Goal: Task Accomplishment & Management: Manage account settings

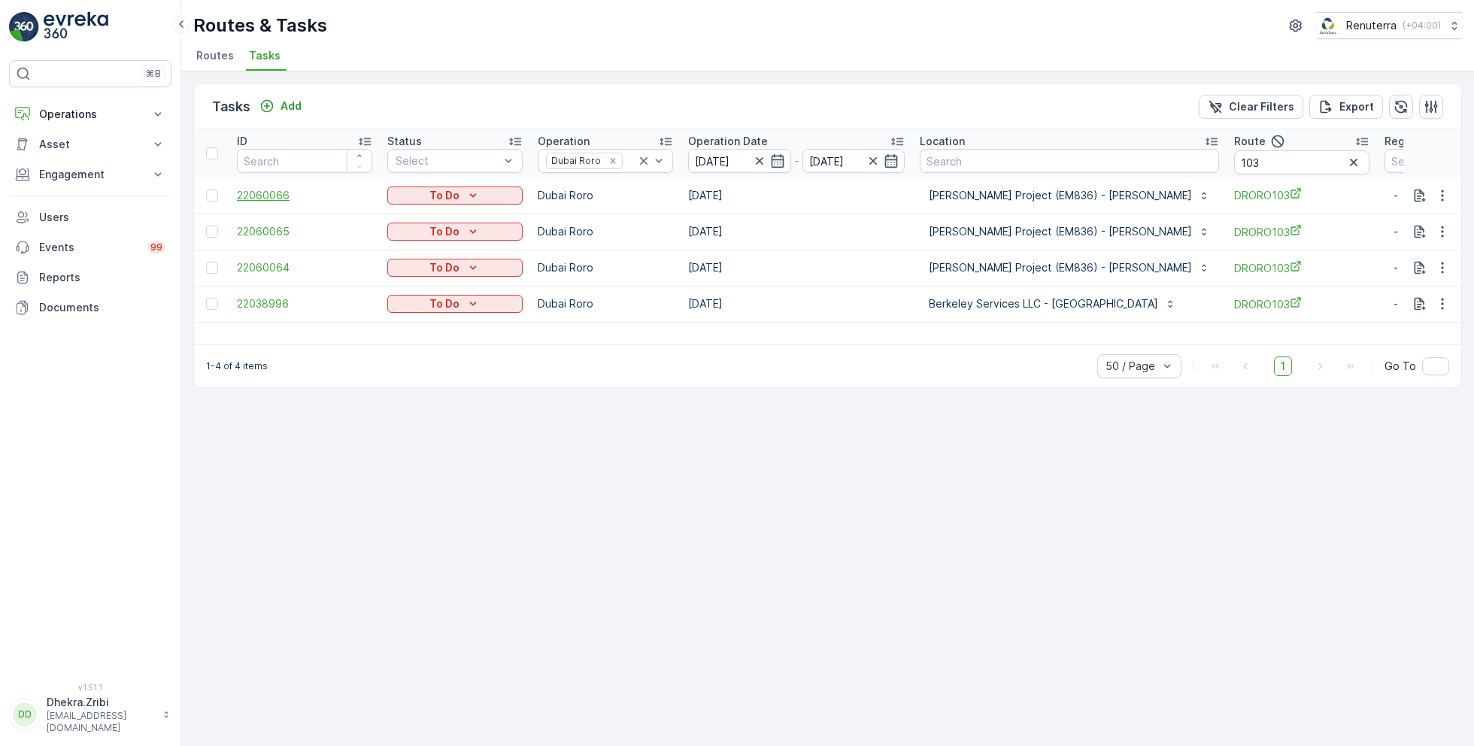
click at [269, 193] on span "22060066" at bounding box center [304, 195] width 135 height 15
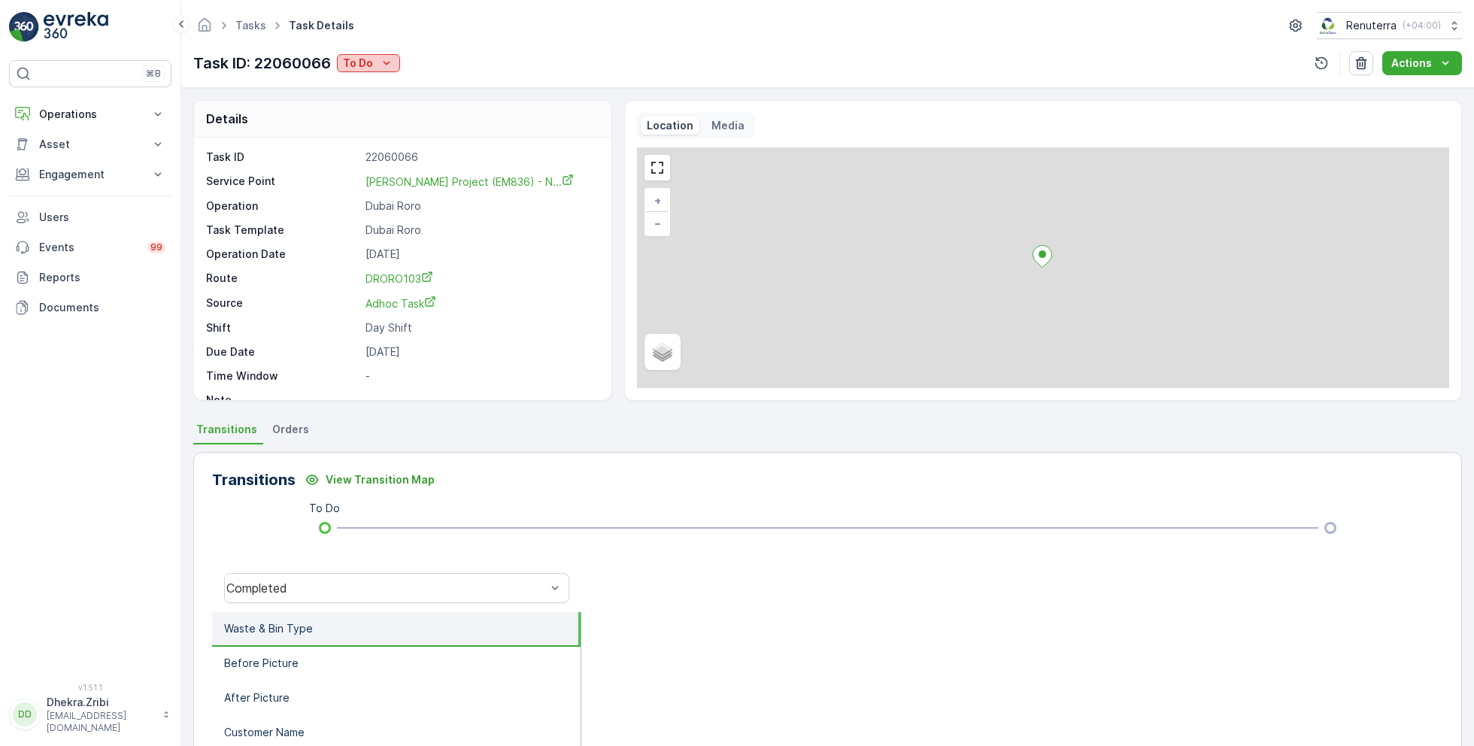
click at [376, 58] on div "To Do" at bounding box center [368, 63] width 51 height 15
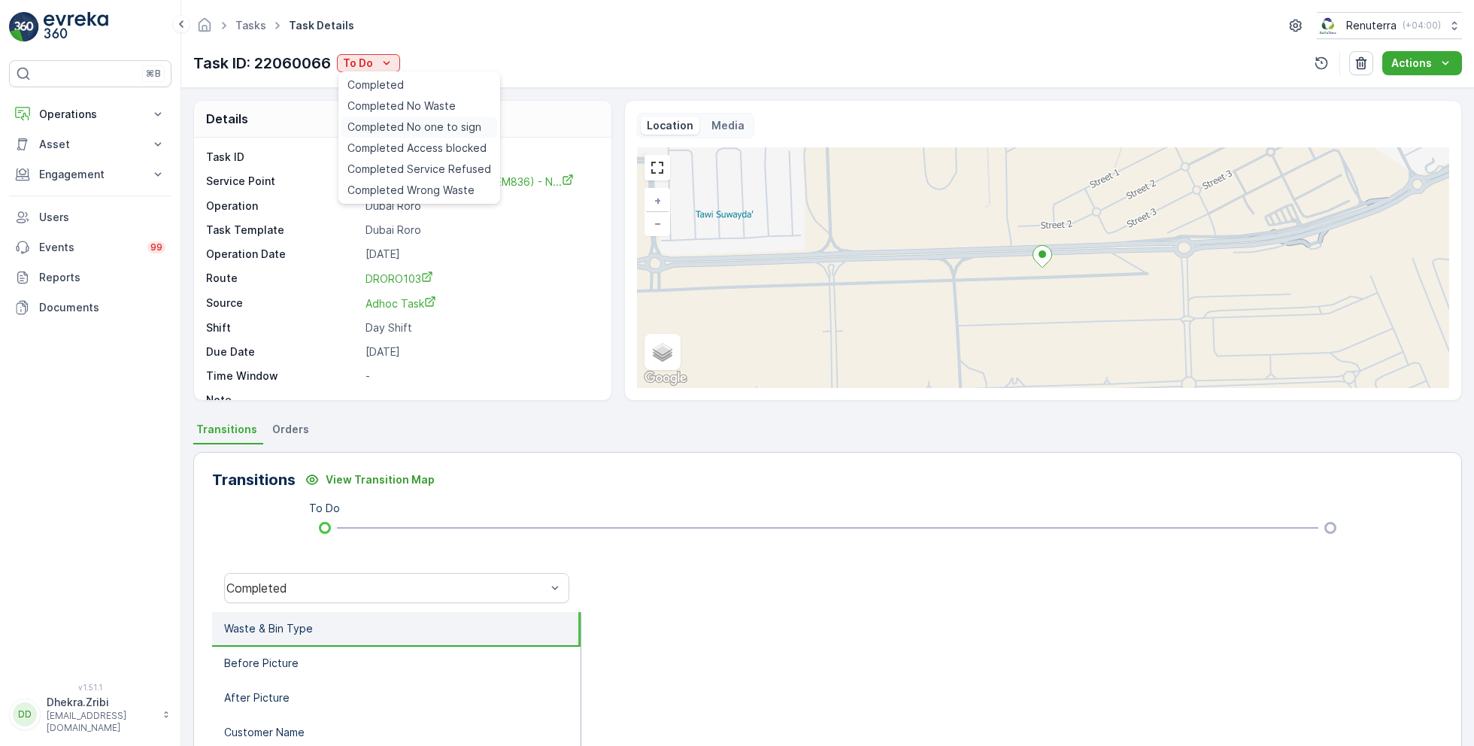
click at [409, 123] on span "Completed No one to sign" at bounding box center [415, 127] width 134 height 15
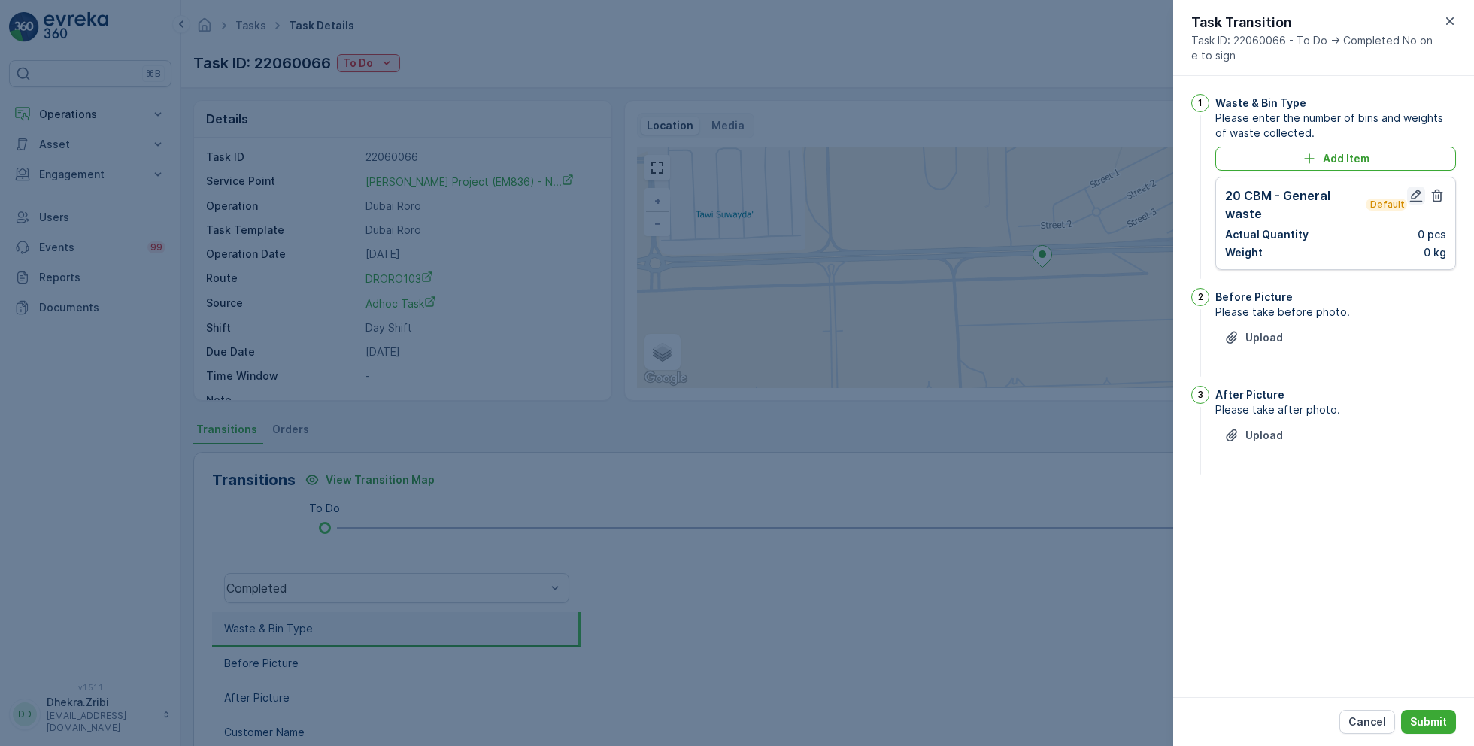
click at [1413, 191] on icon "button" at bounding box center [1416, 195] width 15 height 15
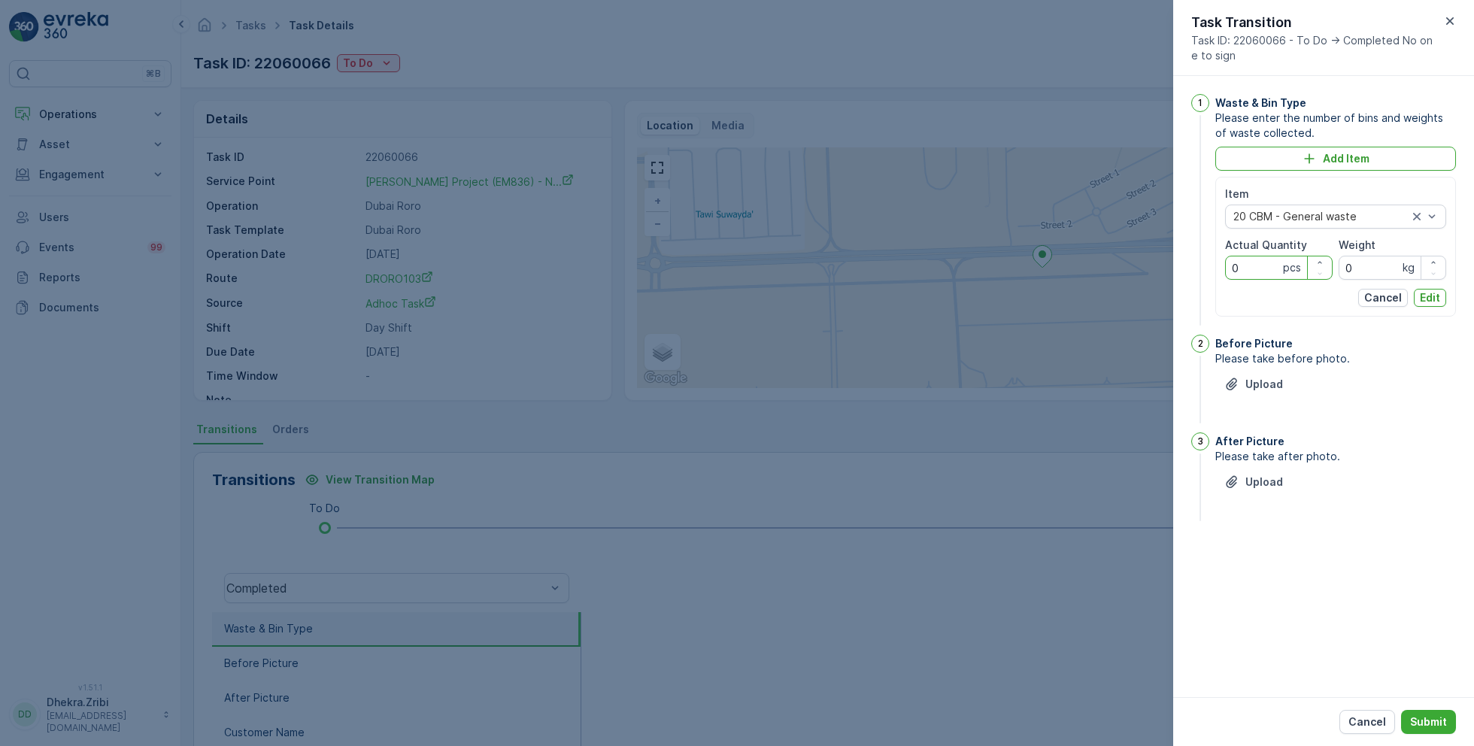
drag, startPoint x: 1264, startPoint y: 268, endPoint x: 1179, endPoint y: 268, distance: 85.0
click at [1179, 268] on div "1 Waste & Bin Type Please enter the number of bins and weights of waste collect…" at bounding box center [1323, 386] width 301 height 621
type Quantity "1"
click at [1434, 298] on p "Edit" at bounding box center [1430, 297] width 20 height 15
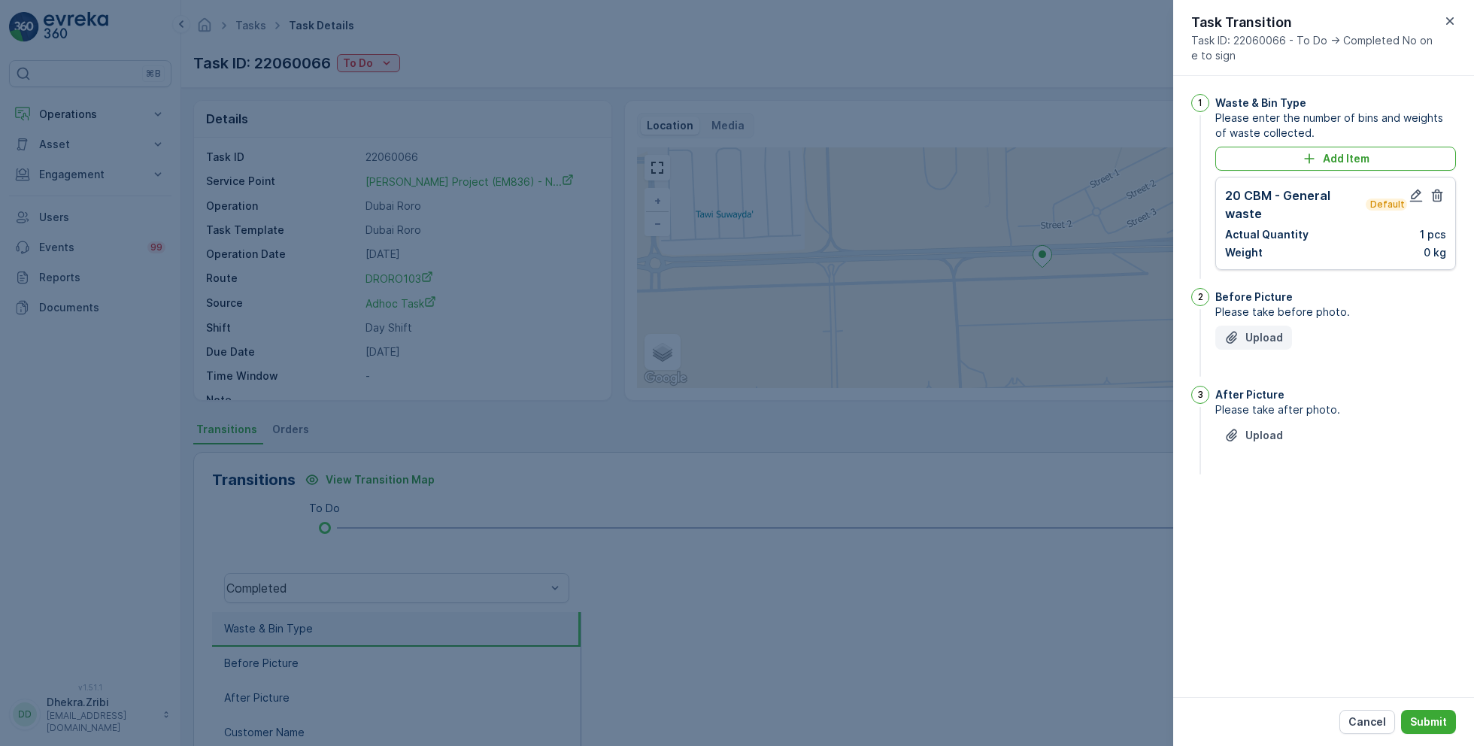
click at [1248, 338] on p "Upload" at bounding box center [1265, 337] width 38 height 15
click at [1255, 511] on p "Upload" at bounding box center [1265, 510] width 38 height 15
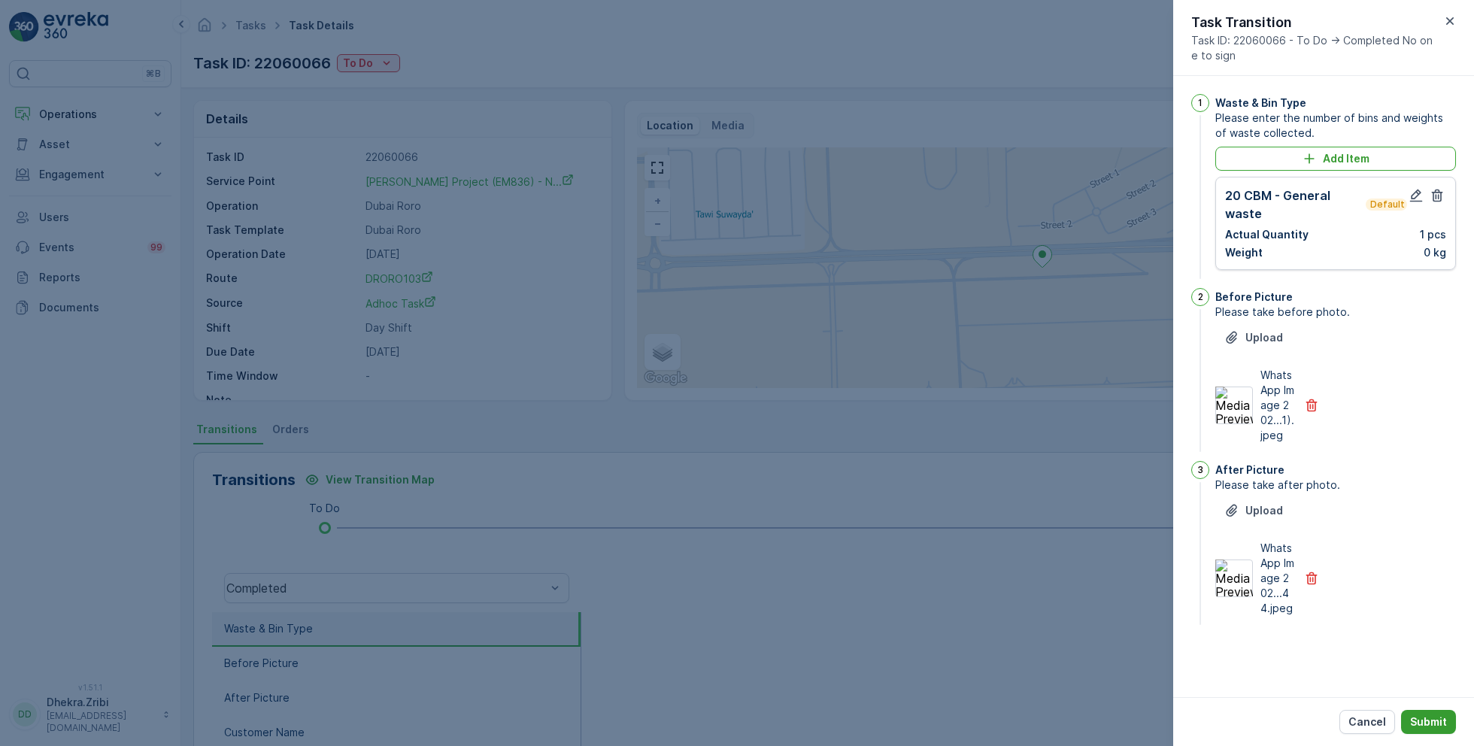
click at [1422, 721] on p "Submit" at bounding box center [1428, 722] width 37 height 15
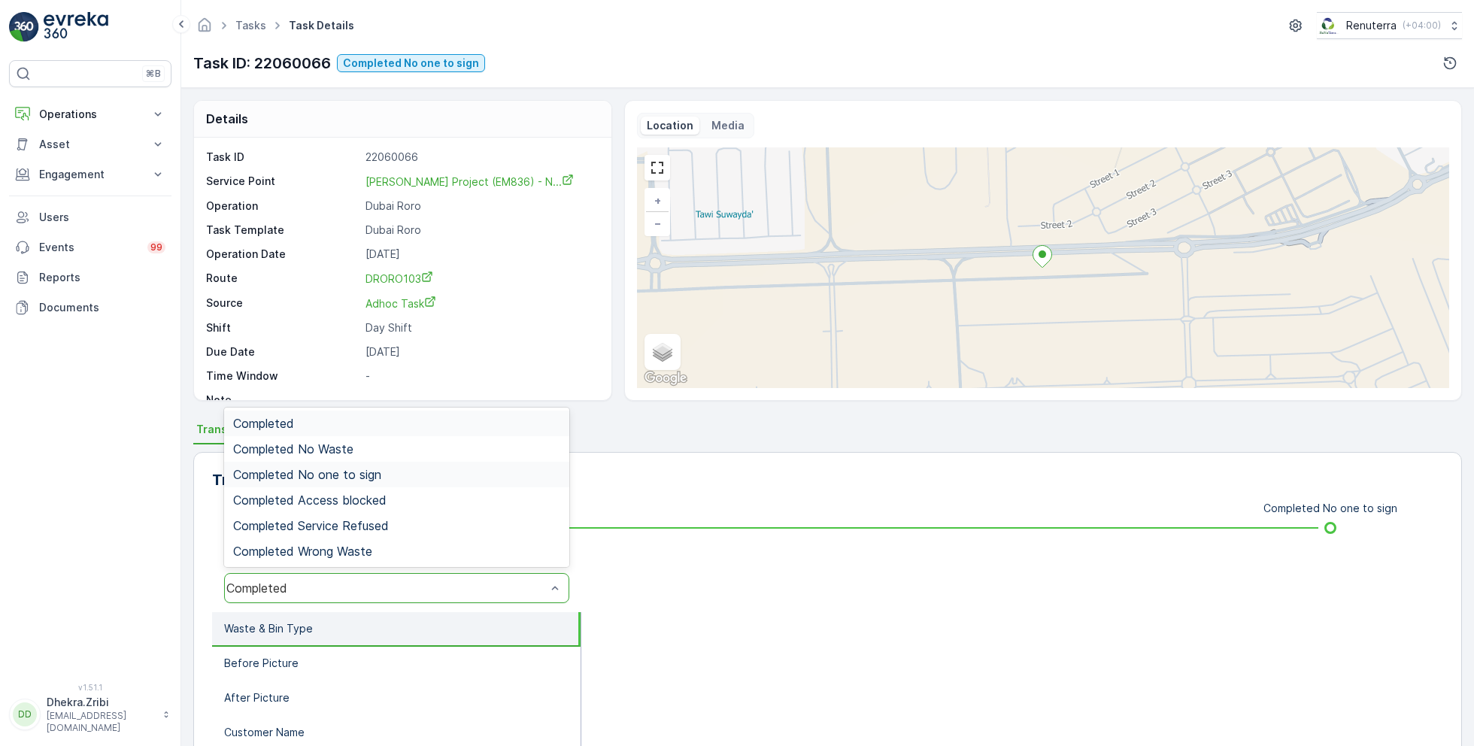
click at [332, 475] on span "Completed No one to sign" at bounding box center [307, 475] width 148 height 14
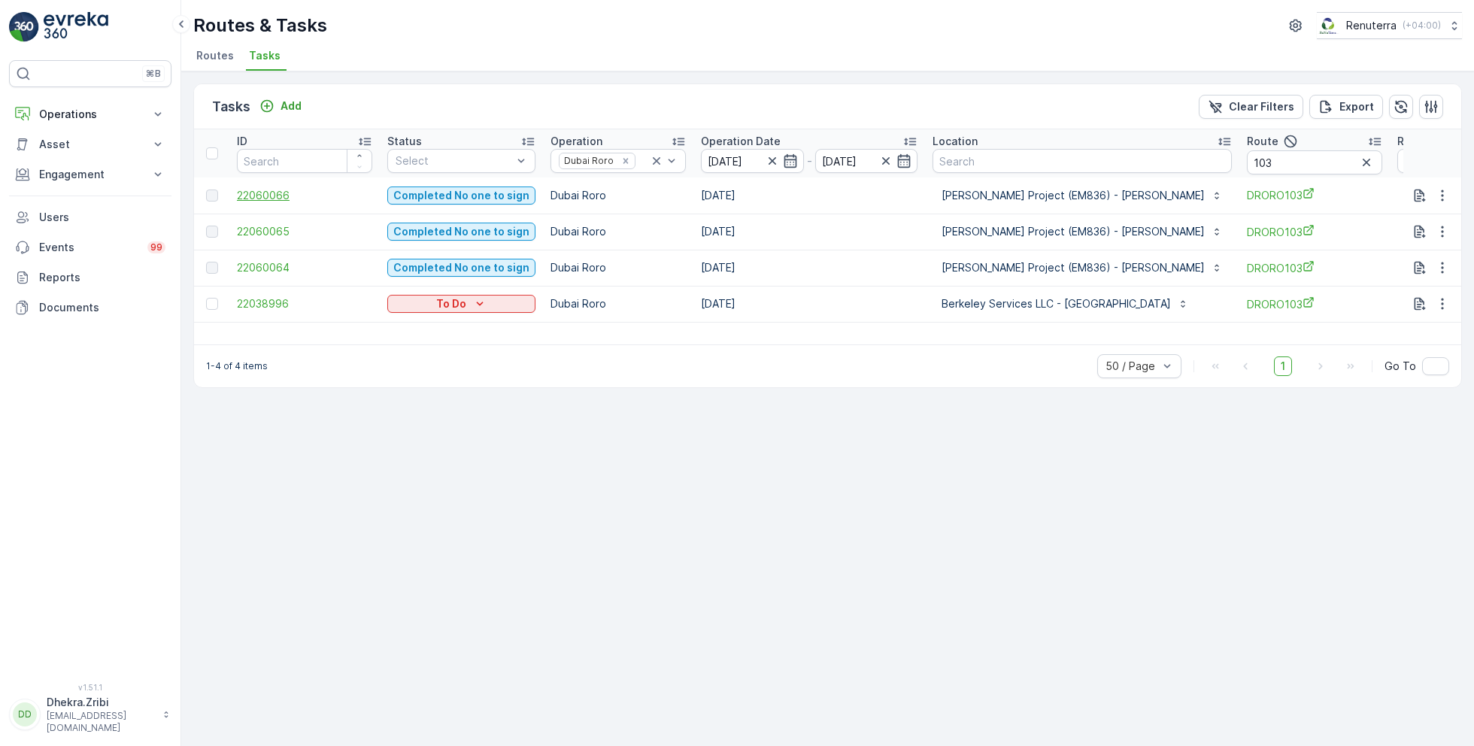
click at [267, 193] on span "22060066" at bounding box center [304, 195] width 135 height 15
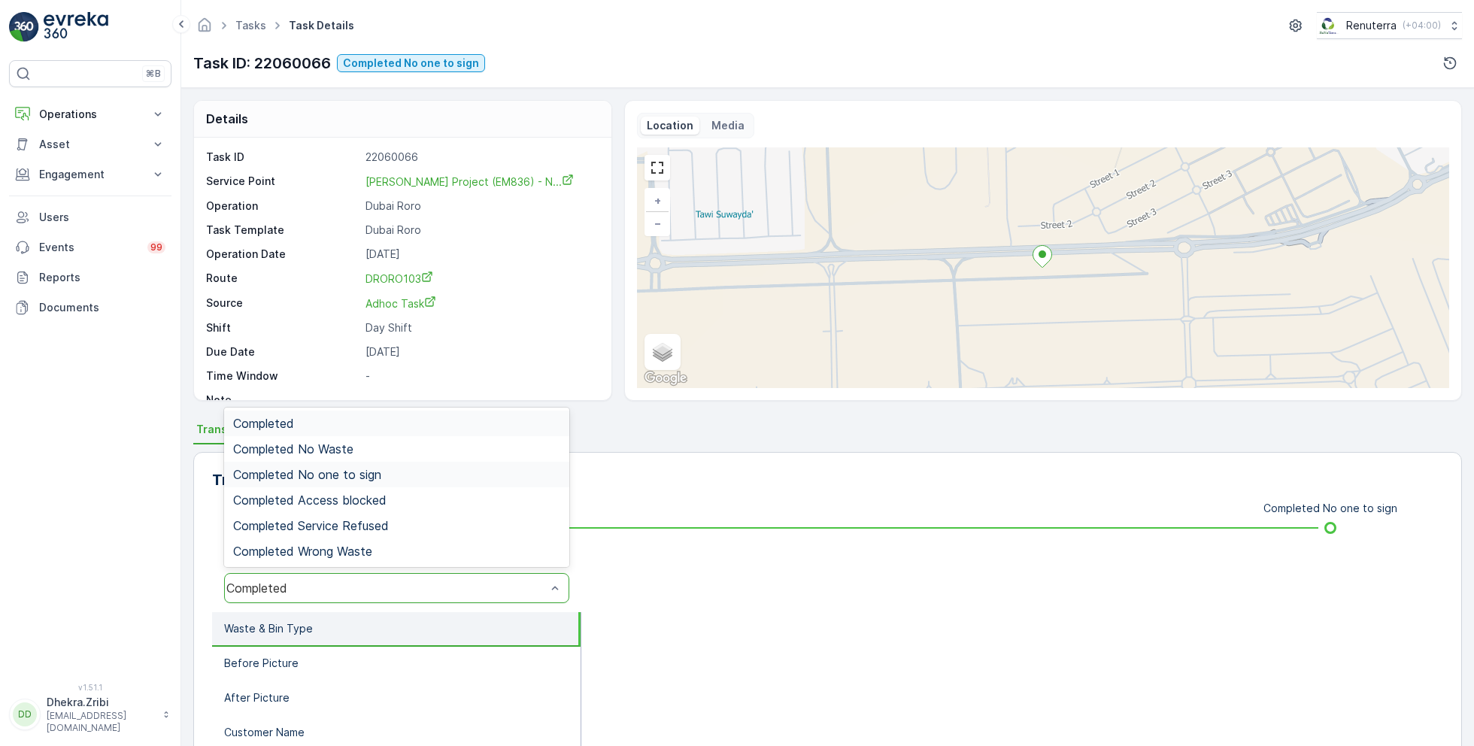
click at [405, 472] on div "Completed No one to sign" at bounding box center [396, 475] width 327 height 14
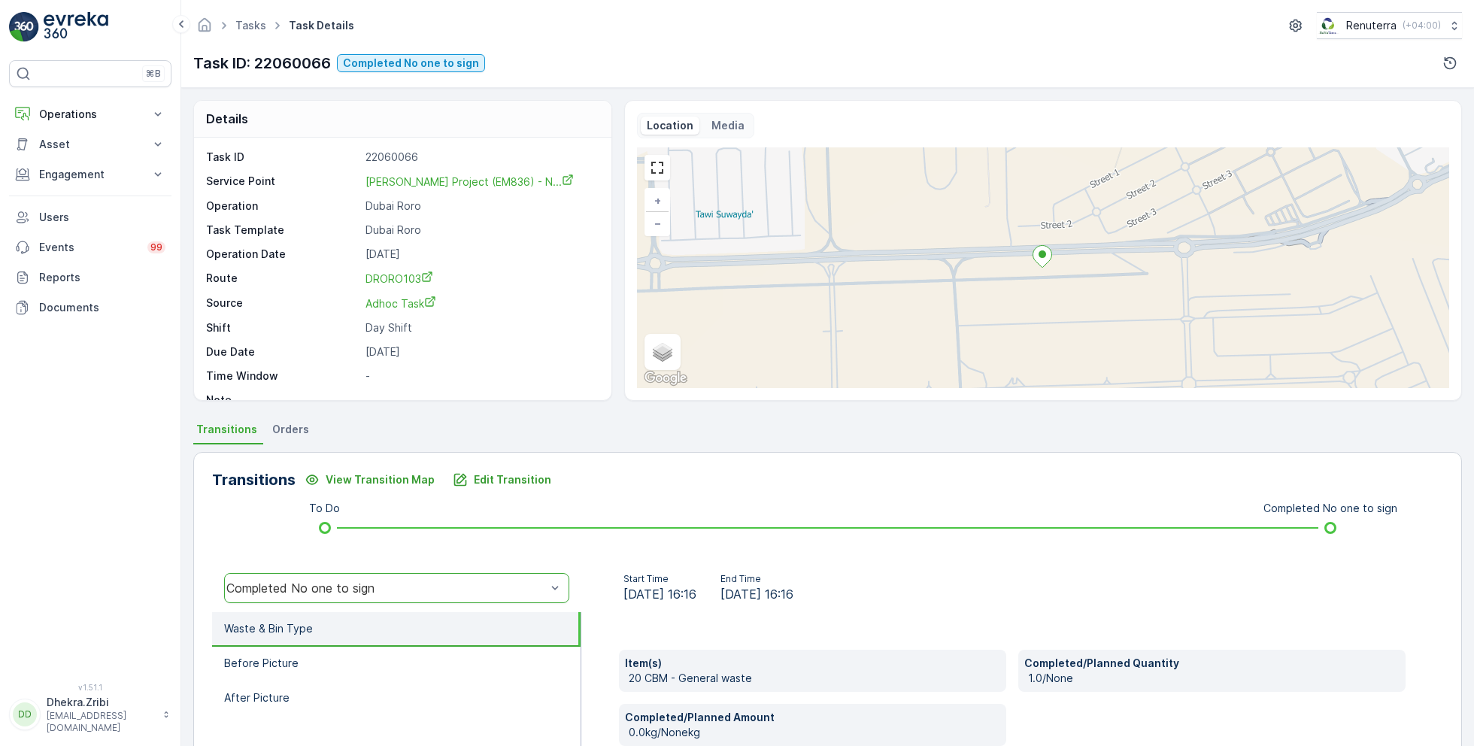
scroll to position [201, 0]
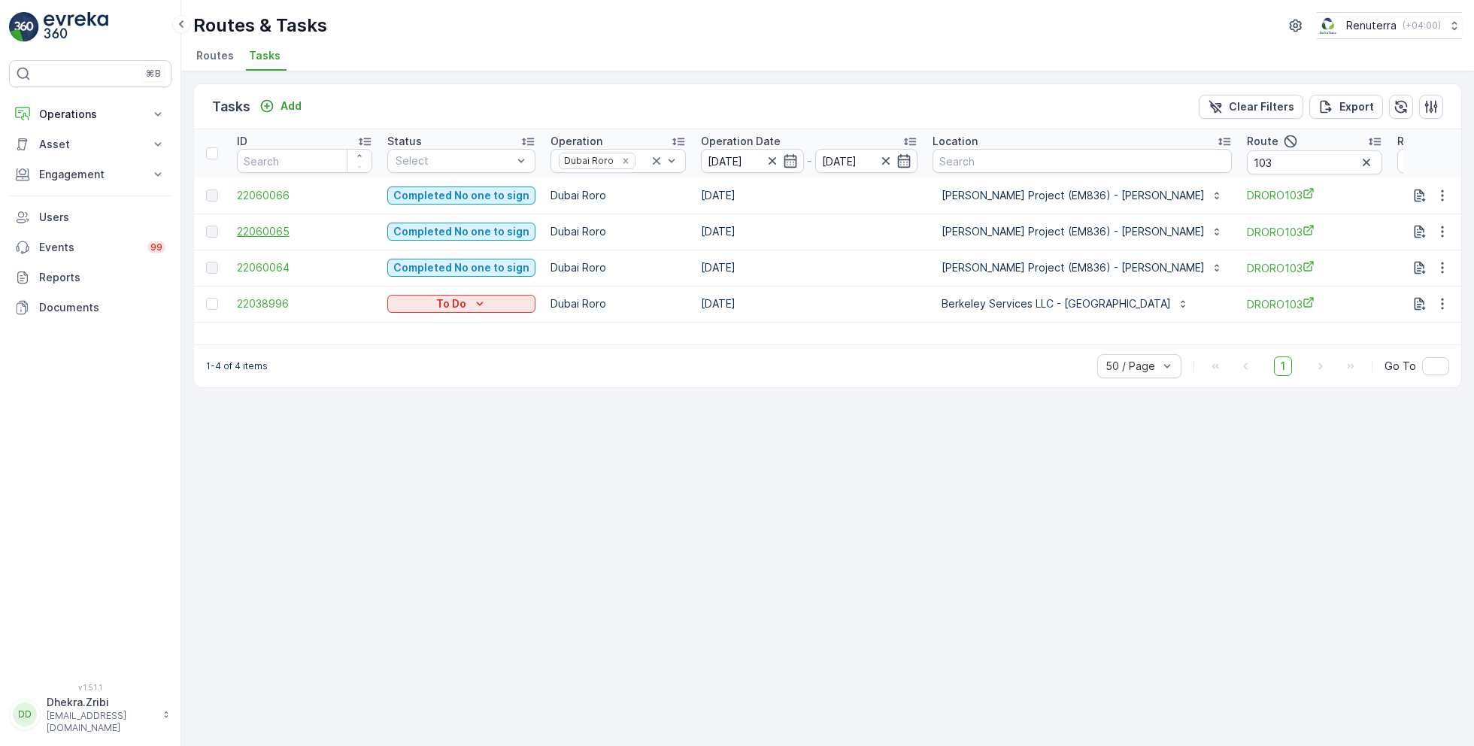
click at [272, 231] on span "22060065" at bounding box center [304, 231] width 135 height 15
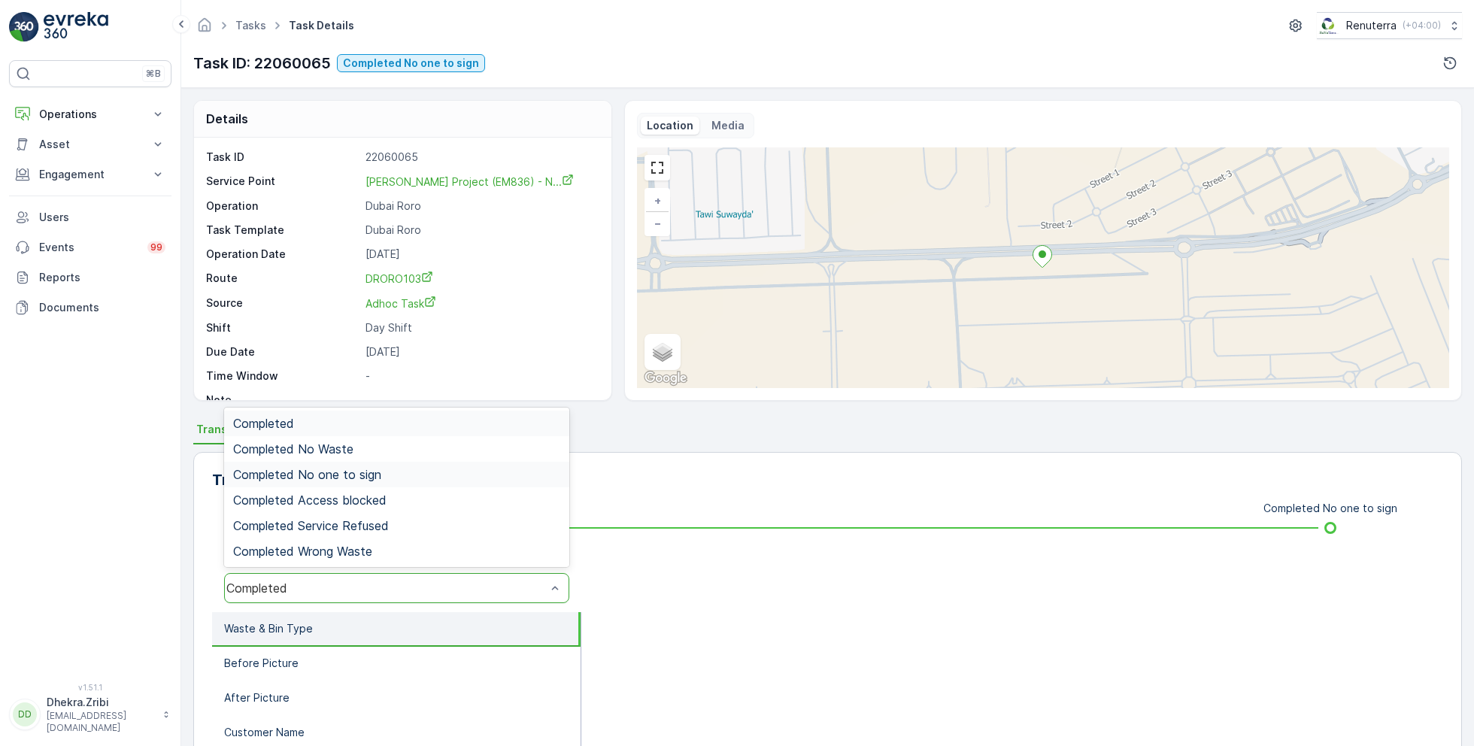
click at [387, 476] on div "Completed No one to sign" at bounding box center [396, 475] width 327 height 14
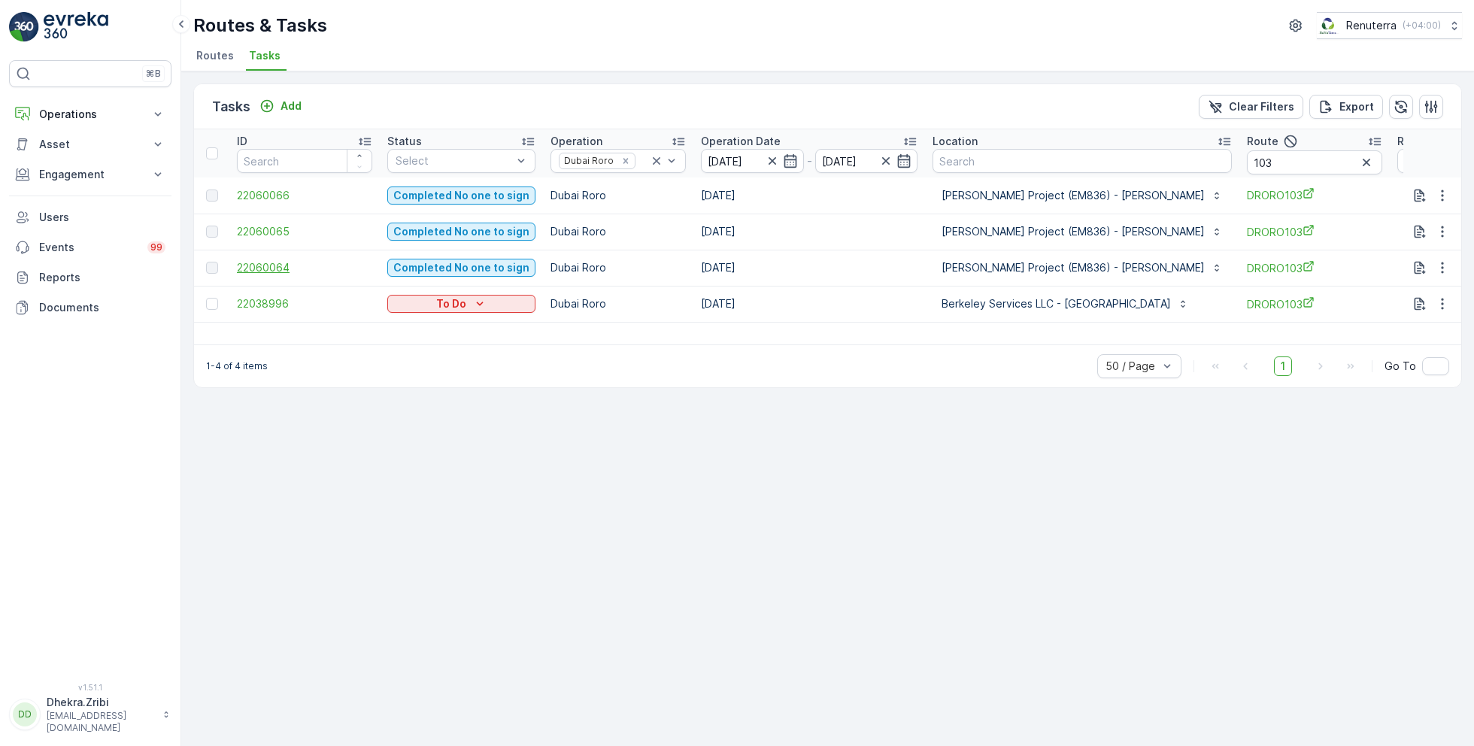
click at [285, 262] on span "22060064" at bounding box center [304, 267] width 135 height 15
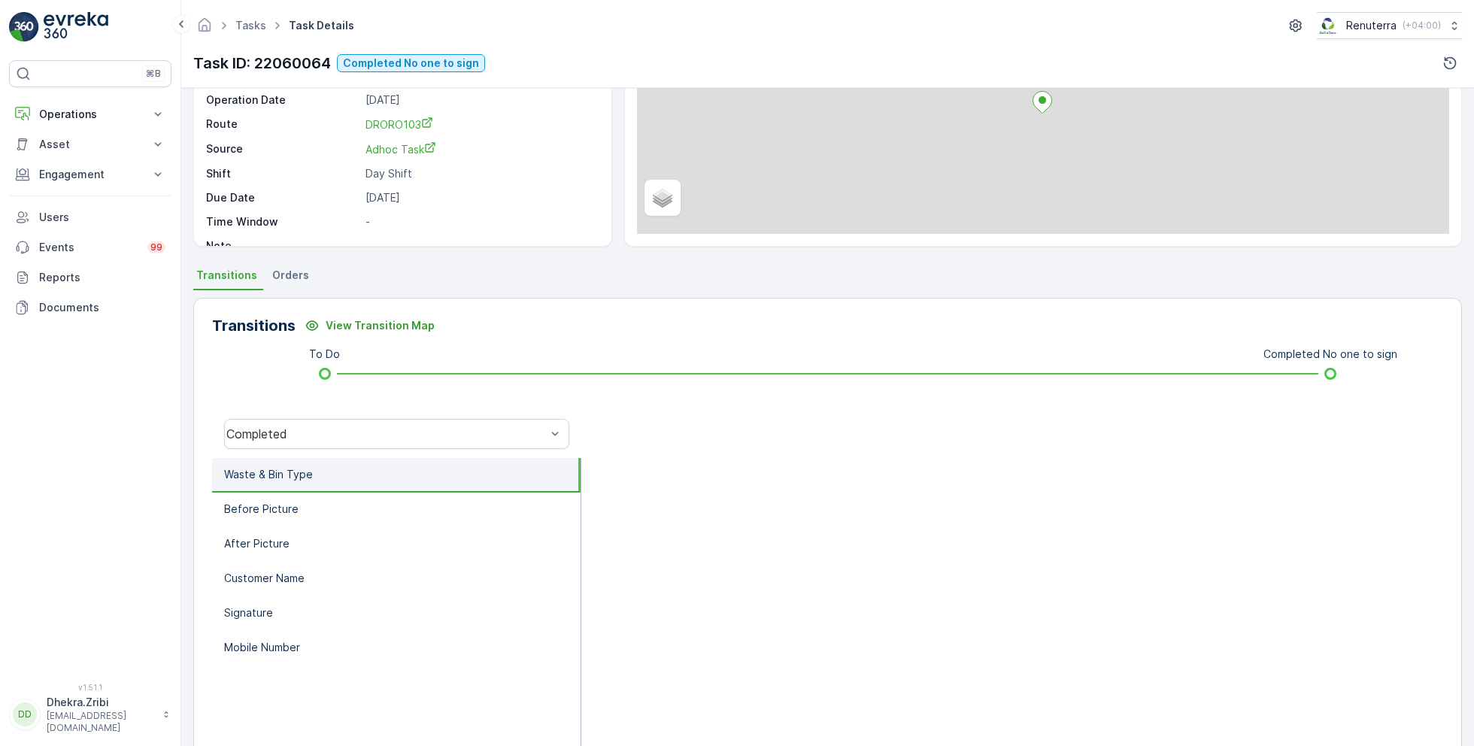
scroll to position [201, 0]
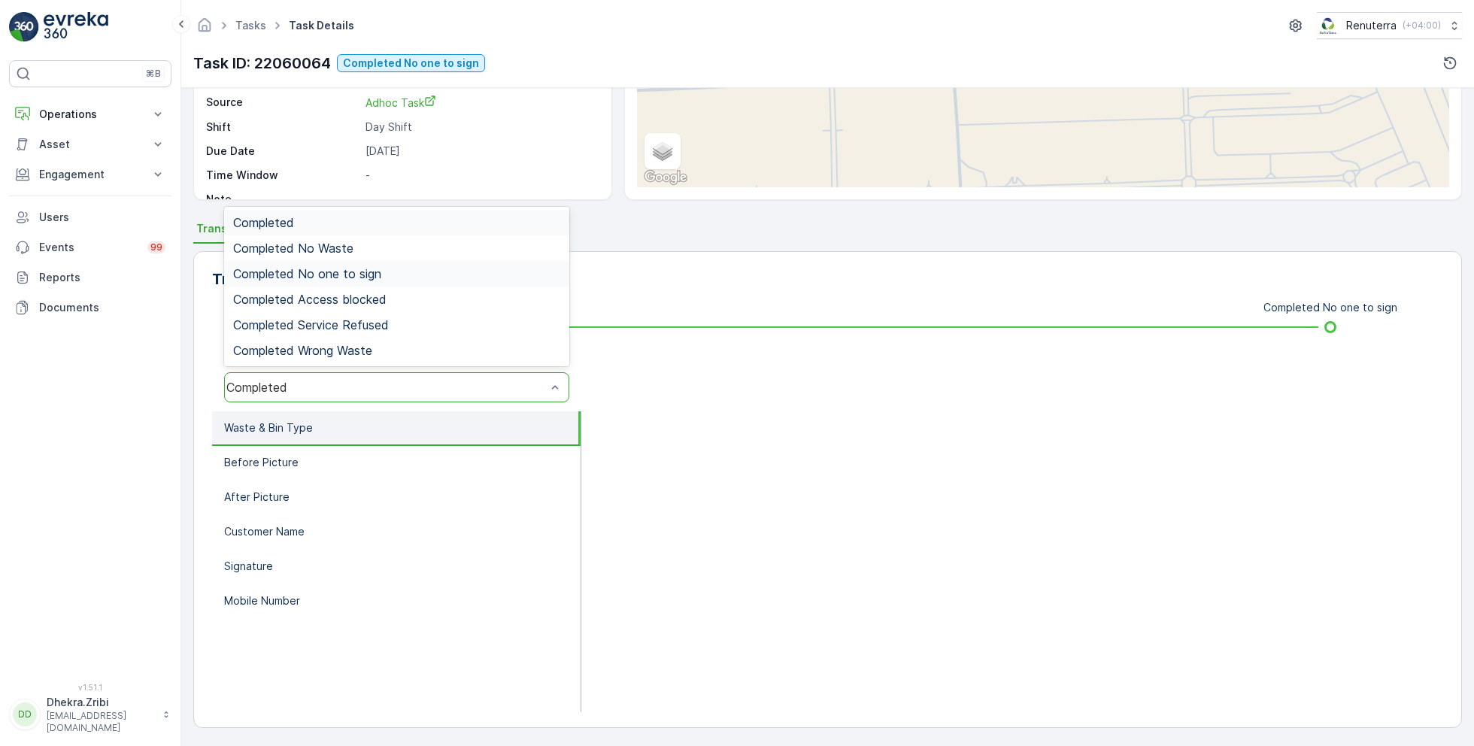
click at [366, 275] on span "Completed No one to sign" at bounding box center [307, 274] width 148 height 14
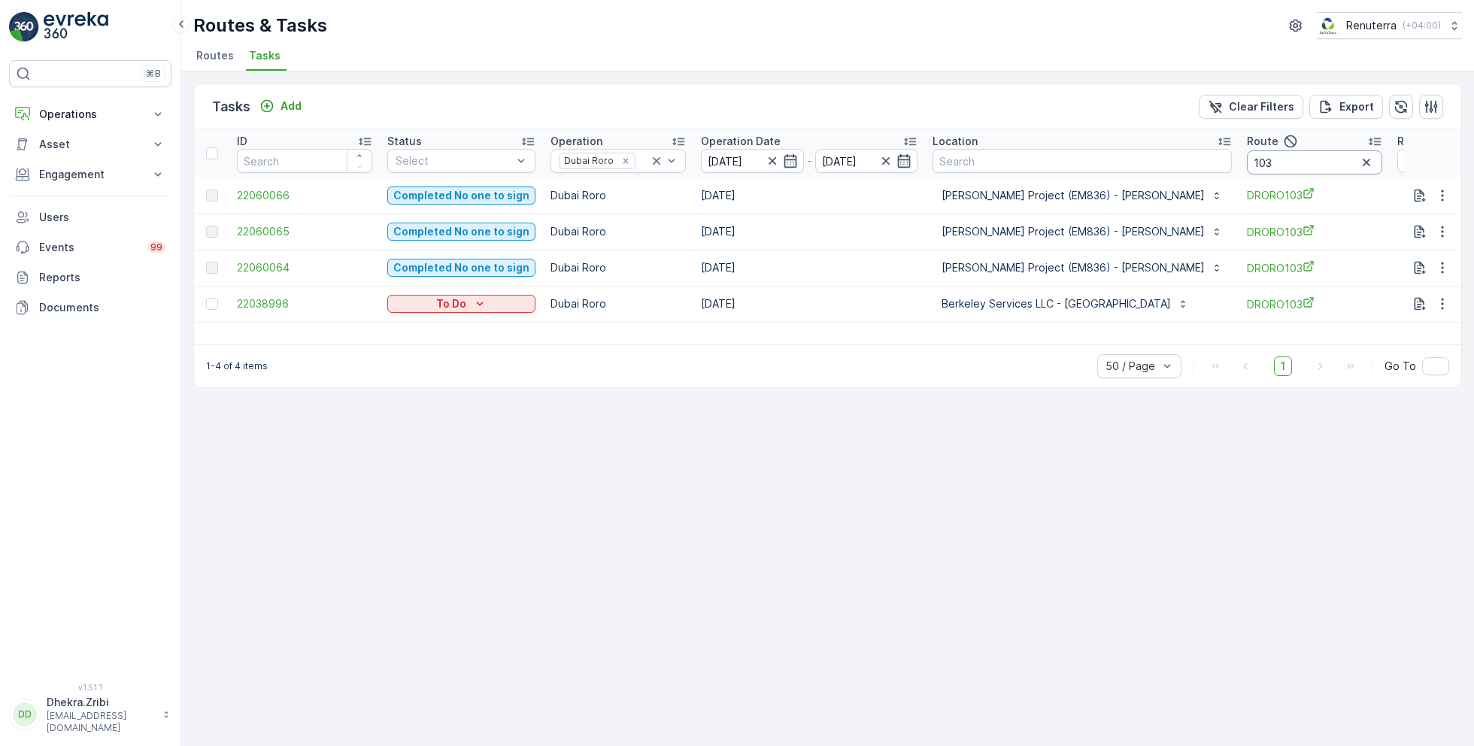
click at [1263, 162] on input "103" at bounding box center [1314, 162] width 135 height 24
type input "101"
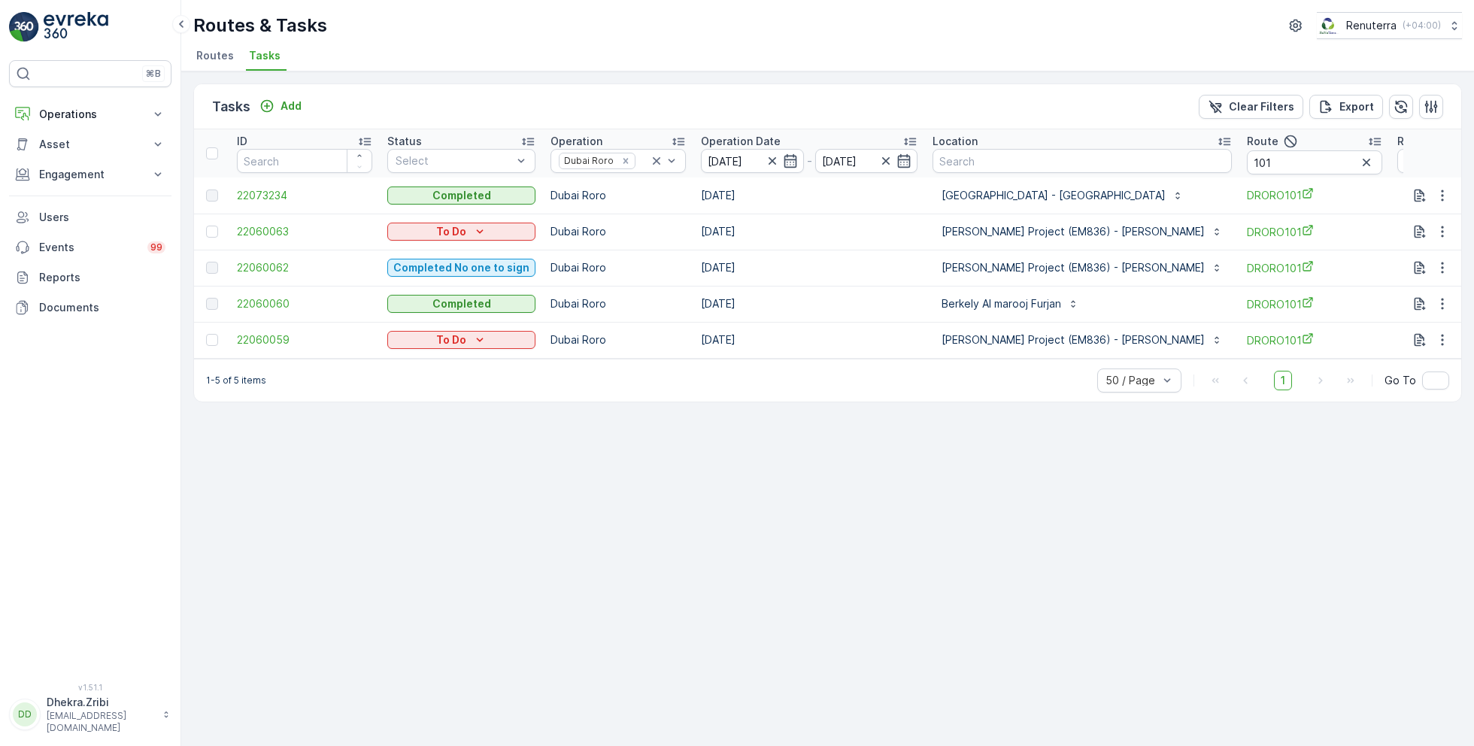
click at [214, 50] on span "Routes" at bounding box center [215, 55] width 38 height 15
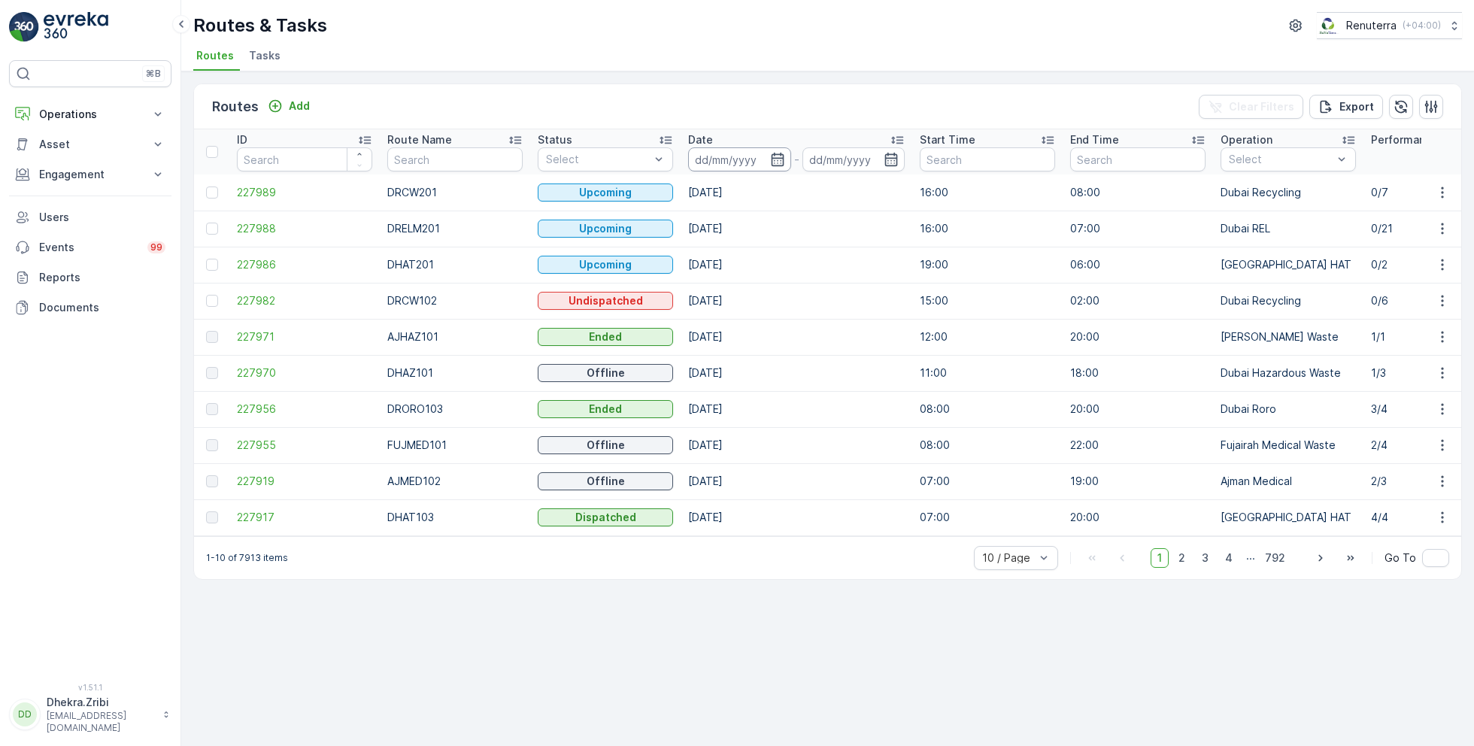
click at [762, 152] on input at bounding box center [739, 159] width 103 height 24
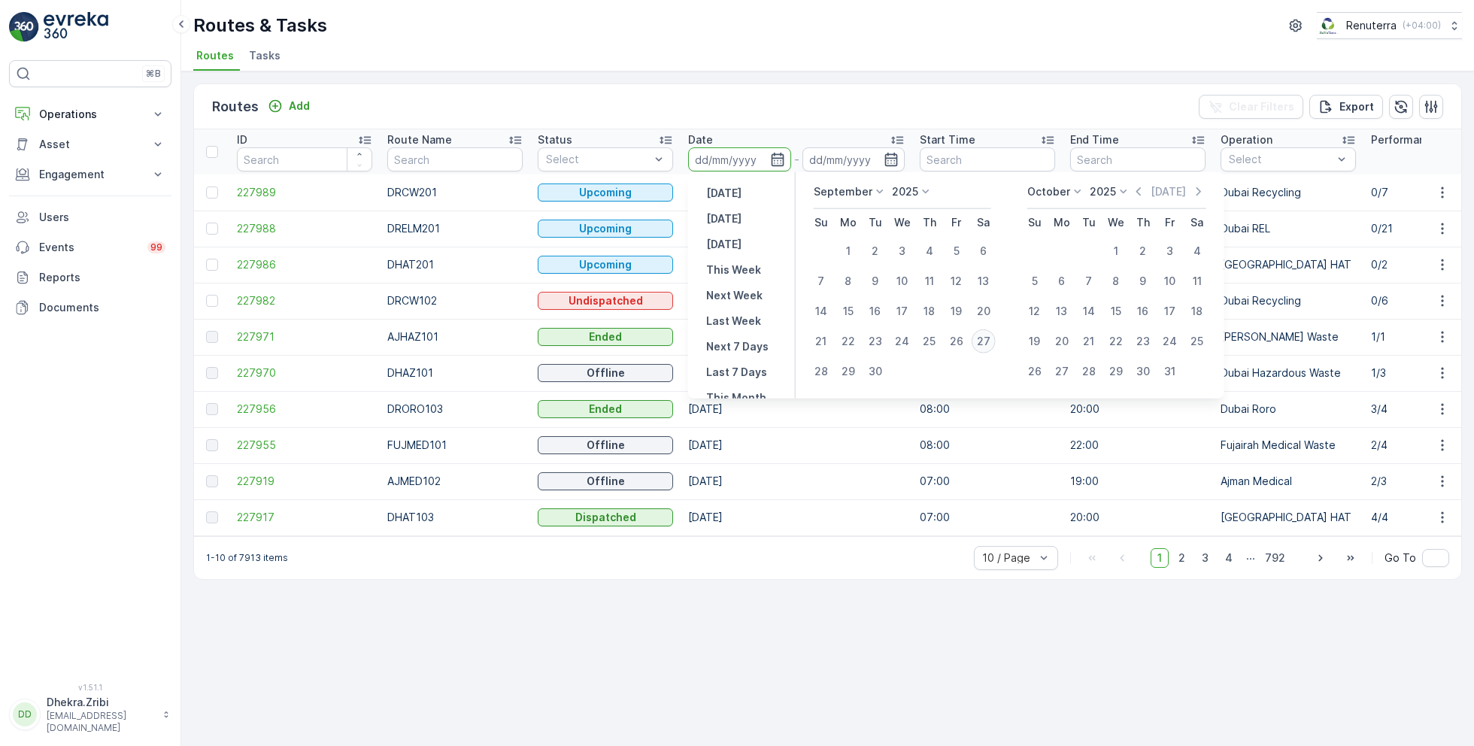
click at [986, 339] on div "27" at bounding box center [984, 341] width 24 height 24
type input "[DATE]"
click at [986, 339] on div "27" at bounding box center [984, 341] width 24 height 24
type input "[DATE]"
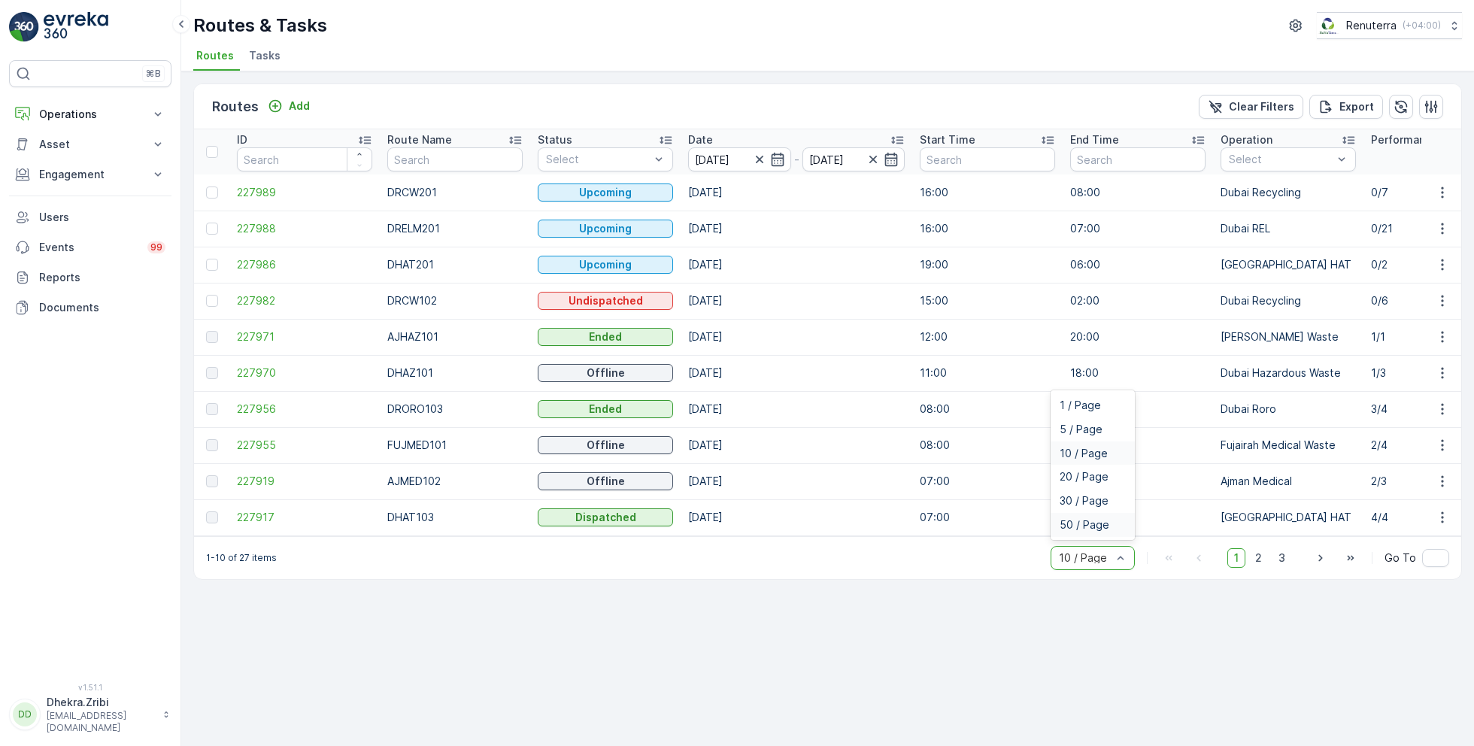
click at [1091, 527] on span "50 / Page" at bounding box center [1085, 525] width 50 height 12
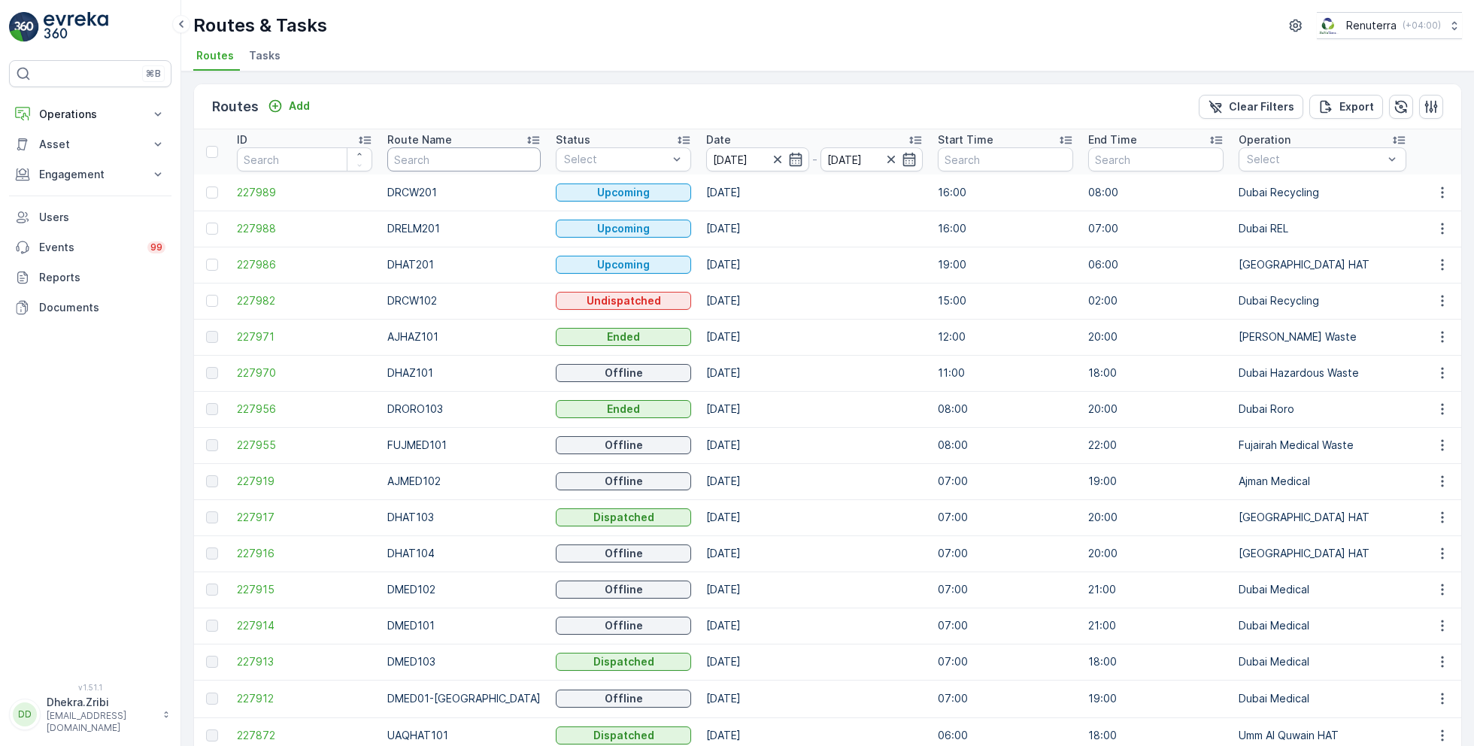
click at [451, 161] on input "text" at bounding box center [463, 159] width 153 height 24
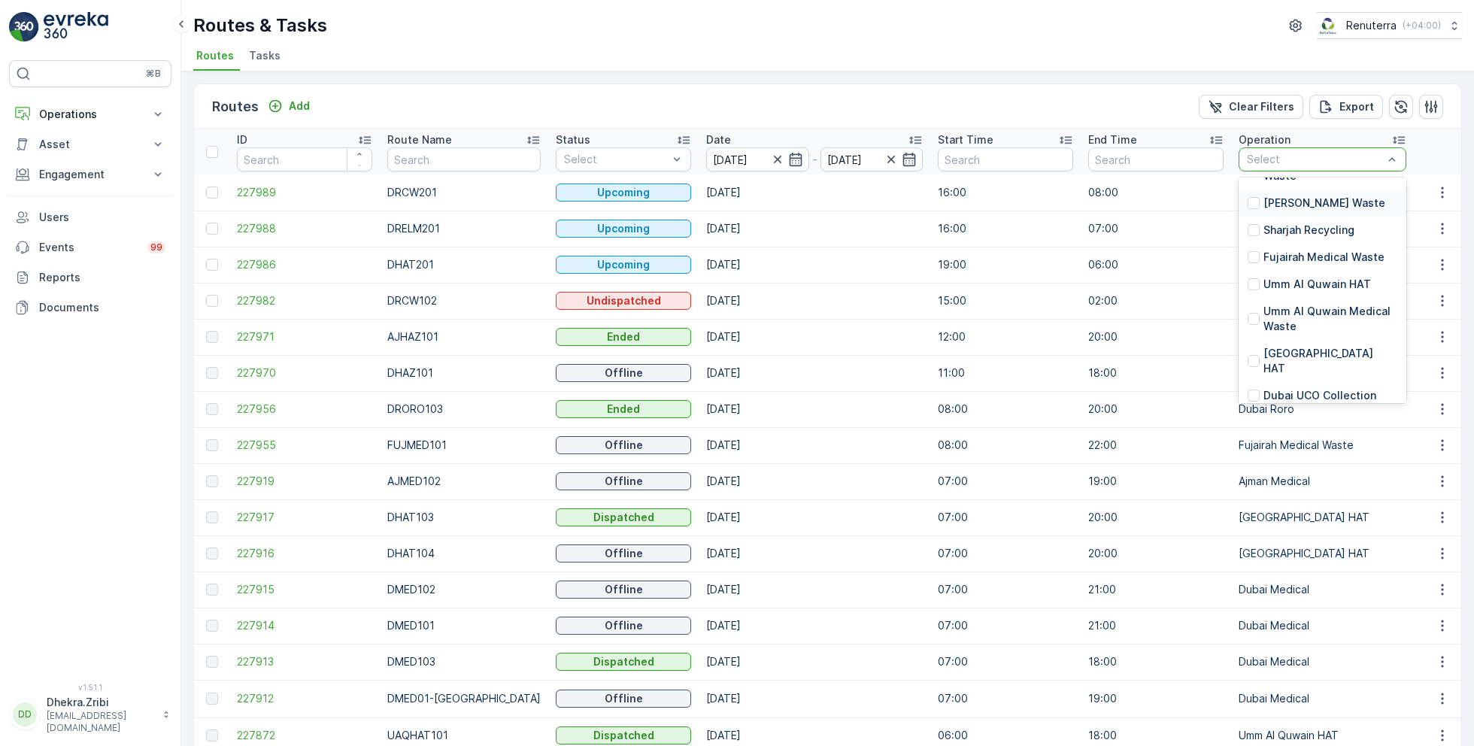
scroll to position [217, 0]
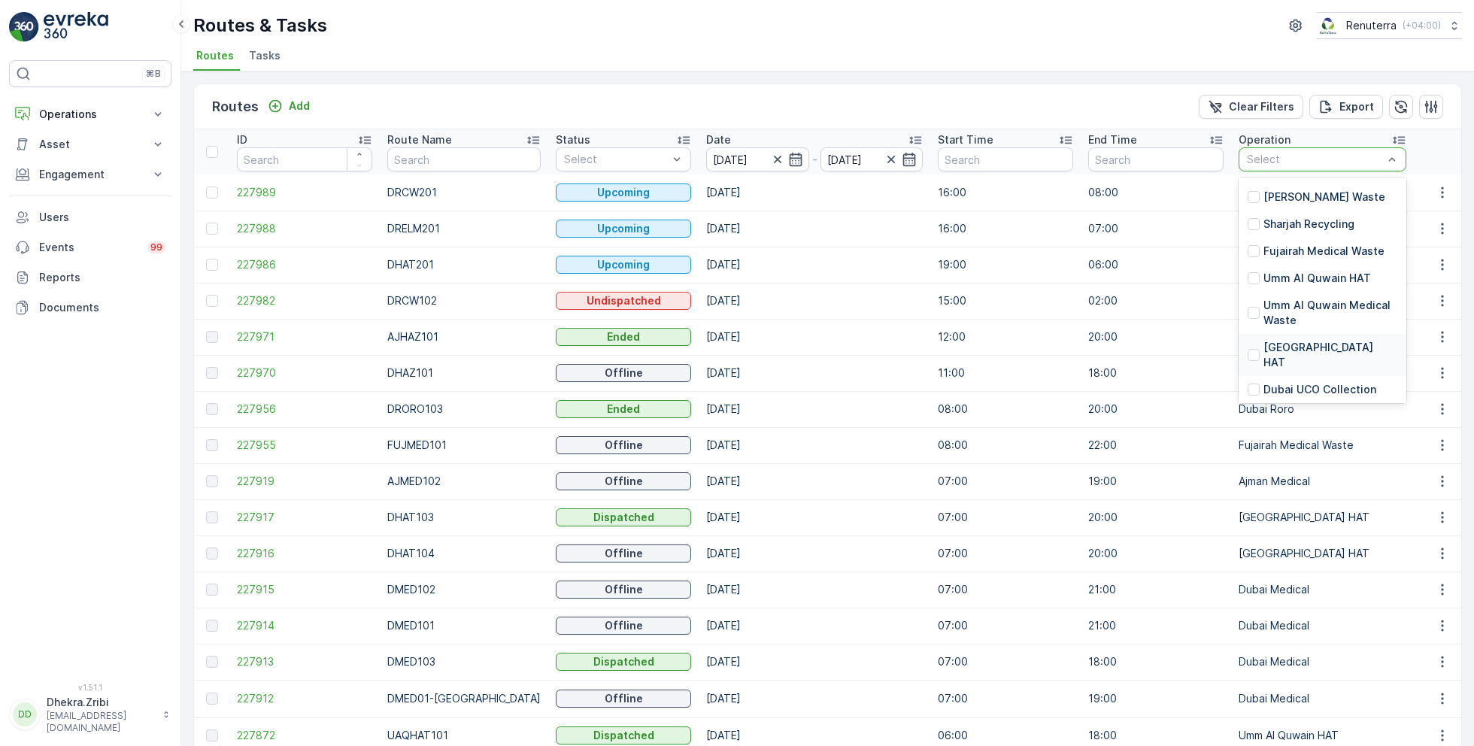
click at [1276, 340] on p "[GEOGRAPHIC_DATA] HAT" at bounding box center [1331, 355] width 134 height 30
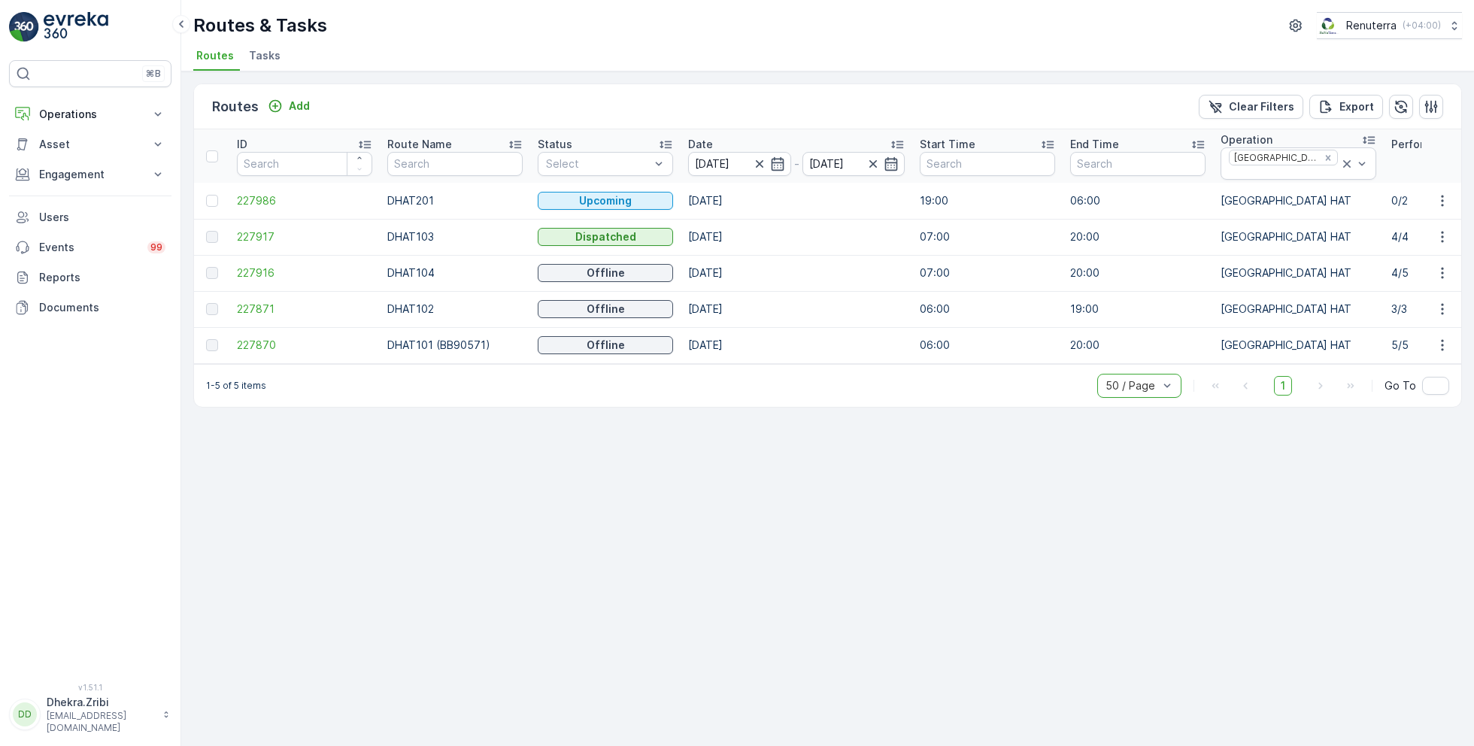
click at [511, 141] on icon at bounding box center [515, 145] width 12 height 8
click at [250, 193] on span "227870" at bounding box center [304, 200] width 135 height 15
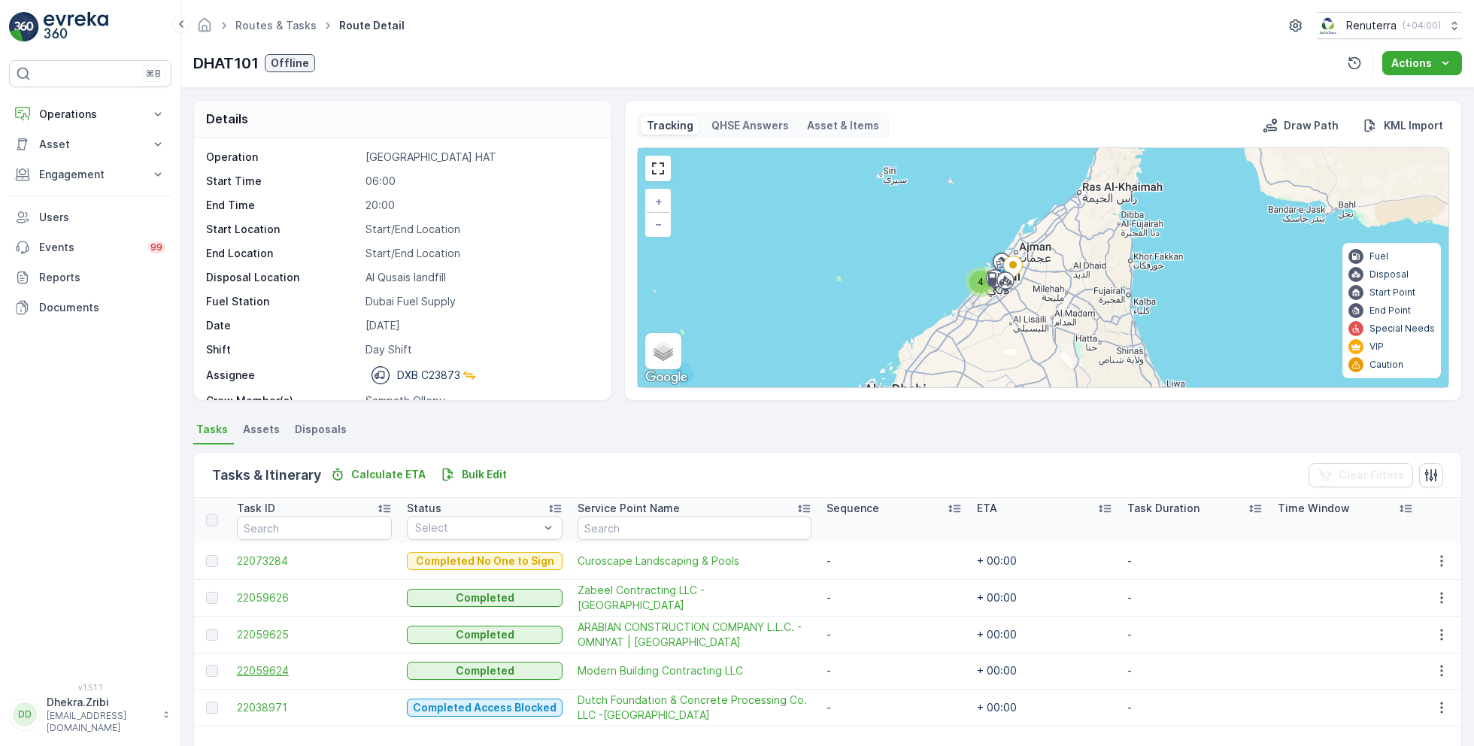
click at [269, 664] on span "22059624" at bounding box center [314, 670] width 155 height 15
click at [269, 631] on span "22059625" at bounding box center [314, 634] width 155 height 15
drag, startPoint x: 549, startPoint y: 561, endPoint x: 737, endPoint y: 565, distance: 188.1
click at [737, 565] on td "Curoscape Landscaping & Pools" at bounding box center [694, 561] width 249 height 36
copy span "Curoscape Landscaping & Pools"
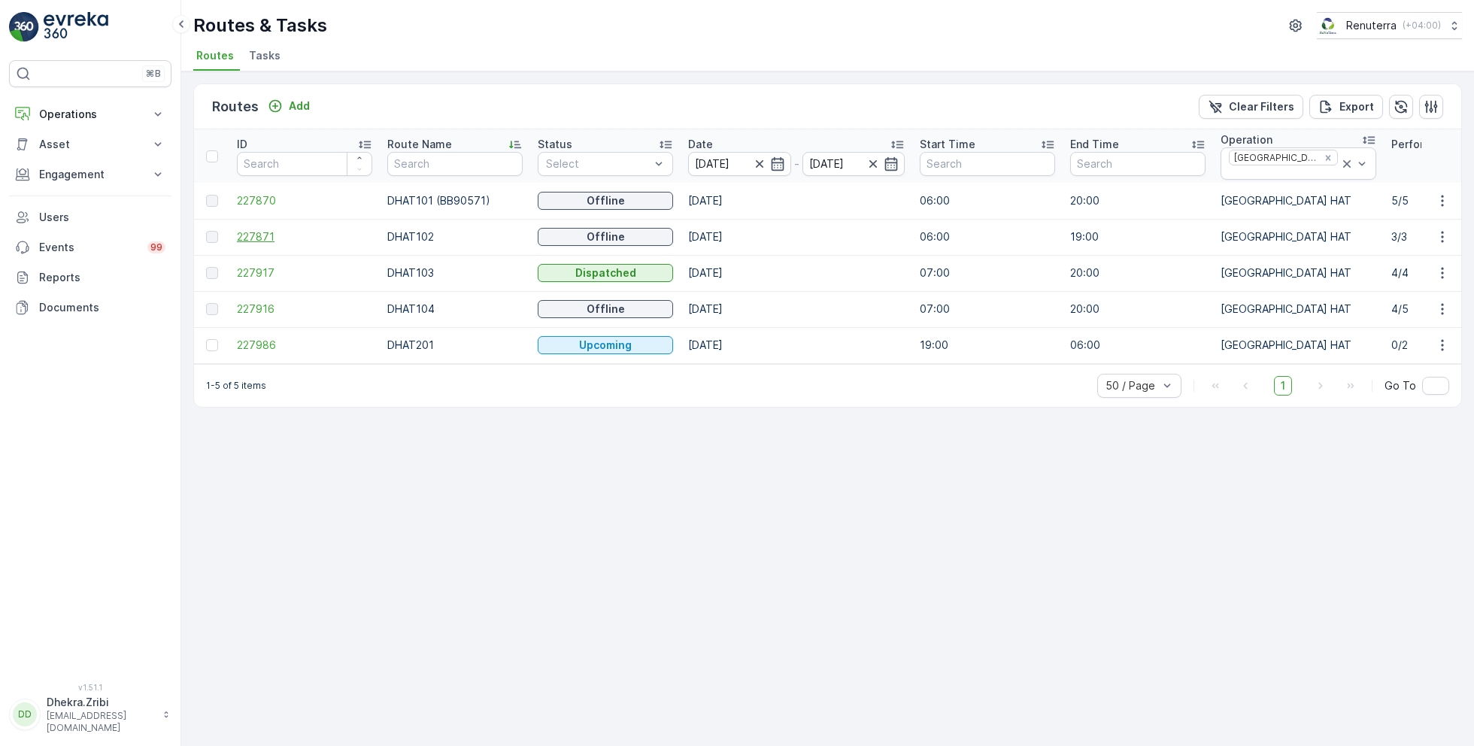
click at [265, 229] on span "227871" at bounding box center [304, 236] width 135 height 15
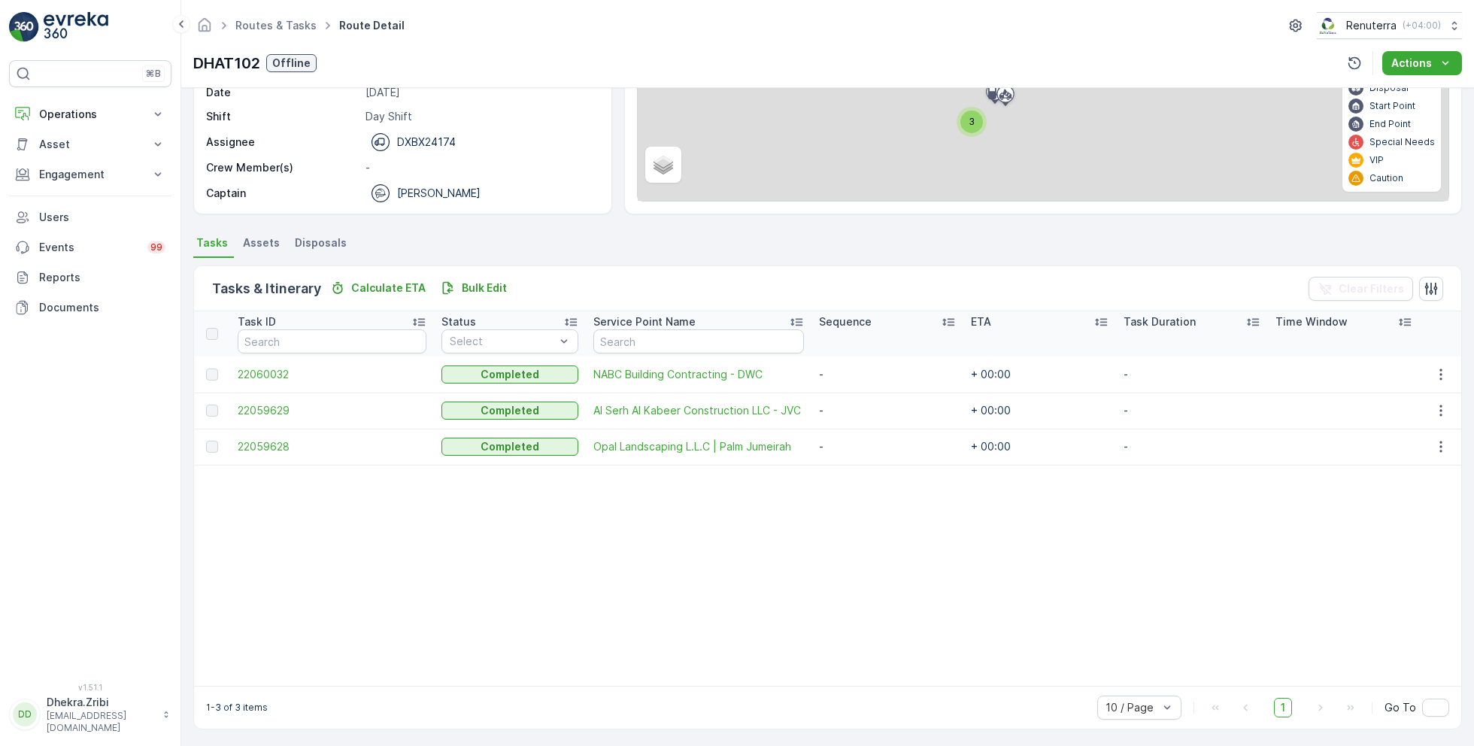
scroll to position [188, 0]
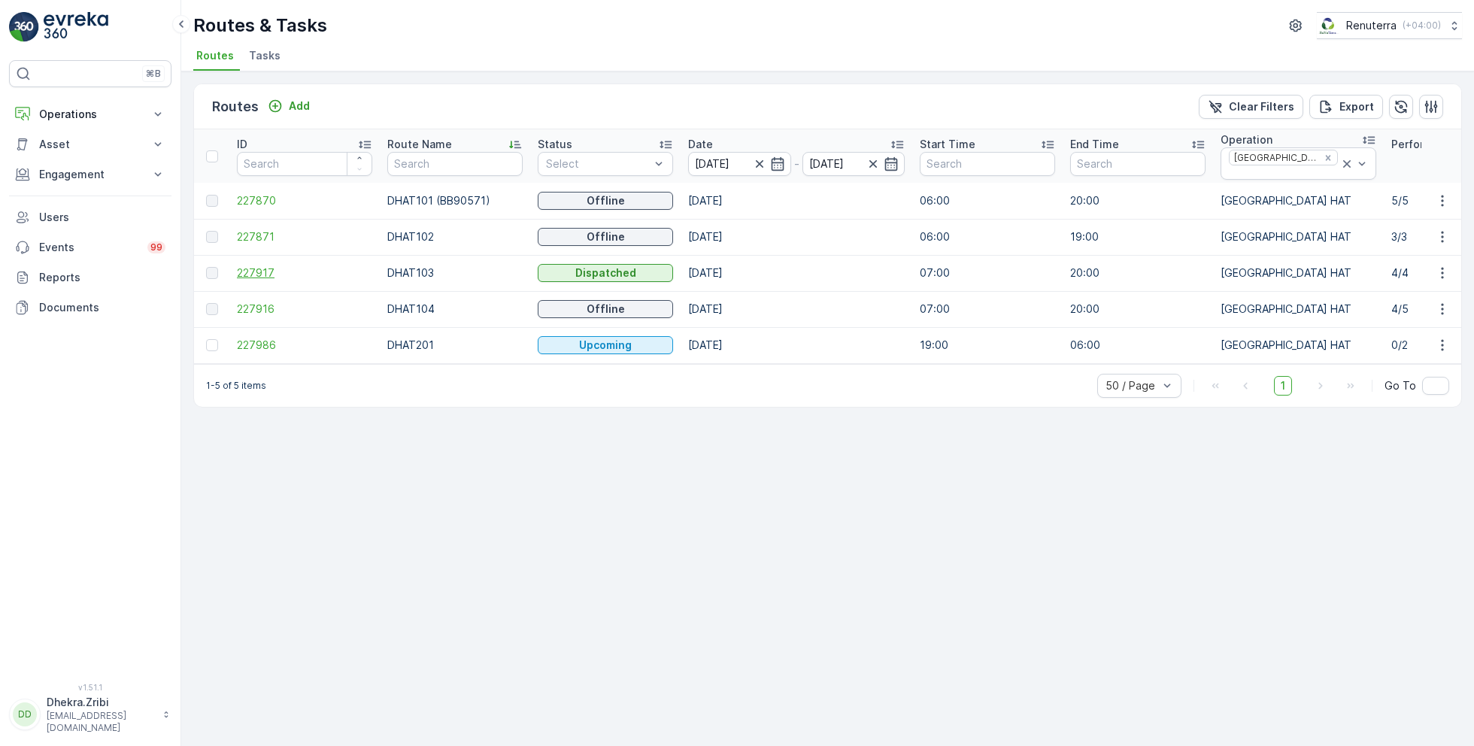
click at [269, 266] on span "227917" at bounding box center [304, 273] width 135 height 15
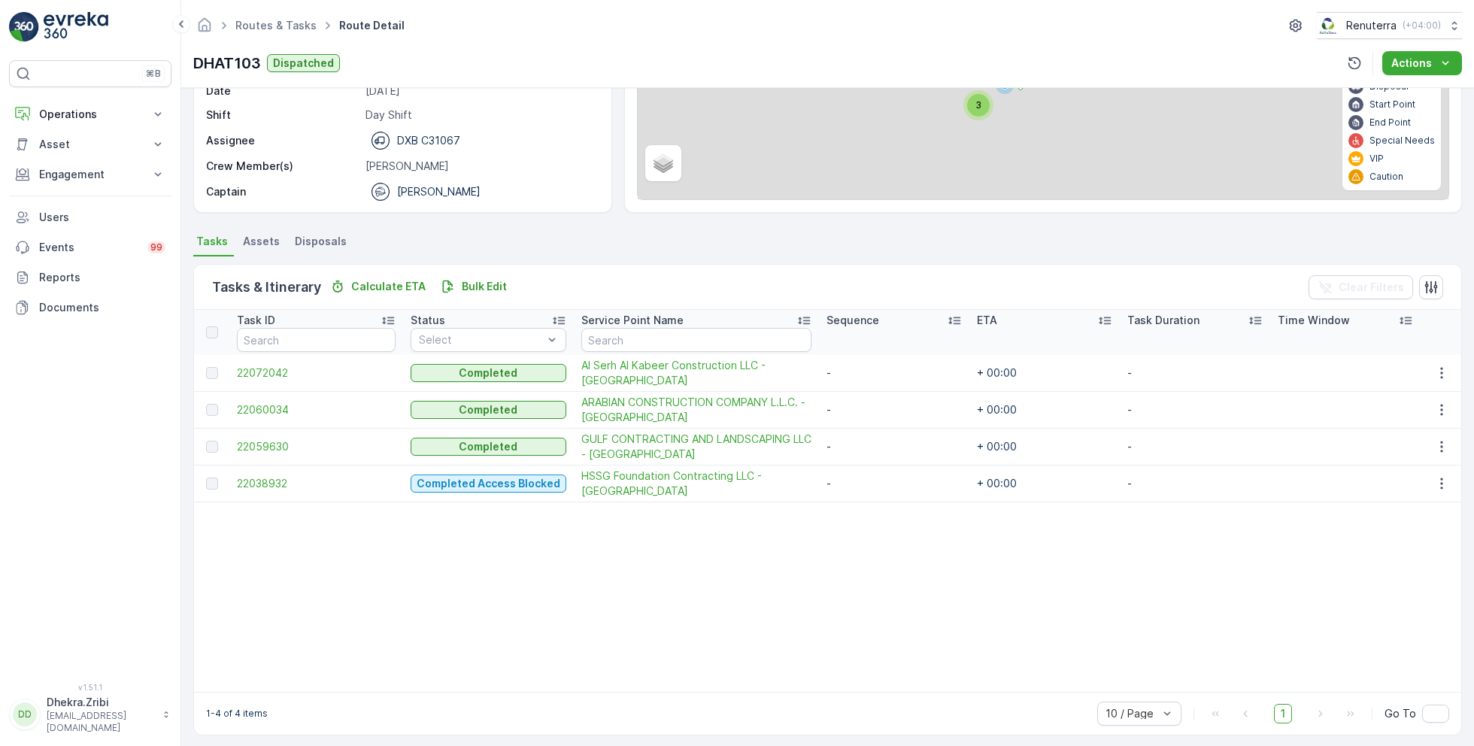
scroll to position [193, 0]
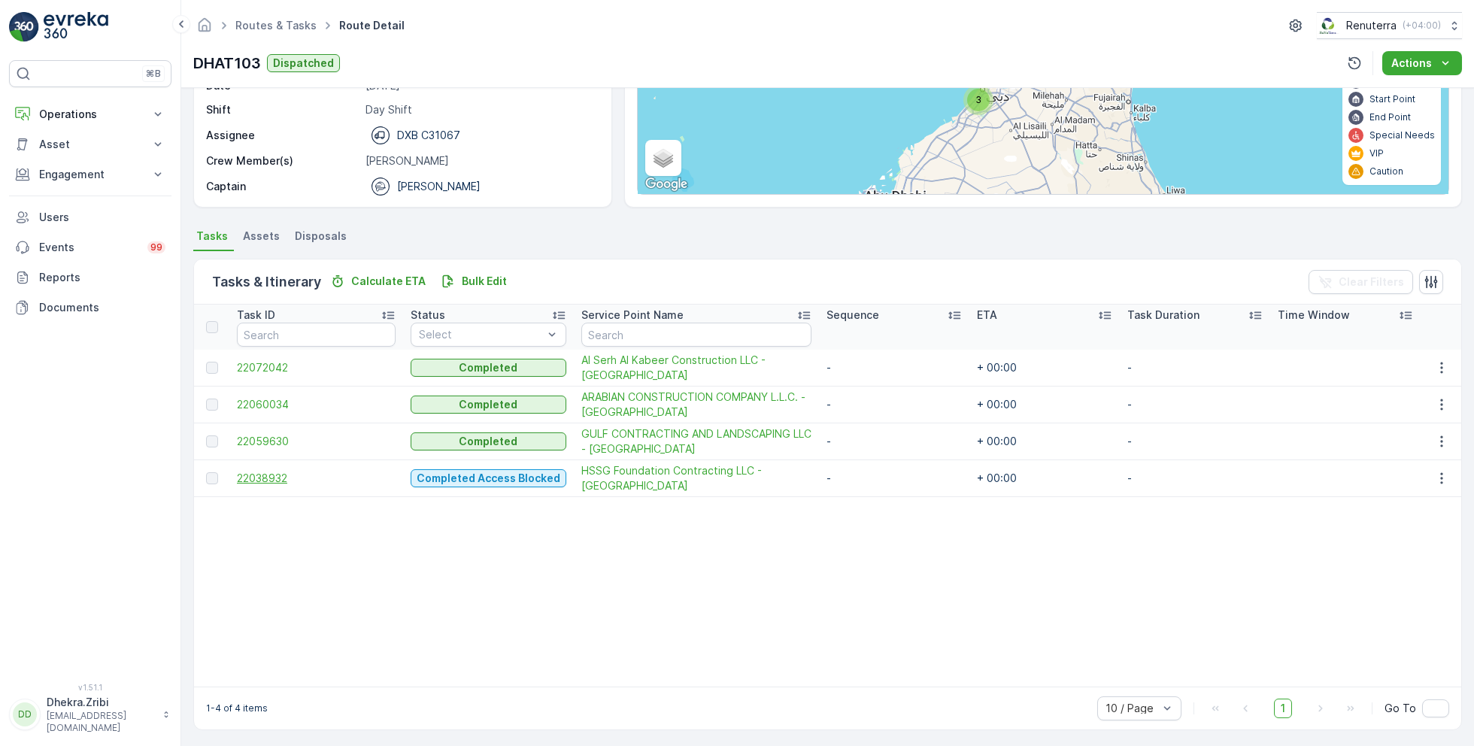
click at [263, 471] on span "22038932" at bounding box center [316, 478] width 159 height 15
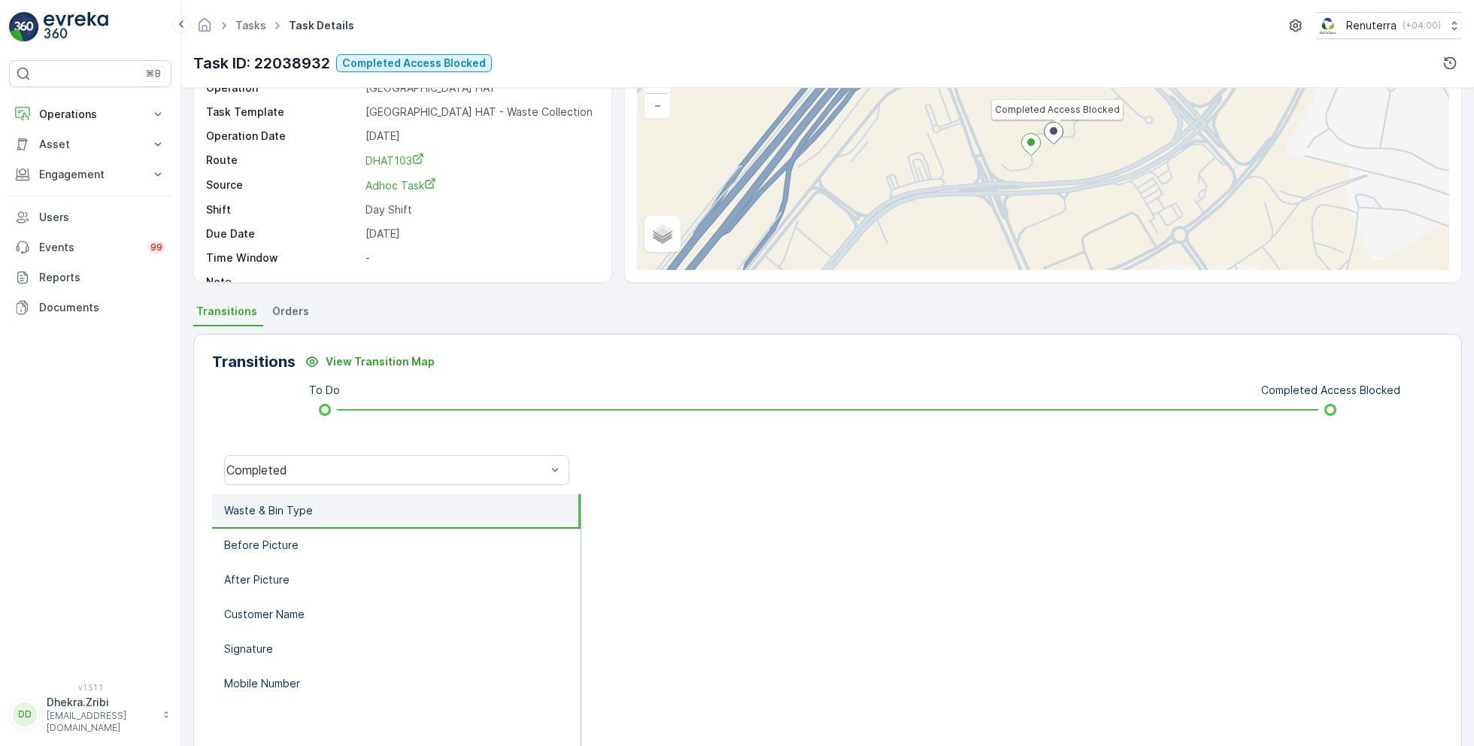
scroll to position [130, 0]
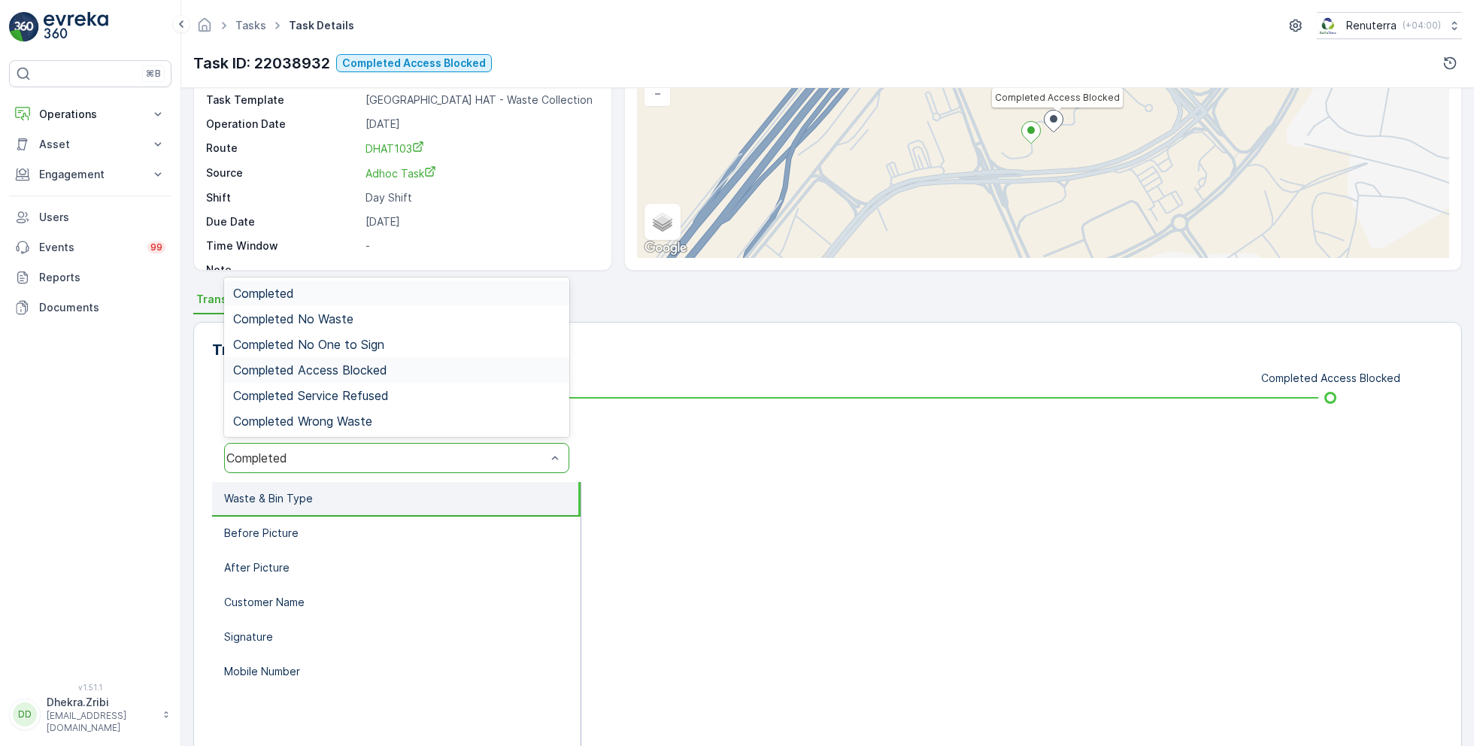
click at [335, 366] on span "Completed Access Blocked" at bounding box center [310, 370] width 154 height 14
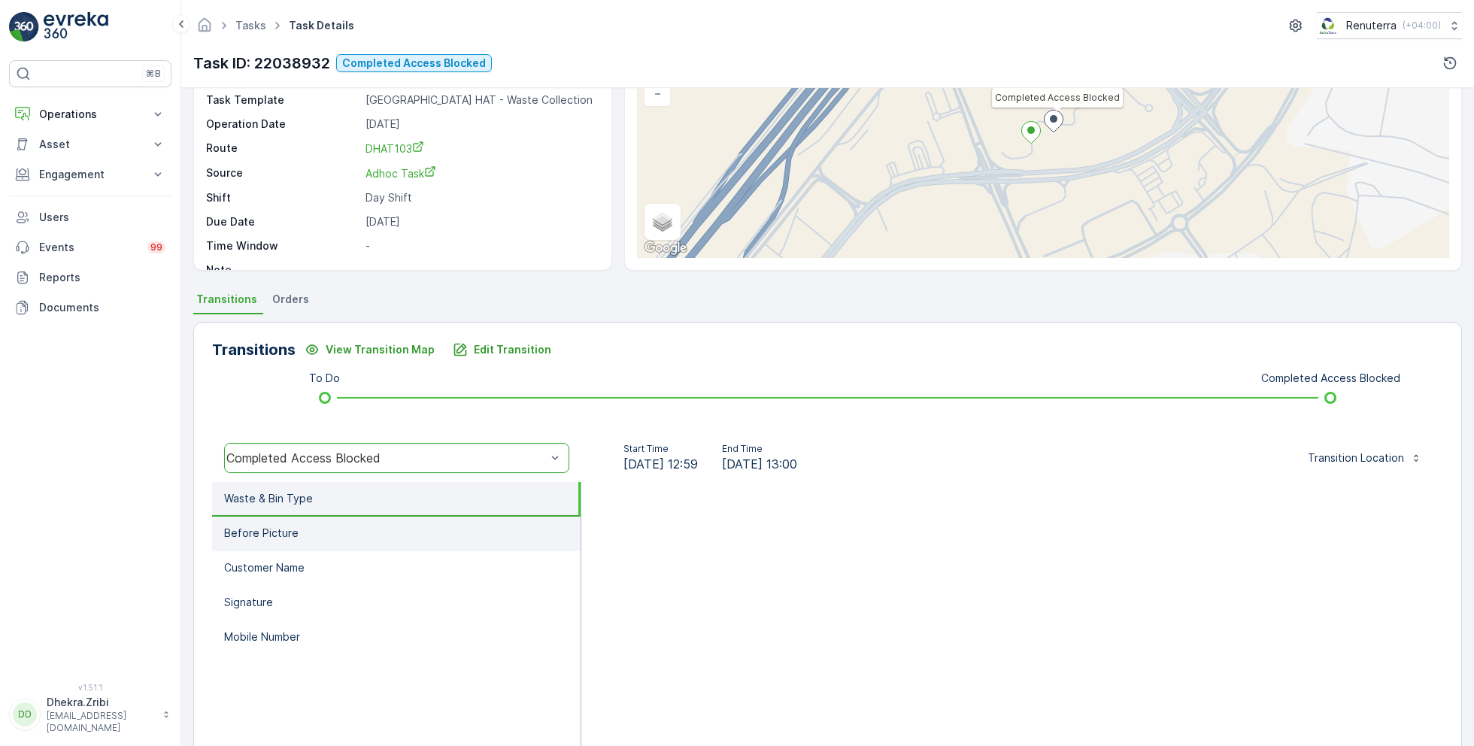
click at [384, 527] on li "Before Picture" at bounding box center [396, 534] width 369 height 35
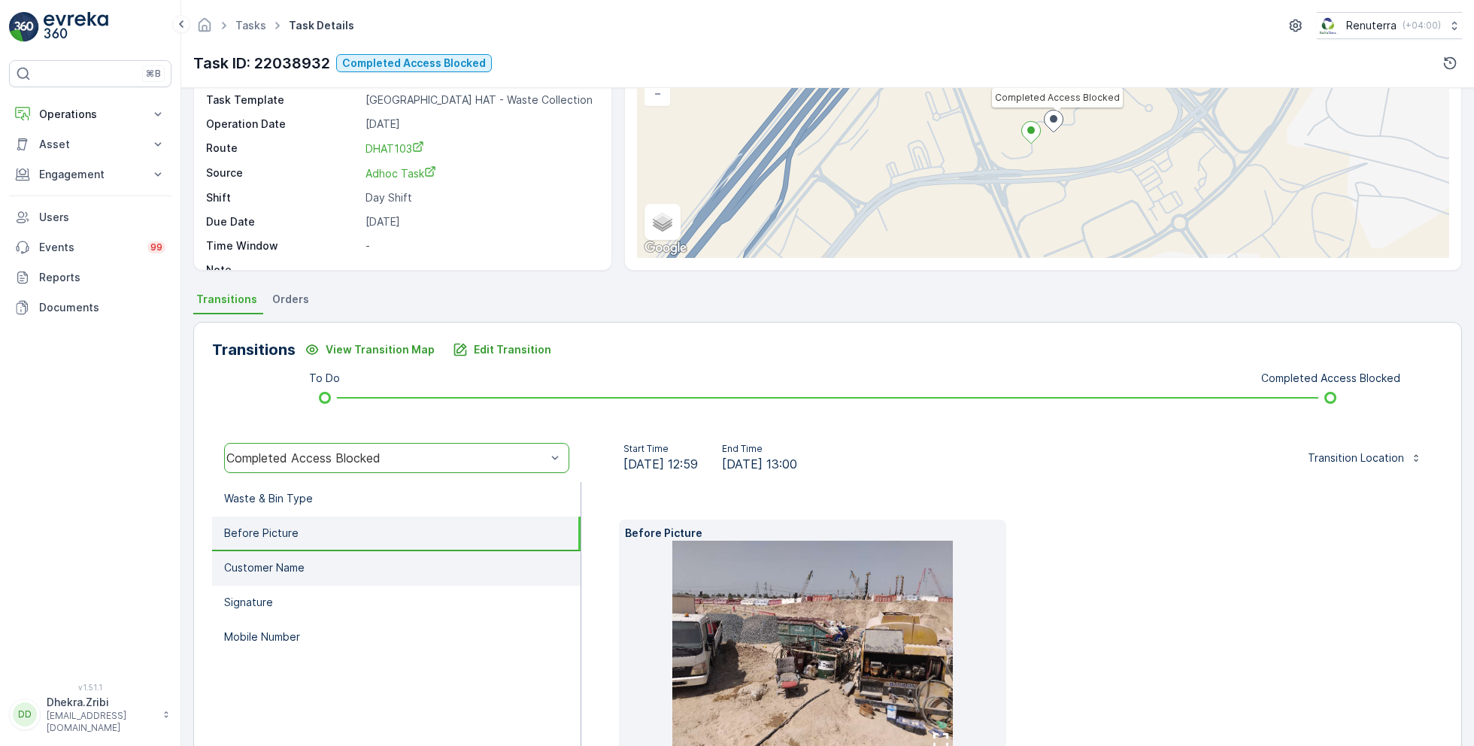
click at [349, 568] on li "Customer Name" at bounding box center [396, 568] width 369 height 35
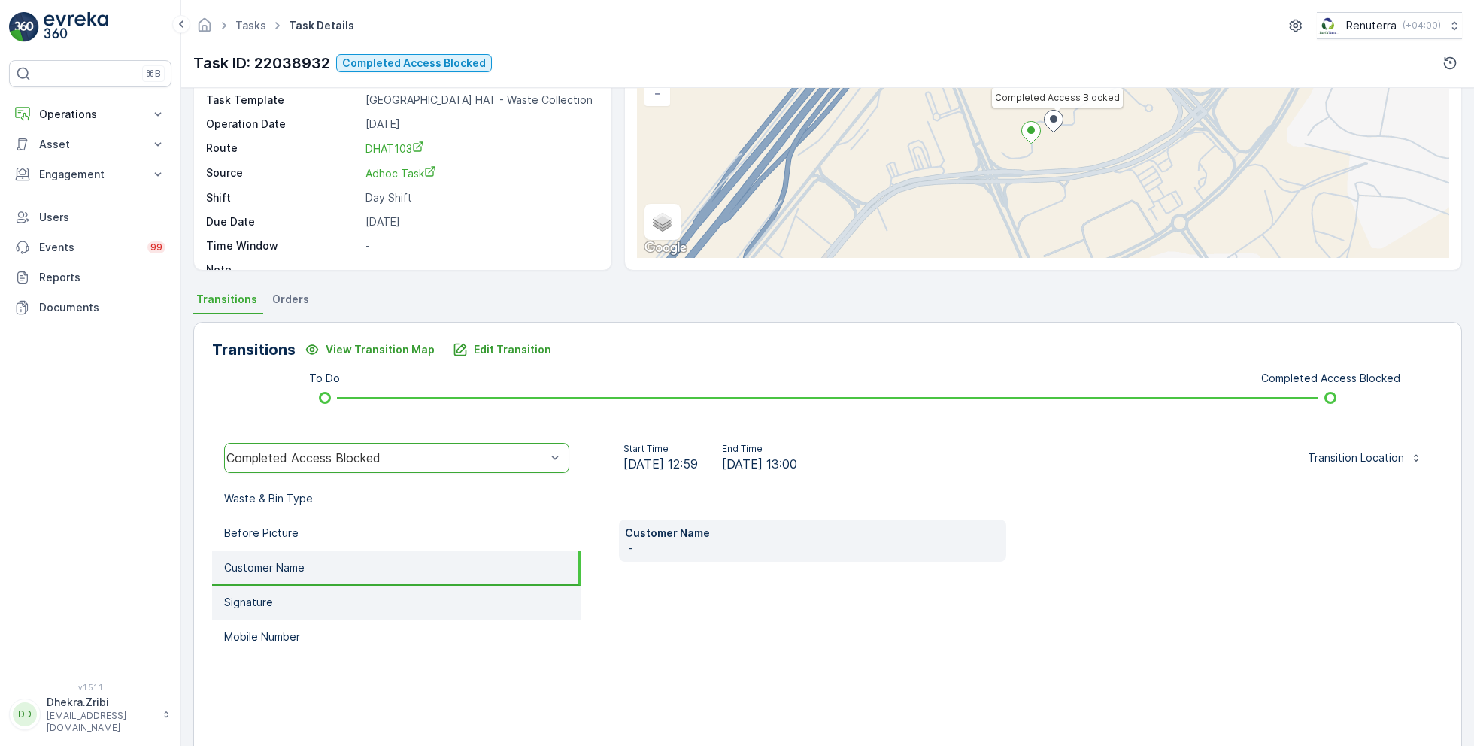
click at [316, 595] on li "Signature" at bounding box center [396, 603] width 369 height 35
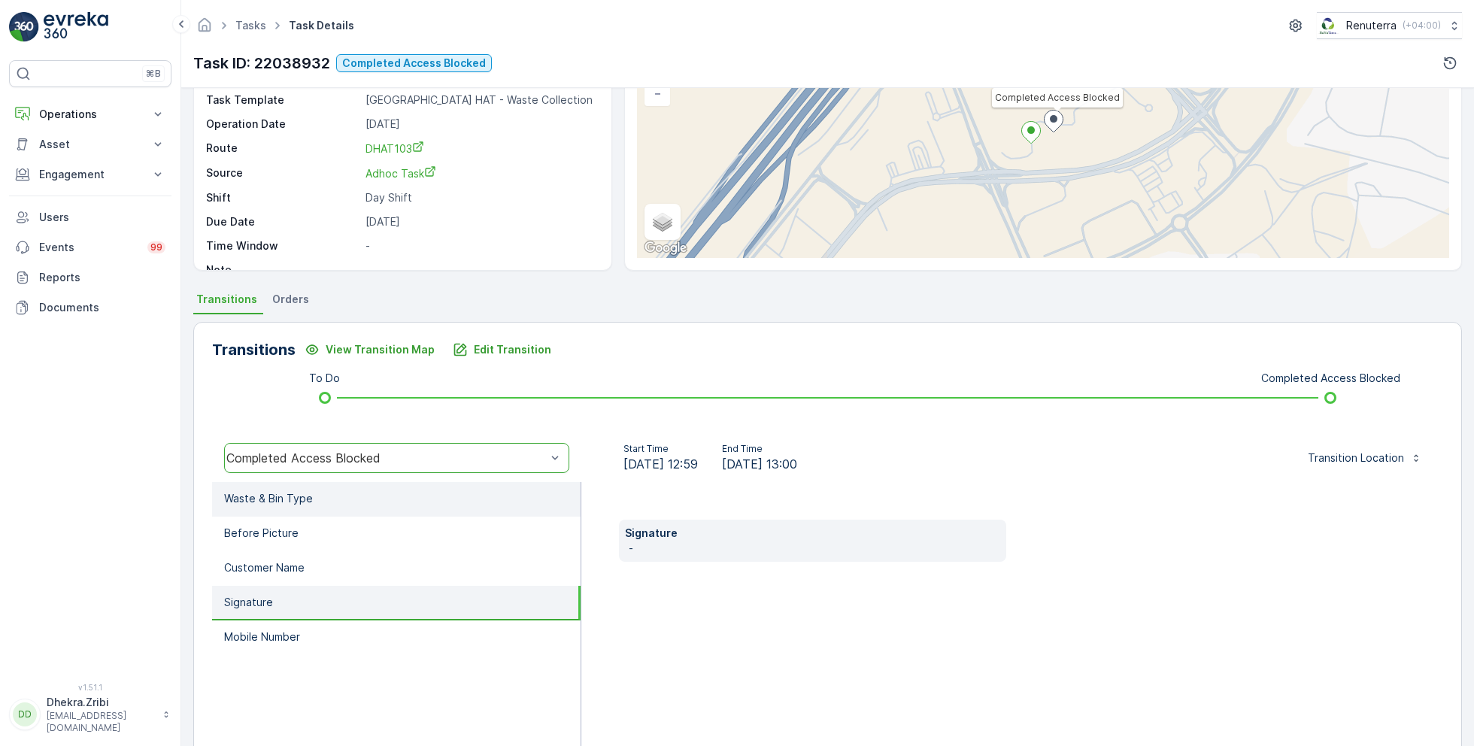
click at [313, 499] on li "Waste & Bin Type" at bounding box center [396, 499] width 369 height 35
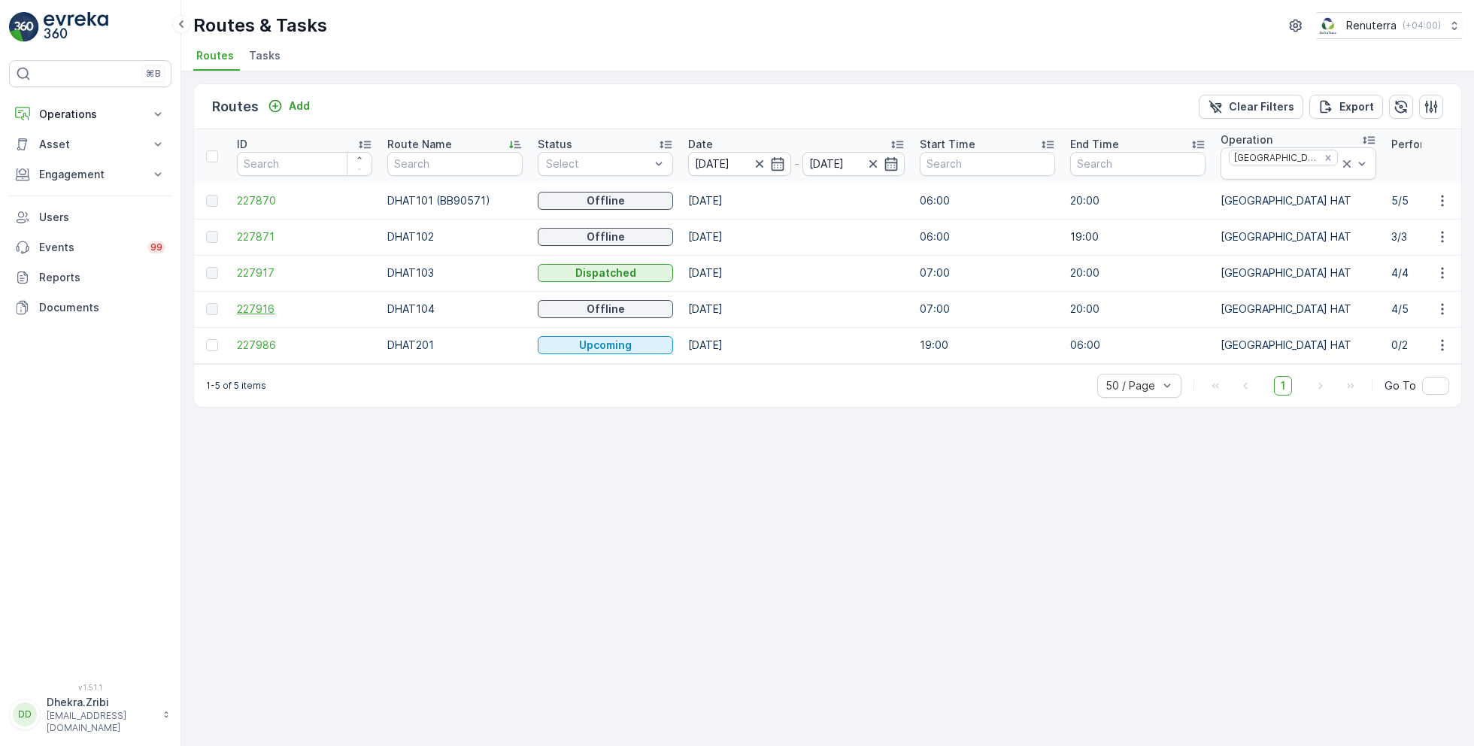
click at [259, 302] on span "227916" at bounding box center [304, 309] width 135 height 15
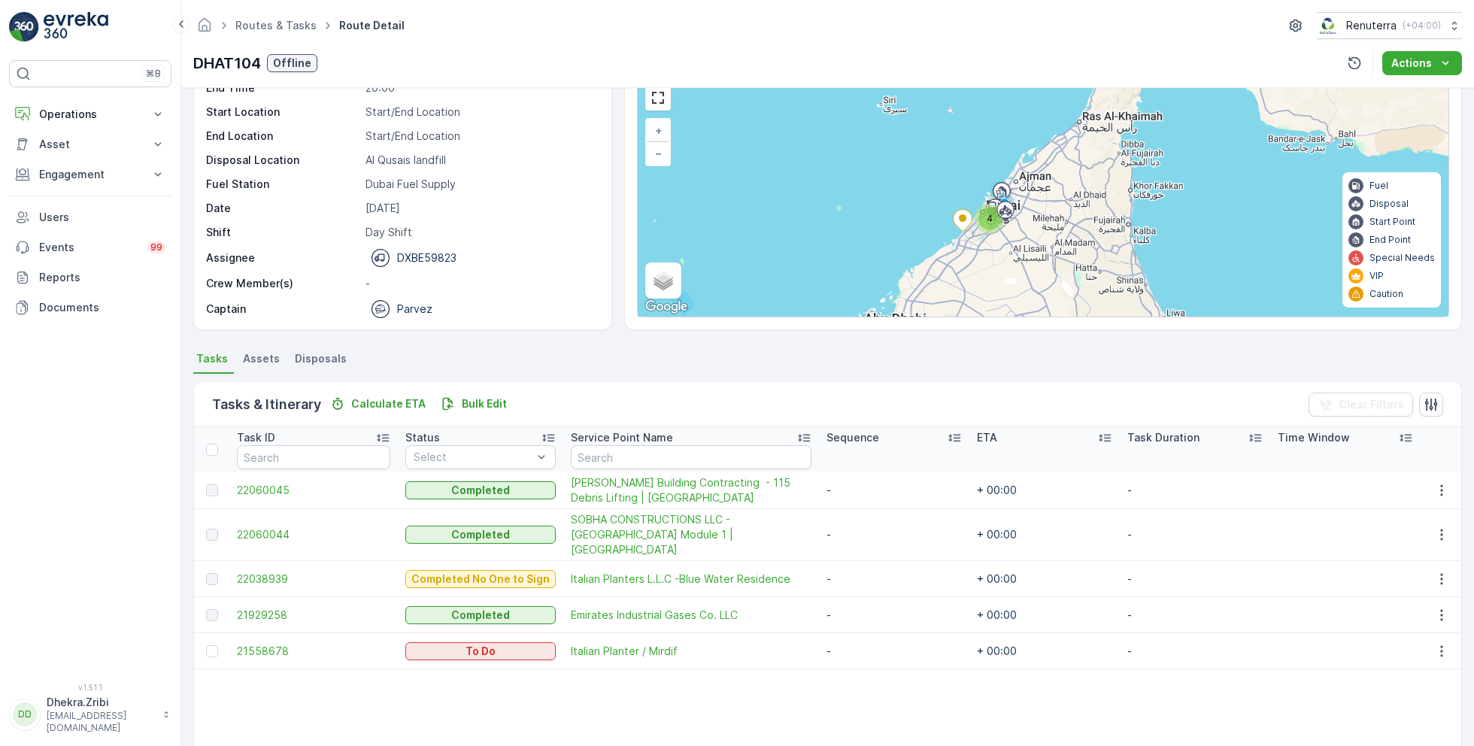
scroll to position [76, 0]
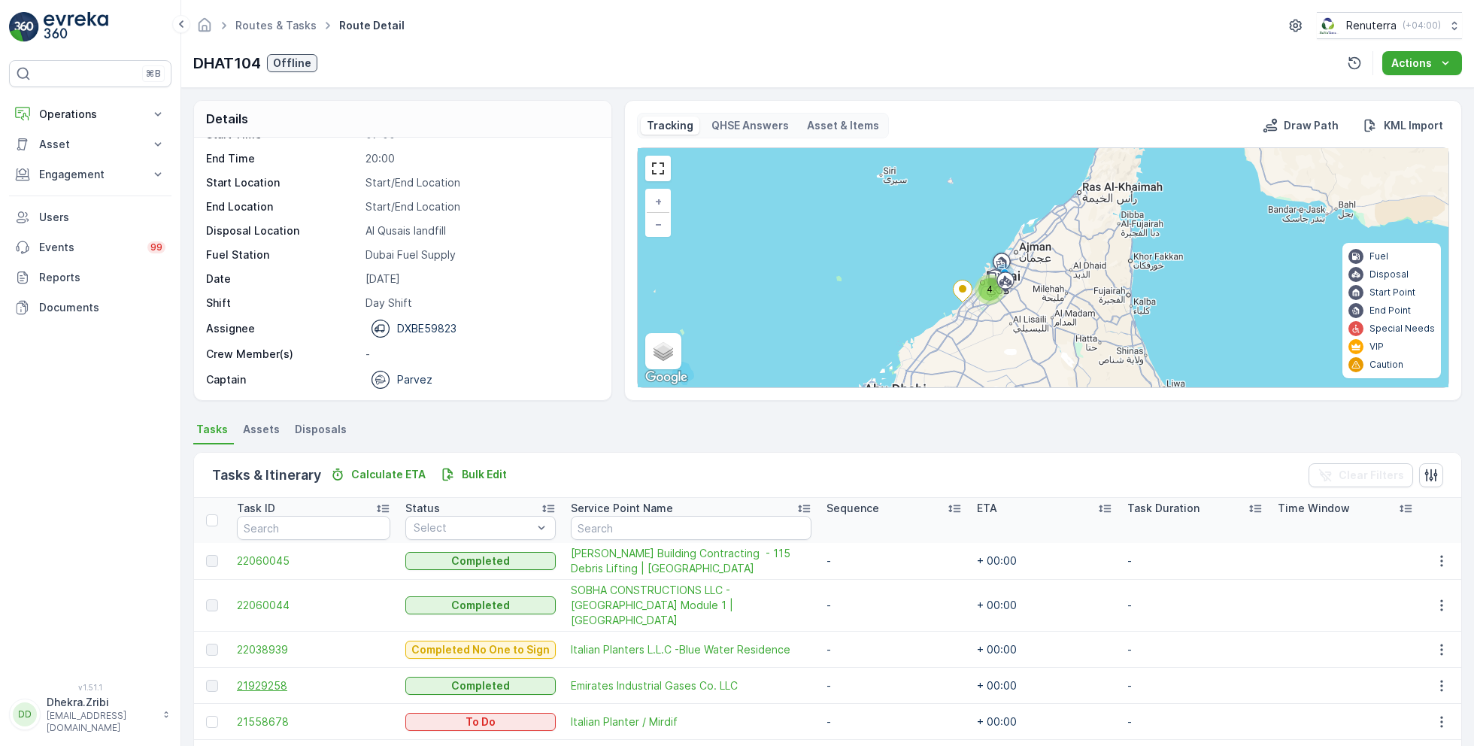
click at [276, 678] on span "21929258" at bounding box center [313, 685] width 153 height 15
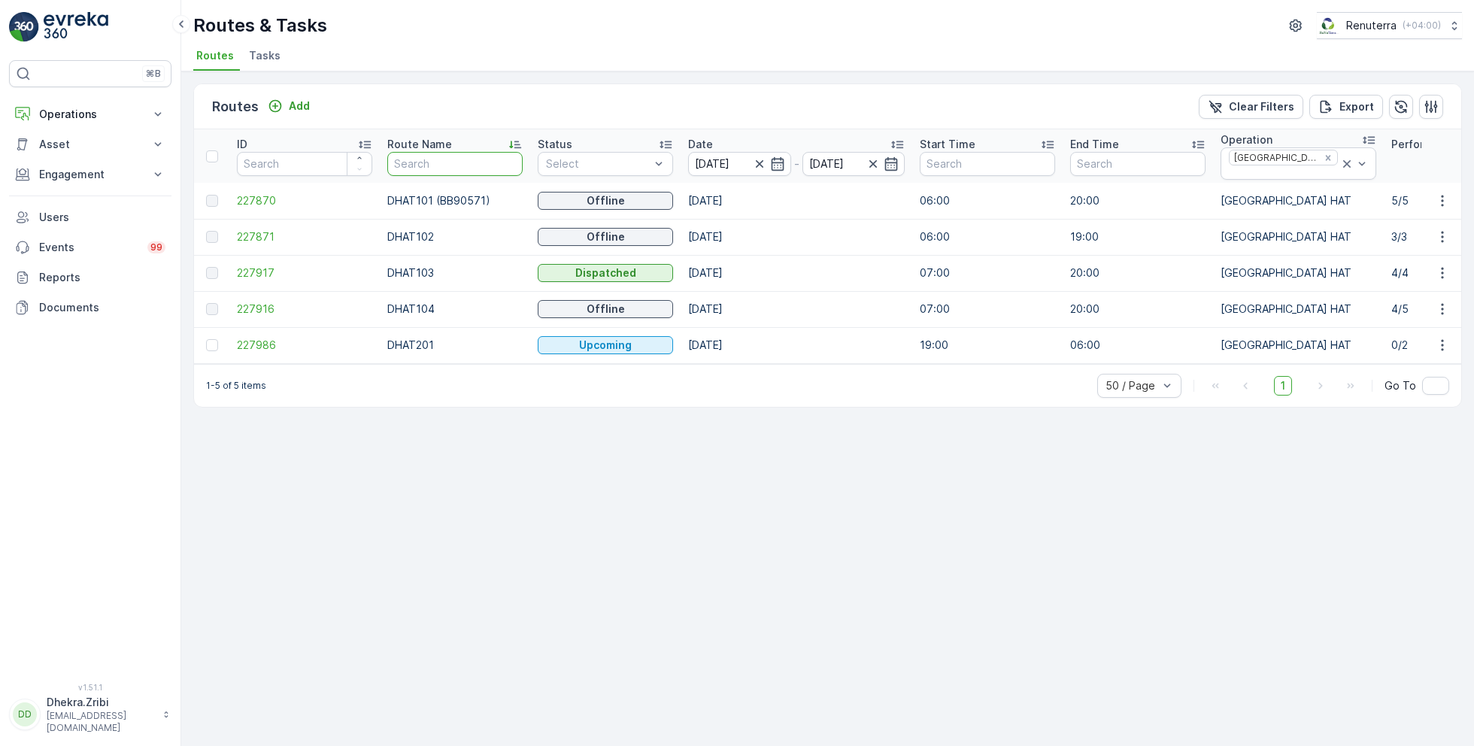
click at [427, 160] on input "text" at bounding box center [454, 164] width 135 height 24
click at [1320, 158] on div "Remove Dubai HAT" at bounding box center [1328, 158] width 17 height 12
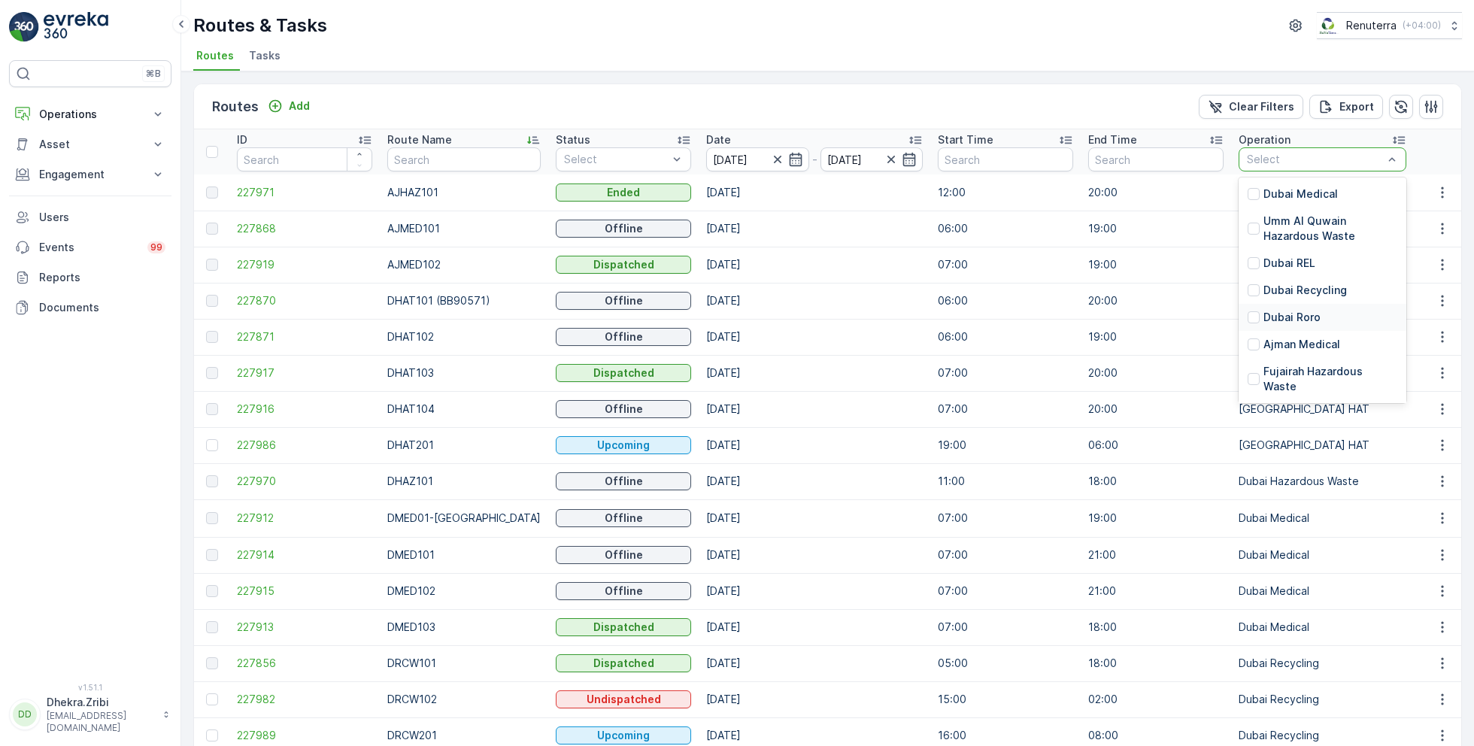
click at [1273, 318] on p "Dubai Roro" at bounding box center [1292, 317] width 57 height 15
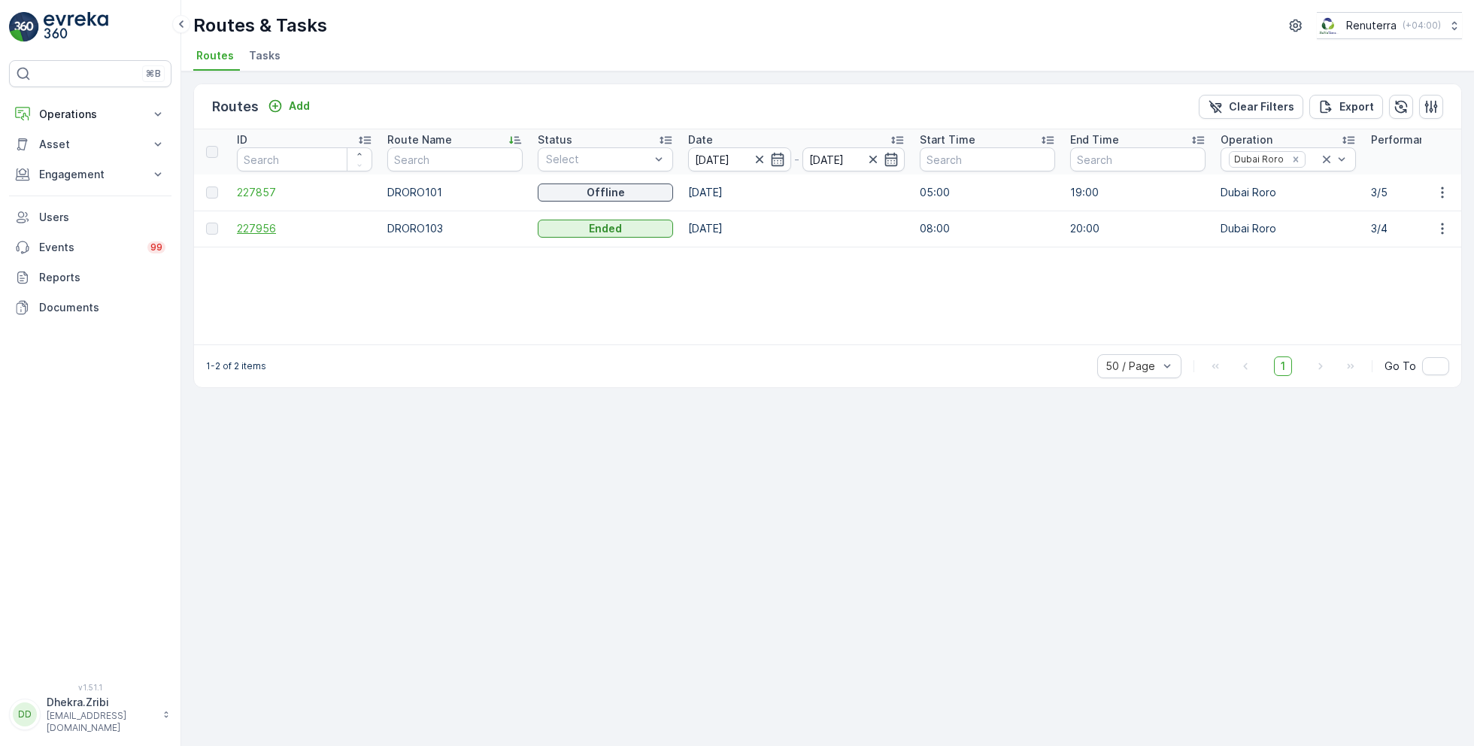
click at [269, 229] on span "227956" at bounding box center [304, 228] width 135 height 15
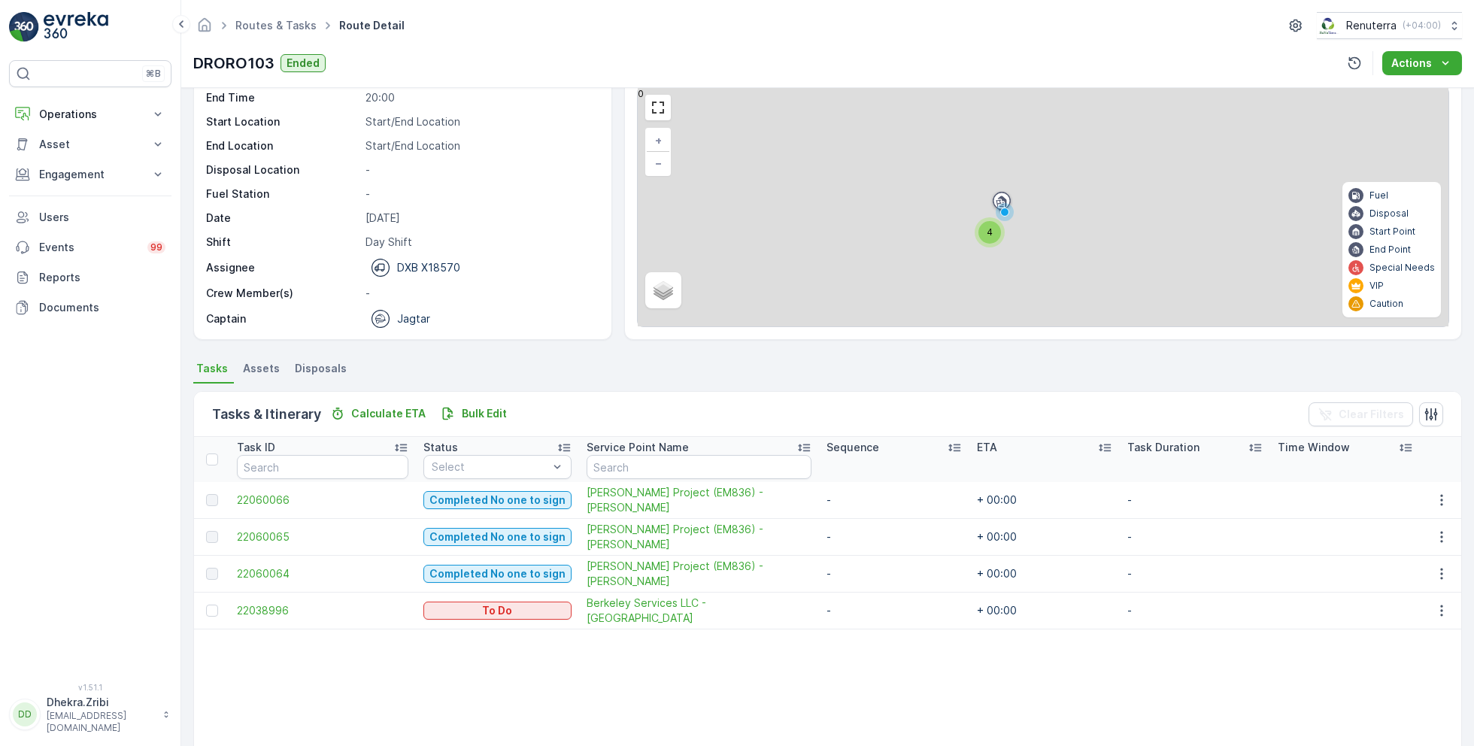
scroll to position [78, 0]
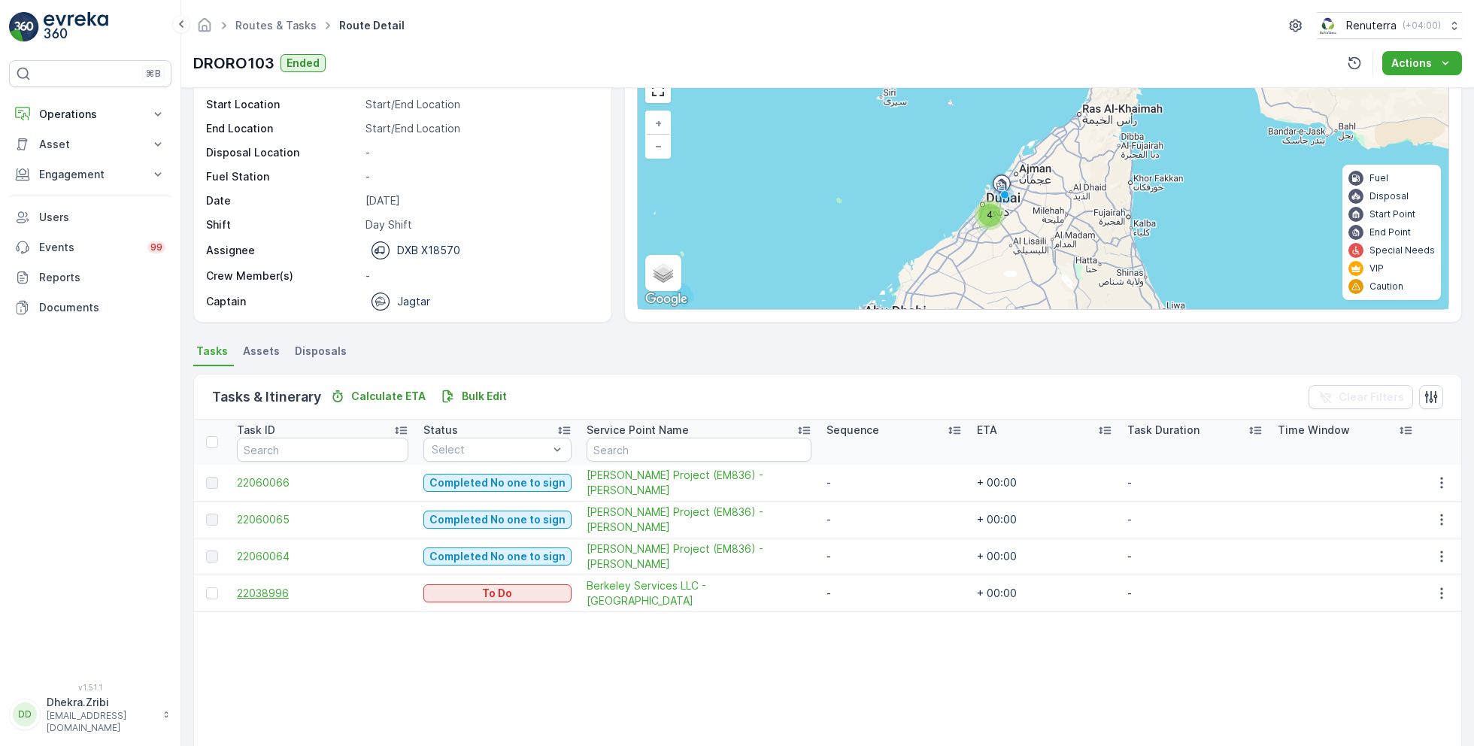
click at [277, 591] on span "22038996" at bounding box center [322, 593] width 171 height 15
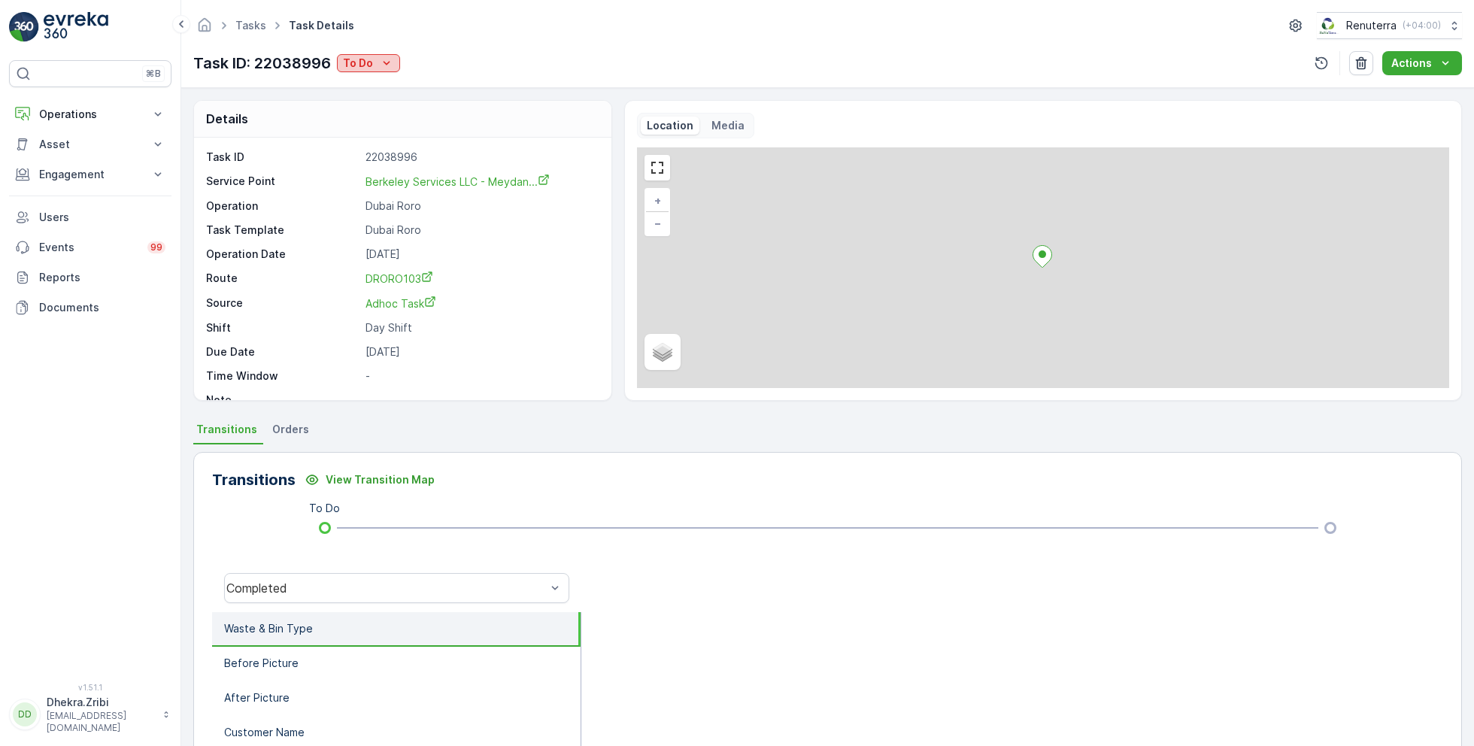
click at [381, 62] on icon "To Do" at bounding box center [386, 63] width 15 height 15
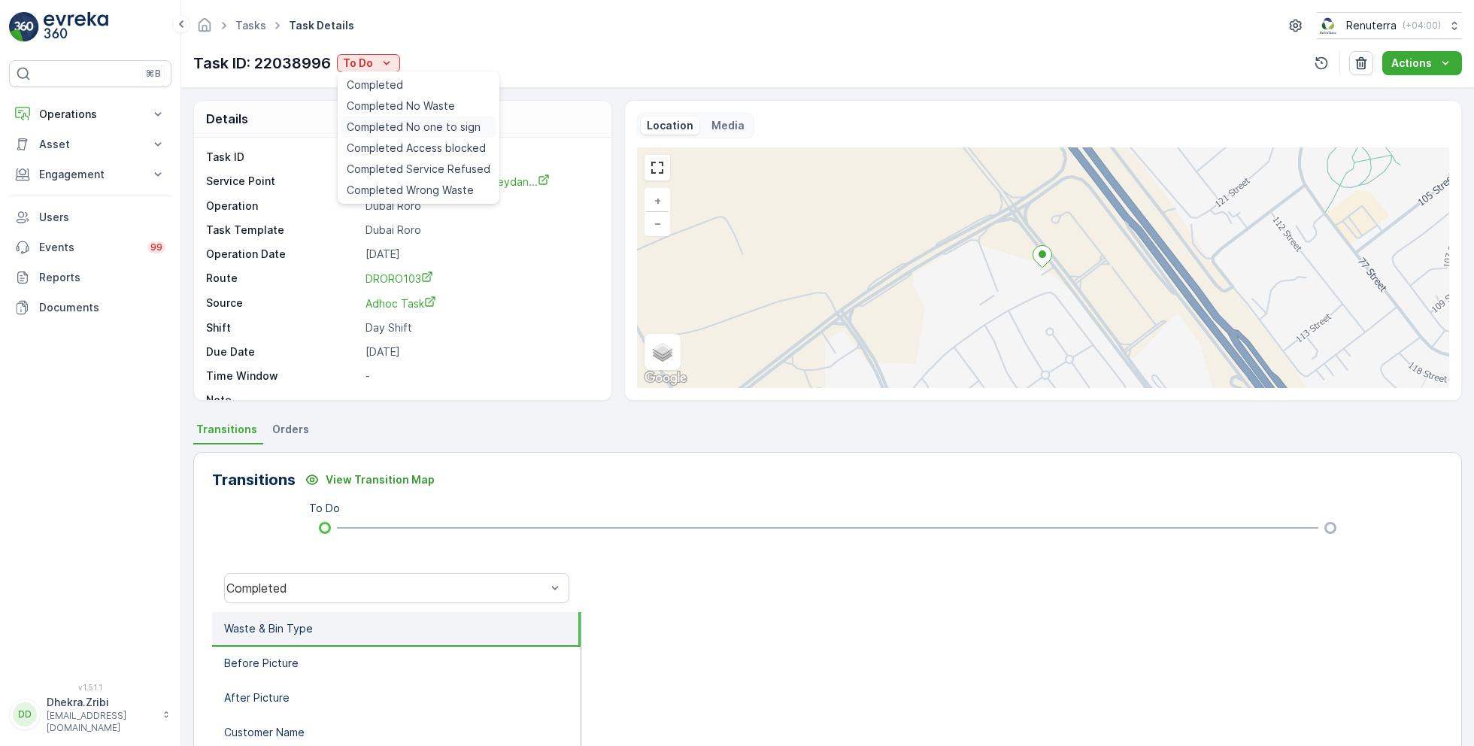
click at [411, 120] on span "Completed No one to sign" at bounding box center [414, 127] width 134 height 15
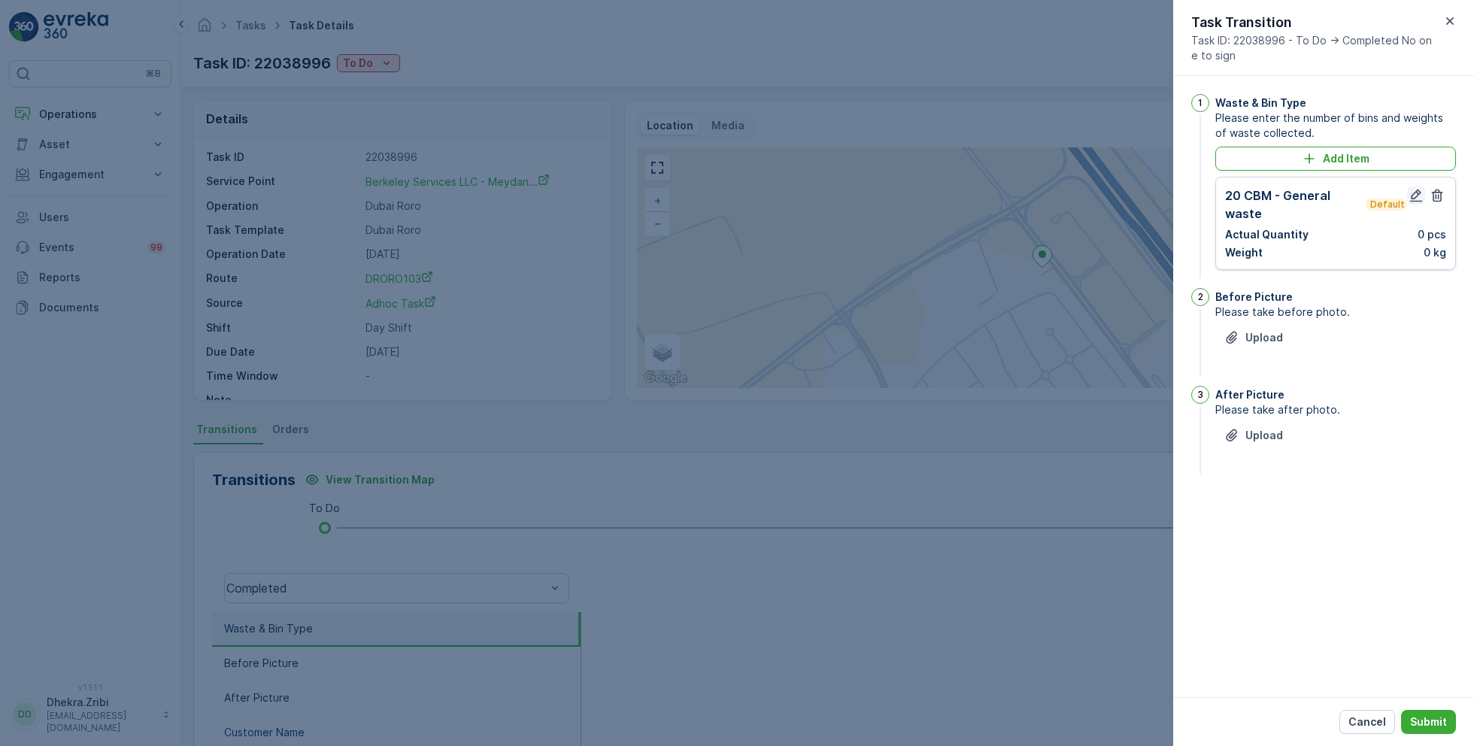
click at [1416, 196] on icon "button" at bounding box center [1416, 196] width 13 height 13
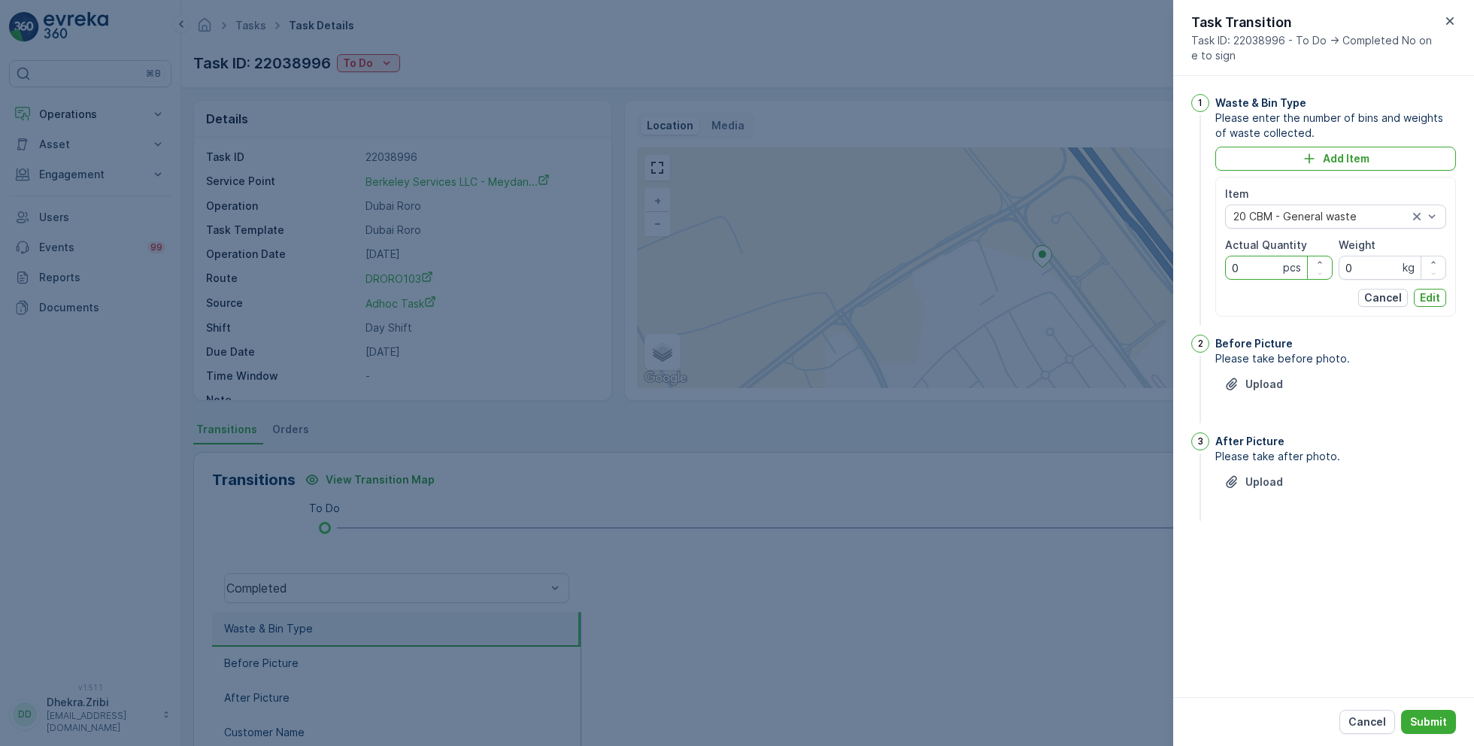
drag, startPoint x: 1252, startPoint y: 275, endPoint x: 1200, endPoint y: 275, distance: 51.9
click at [1200, 275] on div "1 Waste & Bin Type Please enter the number of bins and weights of waste collect…" at bounding box center [1323, 211] width 265 height 235
type Quantity "1"
click at [1426, 300] on p "Edit" at bounding box center [1430, 297] width 20 height 15
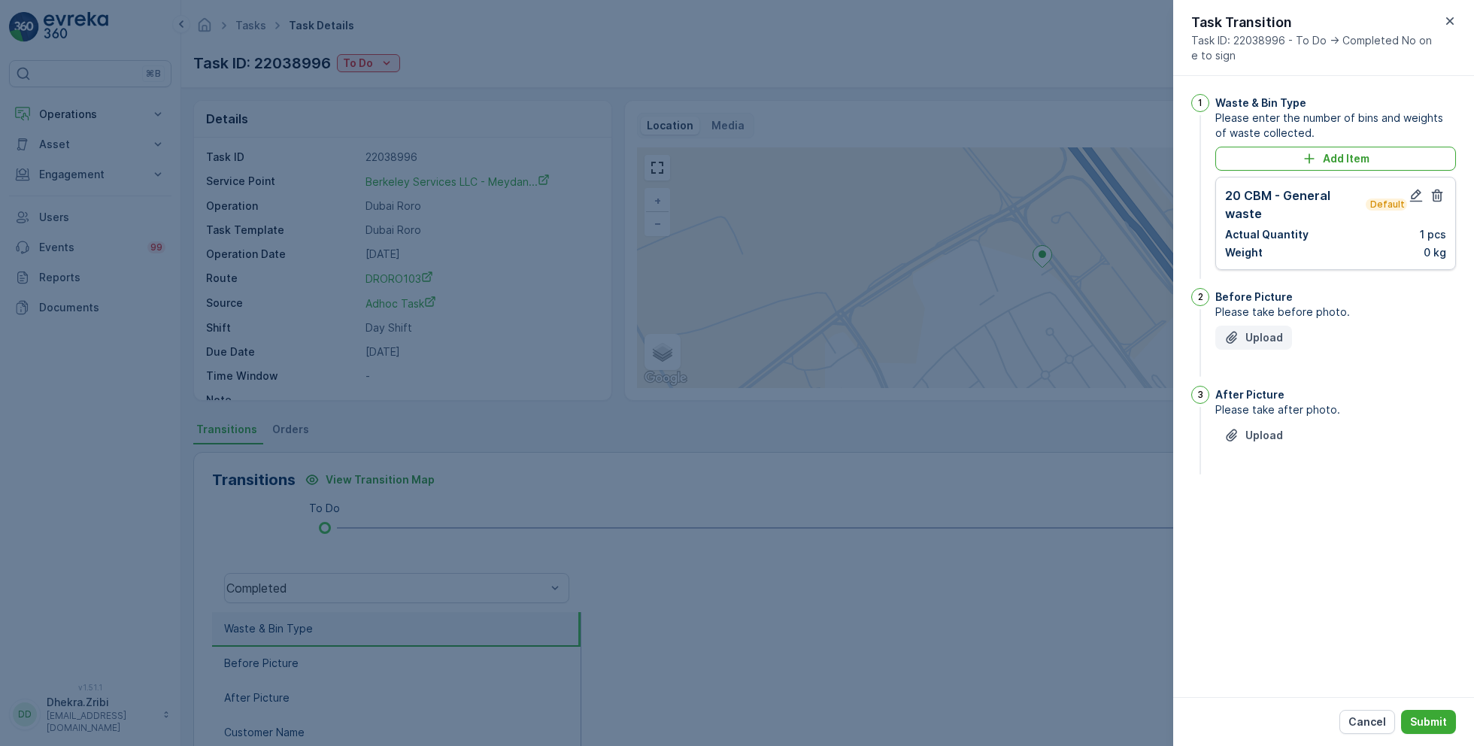
click at [1240, 338] on div "Upload" at bounding box center [1254, 337] width 59 height 15
click at [1255, 523] on button "Upload" at bounding box center [1254, 511] width 77 height 24
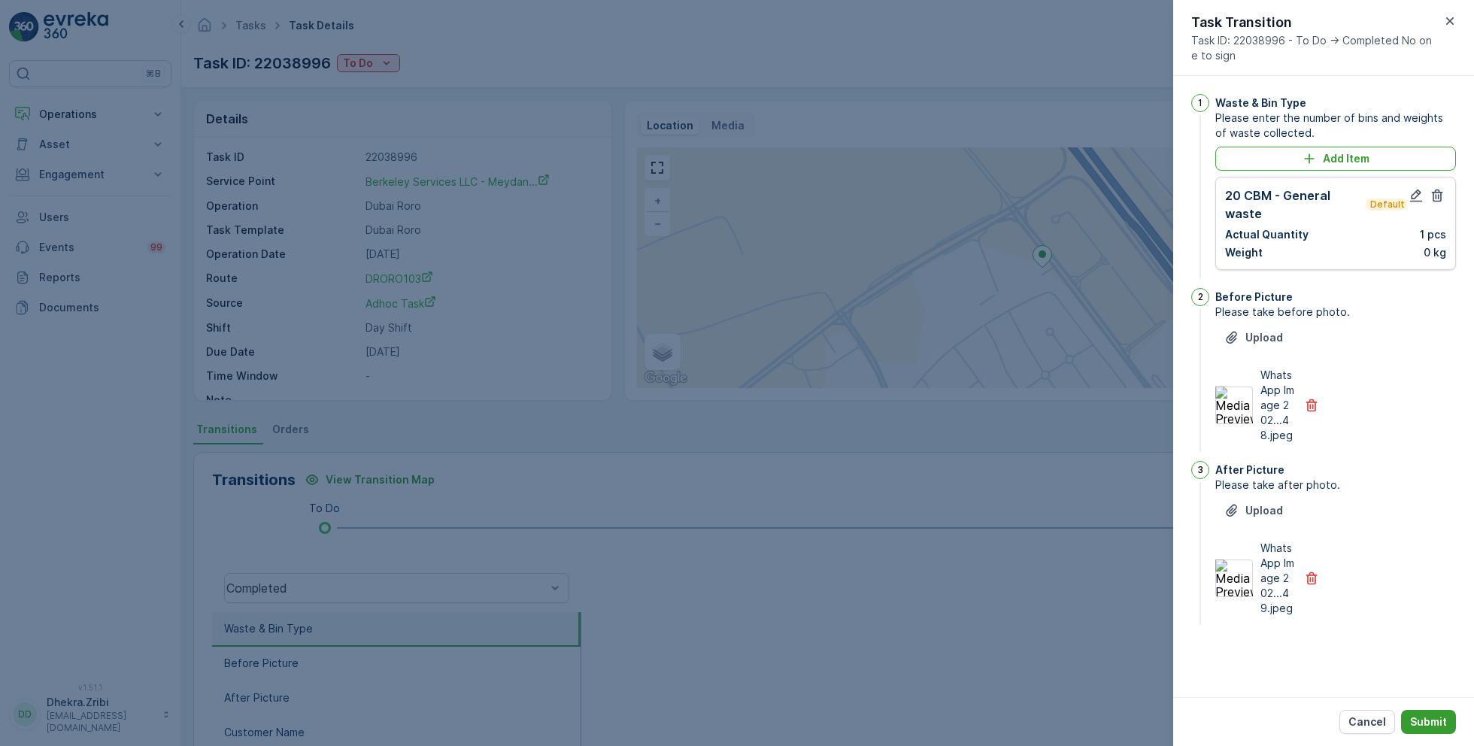
click at [1436, 727] on p "Submit" at bounding box center [1428, 722] width 37 height 15
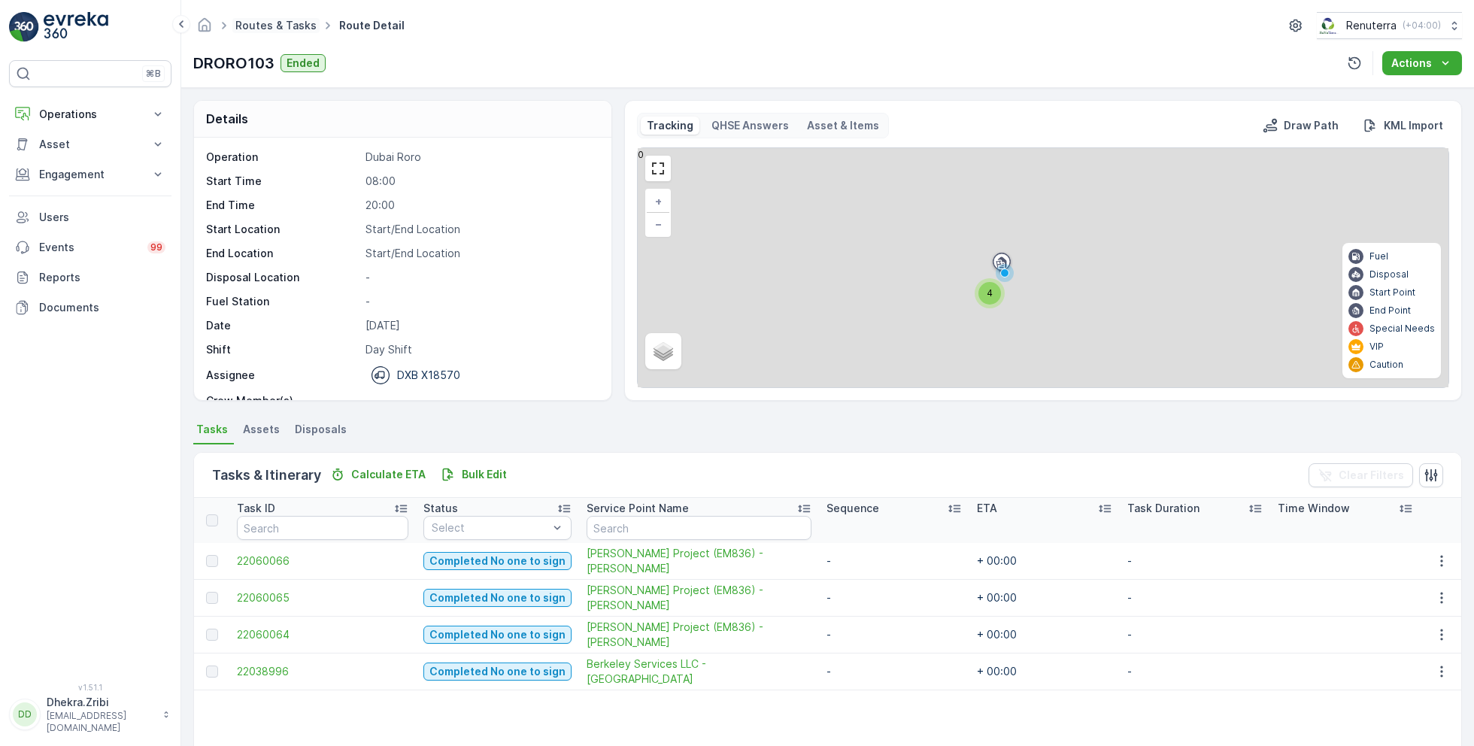
click at [266, 30] on link "Routes & Tasks" at bounding box center [275, 25] width 81 height 13
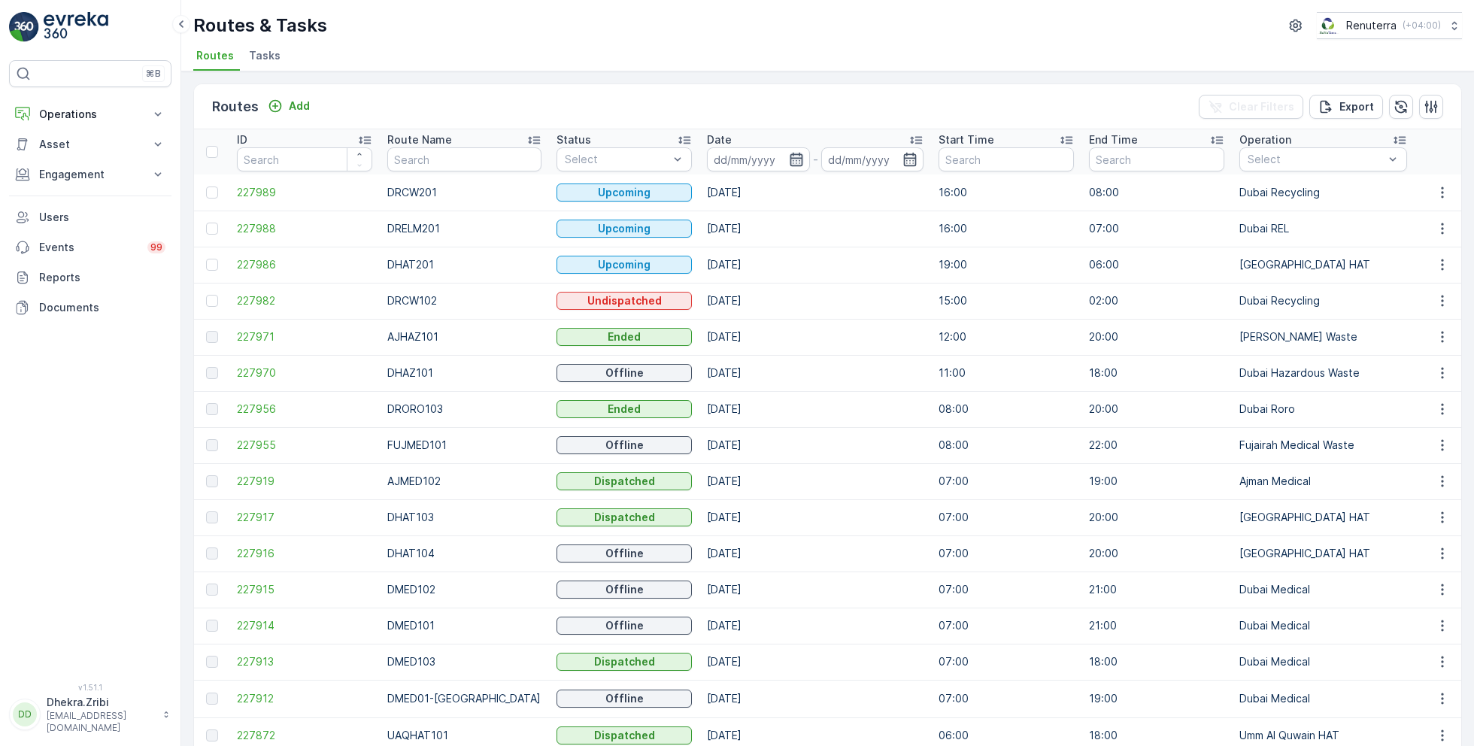
click at [789, 153] on icon "button" at bounding box center [796, 159] width 15 height 15
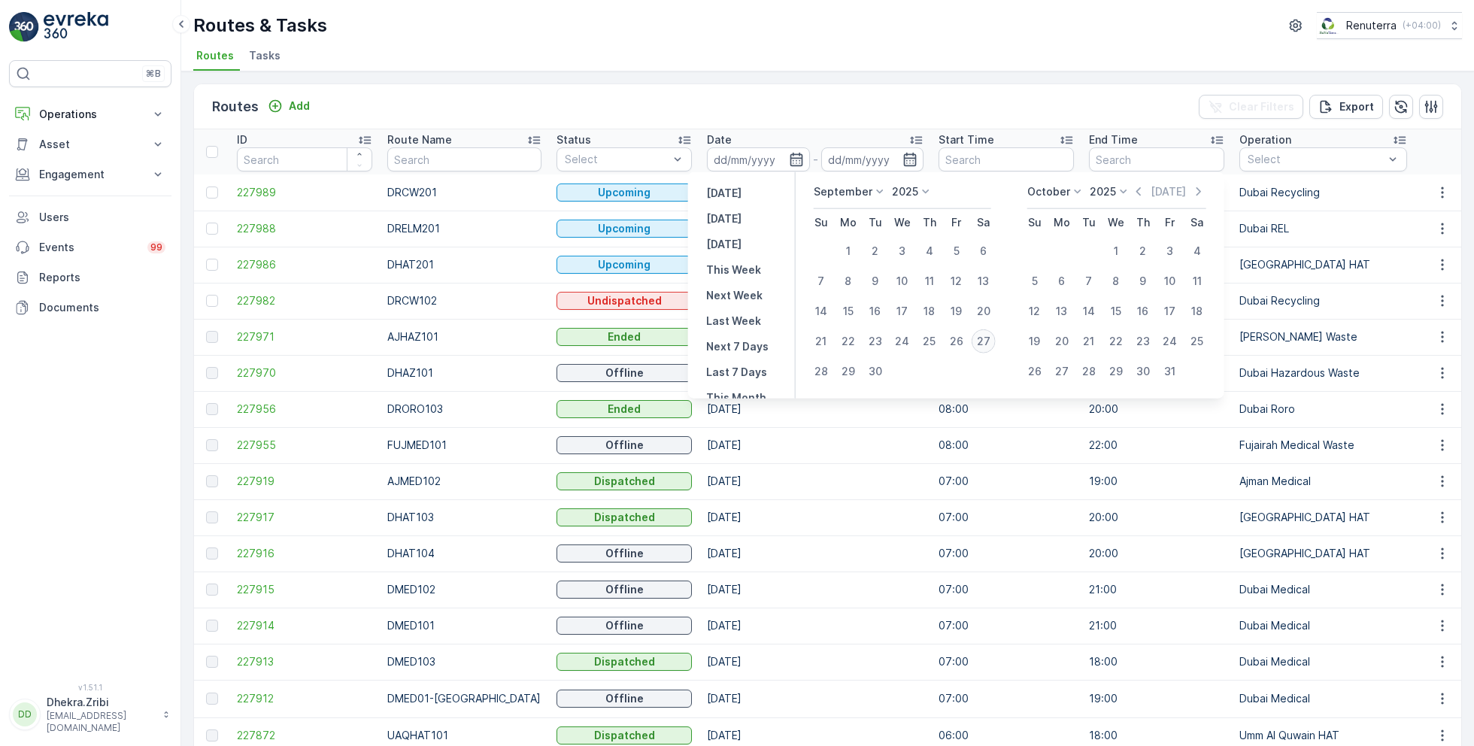
click at [988, 338] on div "27" at bounding box center [984, 341] width 24 height 24
type input "[DATE]"
click at [988, 338] on div "27" at bounding box center [984, 341] width 24 height 24
type input "[DATE]"
click at [817, 43] on div "Routes & Tasks Renuterra ( +04:00 ) Routes Tasks" at bounding box center [827, 35] width 1293 height 71
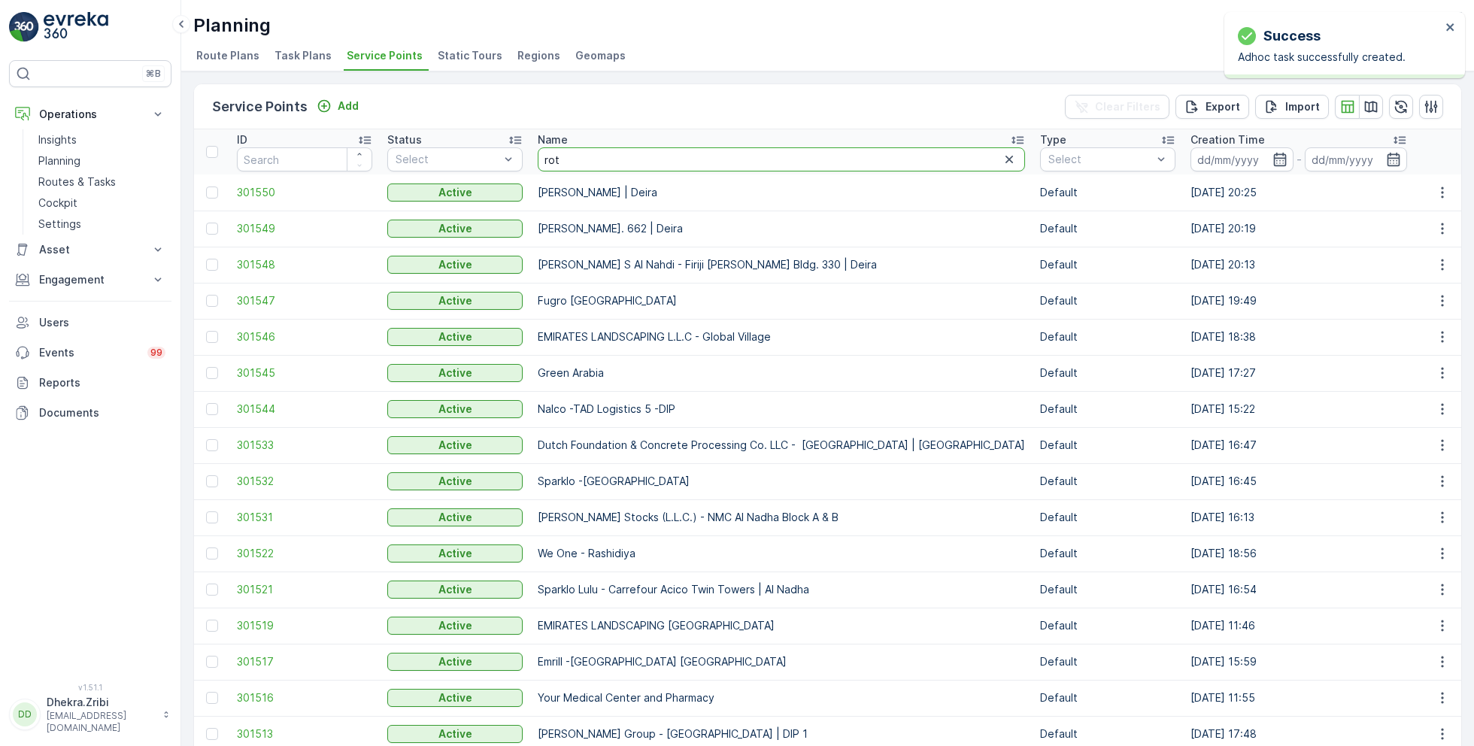
type input "roto"
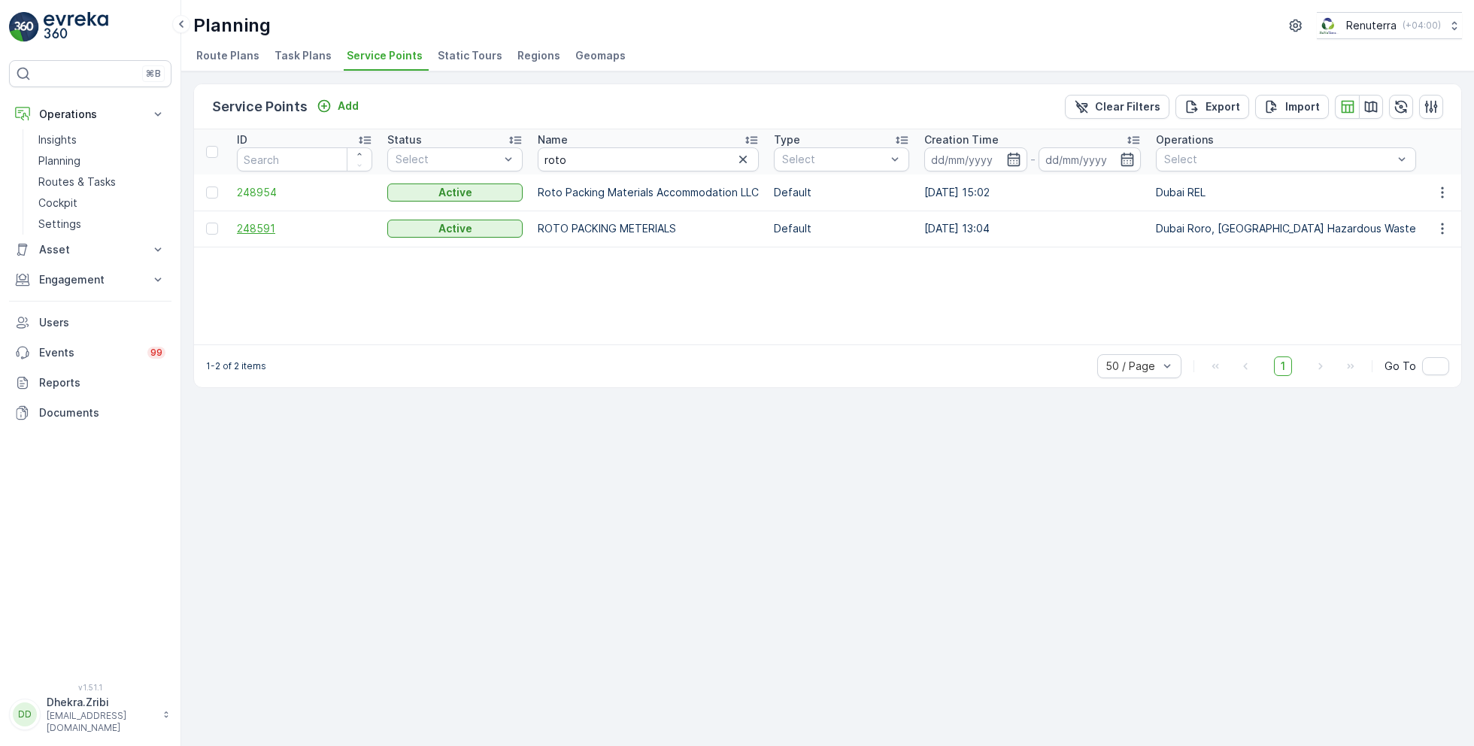
click at [269, 226] on span "248591" at bounding box center [304, 228] width 135 height 15
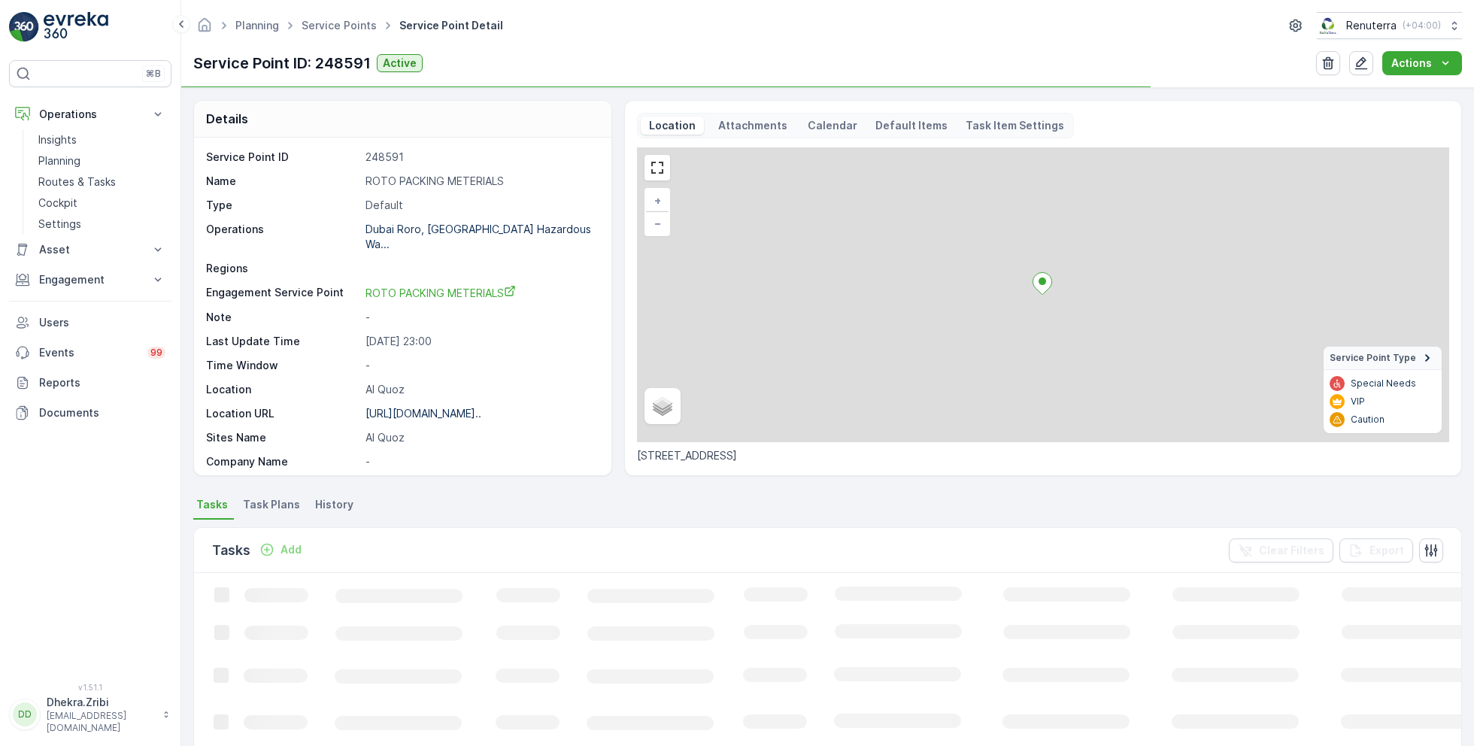
click at [427, 180] on p "ROTO PACKING METERIALS" at bounding box center [481, 181] width 230 height 15
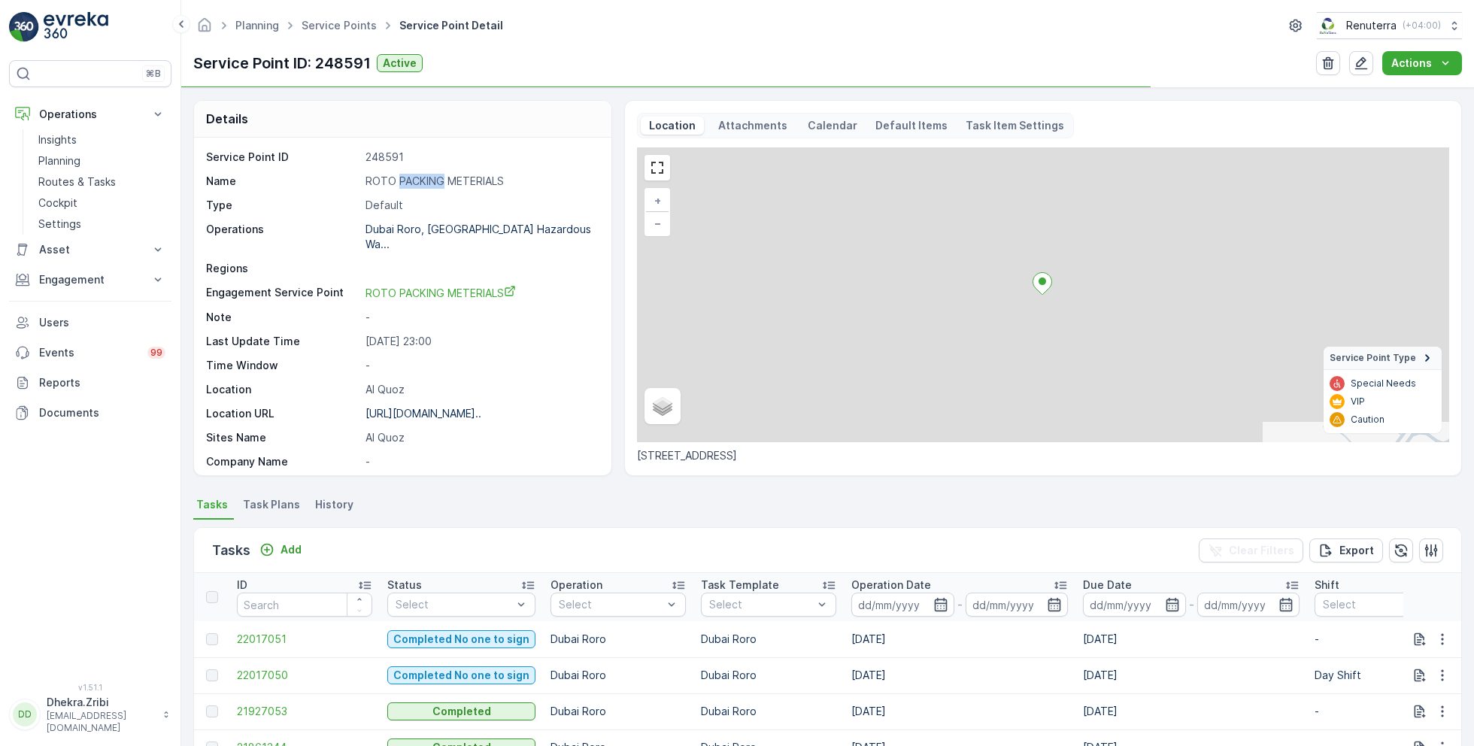
click at [427, 180] on p "ROTO PACKING METERIALS" at bounding box center [481, 181] width 230 height 15
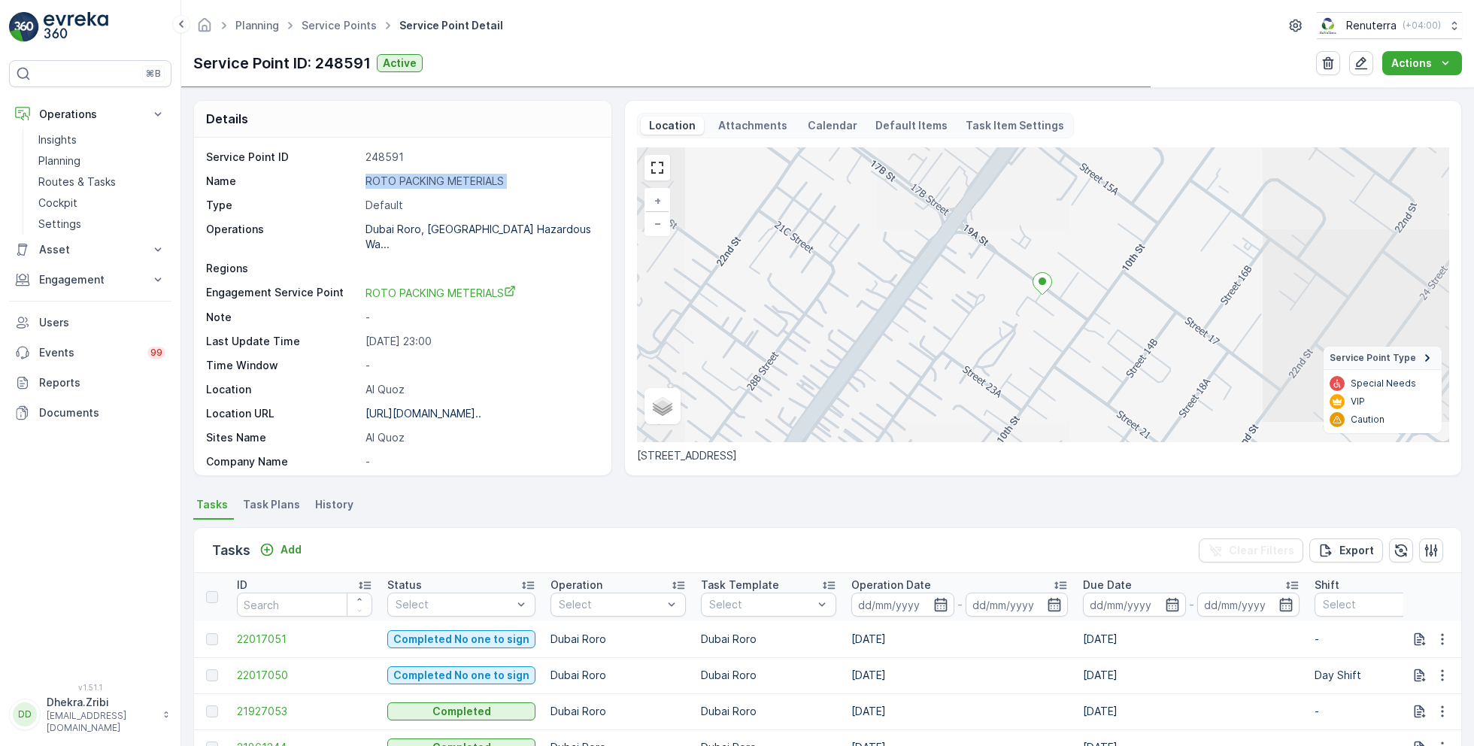
copy p "ROTO PACKING METERIALS"
click at [329, 27] on link "Service Points" at bounding box center [339, 25] width 75 height 13
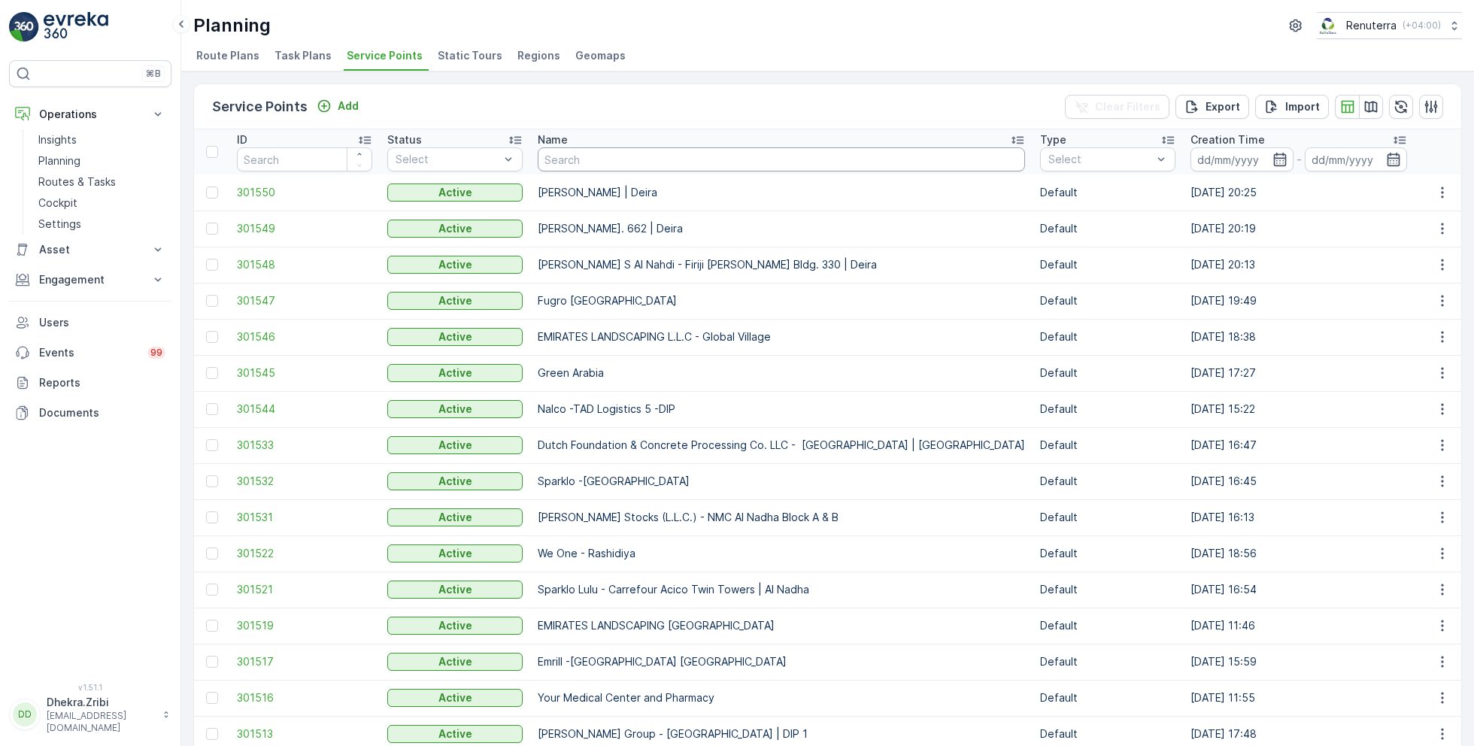
click at [599, 160] on input "text" at bounding box center [781, 159] width 487 height 24
type input "motor"
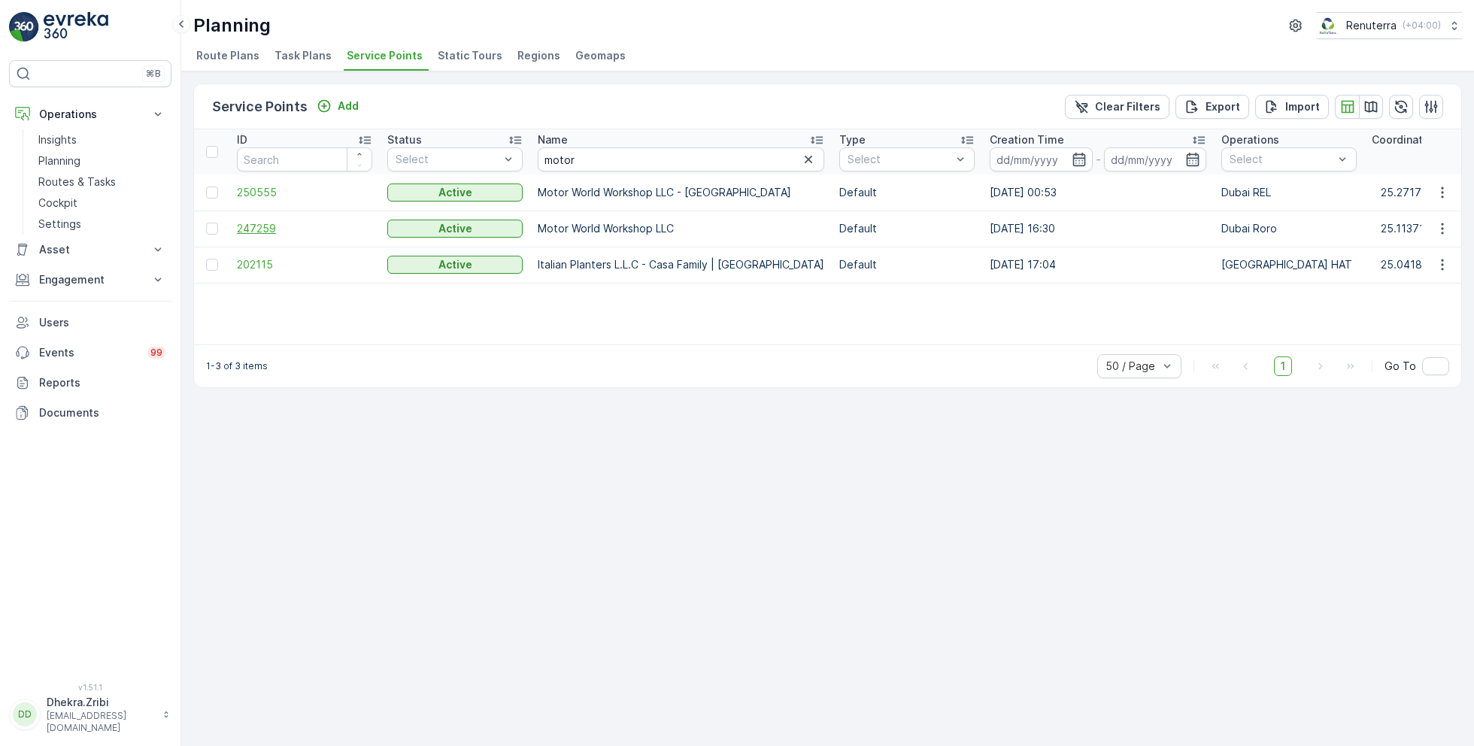
click at [255, 229] on span "247259" at bounding box center [304, 228] width 135 height 15
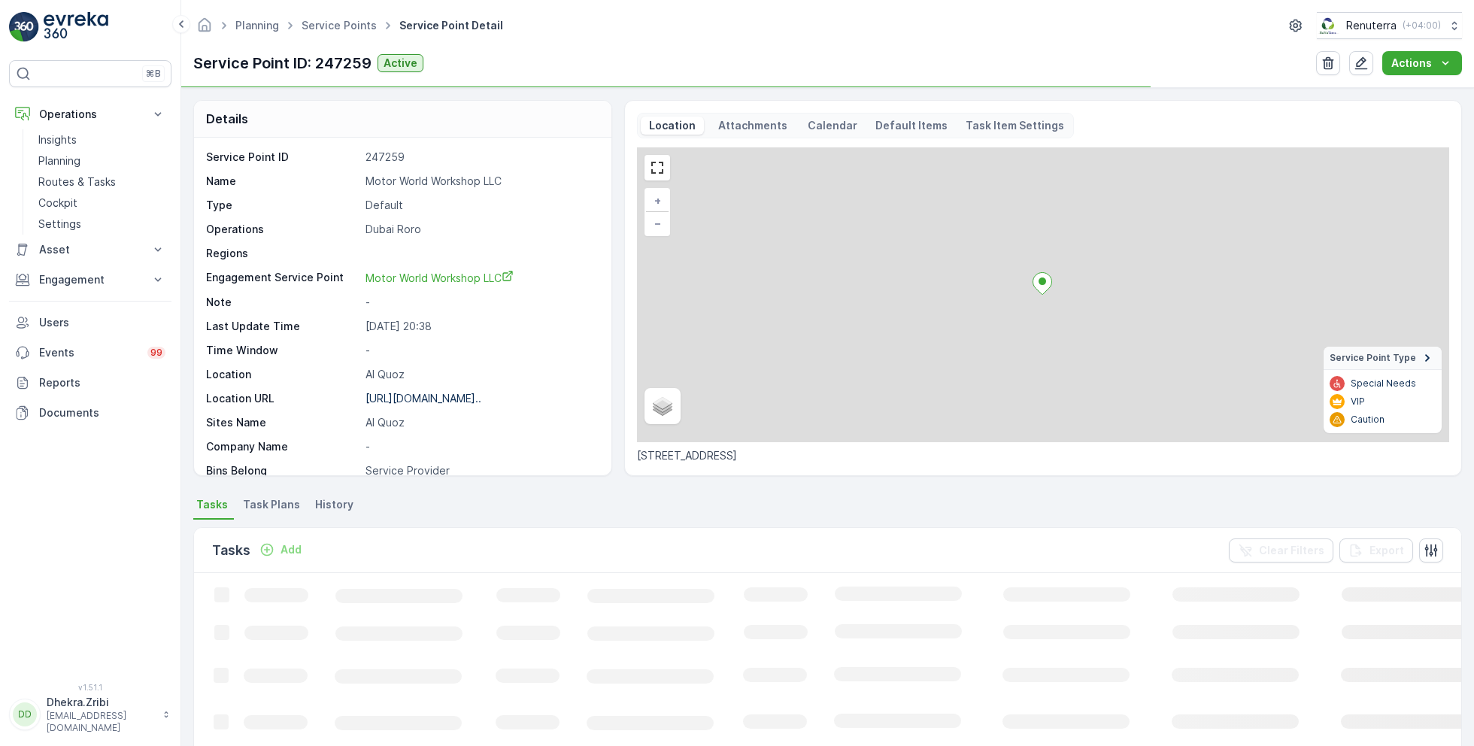
click at [422, 188] on div "Service Point ID 247259 Name Motor World Workshop LLC Type Default Operations D…" at bounding box center [401, 422] width 390 height 545
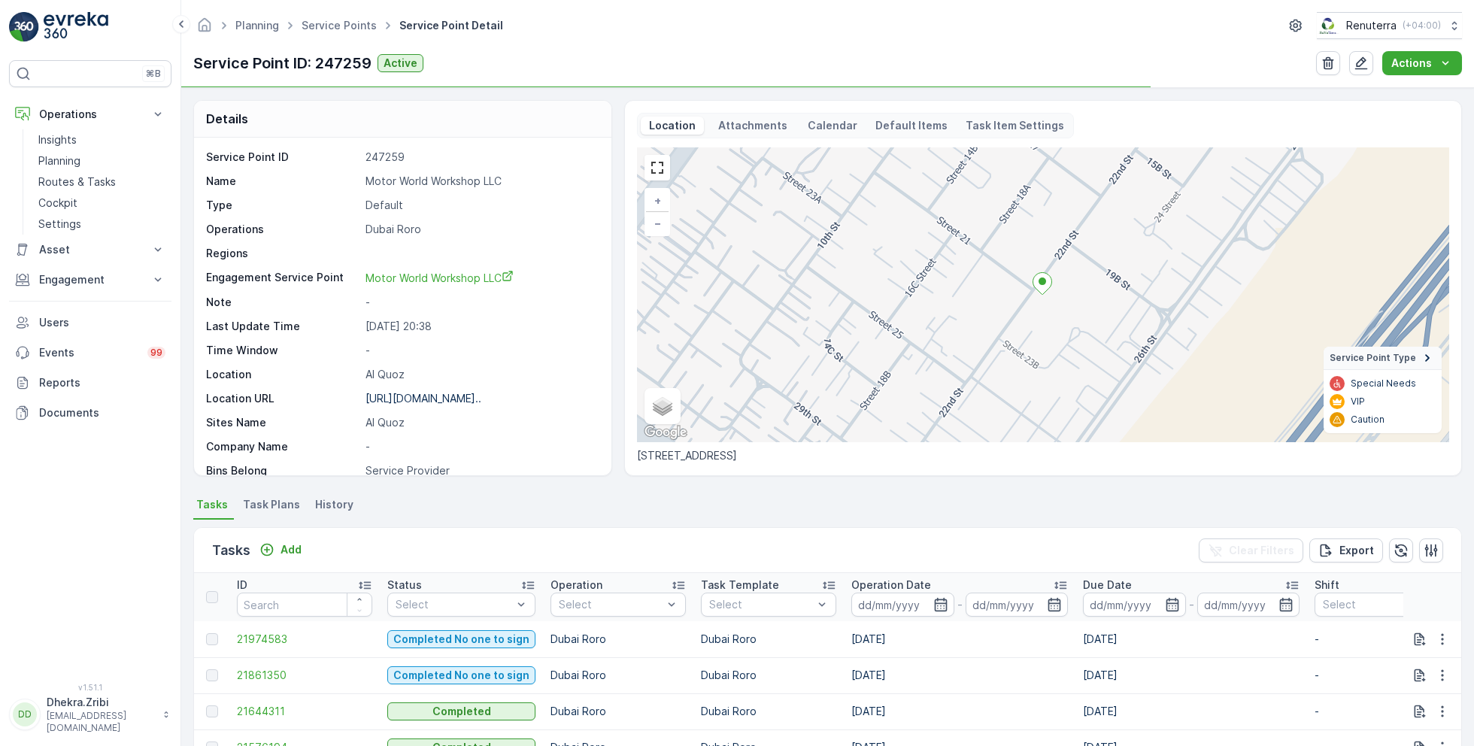
click at [419, 178] on p "Motor World Workshop LLC" at bounding box center [481, 181] width 230 height 15
copy p "Motor World Workshop LLC"
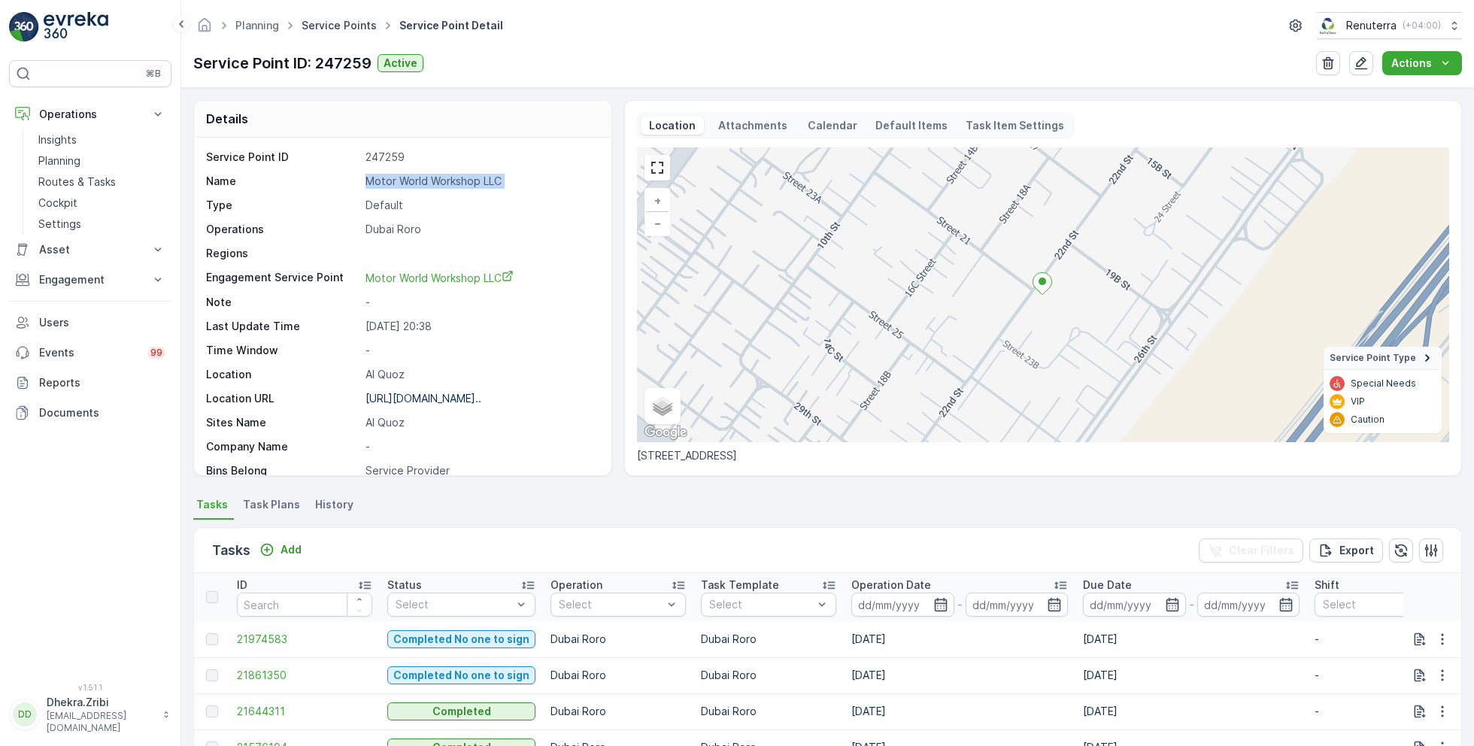
click at [332, 26] on link "Service Points" at bounding box center [339, 25] width 75 height 13
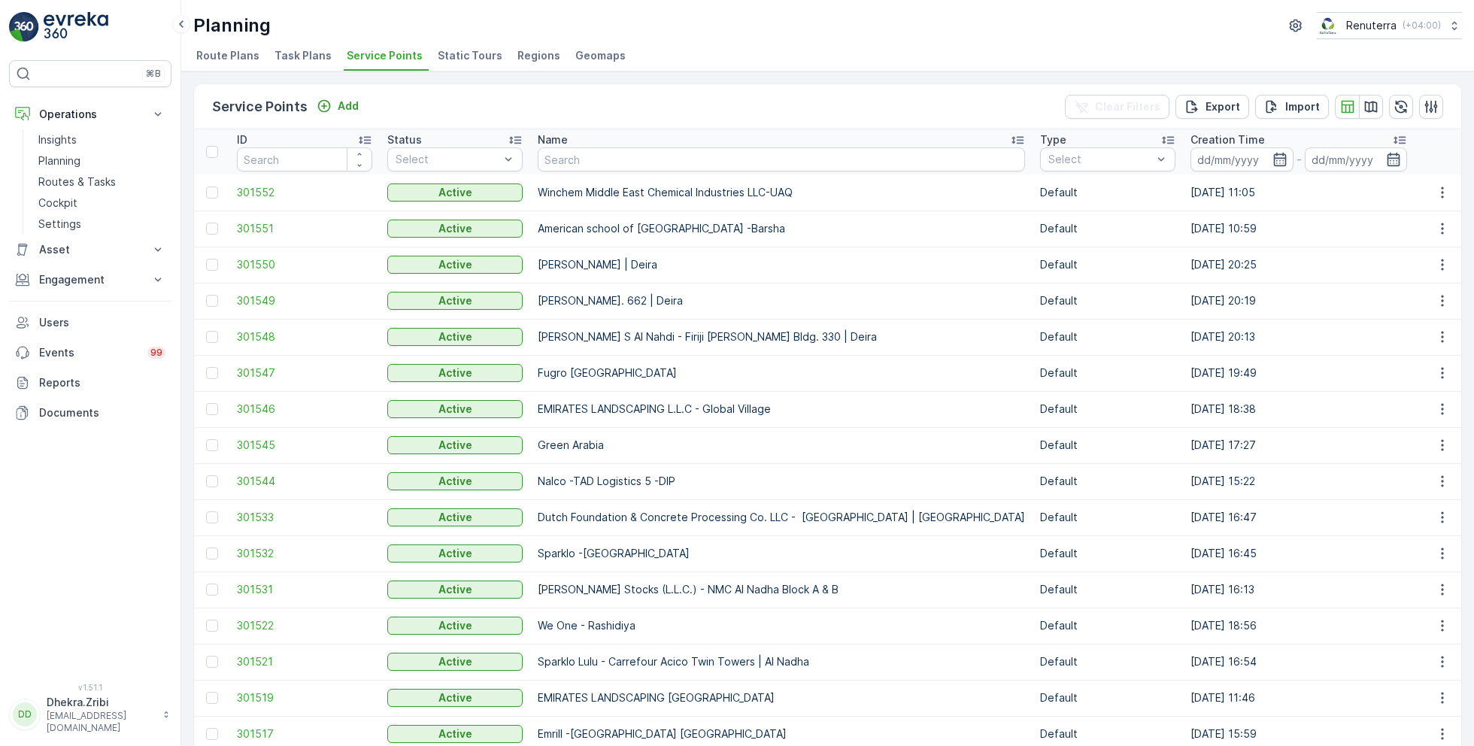
click at [593, 149] on input "text" at bounding box center [781, 159] width 487 height 24
type input "italian"
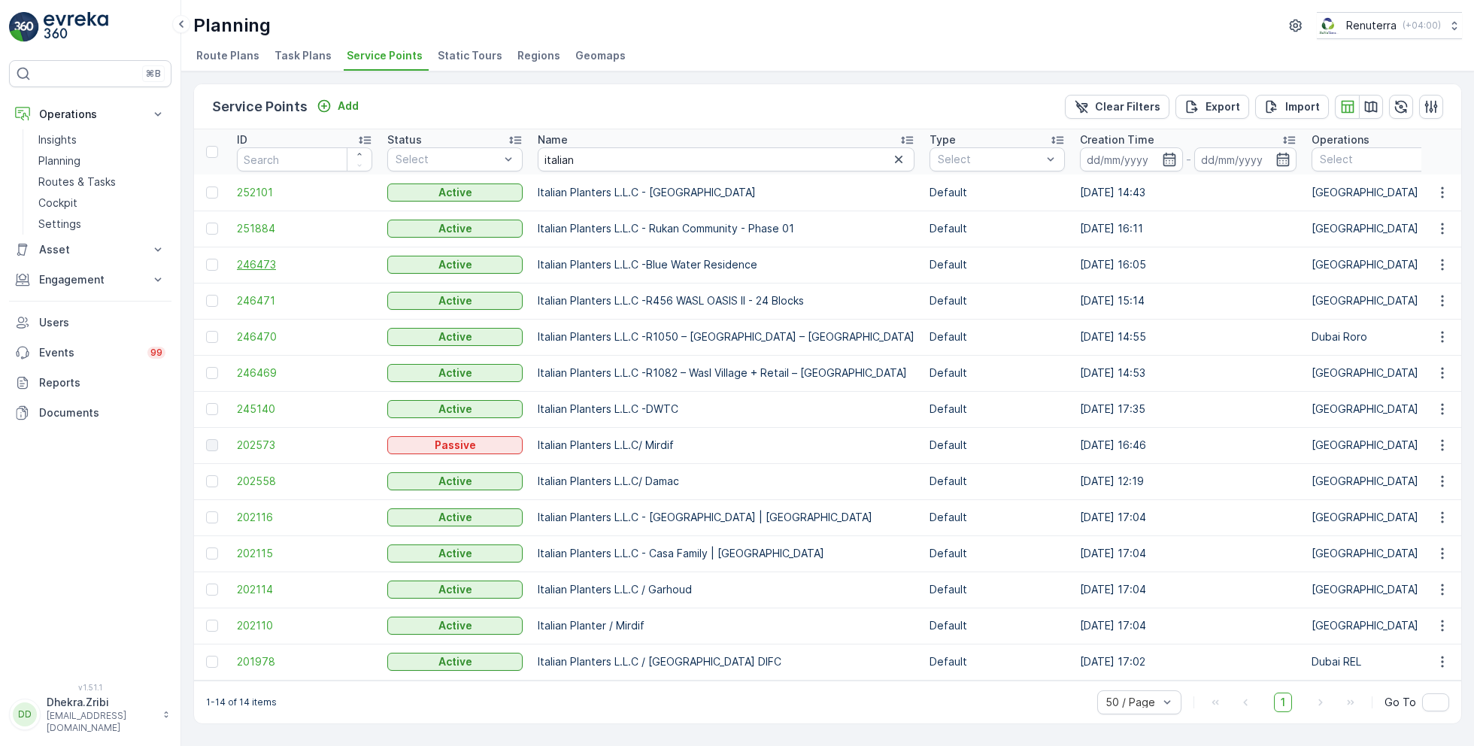
click at [271, 259] on span "246473" at bounding box center [304, 264] width 135 height 15
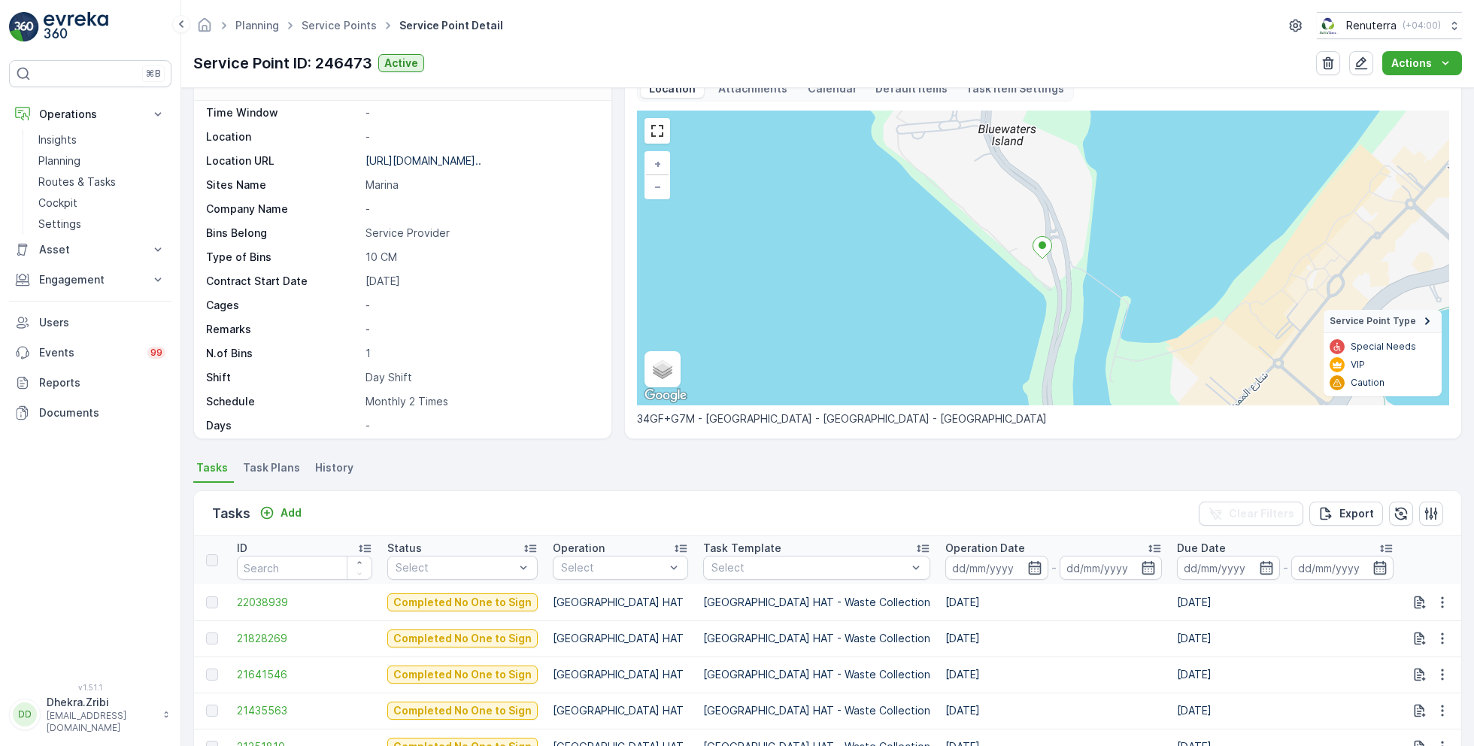
scroll to position [46, 0]
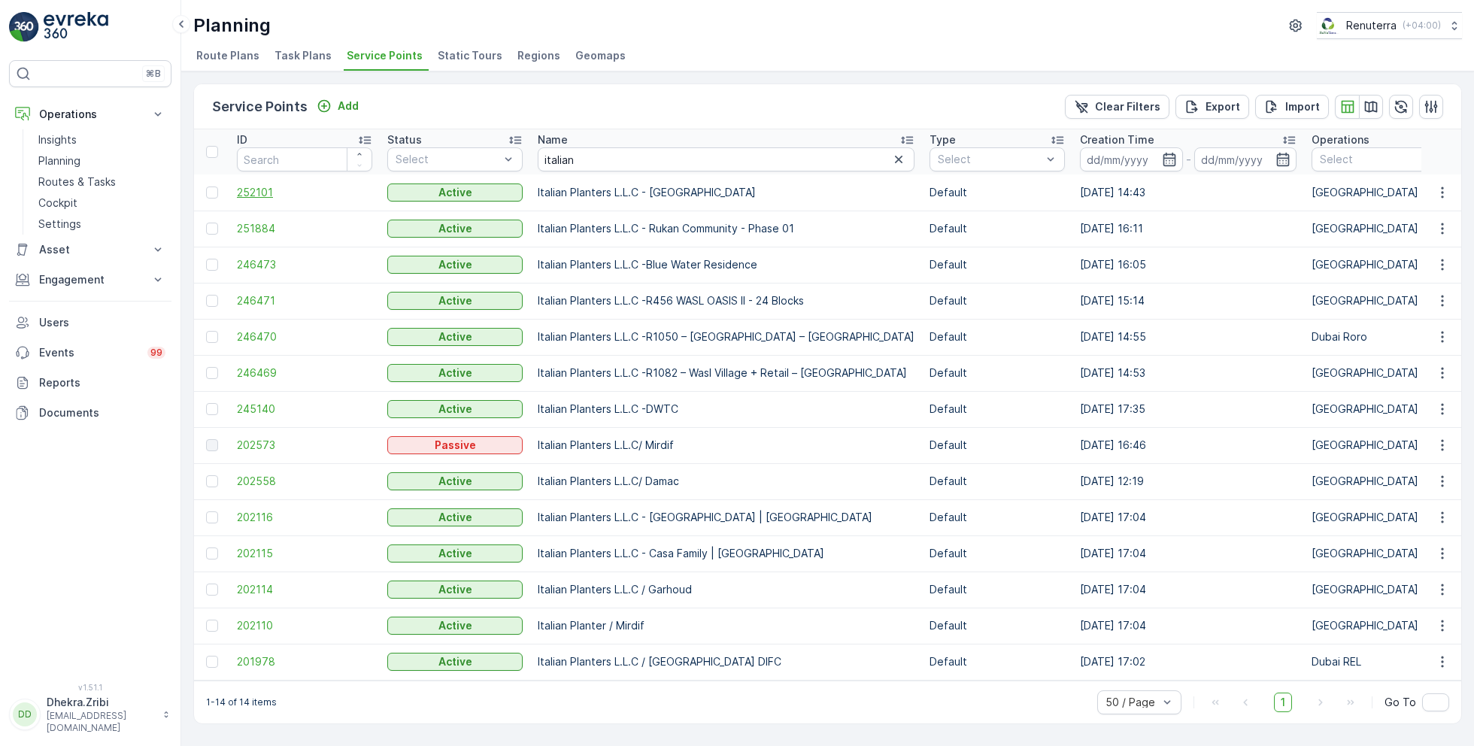
click at [269, 190] on span "252101" at bounding box center [304, 192] width 135 height 15
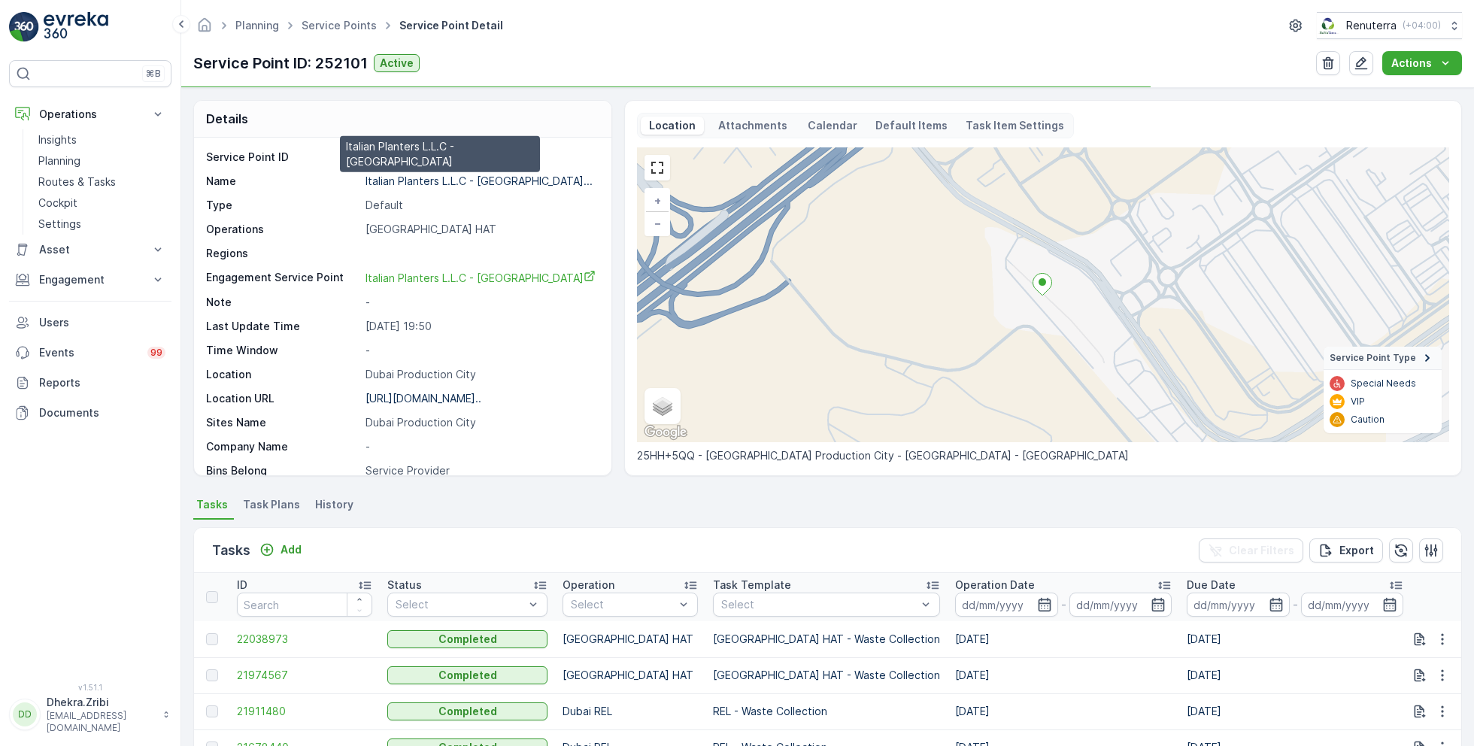
click at [407, 180] on p "Italian Planters L.L.C - Dubai..." at bounding box center [479, 181] width 227 height 13
click at [335, 22] on link "Service Points" at bounding box center [339, 25] width 75 height 13
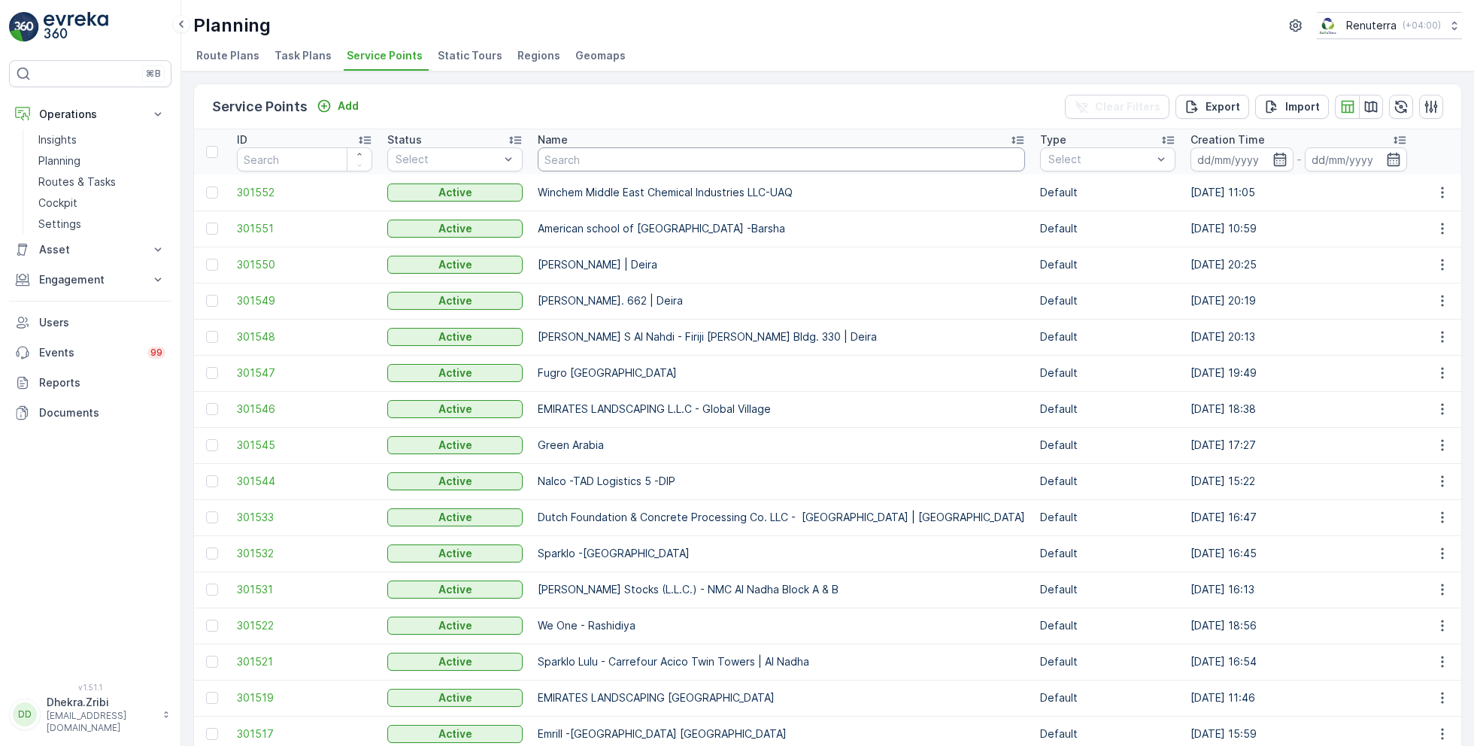
click at [568, 158] on input "text" at bounding box center [781, 159] width 487 height 24
type input "dubox"
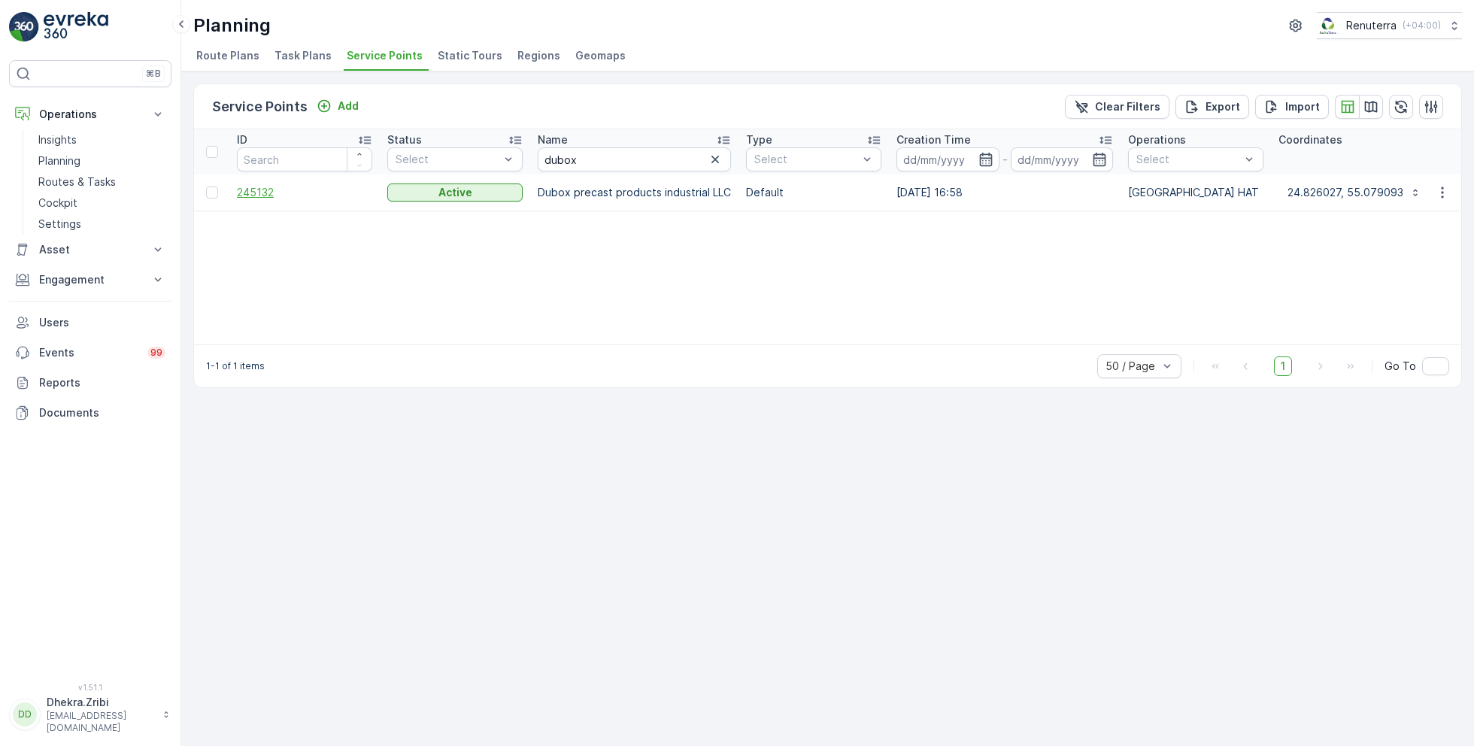
click at [269, 191] on span "245132" at bounding box center [304, 192] width 135 height 15
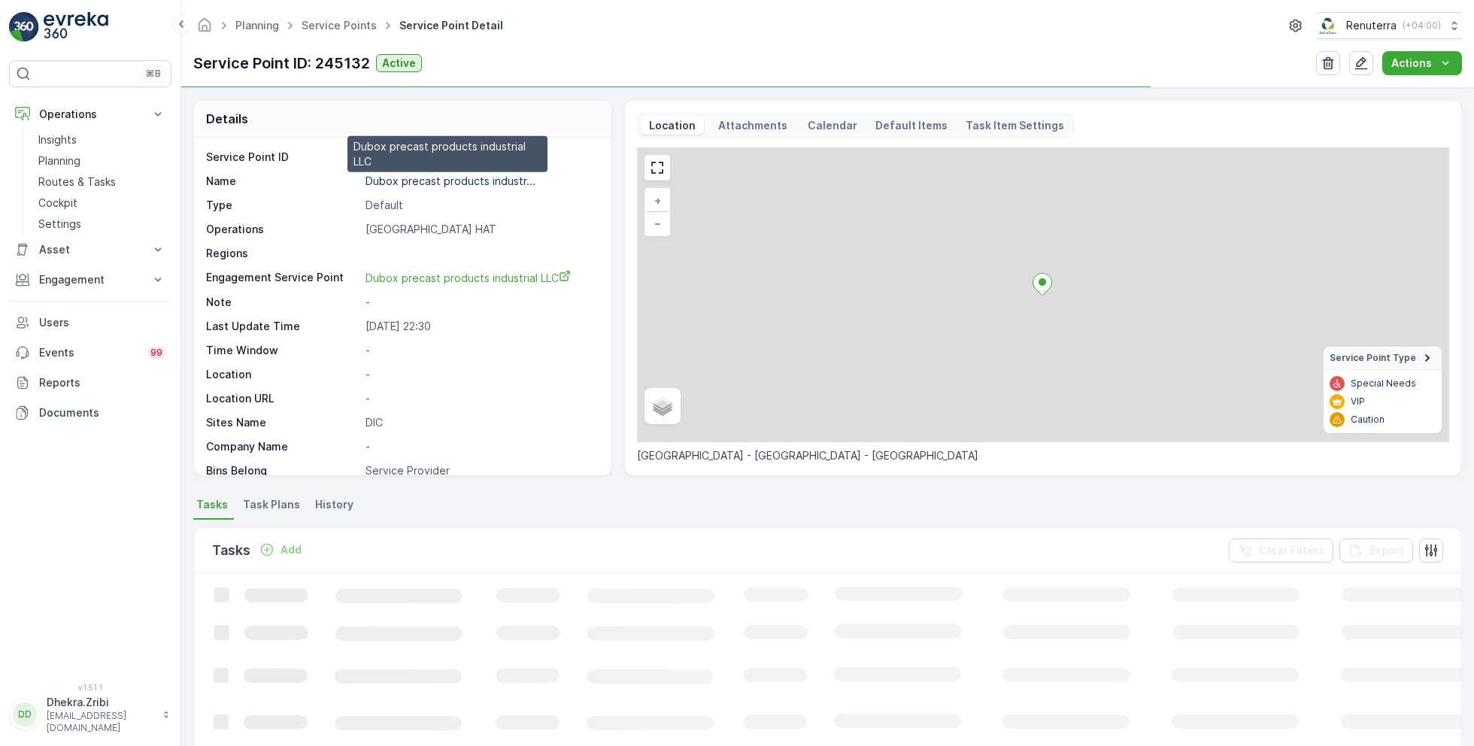
click at [412, 178] on p "Dubox precast products industr..." at bounding box center [451, 181] width 170 height 13
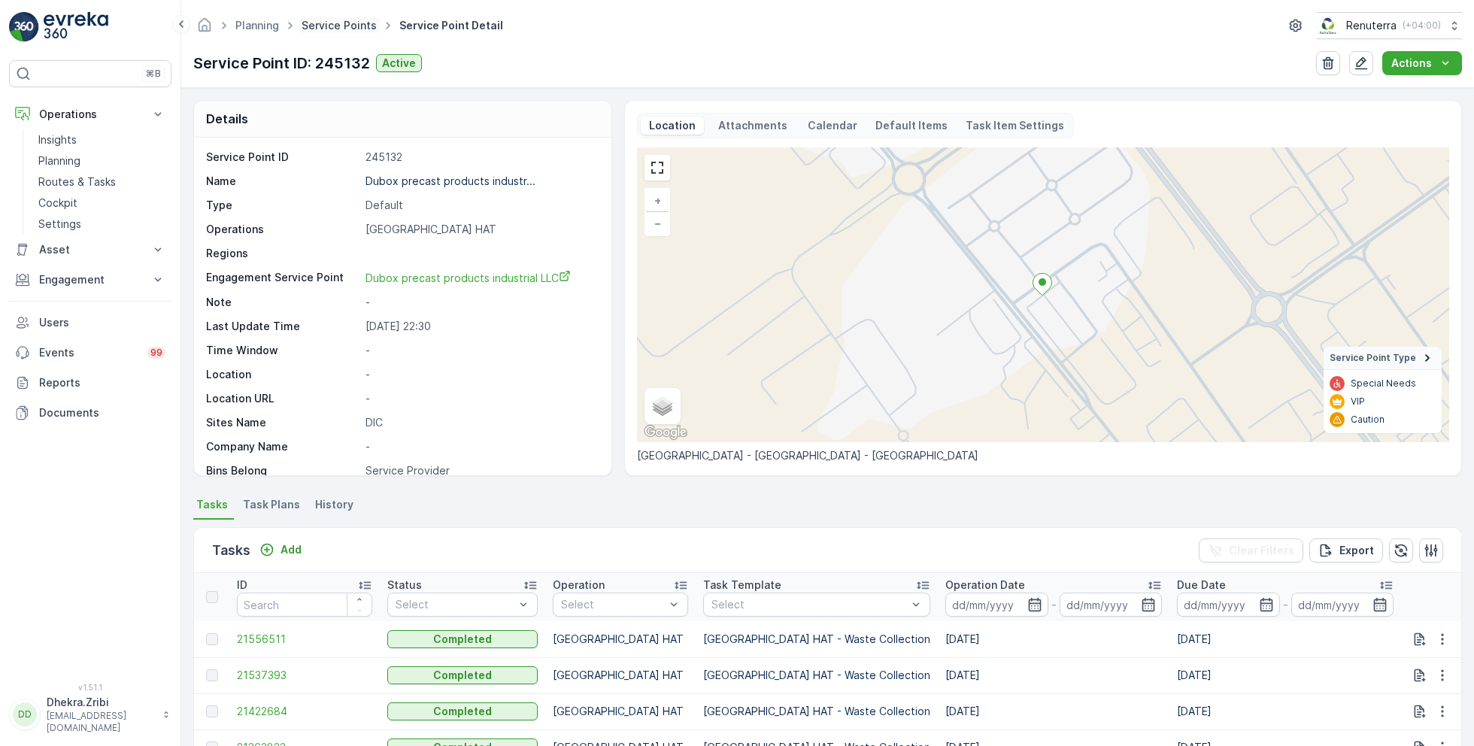
click at [341, 26] on link "Service Points" at bounding box center [339, 25] width 75 height 13
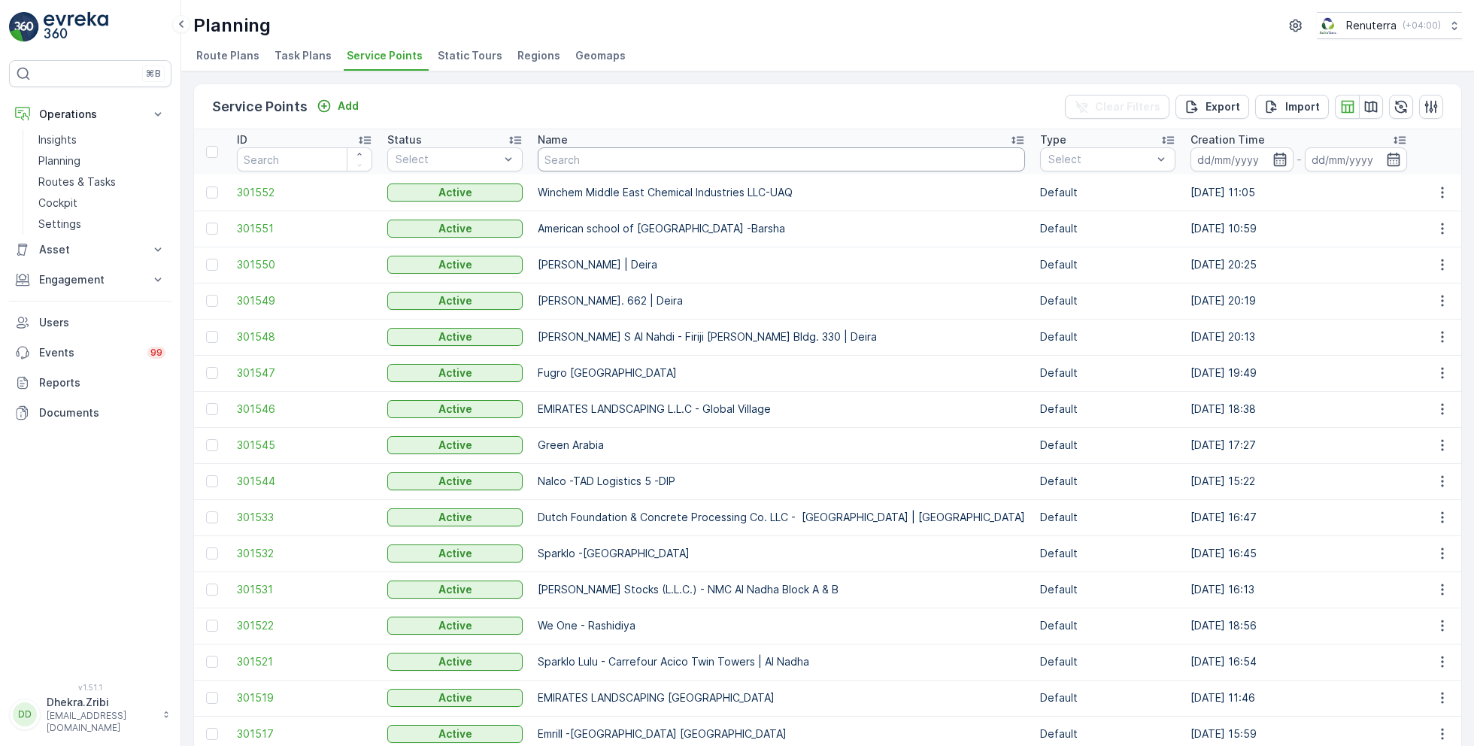
click at [577, 163] on input "text" at bounding box center [781, 159] width 487 height 24
type input "curos"
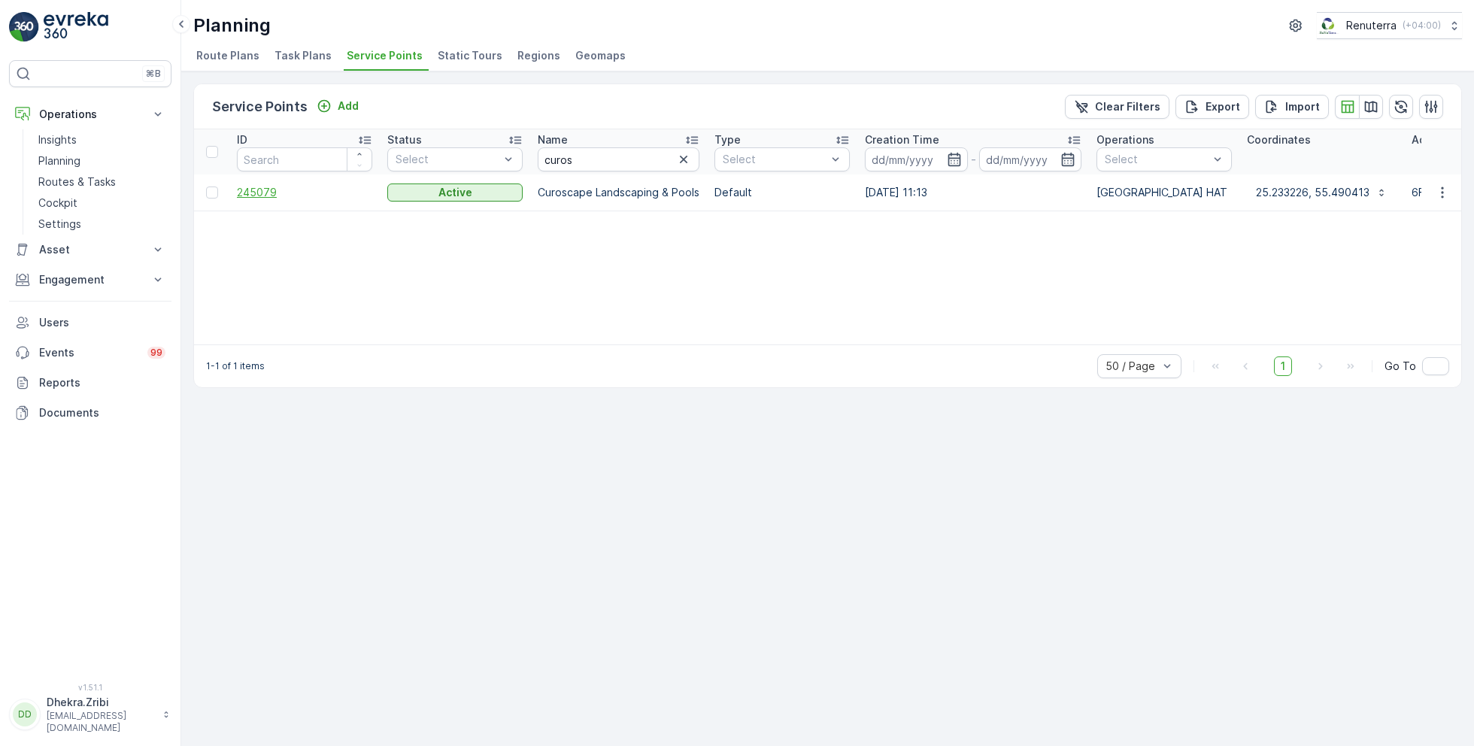
click at [263, 185] on span "245079" at bounding box center [304, 192] width 135 height 15
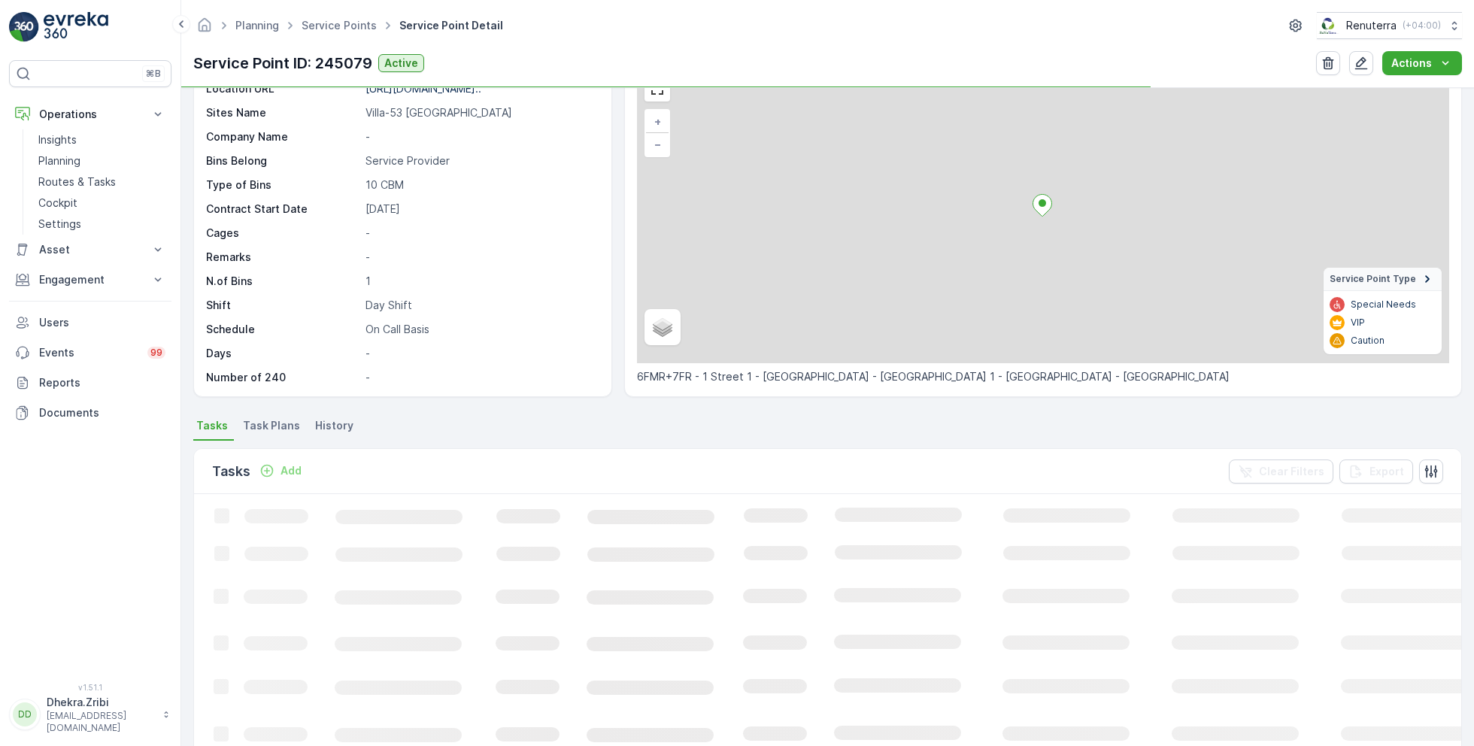
scroll to position [114, 0]
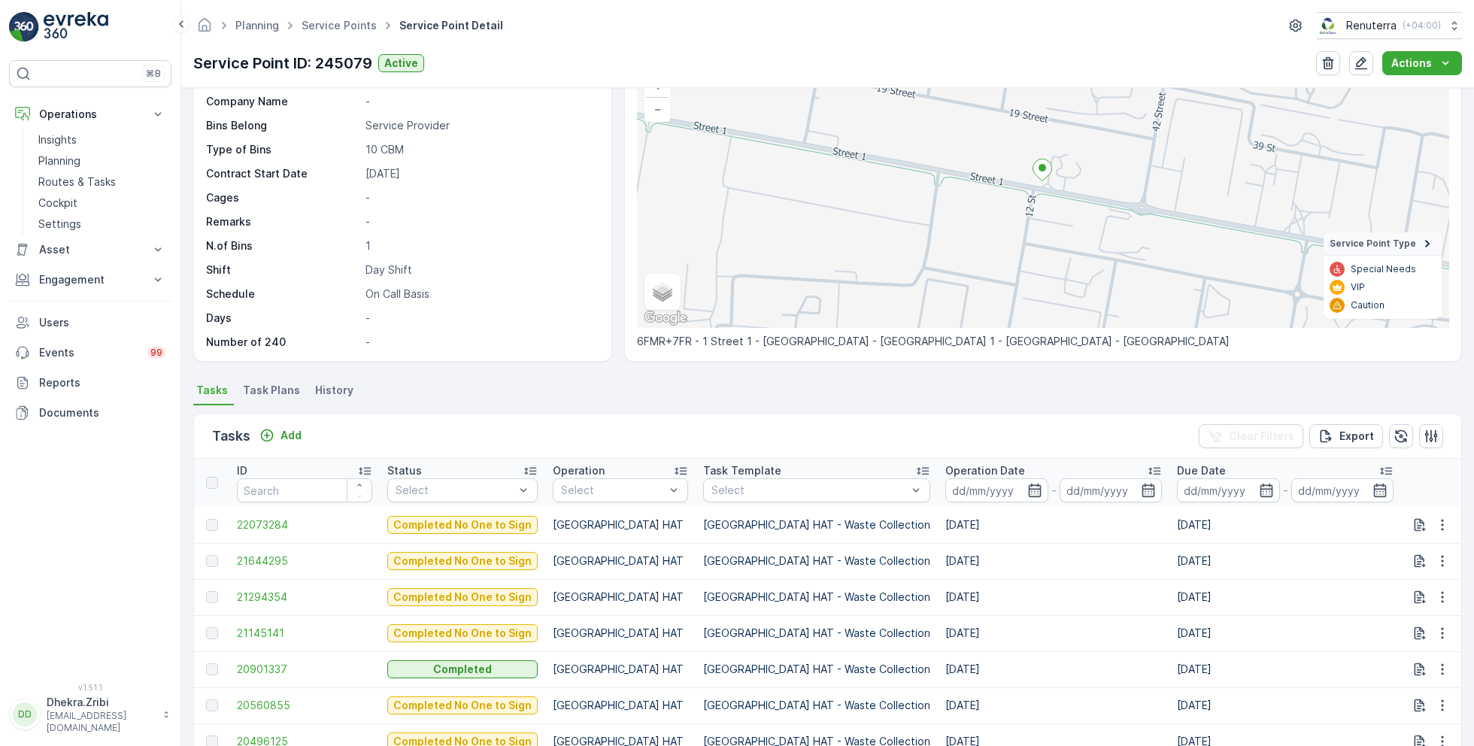
click at [338, 16] on ul "Service Points" at bounding box center [348, 26] width 98 height 22
click at [340, 21] on link "Service Points" at bounding box center [339, 25] width 75 height 13
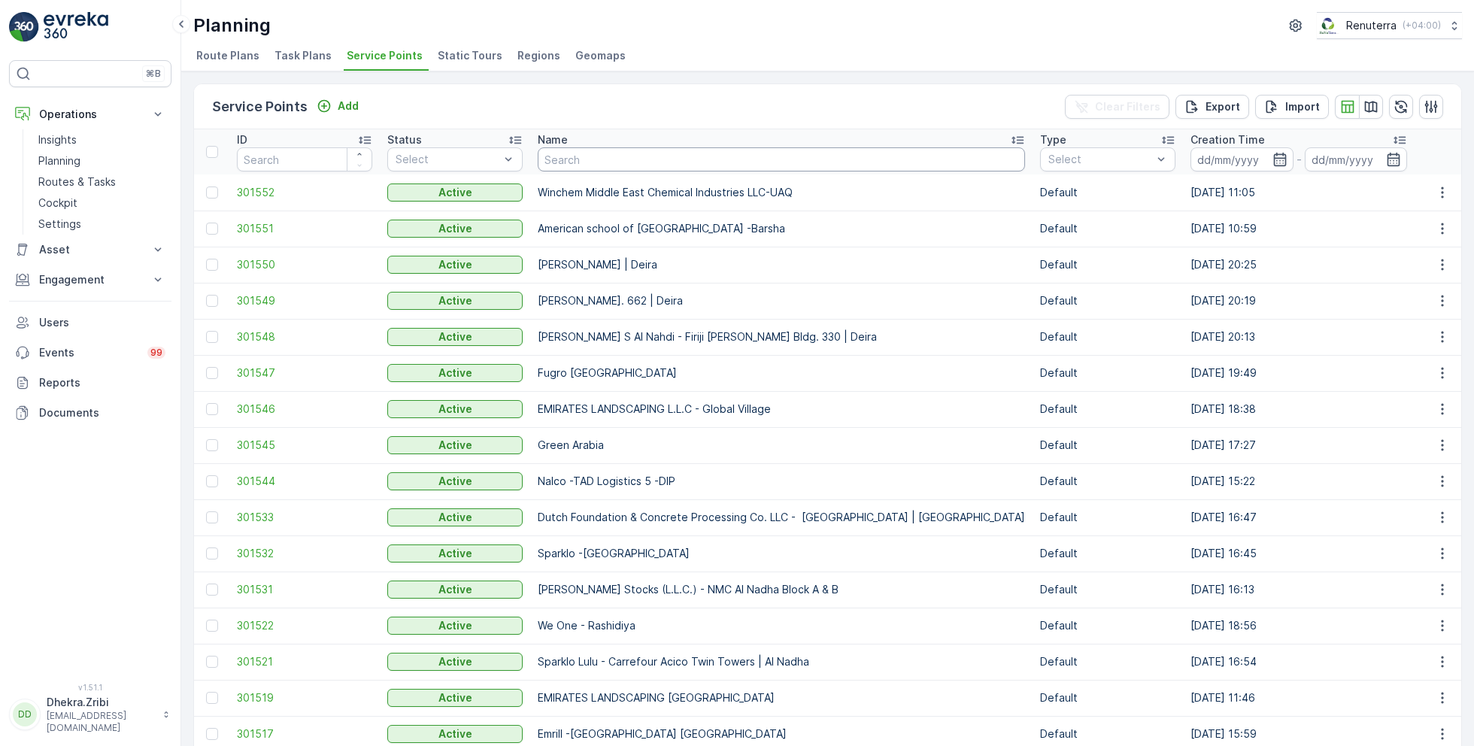
click at [597, 164] on input "text" at bounding box center [781, 159] width 487 height 24
type input "techno"
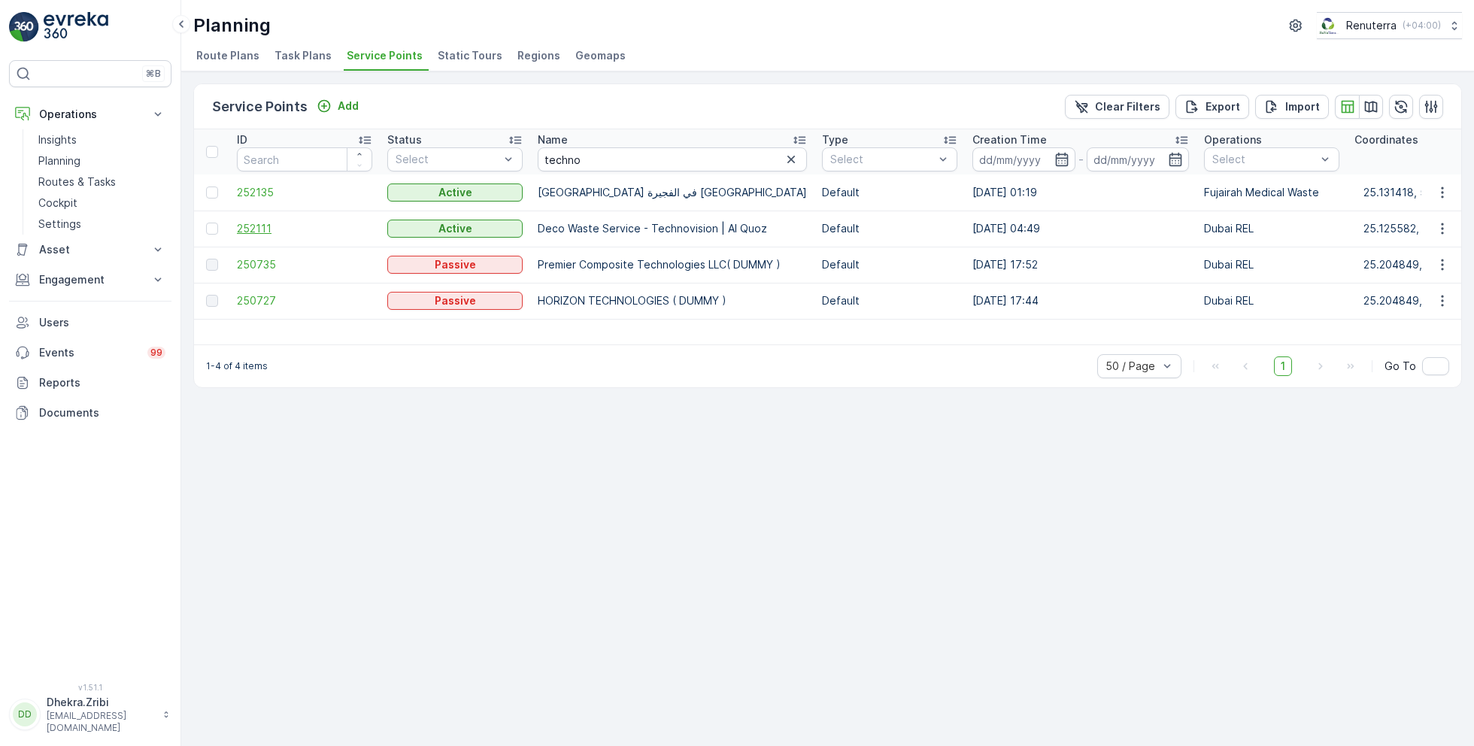
click at [255, 230] on span "252111" at bounding box center [304, 228] width 135 height 15
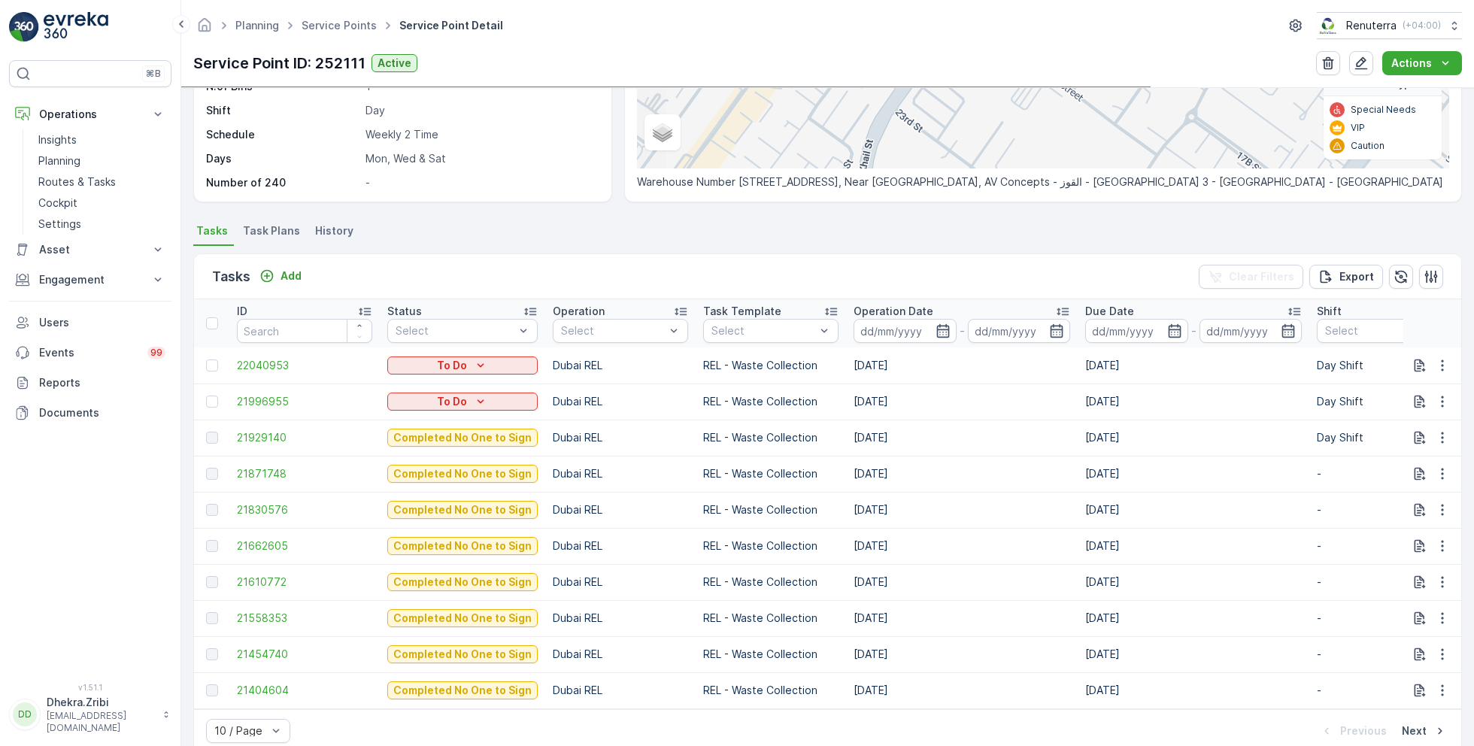
scroll to position [298, 0]
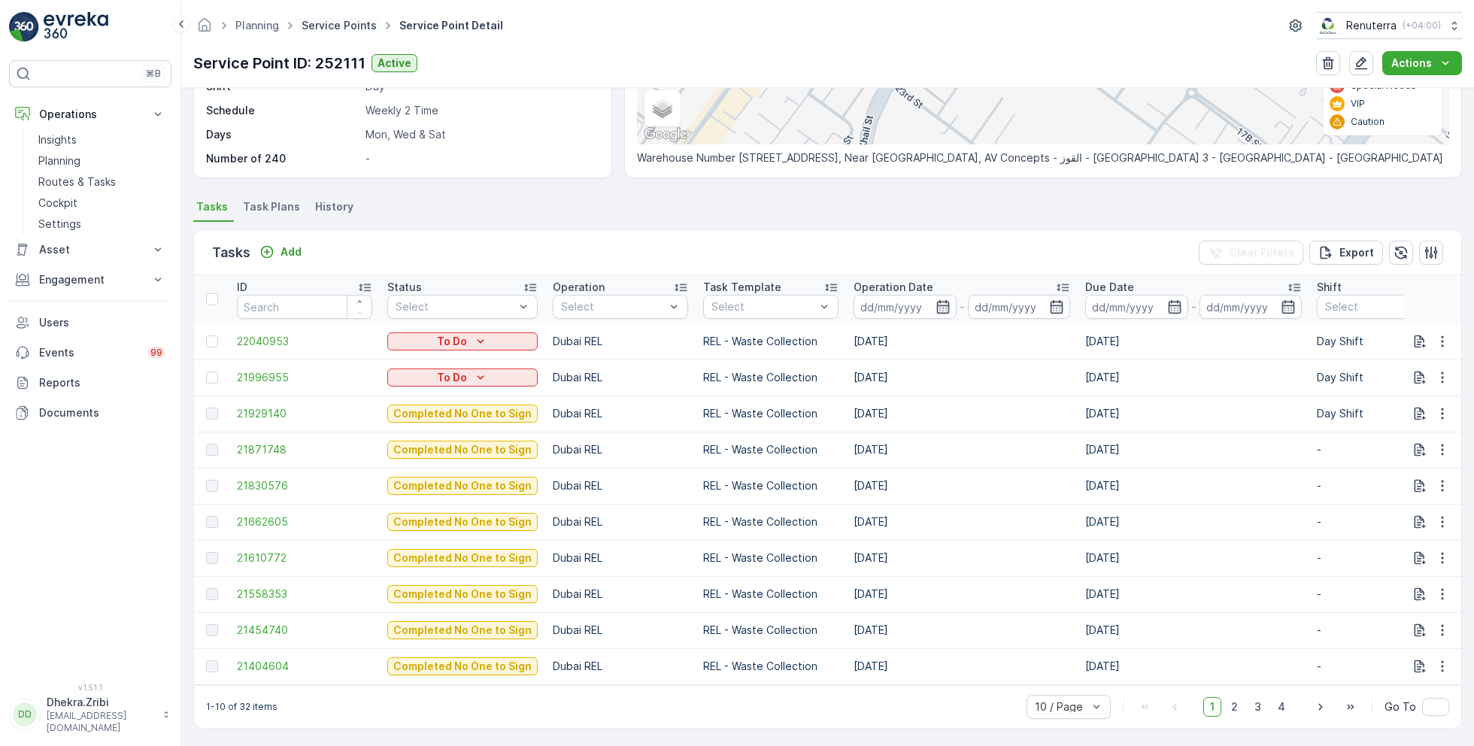
click at [338, 26] on link "Service Points" at bounding box center [339, 25] width 75 height 13
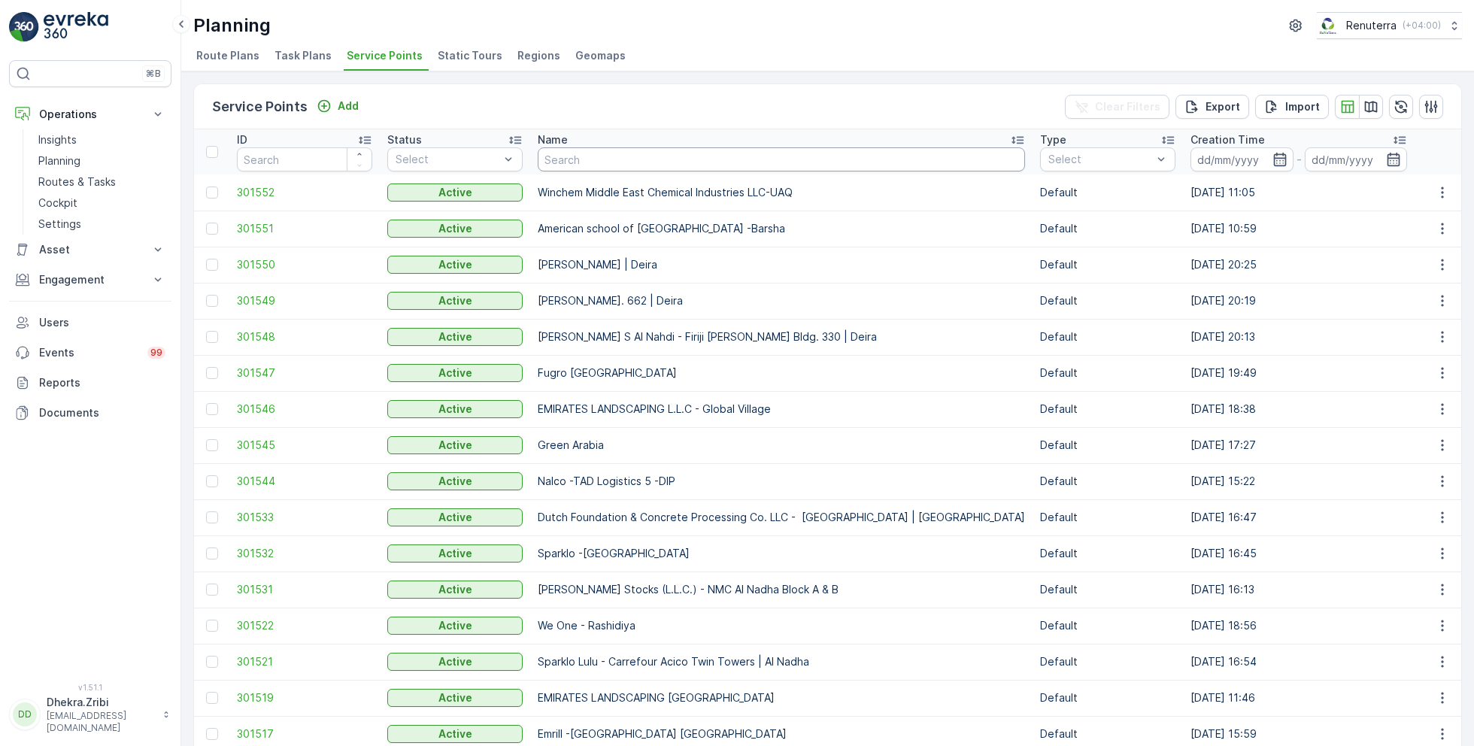
click at [612, 166] on input "text" at bounding box center [781, 159] width 487 height 24
type input "mega"
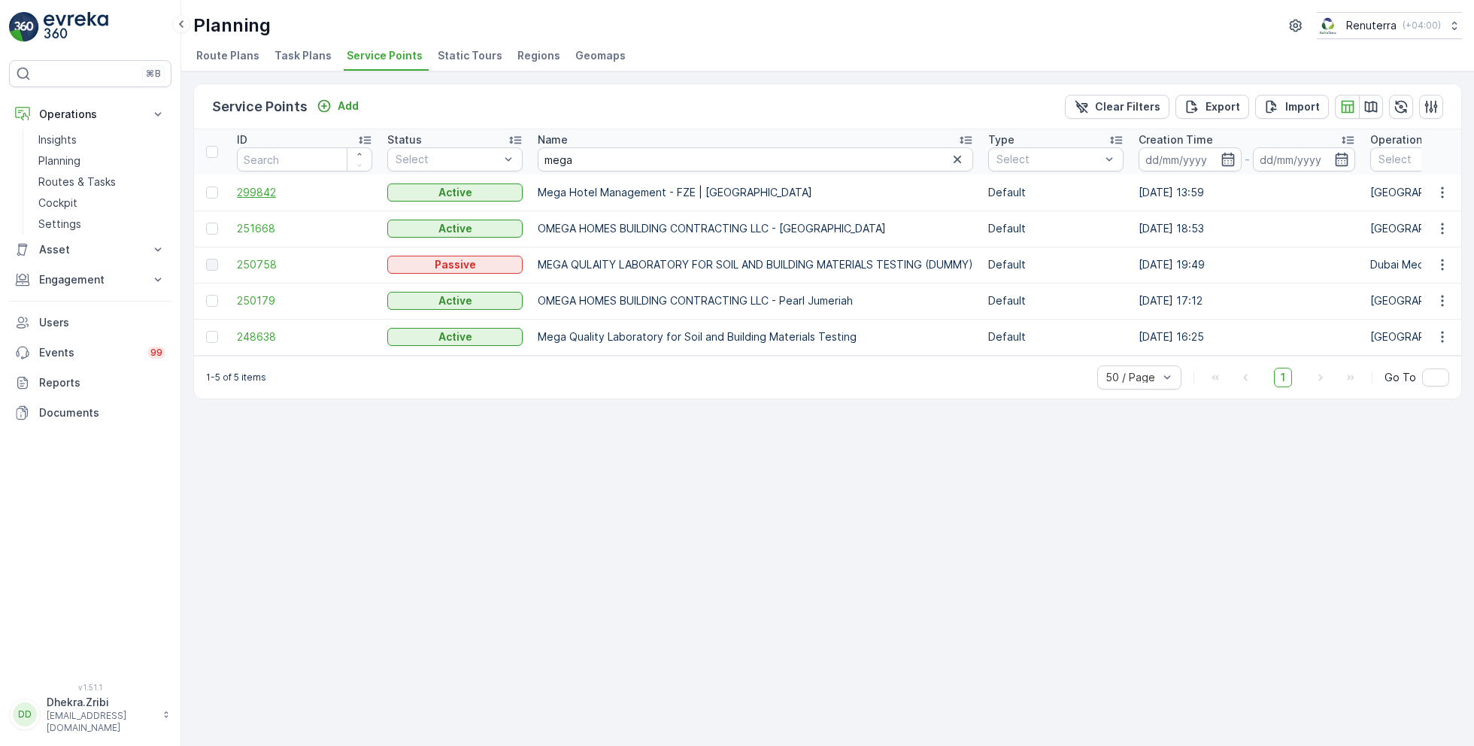
click at [264, 185] on span "299842" at bounding box center [304, 192] width 135 height 15
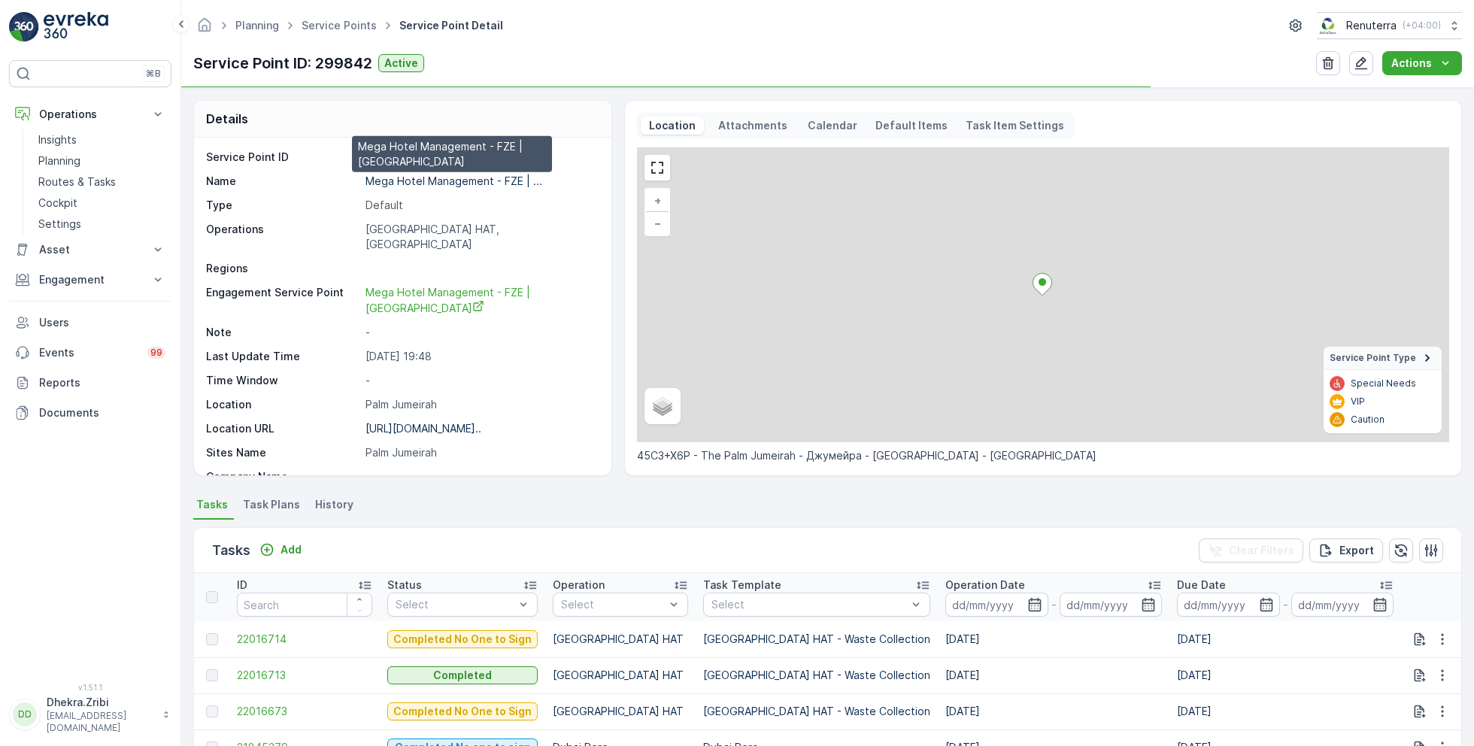
click at [427, 181] on p "Mega Hotel Management - FZE | ..." at bounding box center [454, 181] width 177 height 13
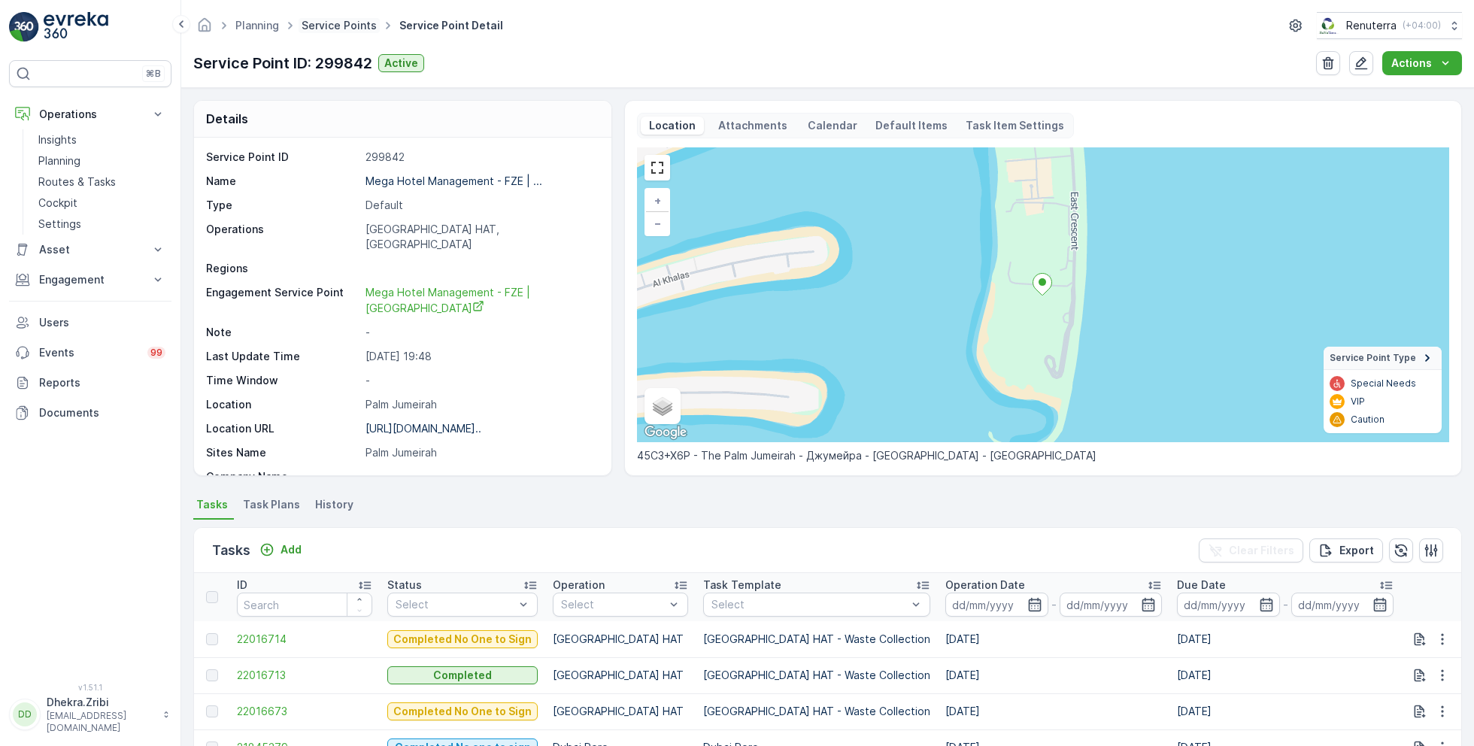
click at [313, 23] on link "Service Points" at bounding box center [339, 25] width 75 height 13
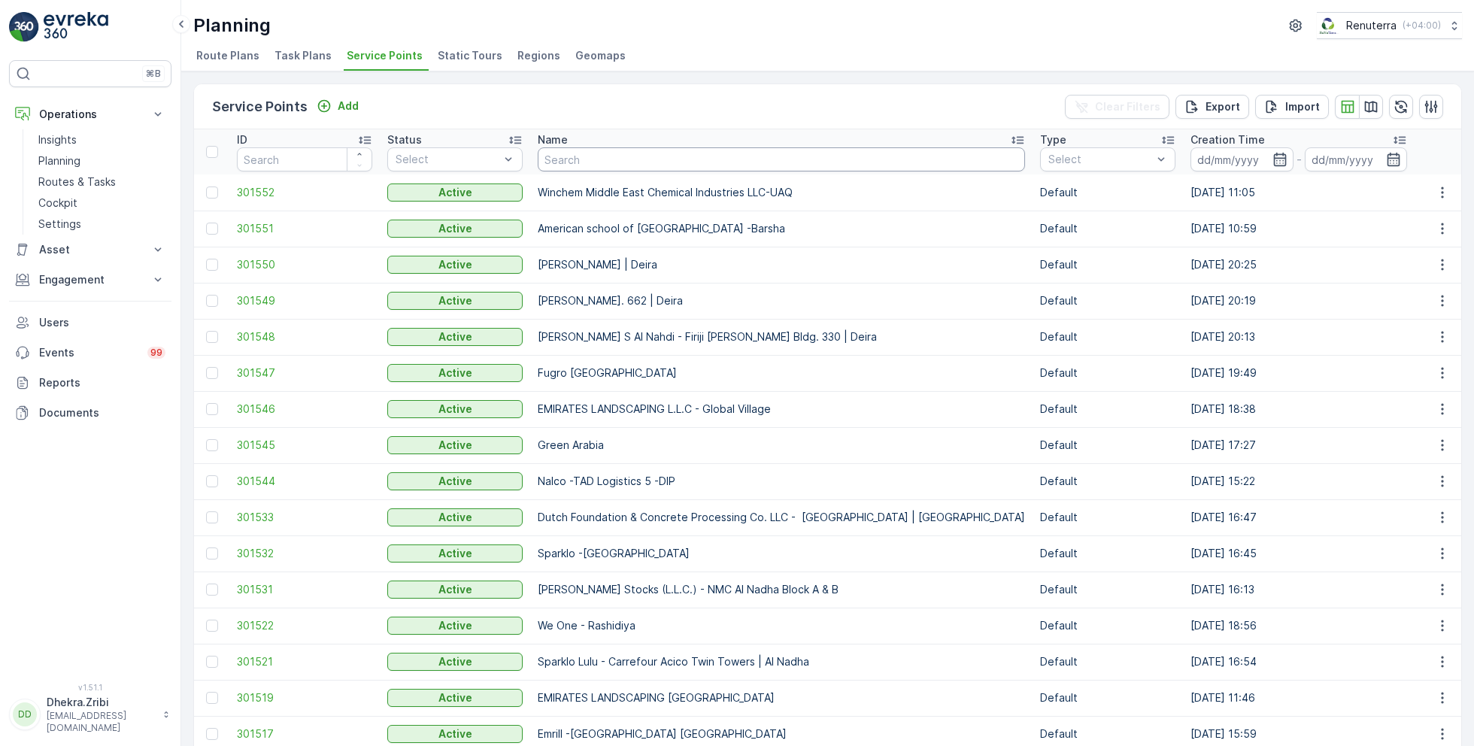
click at [609, 156] on input "text" at bounding box center [781, 159] width 487 height 24
type input "dupod"
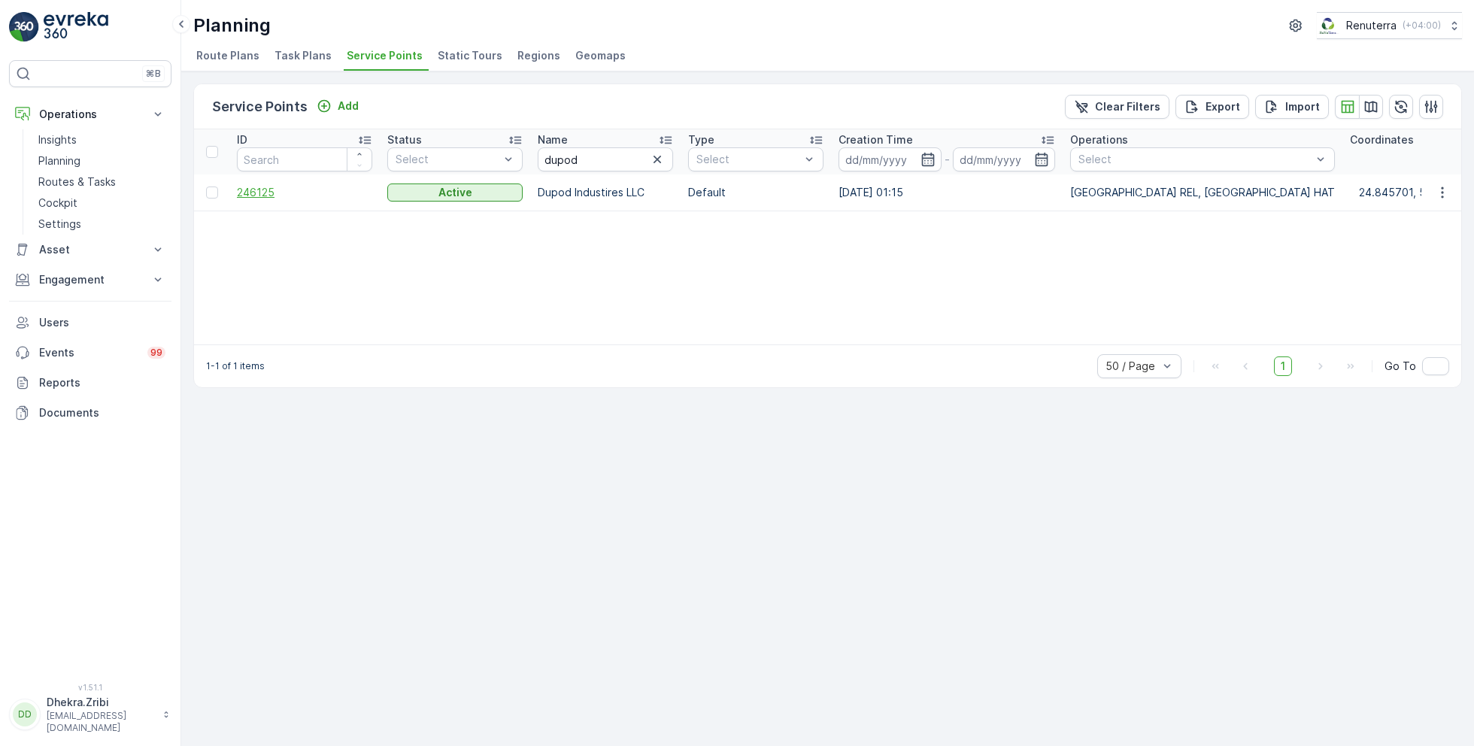
click at [263, 193] on span "246125" at bounding box center [304, 192] width 135 height 15
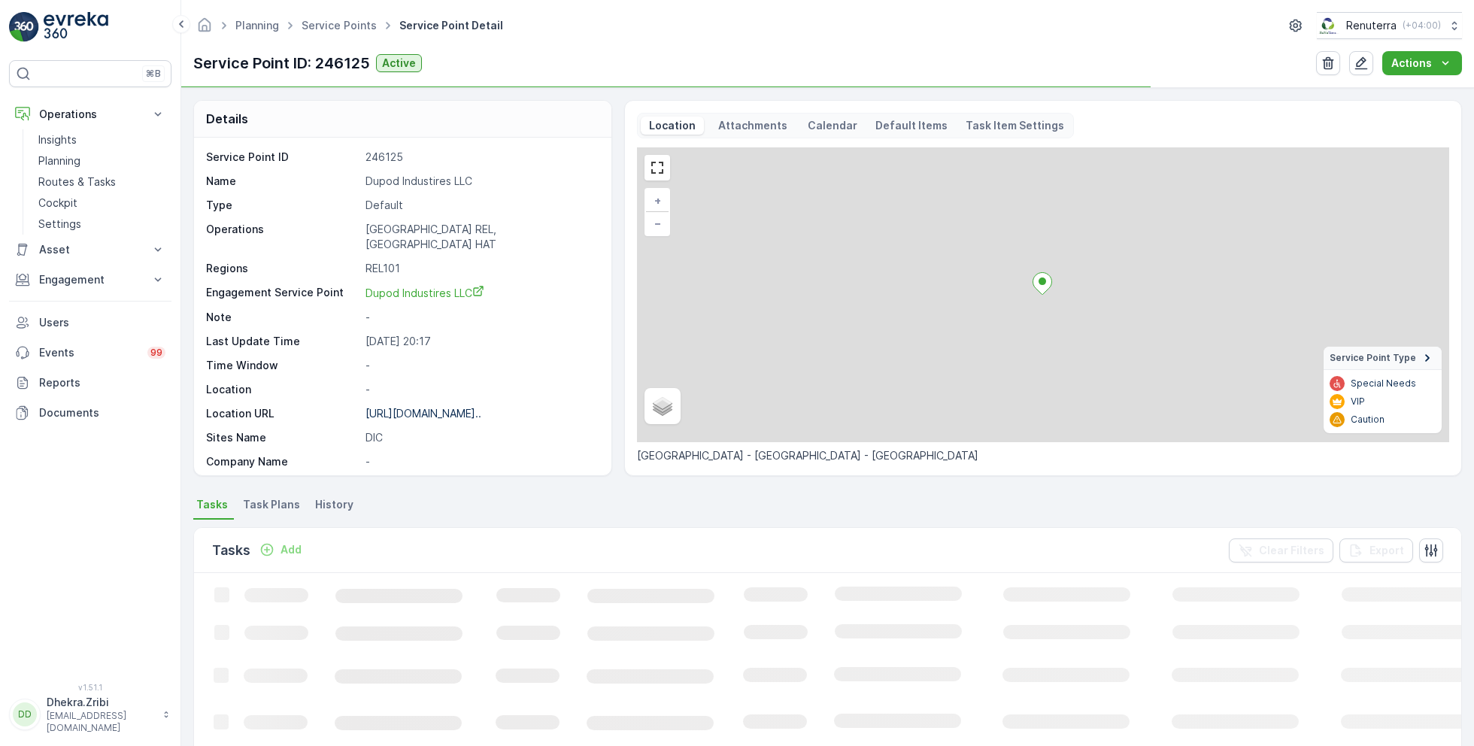
click at [437, 183] on p "Dupod Industires LLC" at bounding box center [481, 181] width 230 height 15
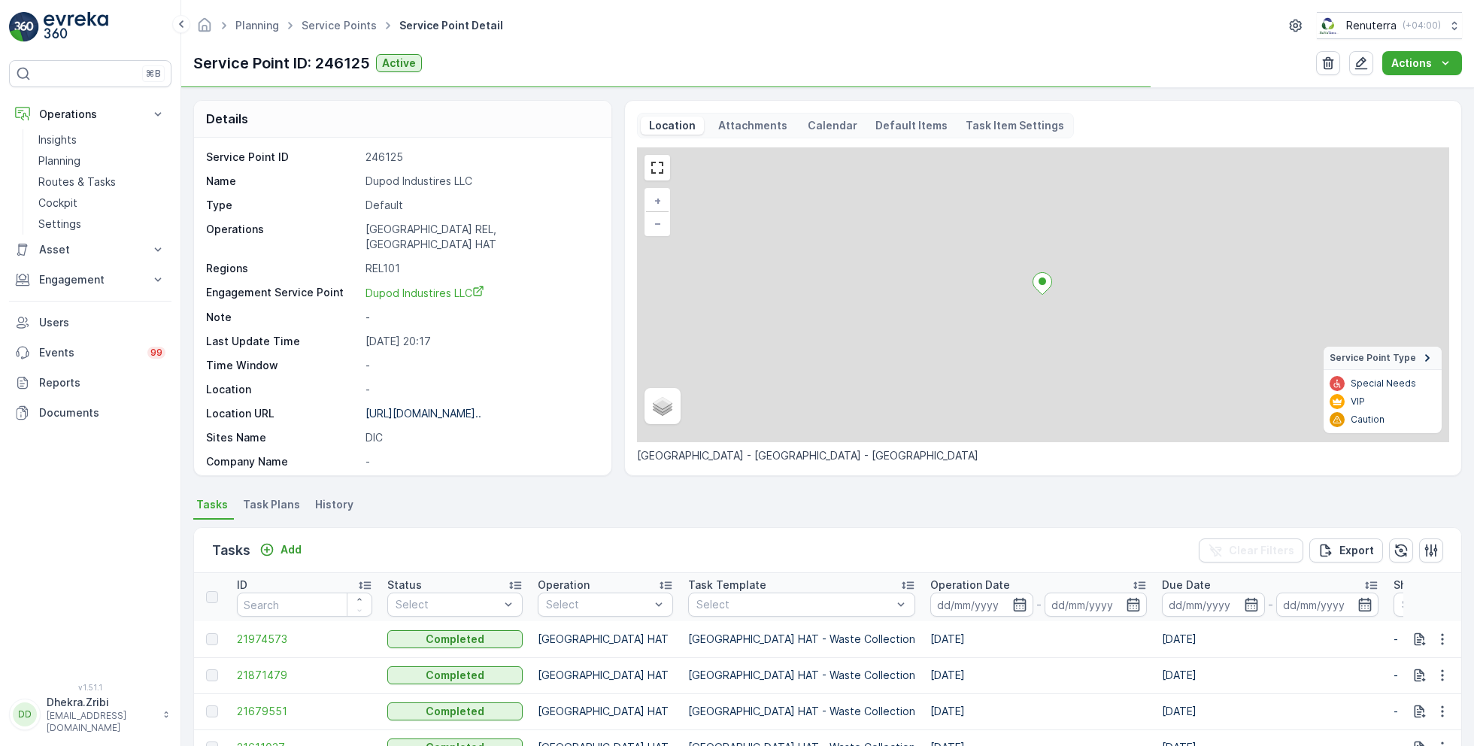
click at [437, 183] on p "Dupod Industires LLC" at bounding box center [481, 181] width 230 height 15
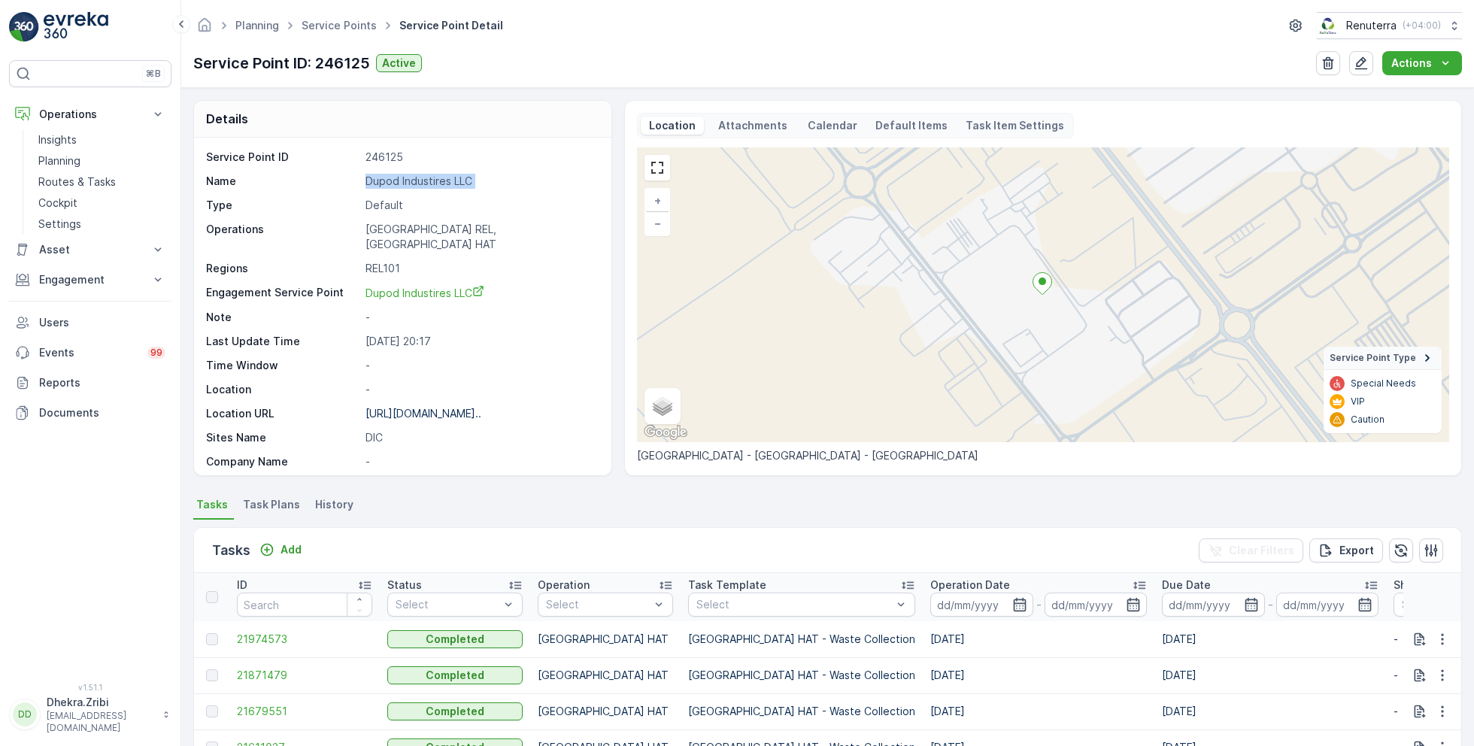
copy p "Dupod Industires LLC"
click at [331, 27] on link "Service Points" at bounding box center [339, 25] width 75 height 13
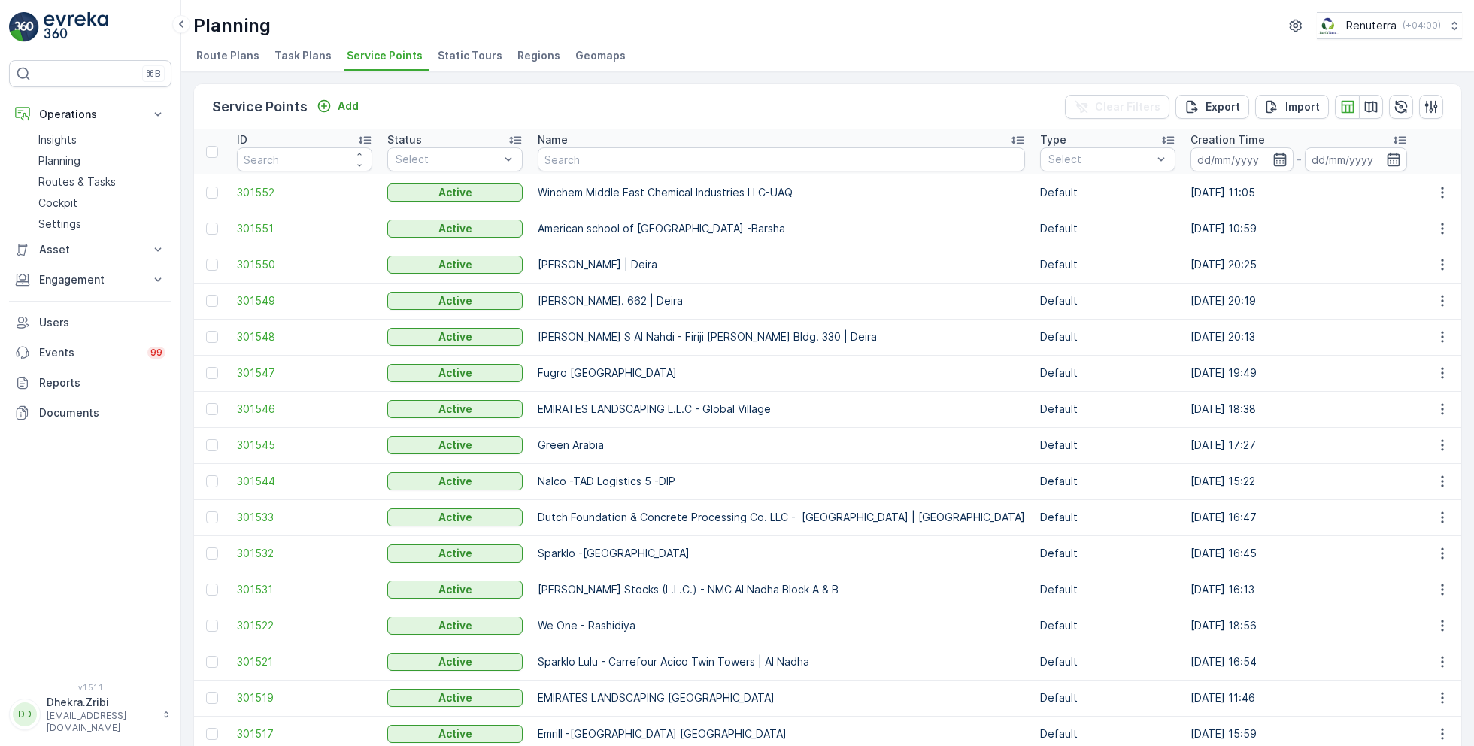
click at [569, 155] on input "text" at bounding box center [781, 159] width 487 height 24
type input "pak"
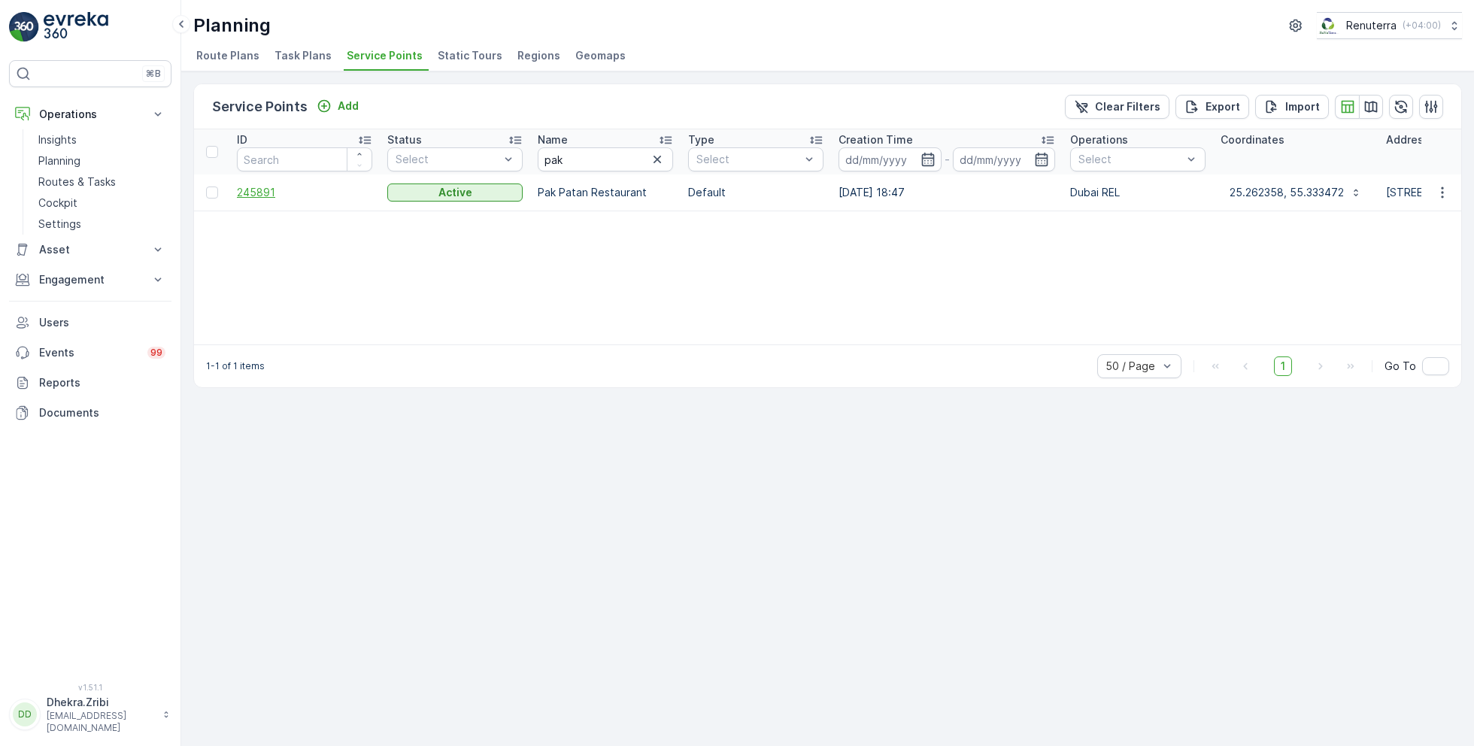
click at [263, 193] on span "245891" at bounding box center [304, 192] width 135 height 15
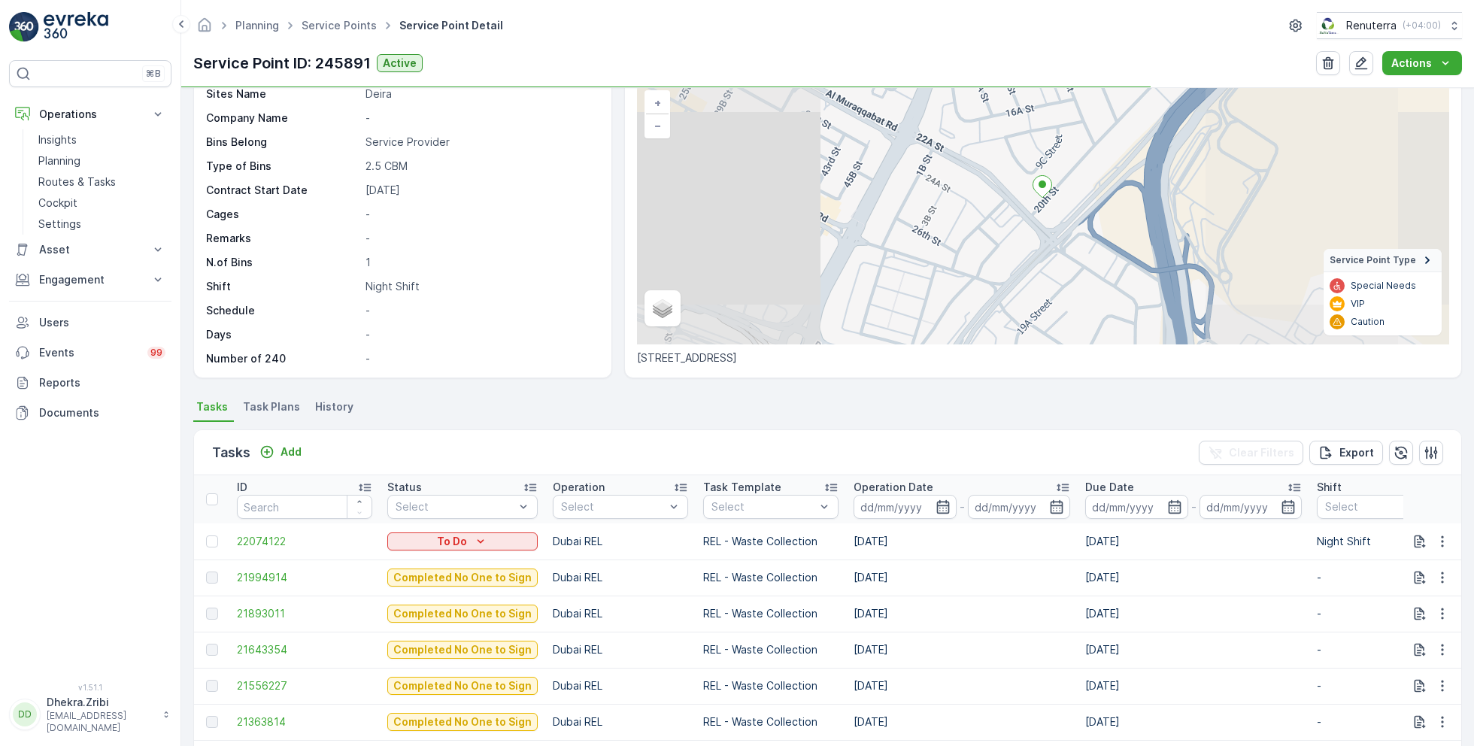
scroll to position [103, 0]
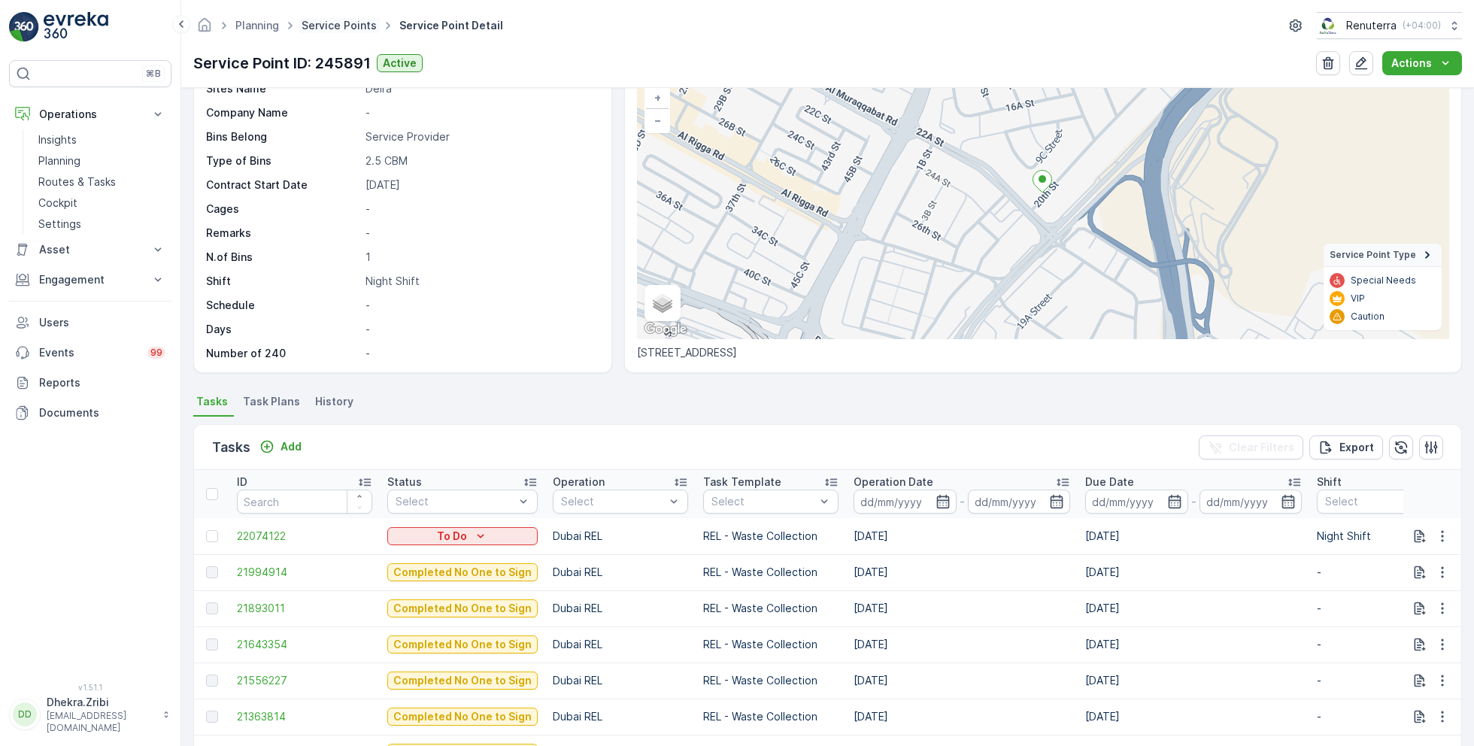
click at [330, 26] on link "Service Points" at bounding box center [339, 25] width 75 height 13
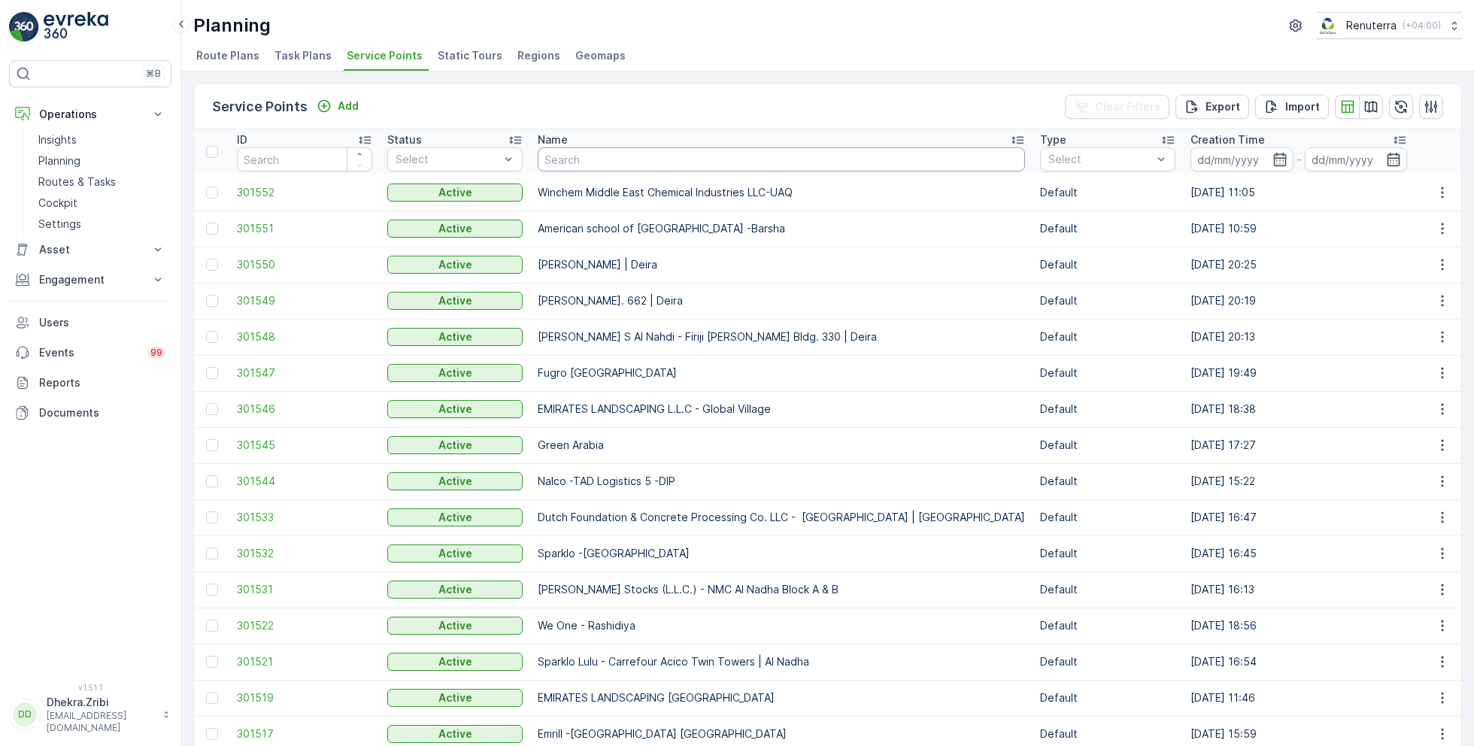
click at [583, 157] on input "text" at bounding box center [781, 159] width 487 height 24
type input "vaah"
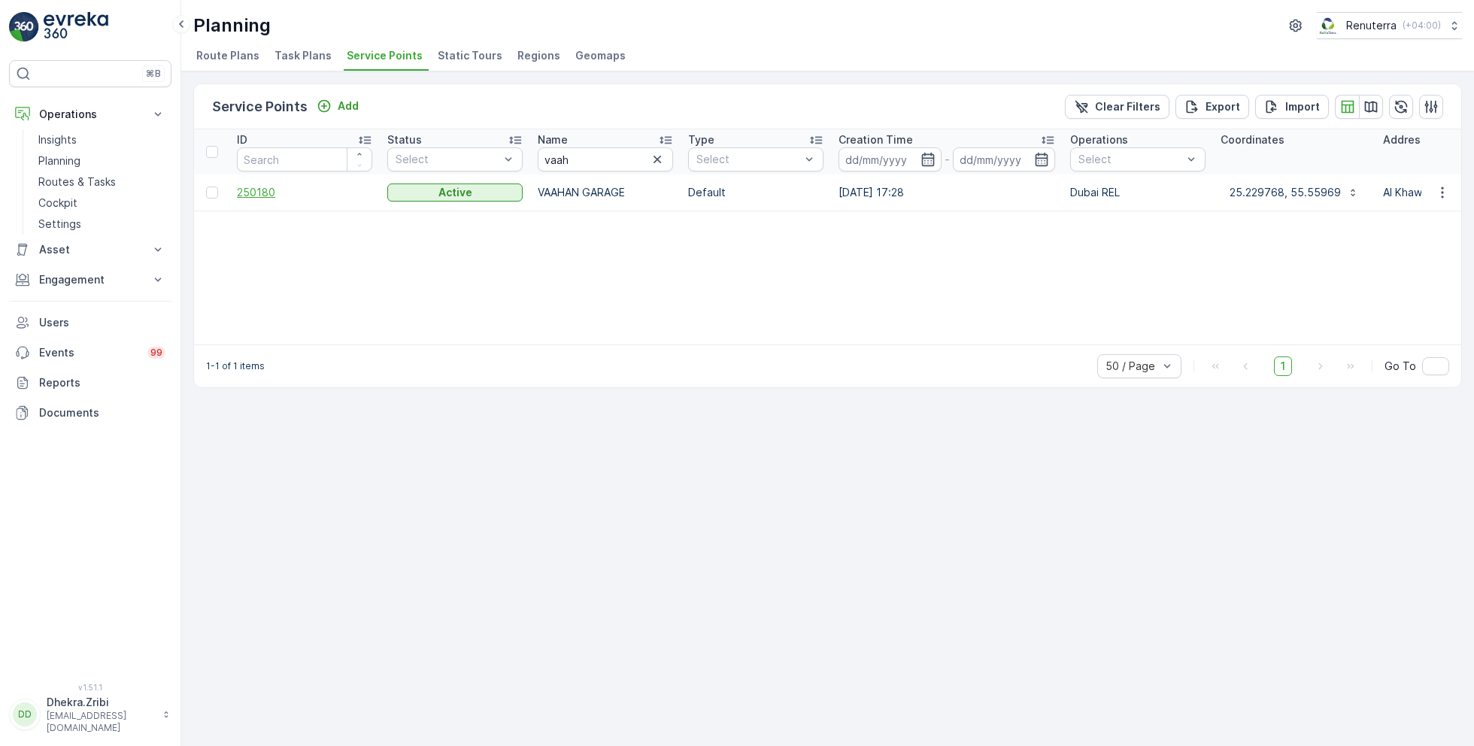
click at [260, 192] on span "250180" at bounding box center [304, 192] width 135 height 15
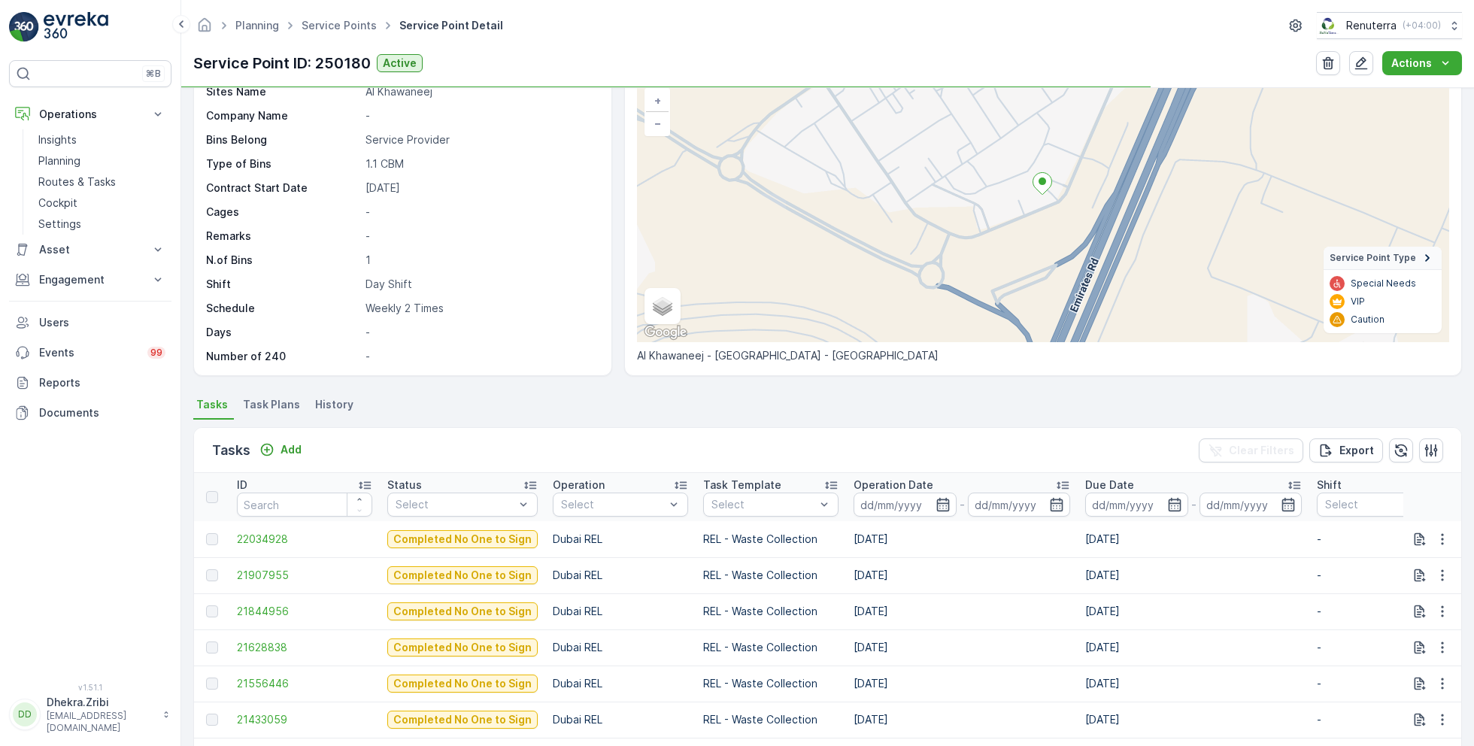
scroll to position [115, 0]
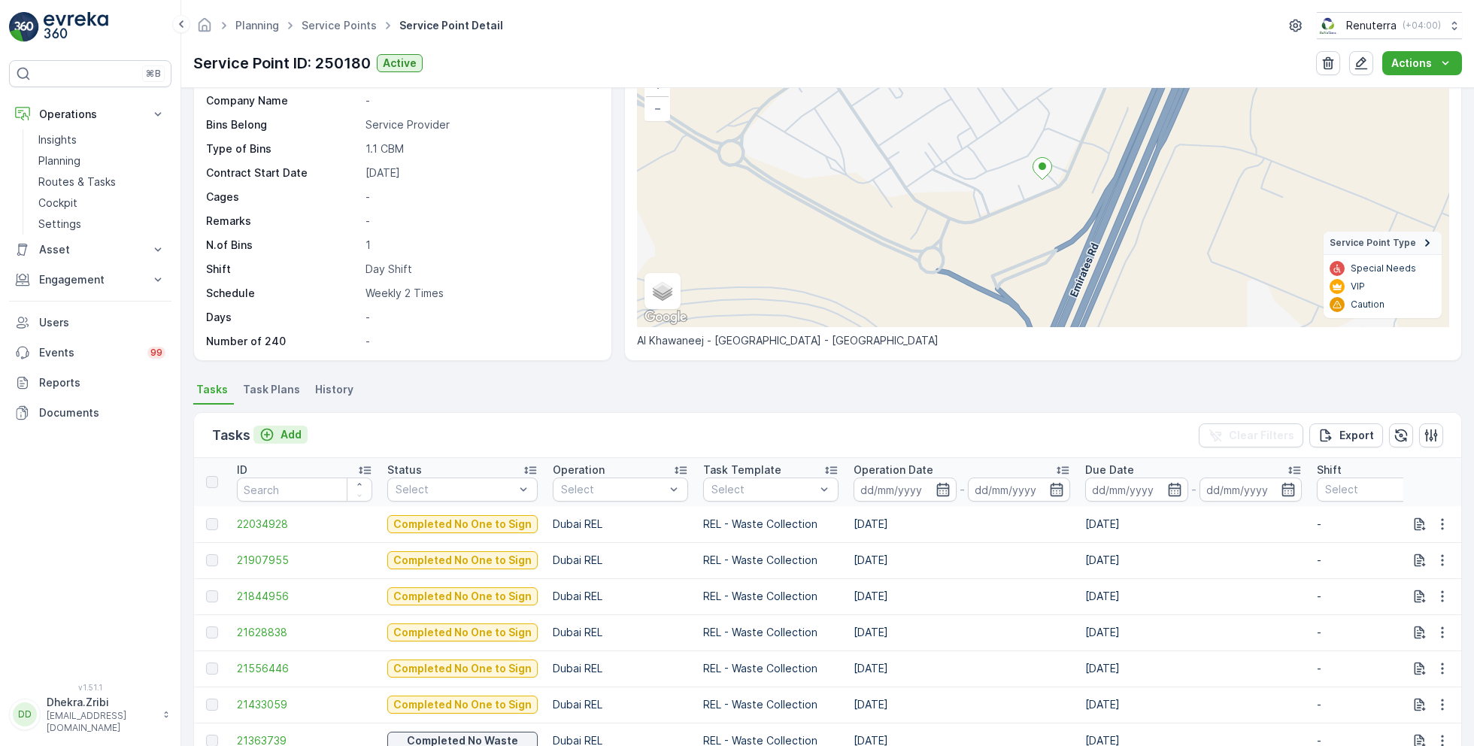
click at [291, 429] on p "Add" at bounding box center [291, 434] width 21 height 15
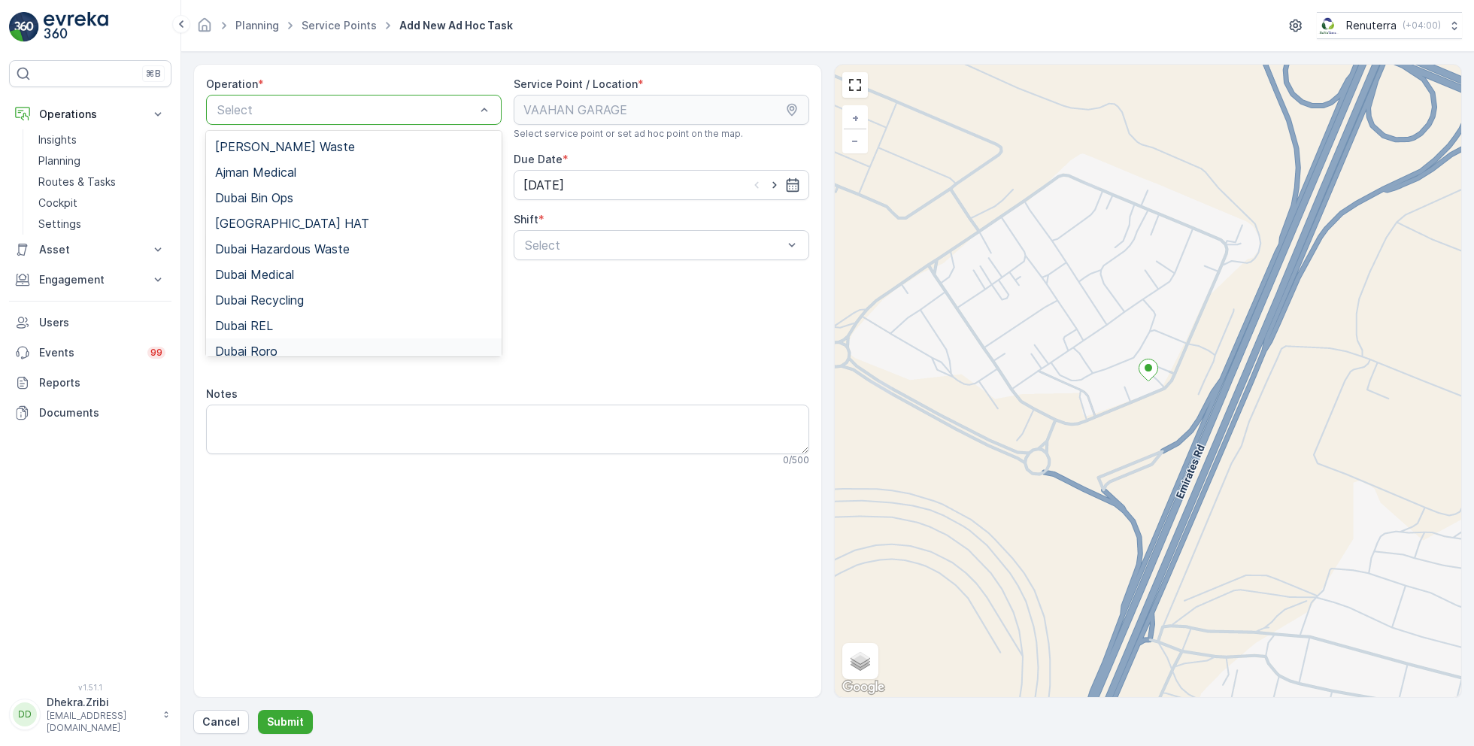
click at [267, 344] on span "Dubai Roro" at bounding box center [246, 351] width 62 height 14
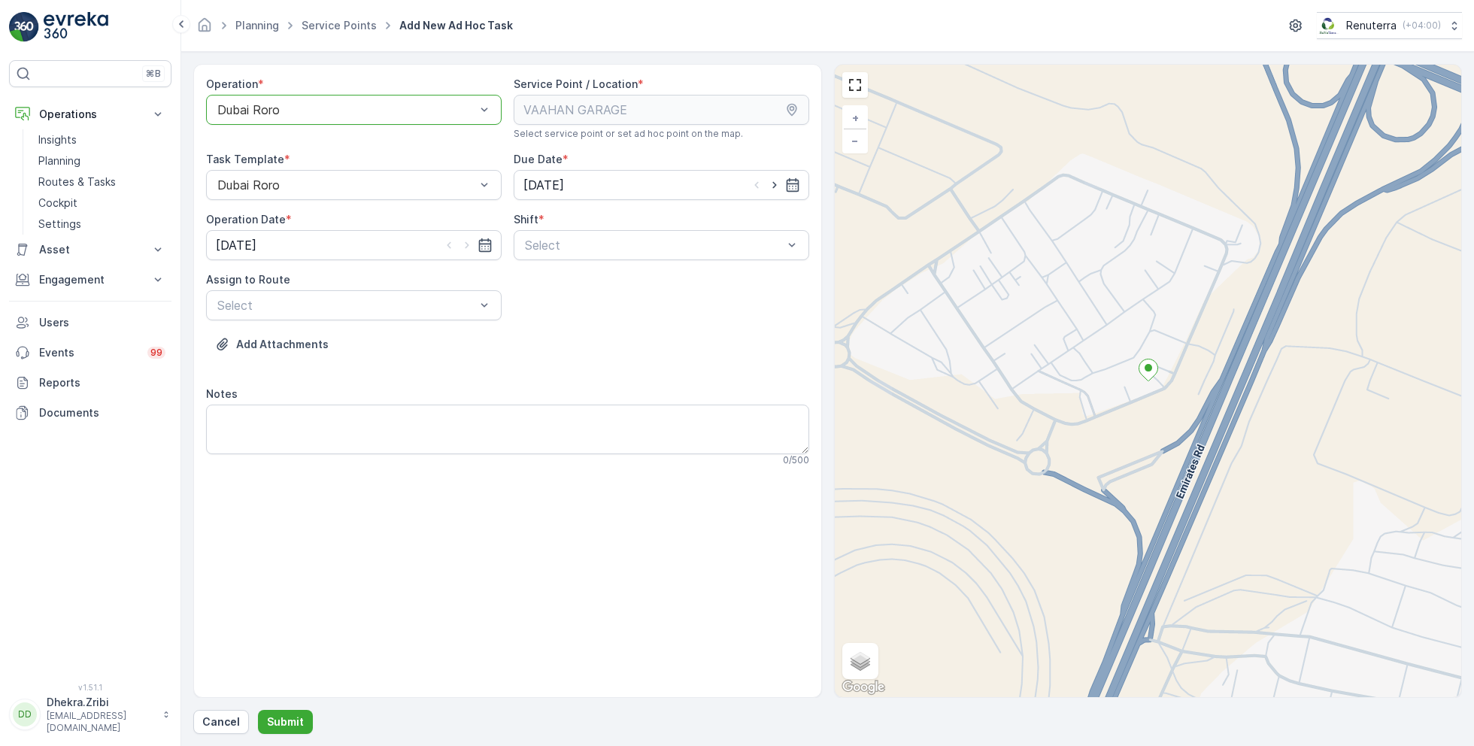
click at [299, 104] on div at bounding box center [346, 110] width 261 height 14
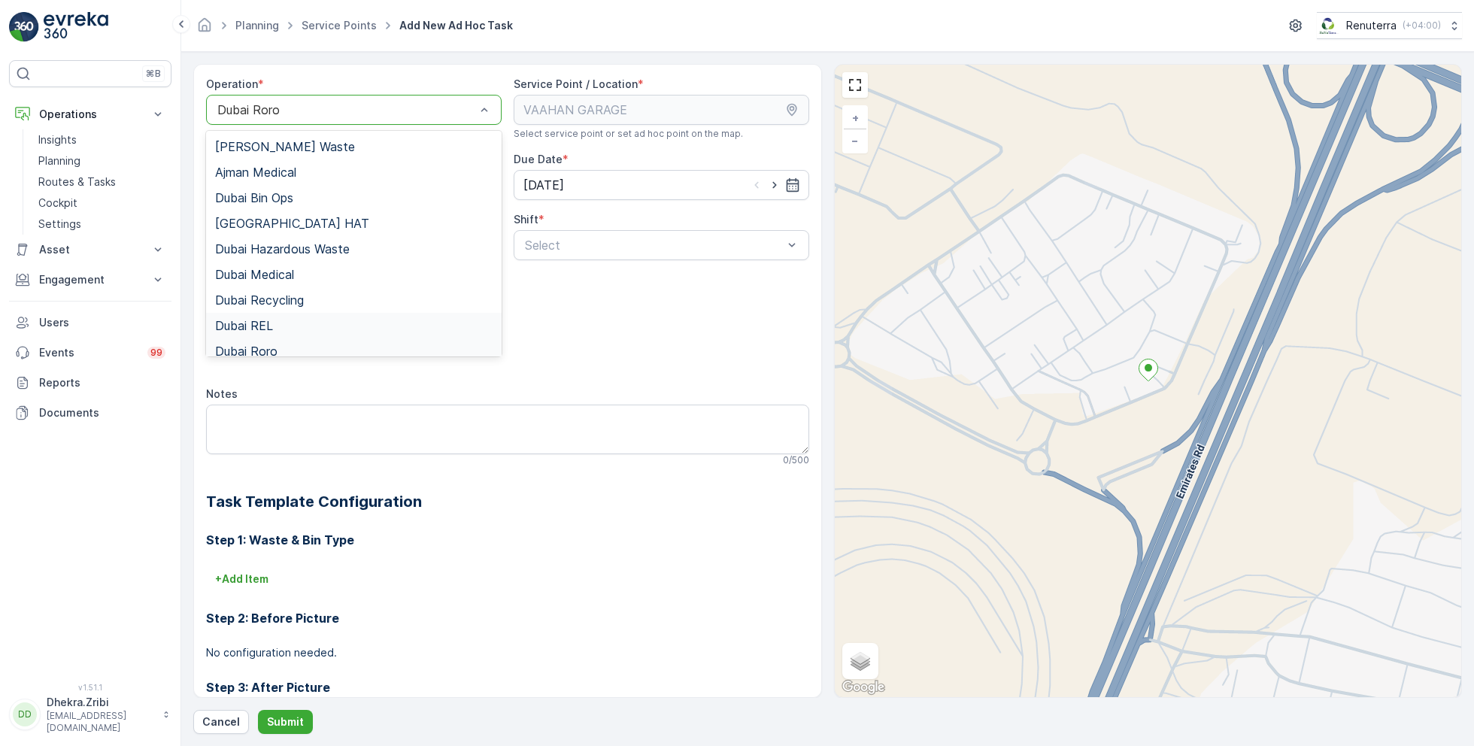
click at [257, 320] on span "Dubai REL" at bounding box center [244, 326] width 58 height 14
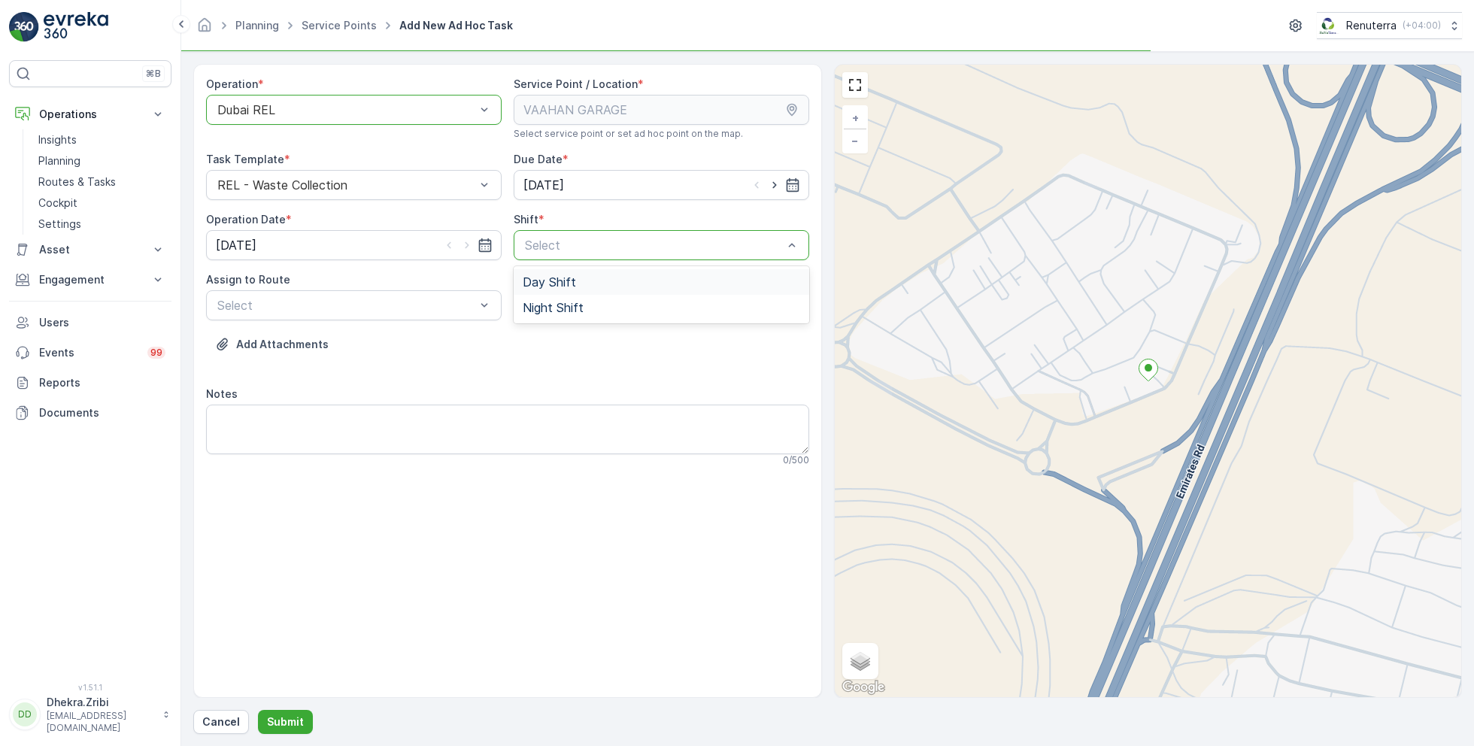
click at [559, 283] on span "Day Shift" at bounding box center [549, 282] width 53 height 14
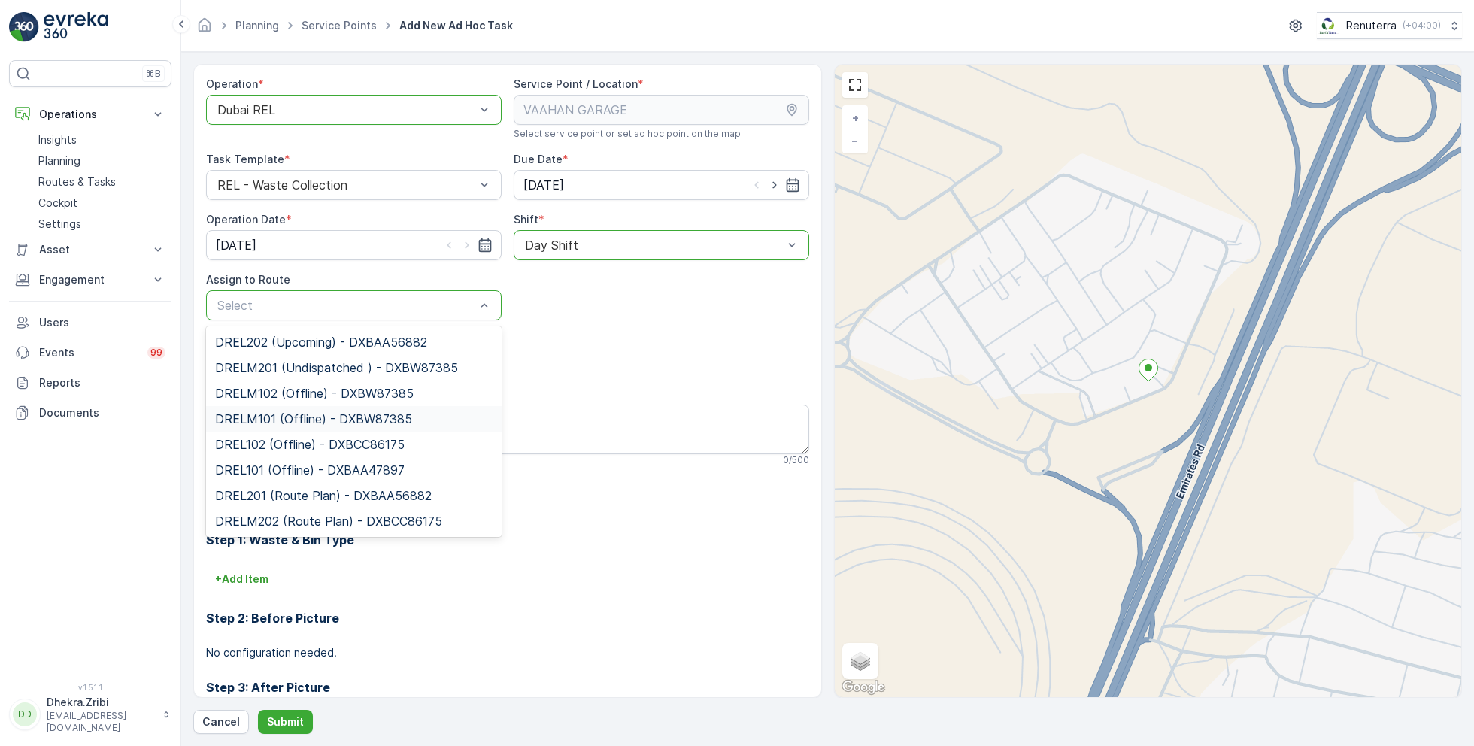
click at [296, 414] on span "DRELM101 (Offline) - DXBW87385" at bounding box center [313, 419] width 197 height 14
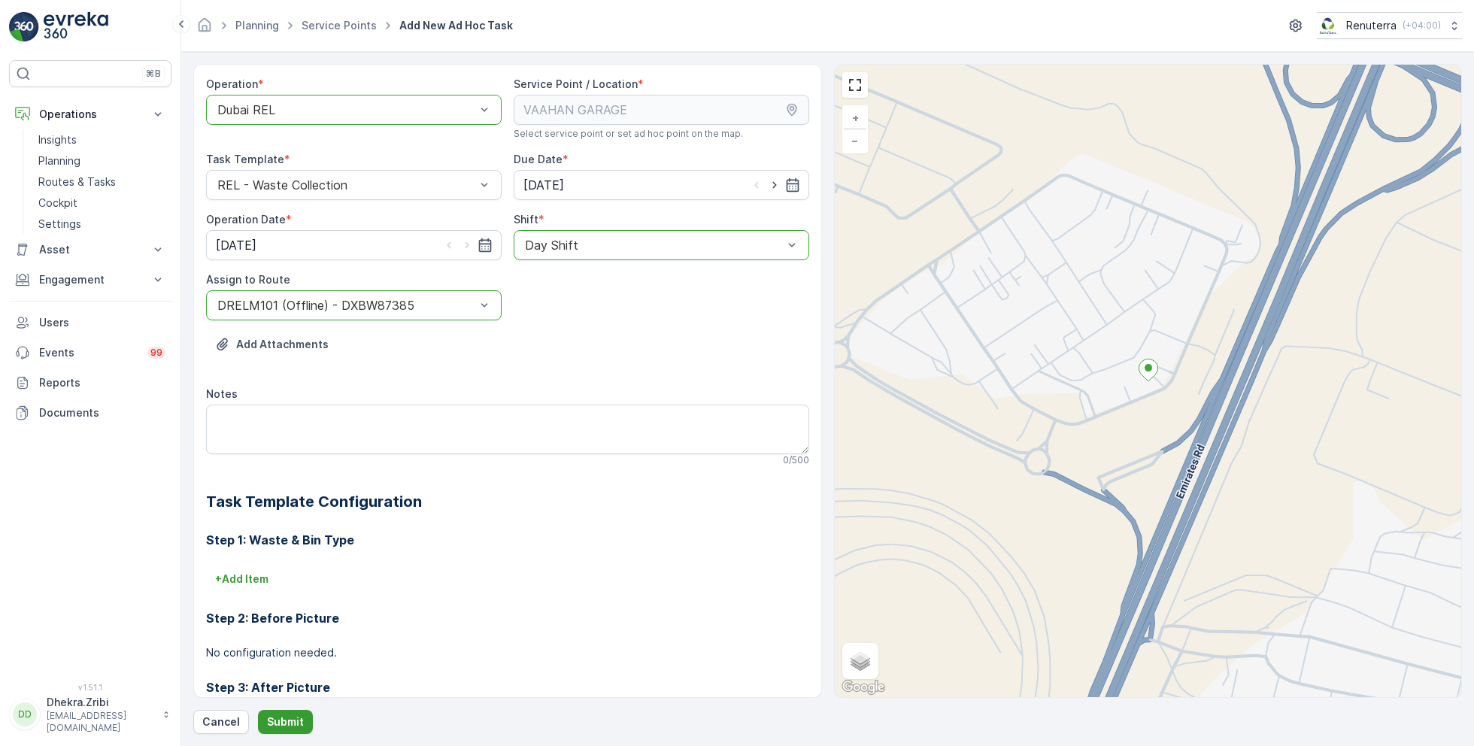
click at [282, 724] on p "Submit" at bounding box center [285, 722] width 37 height 15
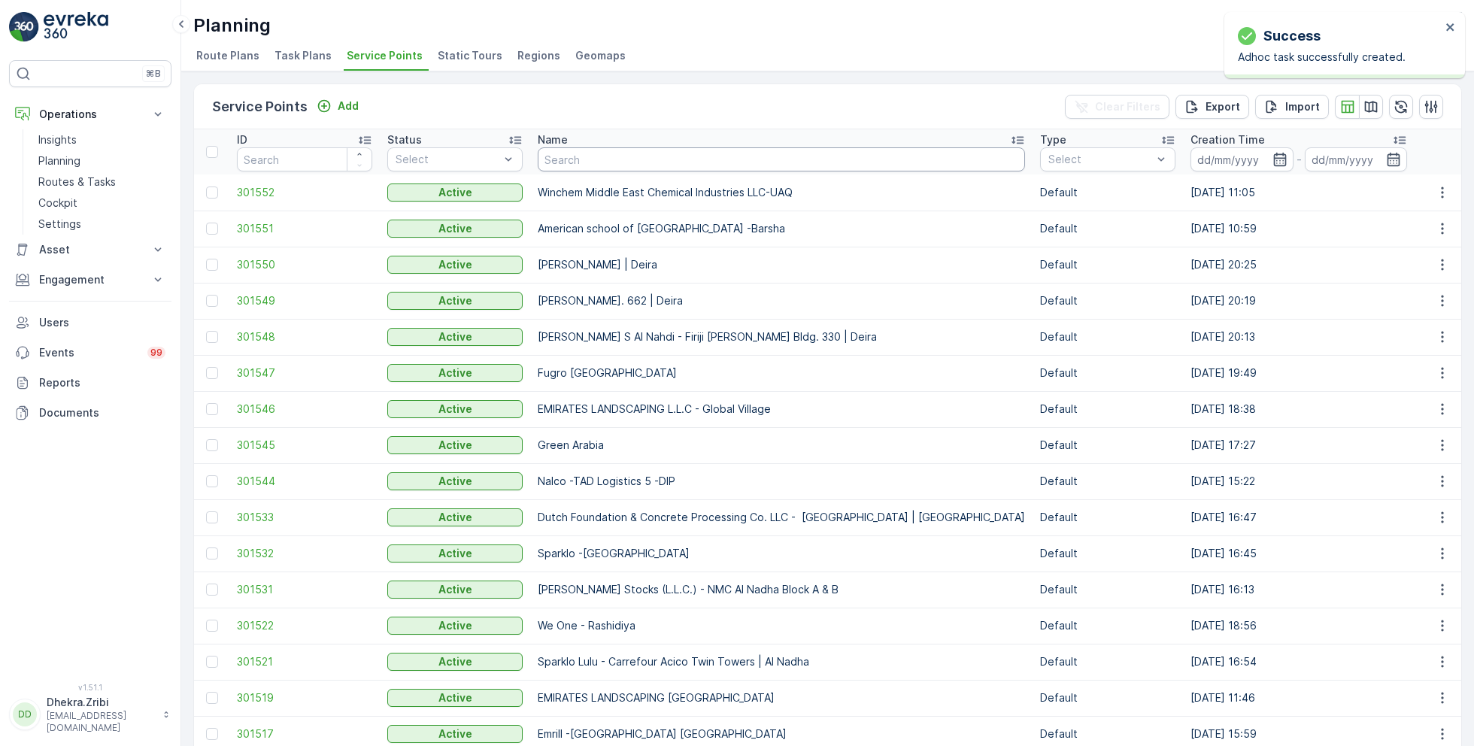
click at [602, 156] on input "text" at bounding box center [781, 159] width 487 height 24
type input "vssh"
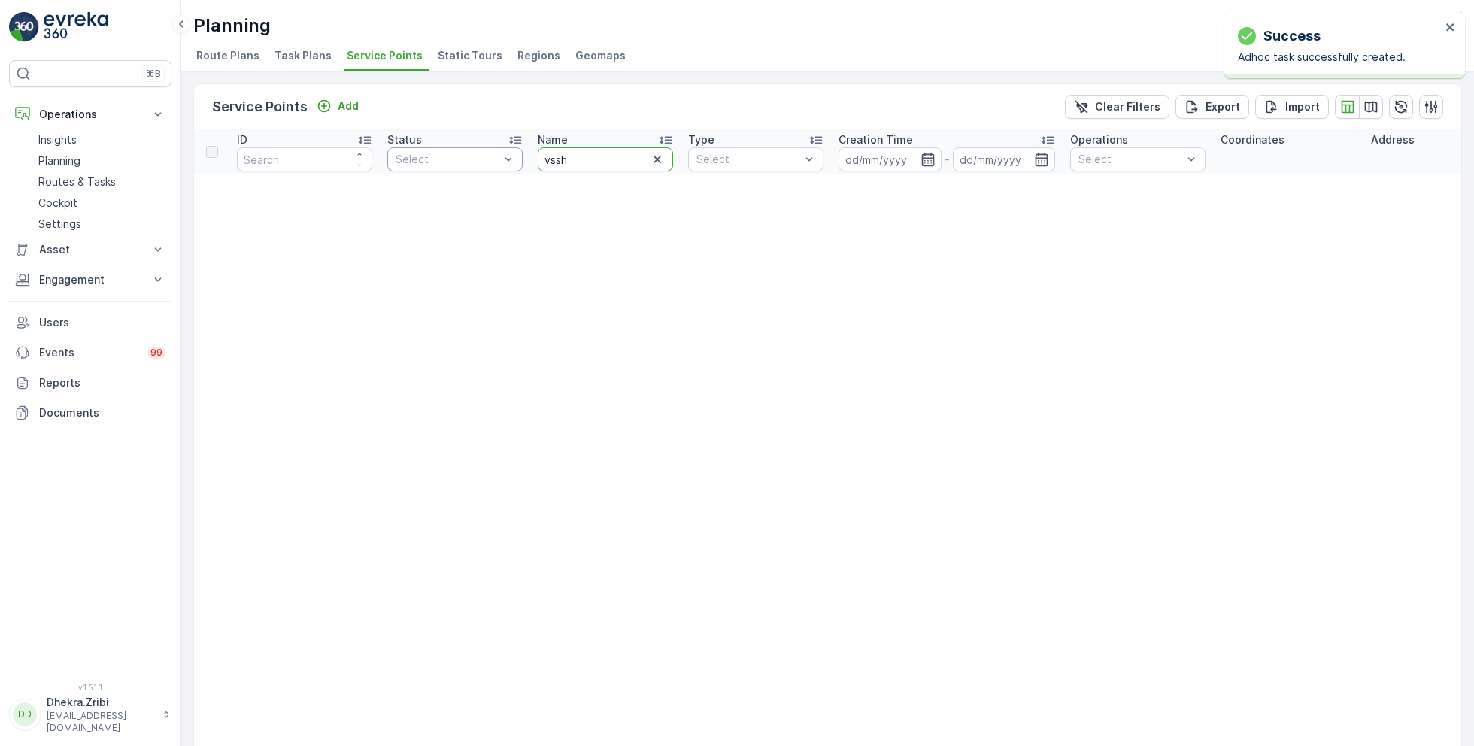
drag, startPoint x: 609, startPoint y: 165, endPoint x: 487, endPoint y: 158, distance: 122.8
type input "vaah"
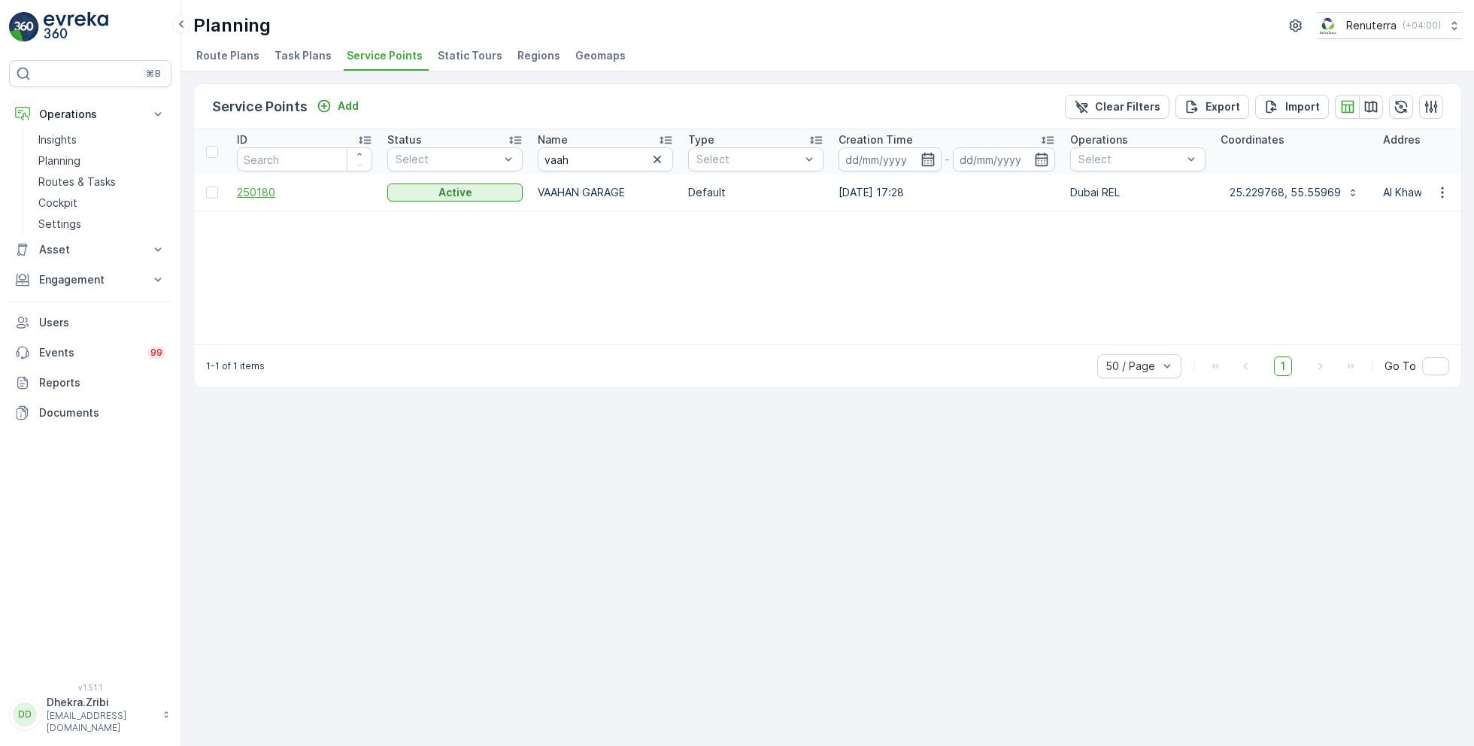
click at [266, 190] on span "250180" at bounding box center [304, 192] width 135 height 15
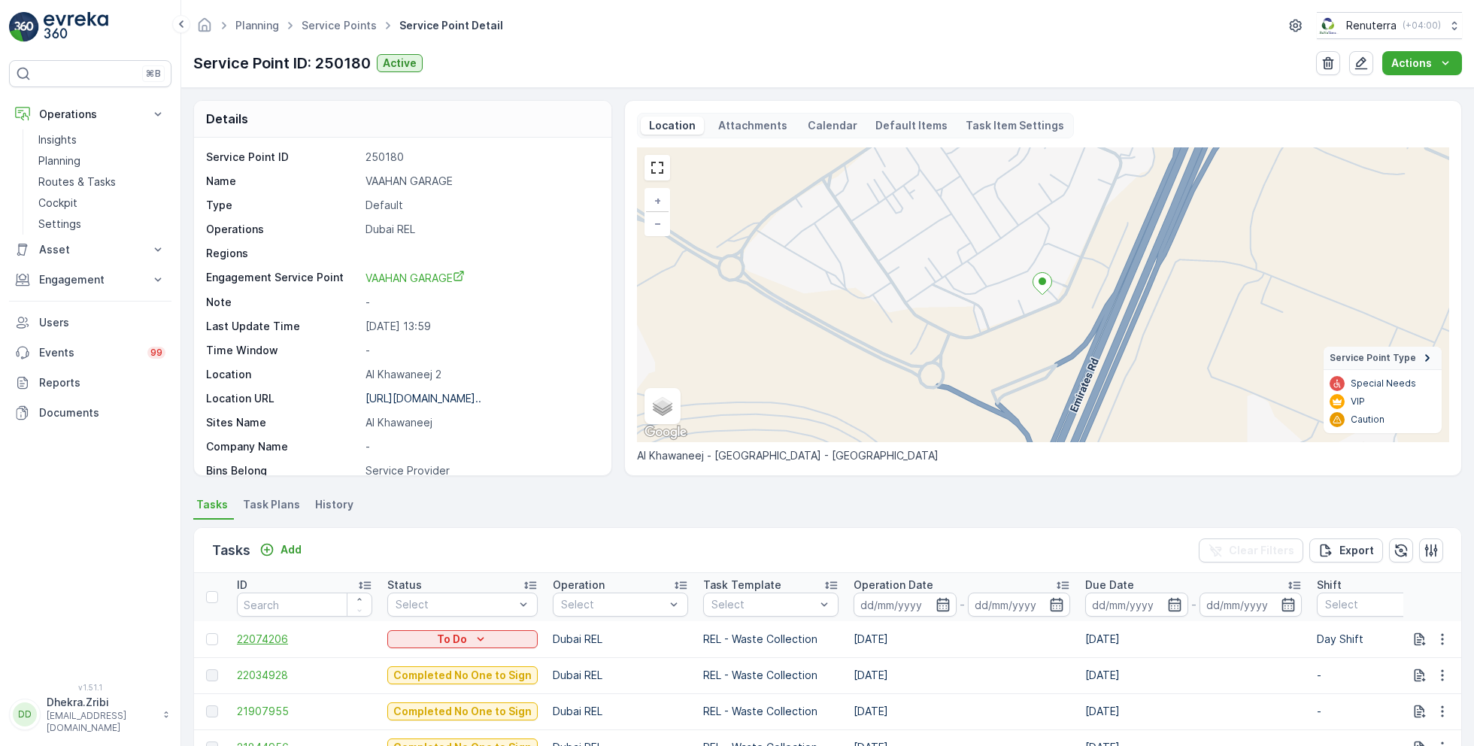
click at [276, 634] on span "22074206" at bounding box center [304, 639] width 135 height 15
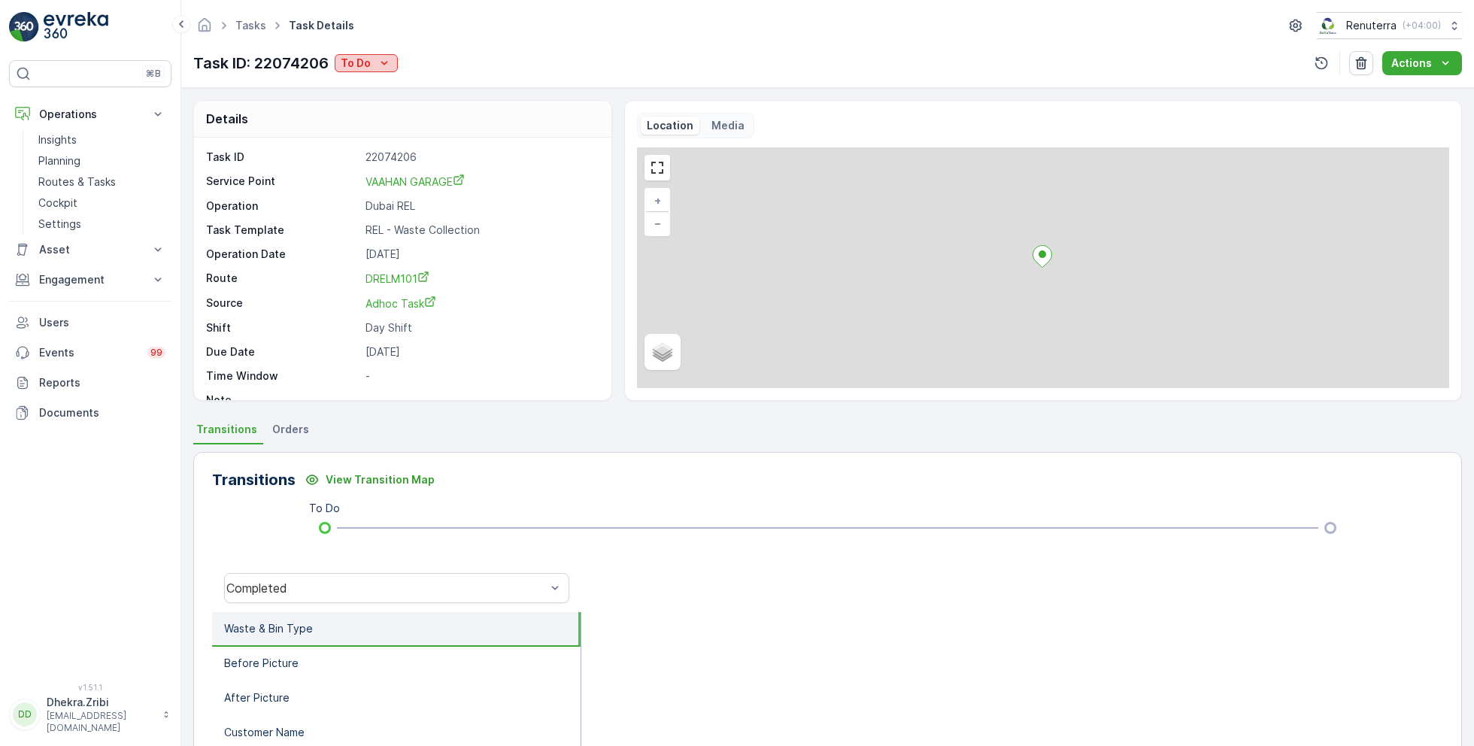
click at [366, 56] on p "To Do" at bounding box center [356, 63] width 30 height 15
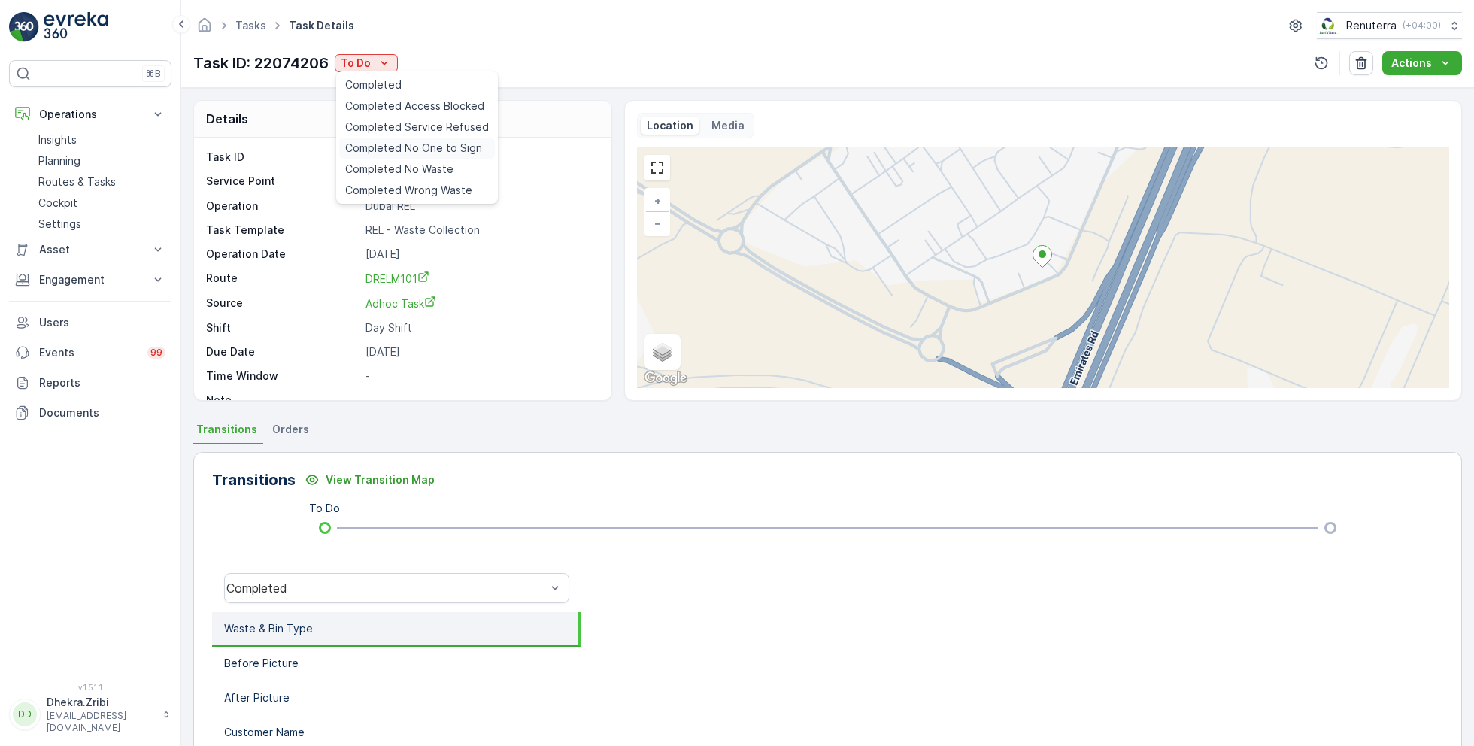
click at [439, 146] on span "Completed No One to Sign" at bounding box center [413, 148] width 137 height 15
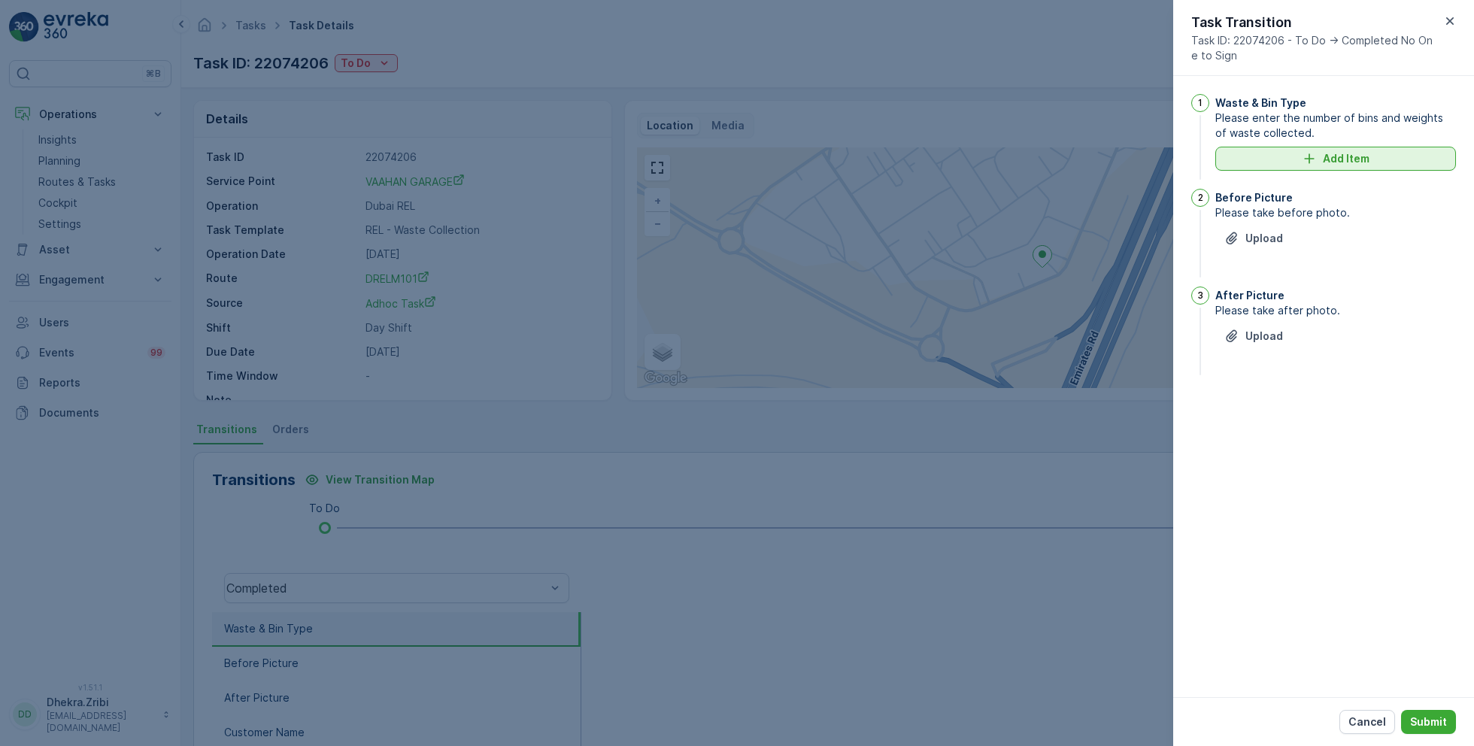
click at [1331, 153] on p "Add Item" at bounding box center [1346, 158] width 47 height 15
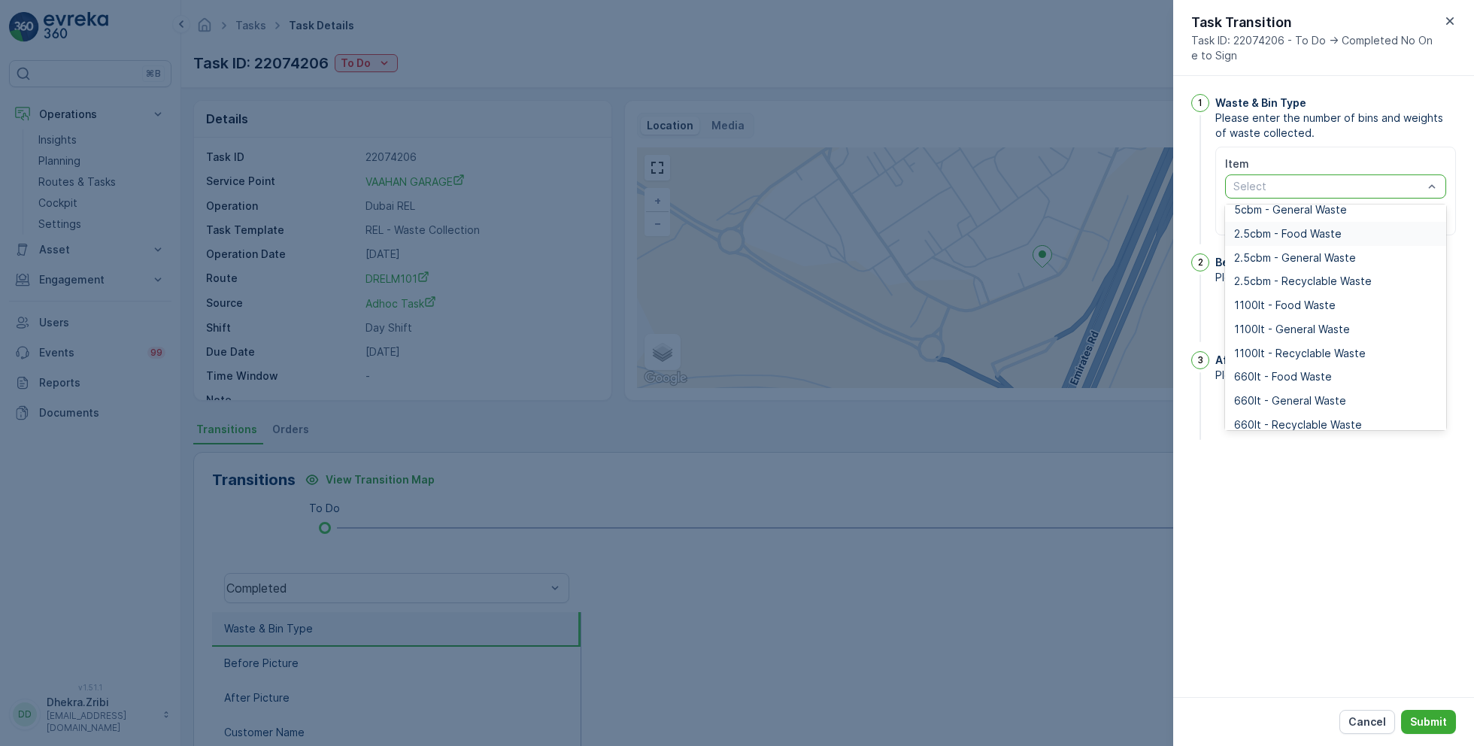
scroll to position [109, 0]
click at [1306, 326] on span "1100lt - General Waste" at bounding box center [1292, 326] width 116 height 12
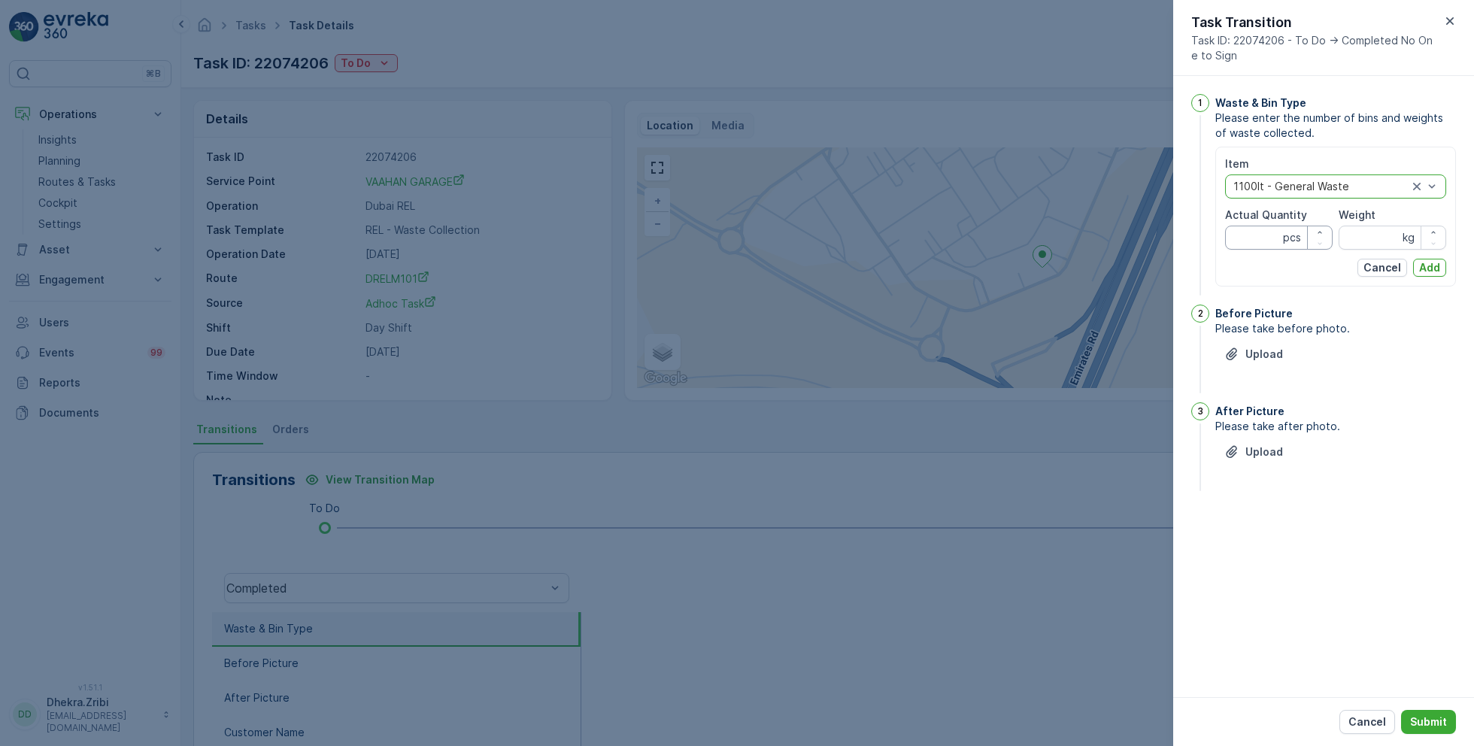
click at [1257, 235] on Quantity "Actual Quantity" at bounding box center [1279, 238] width 108 height 24
type Quantity "2"
click at [1365, 238] on input "Weight" at bounding box center [1393, 238] width 108 height 24
type input "0"
click at [1435, 269] on p "Add" at bounding box center [1429, 267] width 21 height 15
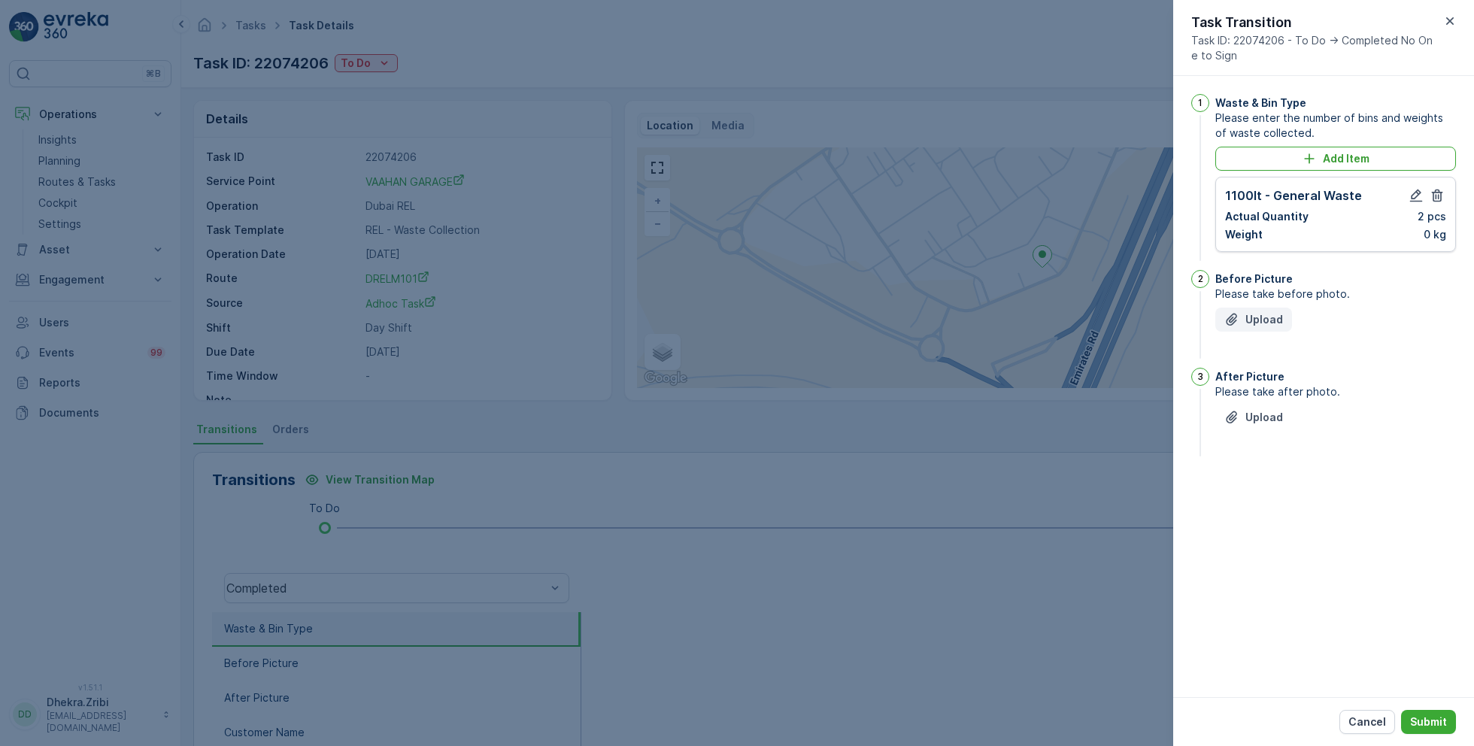
click at [1259, 323] on p "Upload" at bounding box center [1265, 319] width 38 height 15
click at [1265, 489] on p "Upload" at bounding box center [1265, 492] width 38 height 15
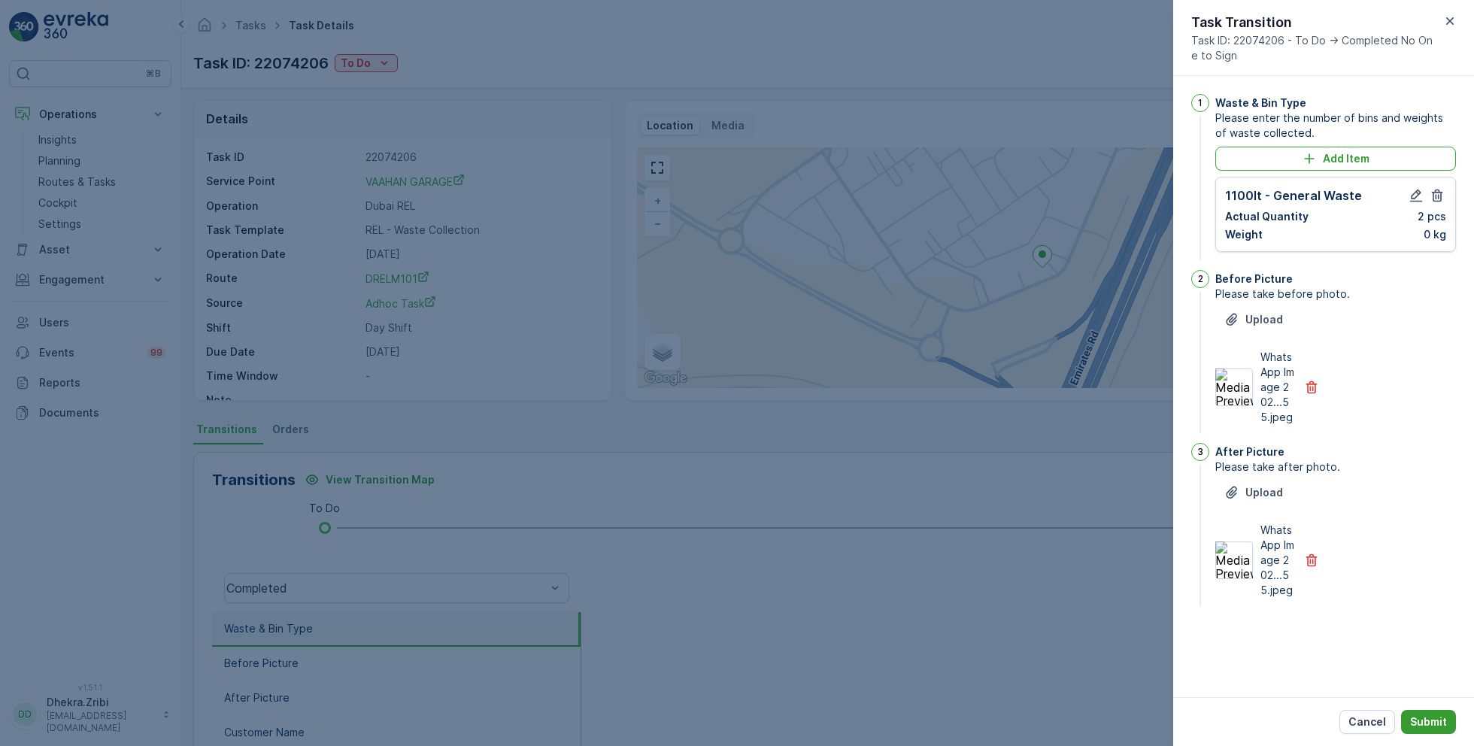
click at [1427, 715] on p "Submit" at bounding box center [1428, 722] width 37 height 15
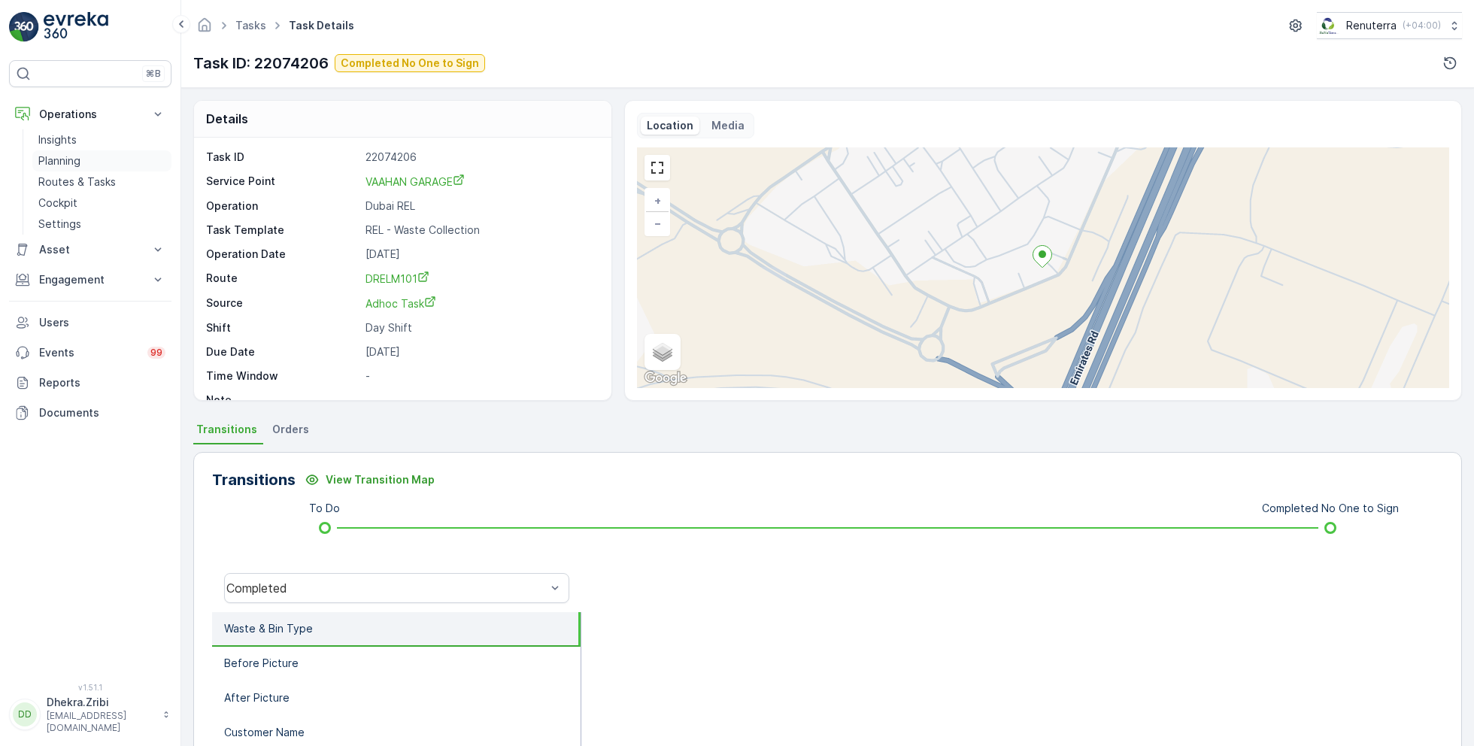
click at [71, 158] on p "Planning" at bounding box center [59, 160] width 42 height 15
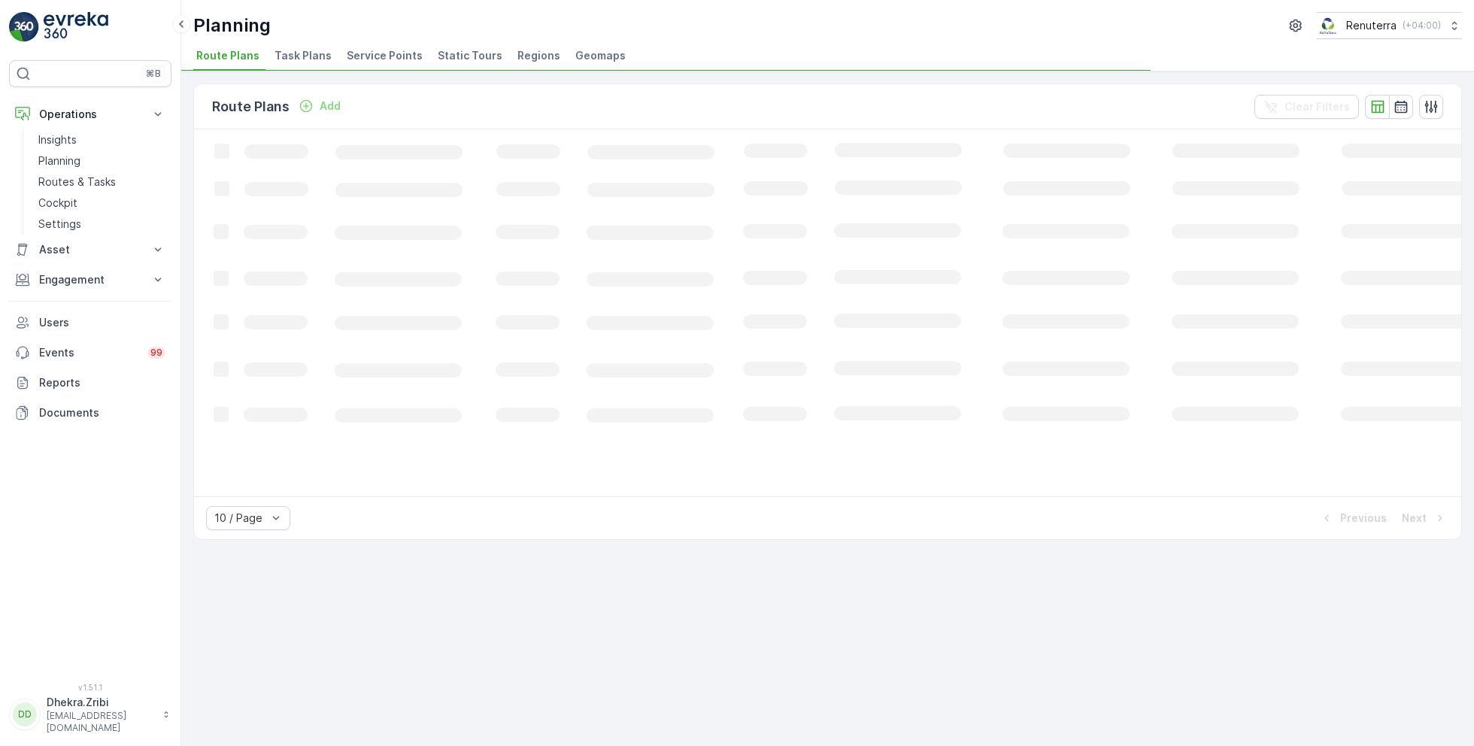
click at [381, 53] on span "Service Points" at bounding box center [385, 55] width 76 height 15
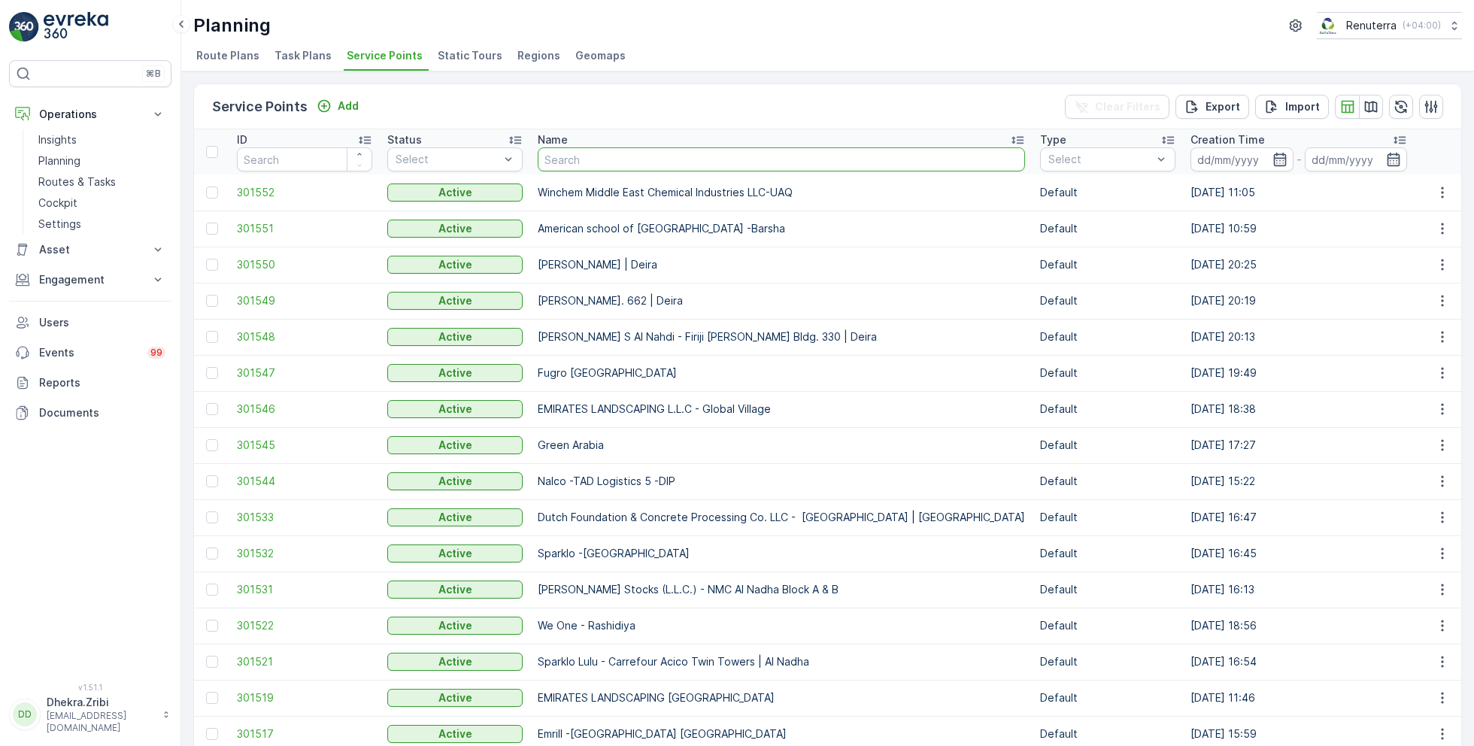
click at [566, 159] on input "text" at bounding box center [781, 159] width 487 height 24
type input "G"
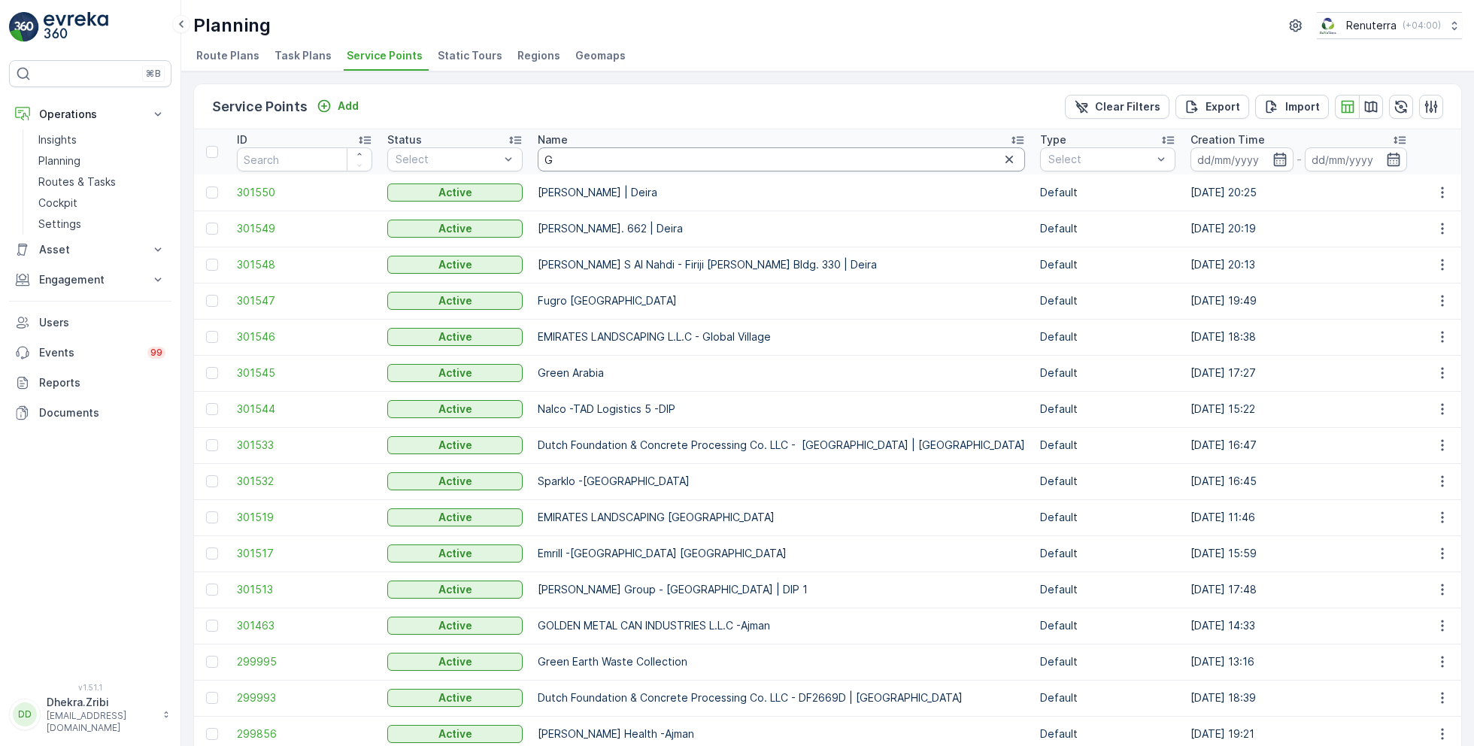
click at [581, 159] on input "G" at bounding box center [781, 159] width 487 height 24
type input "G&"
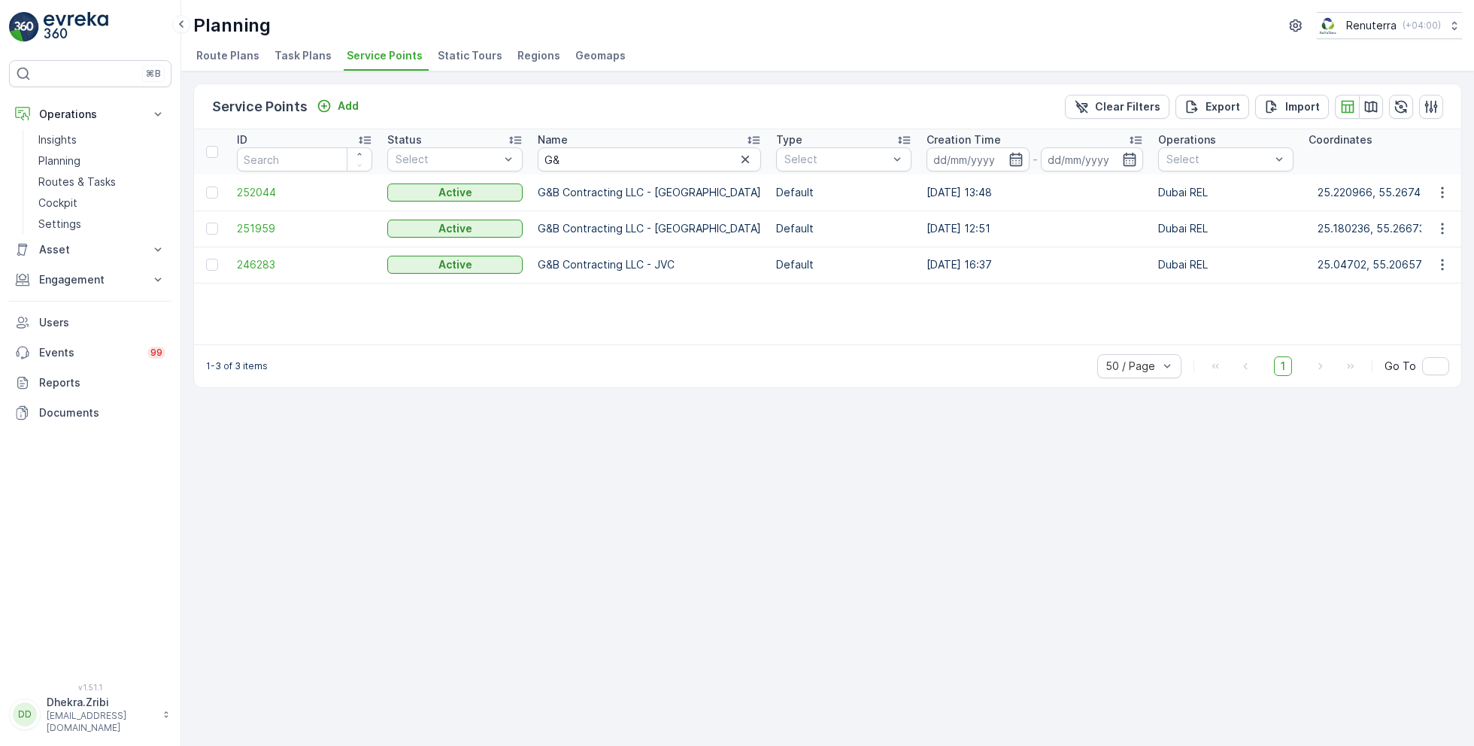
click at [239, 235] on td "251959" at bounding box center [304, 229] width 150 height 36
click at [263, 227] on span "251959" at bounding box center [304, 228] width 135 height 15
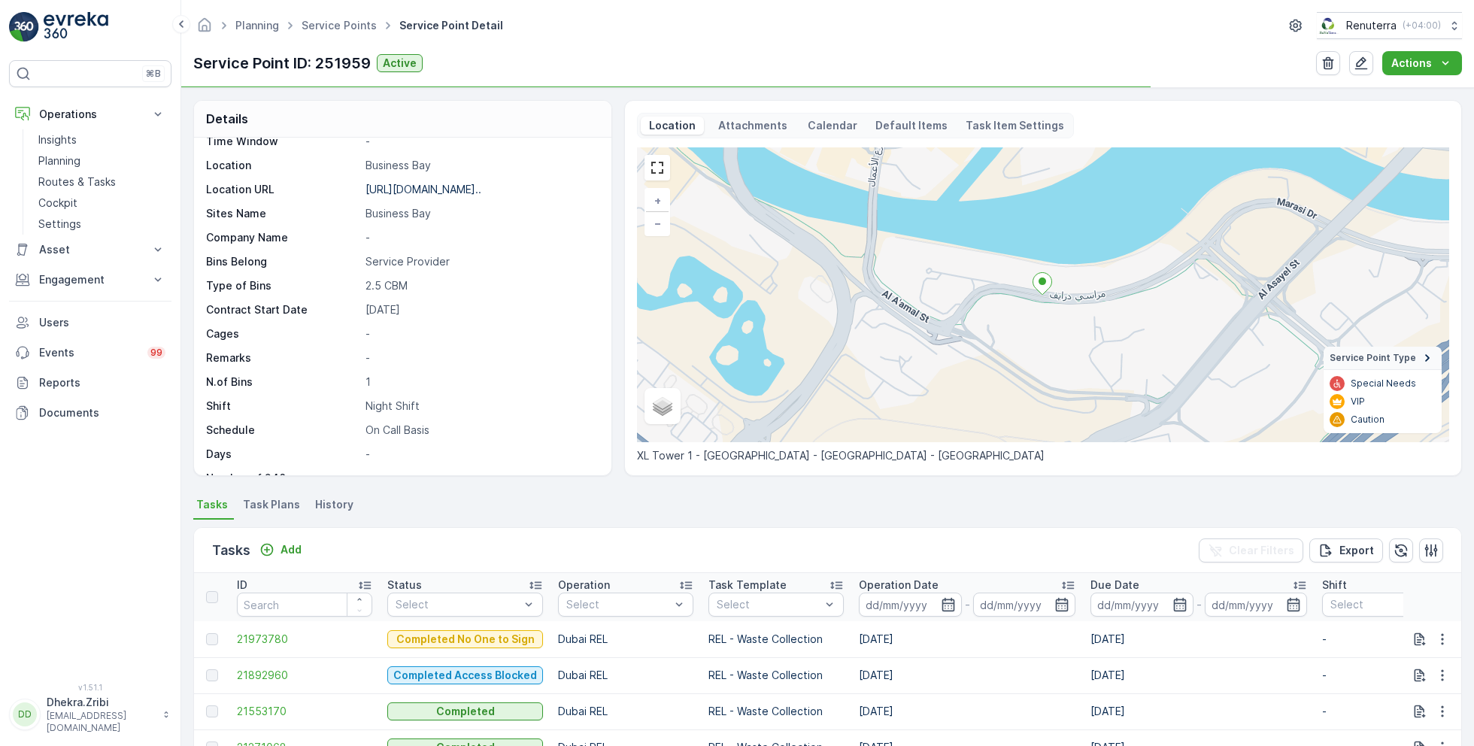
scroll to position [231, 0]
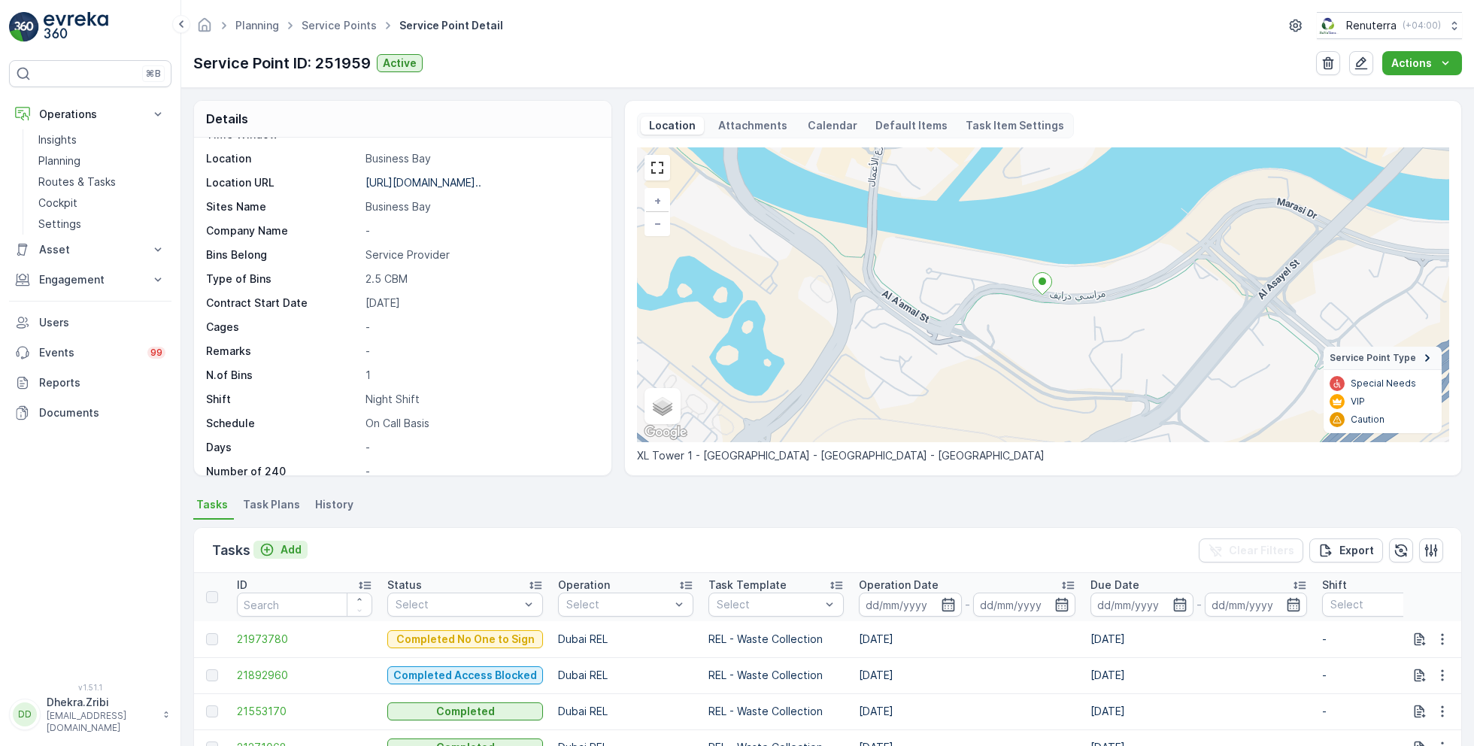
click at [278, 557] on button "Add" at bounding box center [280, 550] width 54 height 18
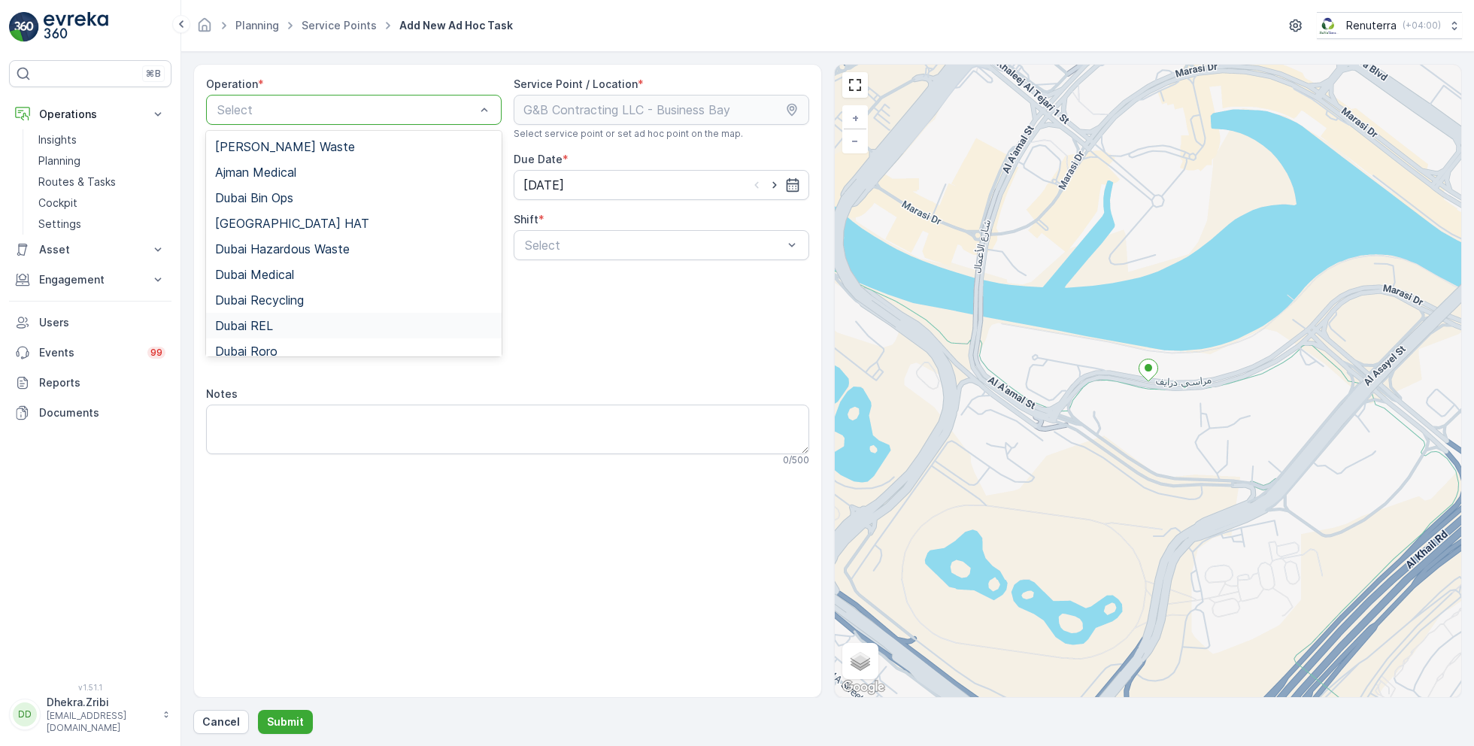
click at [256, 325] on span "Dubai REL" at bounding box center [244, 326] width 58 height 14
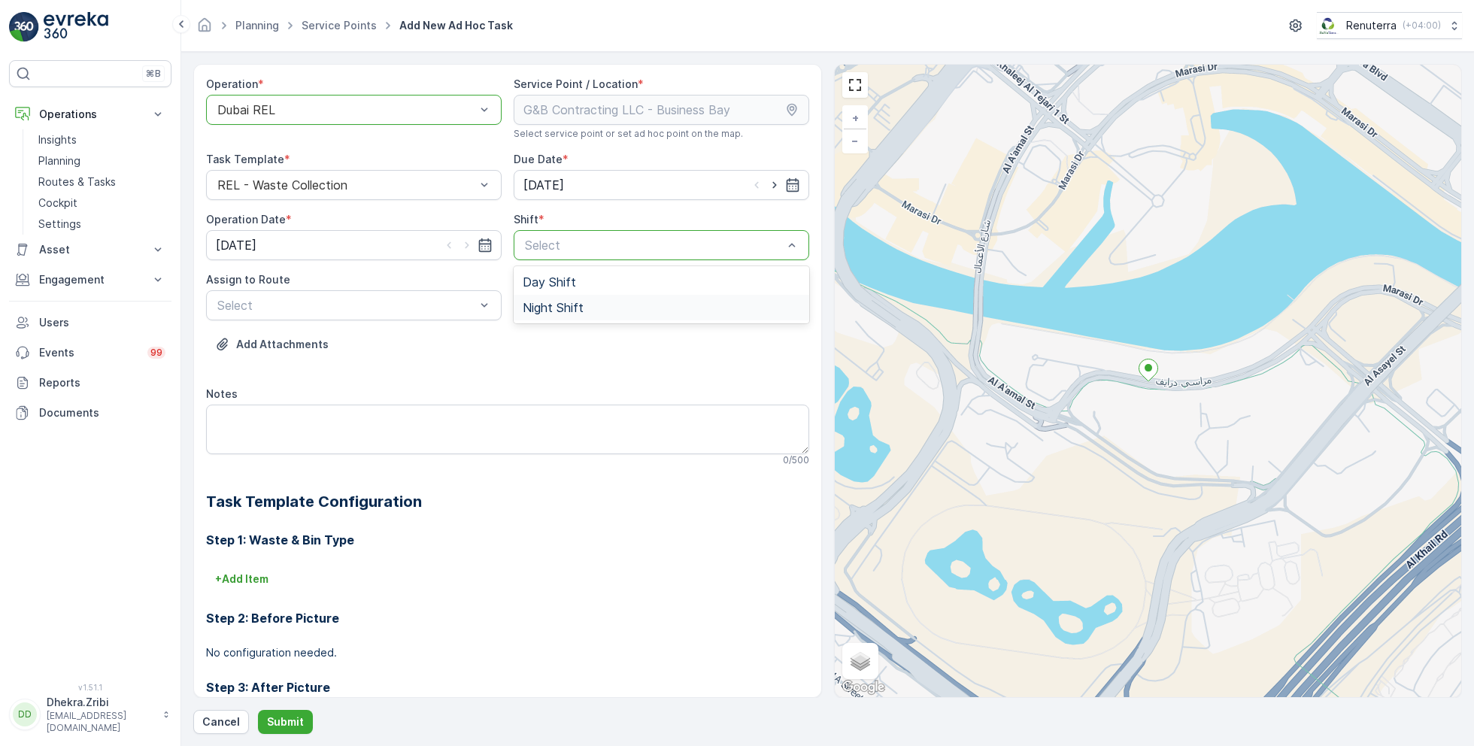
click at [548, 305] on span "Night Shift" at bounding box center [553, 308] width 61 height 14
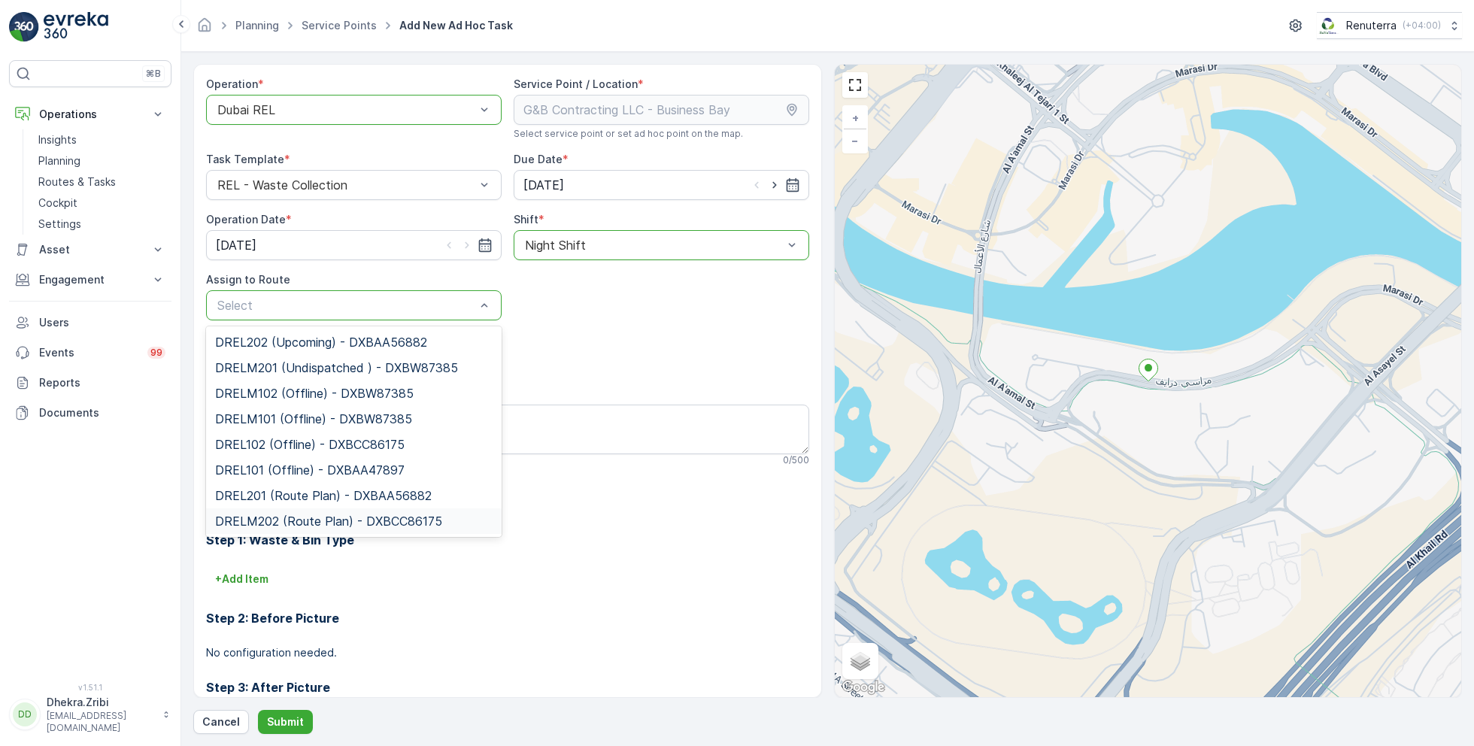
click at [315, 517] on span "DRELM202 (Route Plan) - DXBCC86175" at bounding box center [328, 521] width 227 height 14
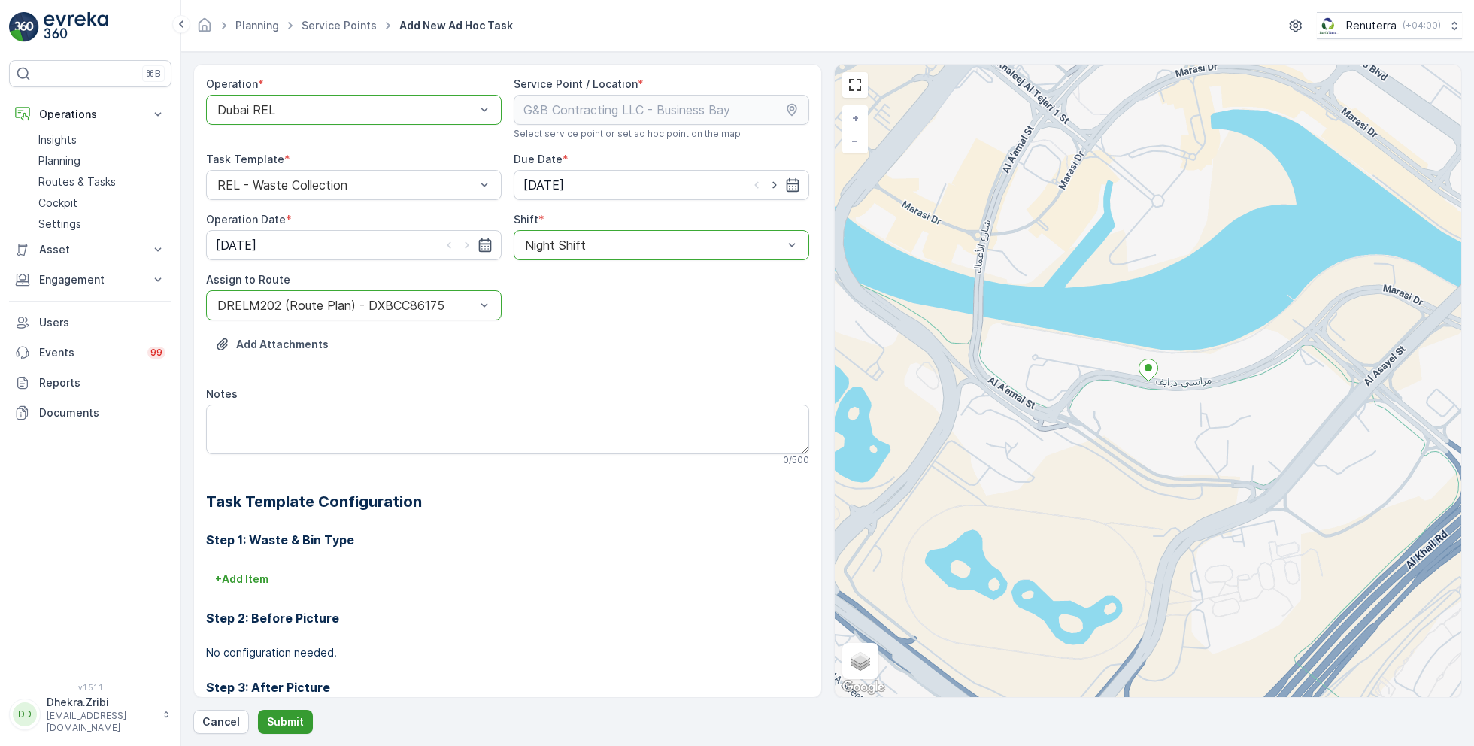
click at [284, 715] on p "Submit" at bounding box center [285, 722] width 37 height 15
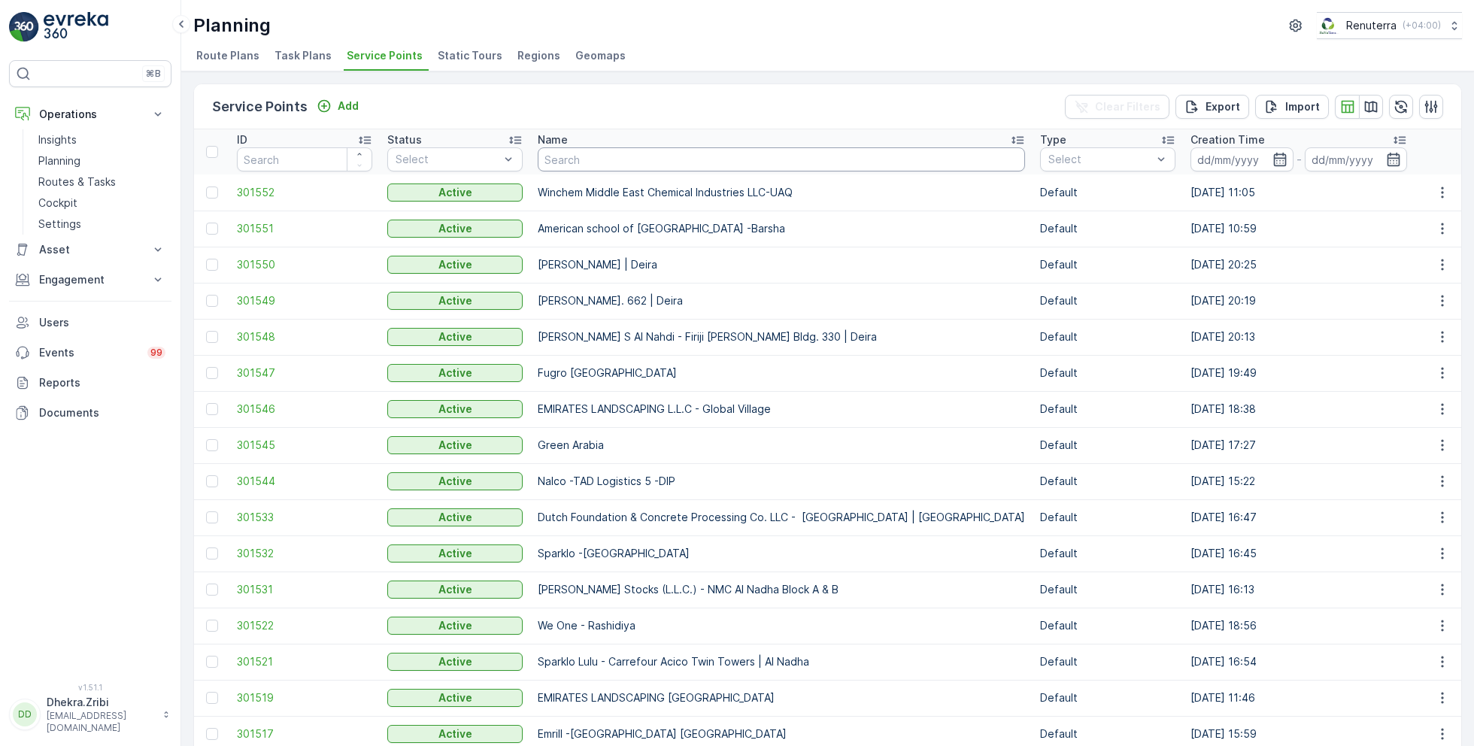
click at [572, 158] on input "text" at bounding box center [781, 159] width 487 height 24
type input "al serh"
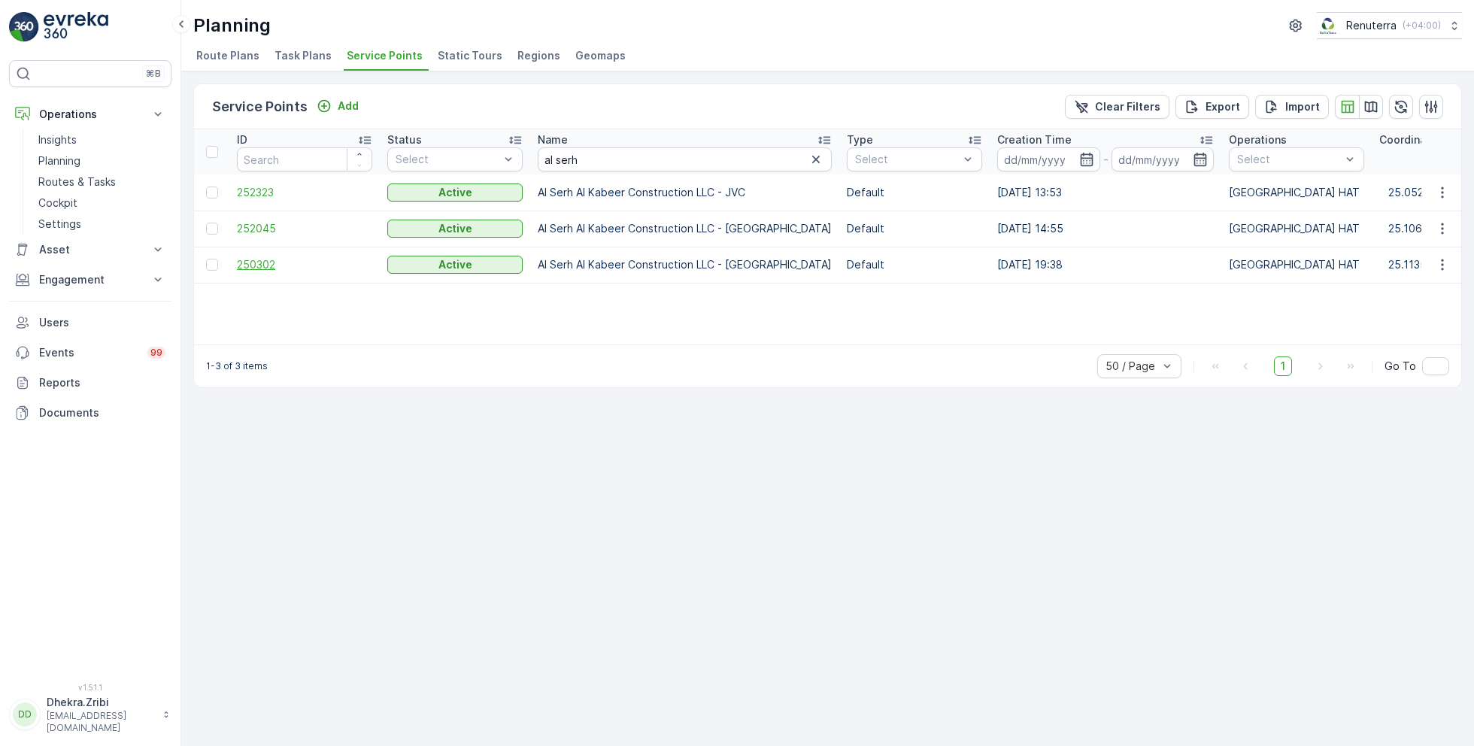
click at [266, 263] on span "250302" at bounding box center [304, 264] width 135 height 15
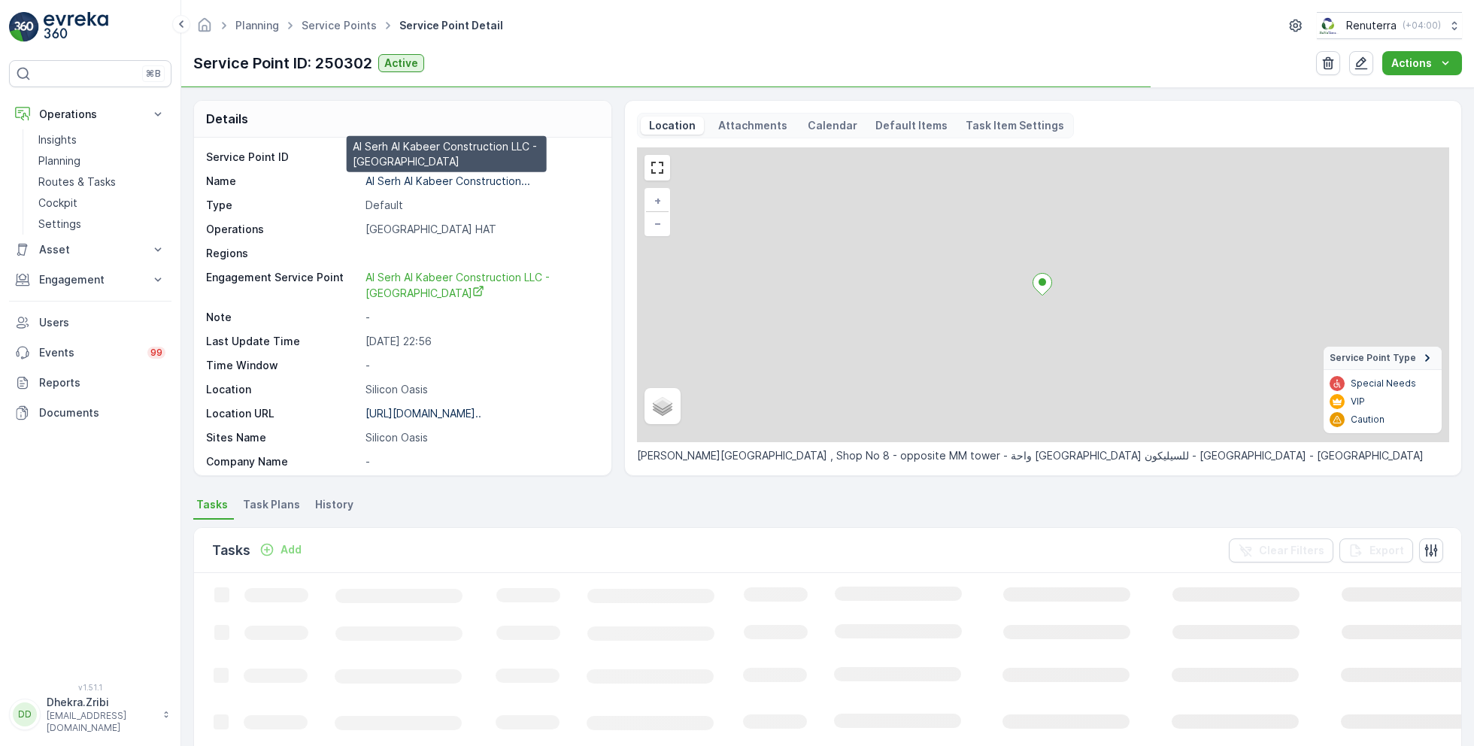
click at [426, 180] on p "Al Serh Al Kabeer Construction..." at bounding box center [448, 181] width 165 height 13
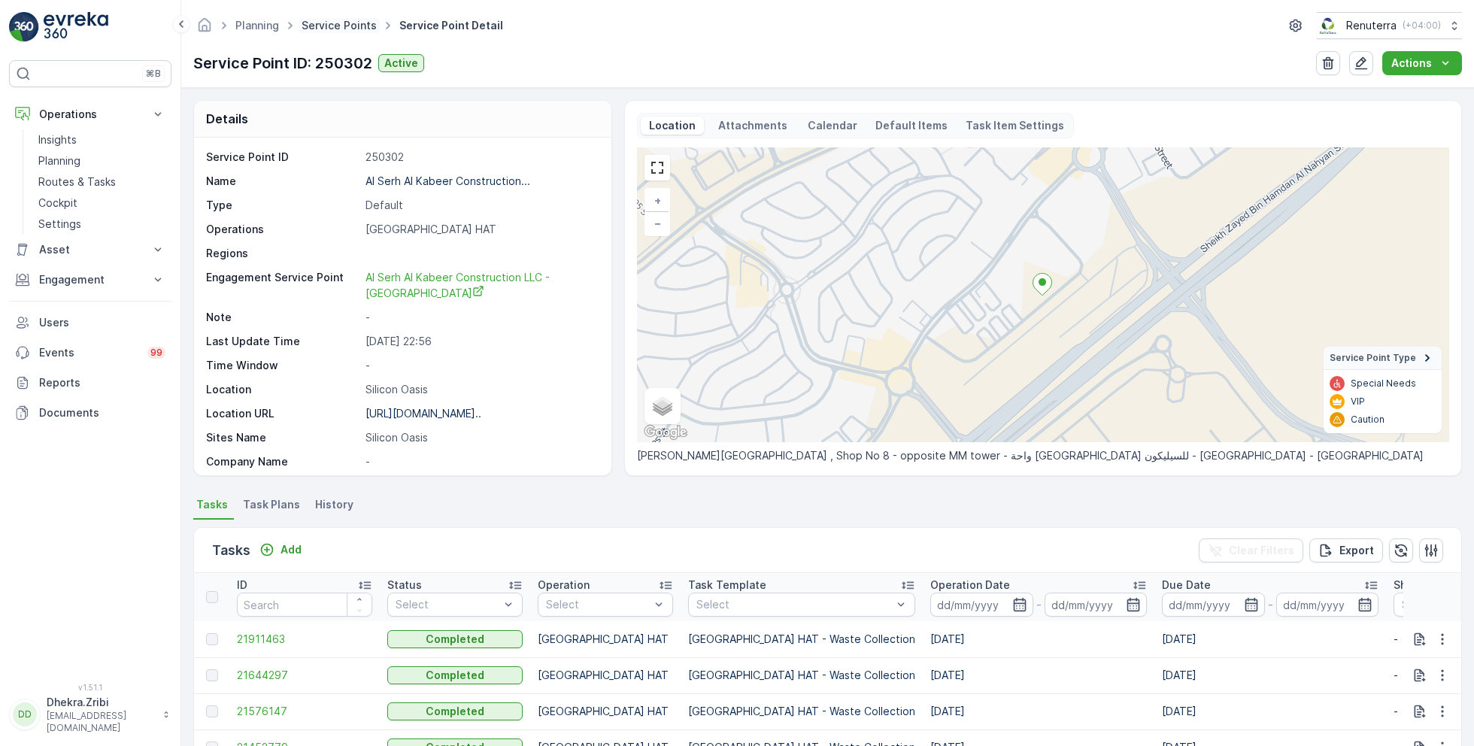
click at [340, 24] on link "Service Points" at bounding box center [339, 25] width 75 height 13
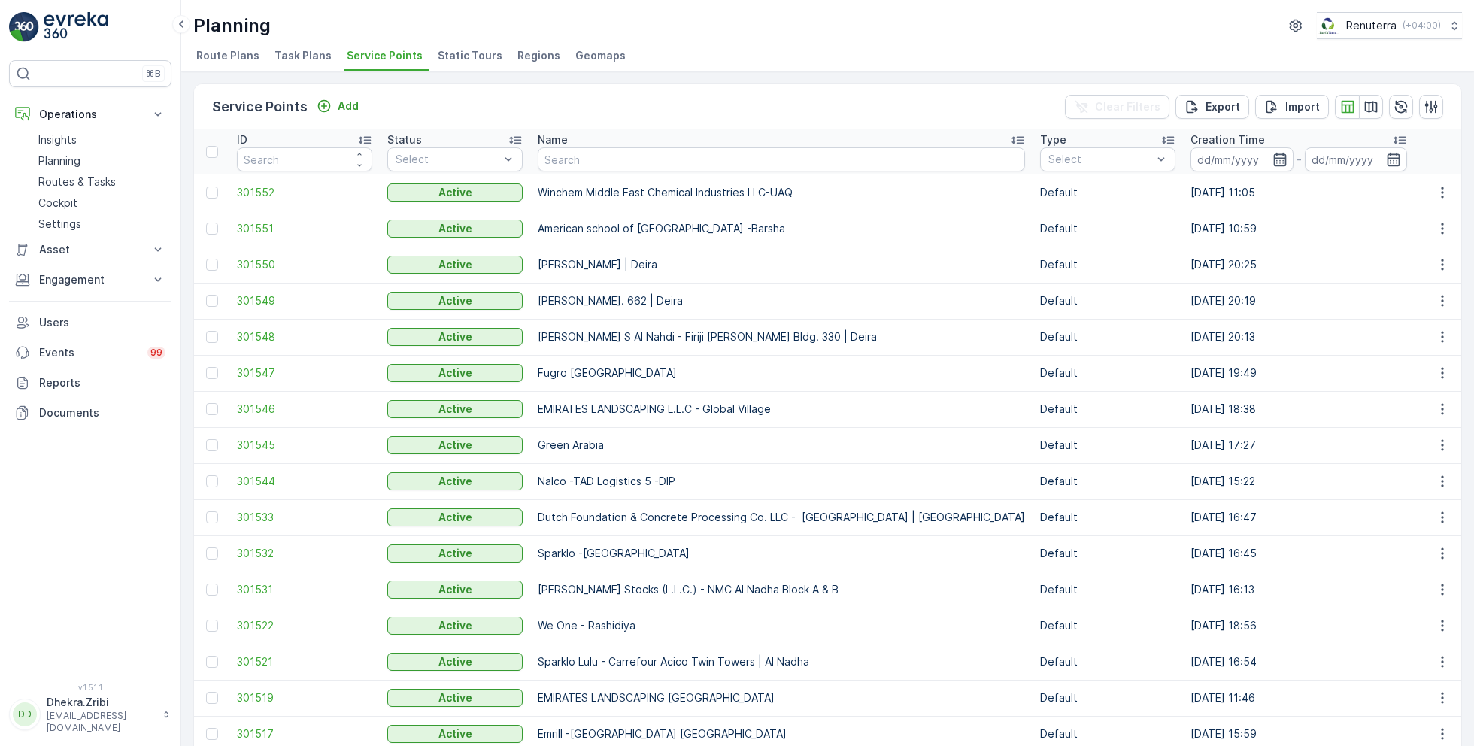
click at [597, 156] on input "text" at bounding box center [781, 159] width 487 height 24
type input "sobha"
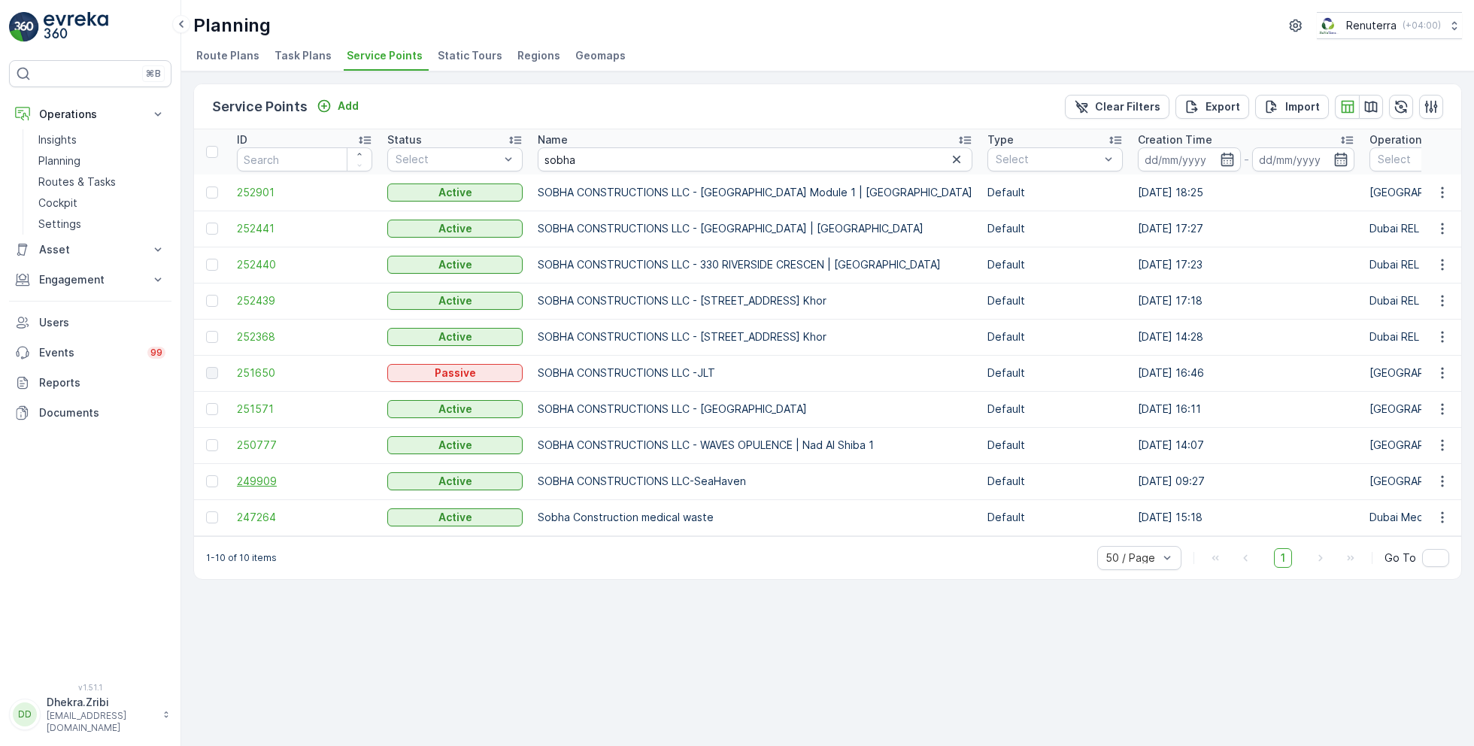
click at [270, 477] on span "249909" at bounding box center [304, 481] width 135 height 15
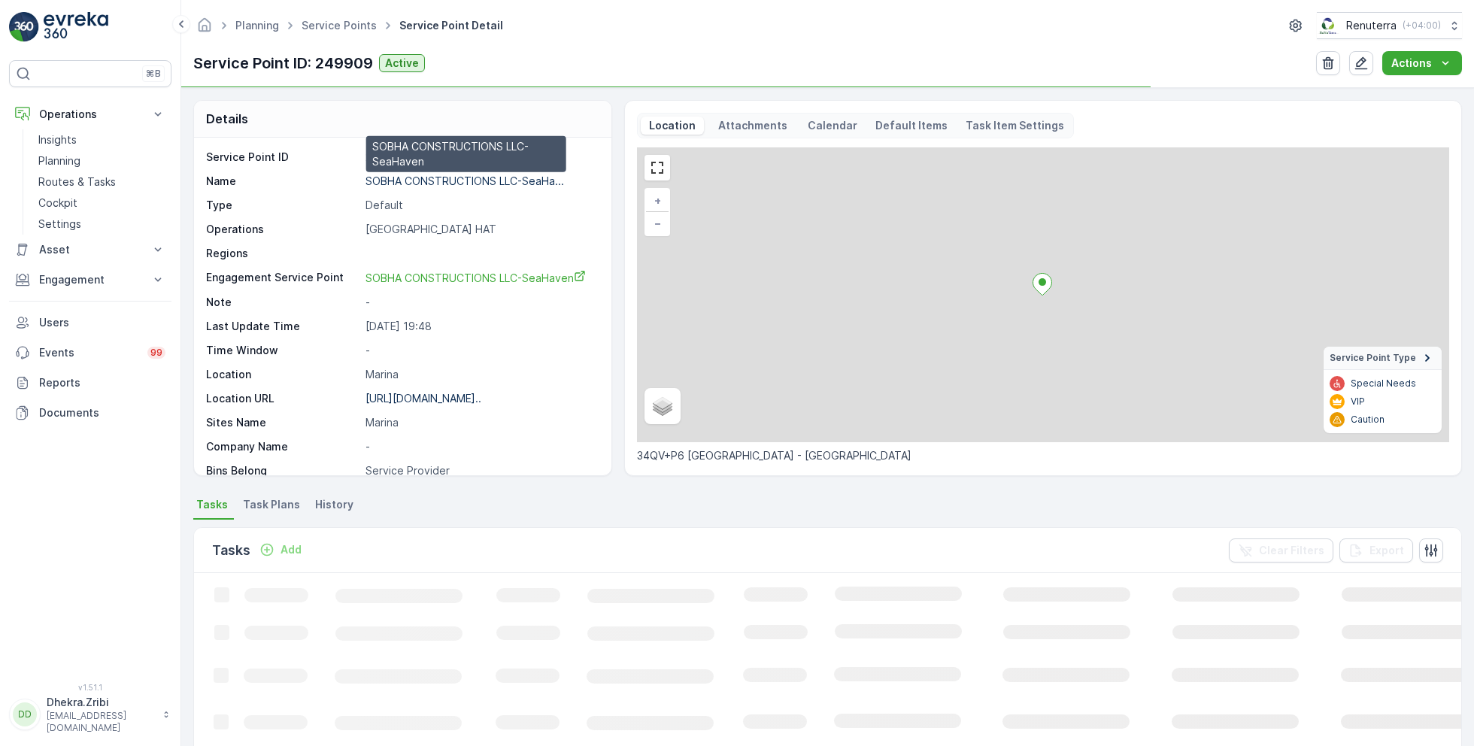
click at [453, 179] on p "SOBHA CONSTRUCTIONS LLC-SeaHa..." at bounding box center [465, 181] width 199 height 13
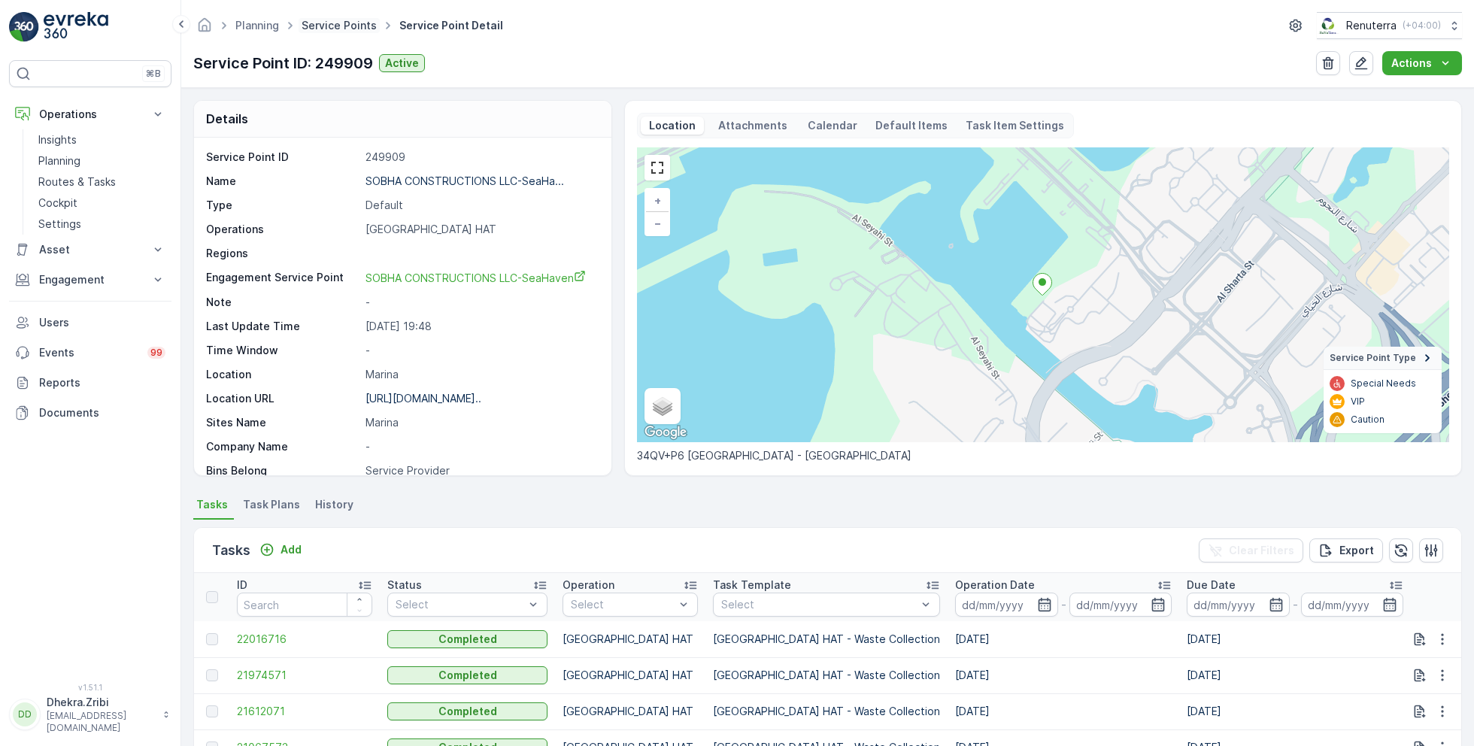
click at [333, 29] on link "Service Points" at bounding box center [339, 25] width 75 height 13
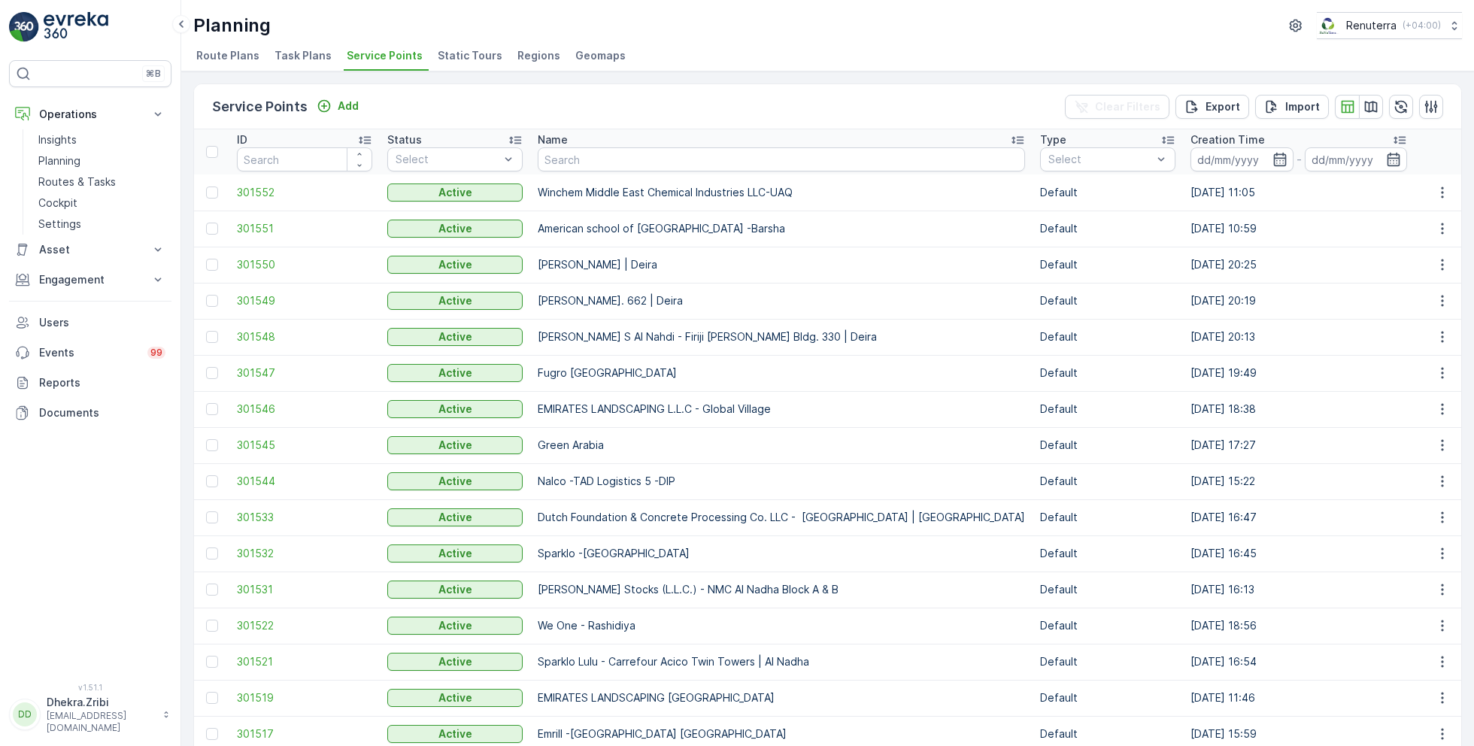
click at [570, 153] on input "text" at bounding box center [781, 159] width 487 height 24
type input "modern"
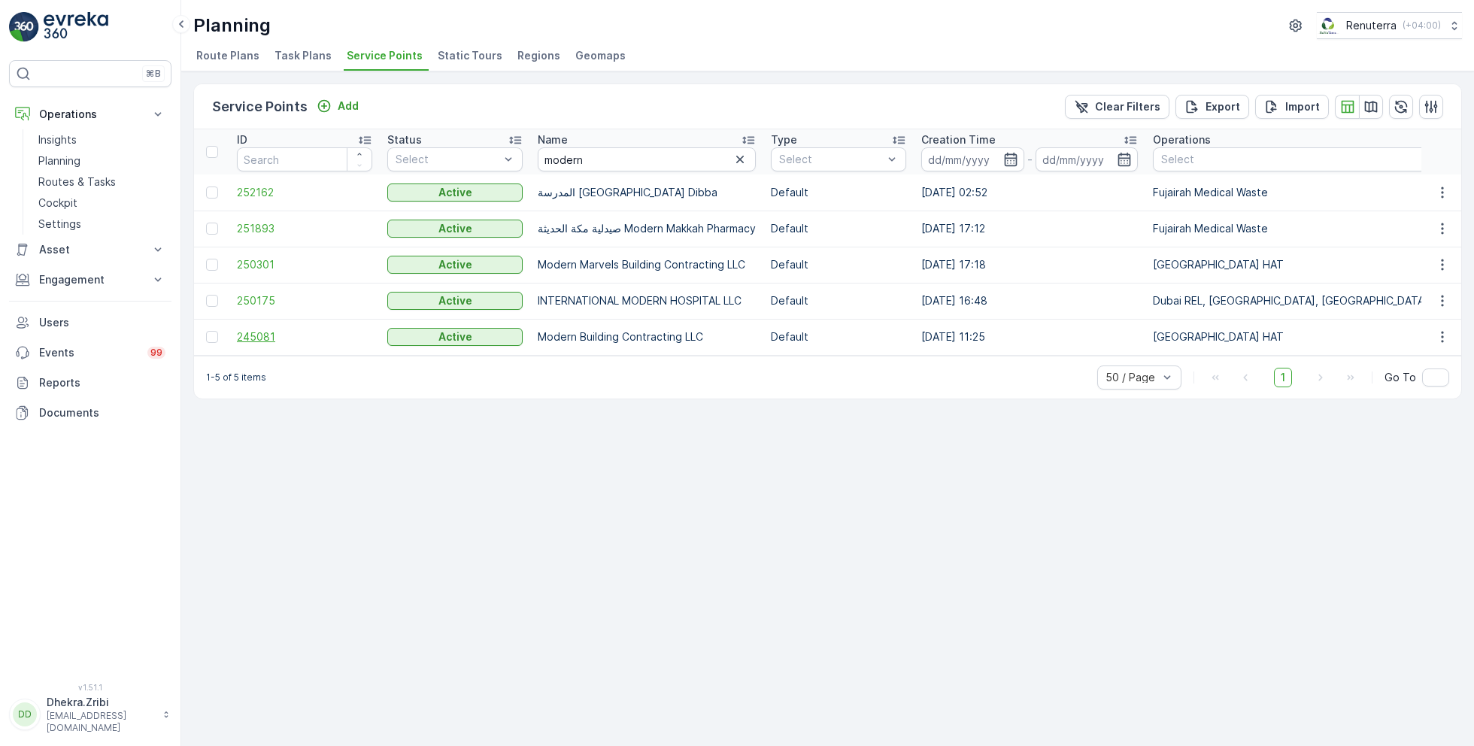
click at [257, 333] on span "245081" at bounding box center [304, 336] width 135 height 15
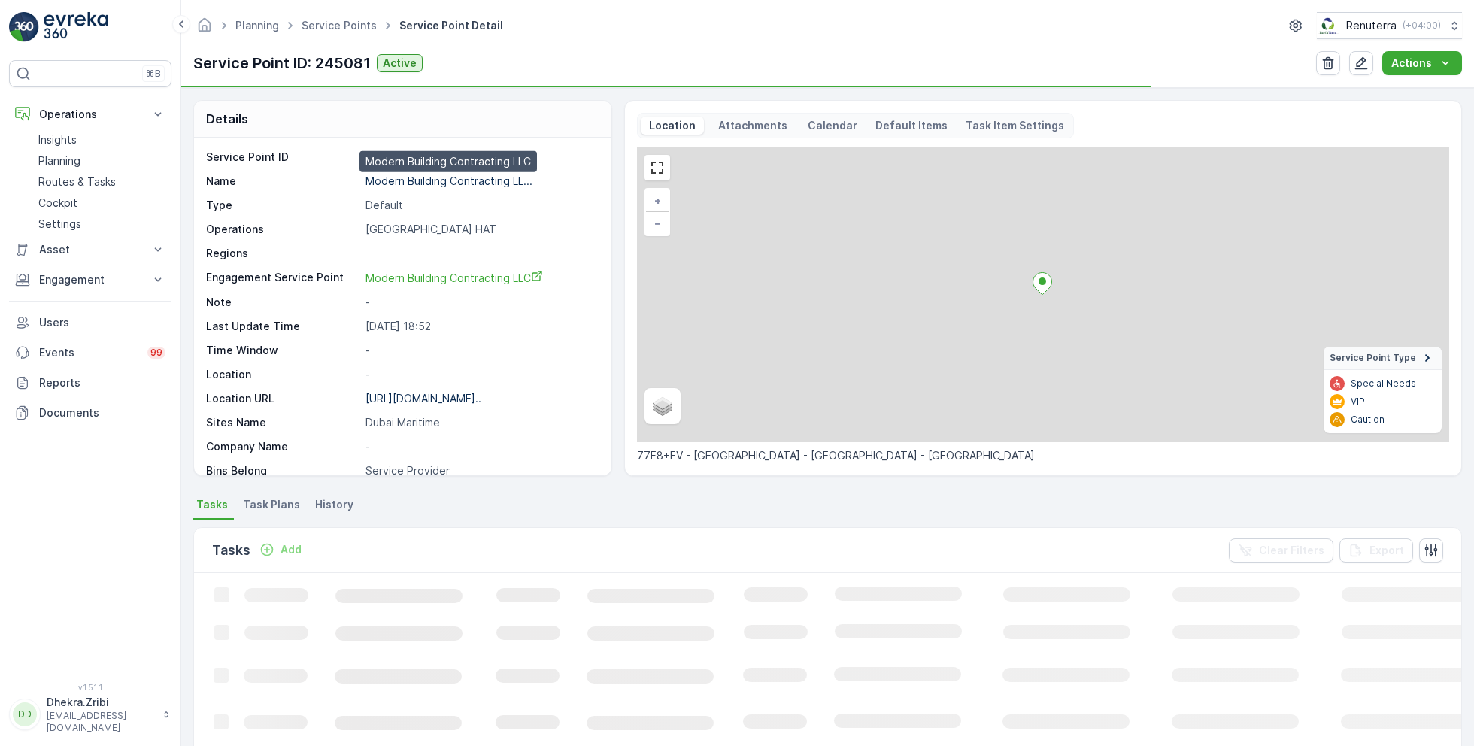
click at [415, 180] on p "Modern Building Contracting LL..." at bounding box center [449, 181] width 167 height 13
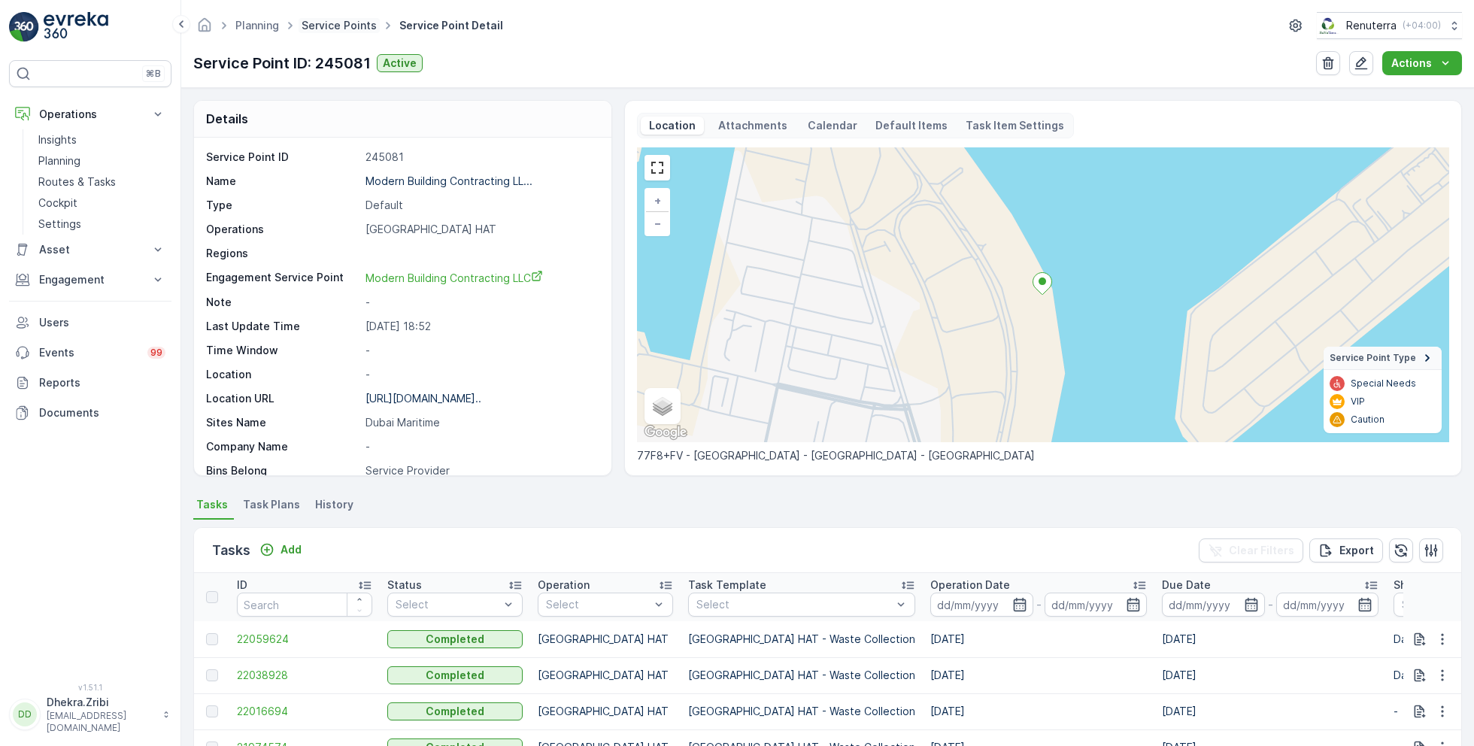
click at [327, 23] on link "Service Points" at bounding box center [339, 25] width 75 height 13
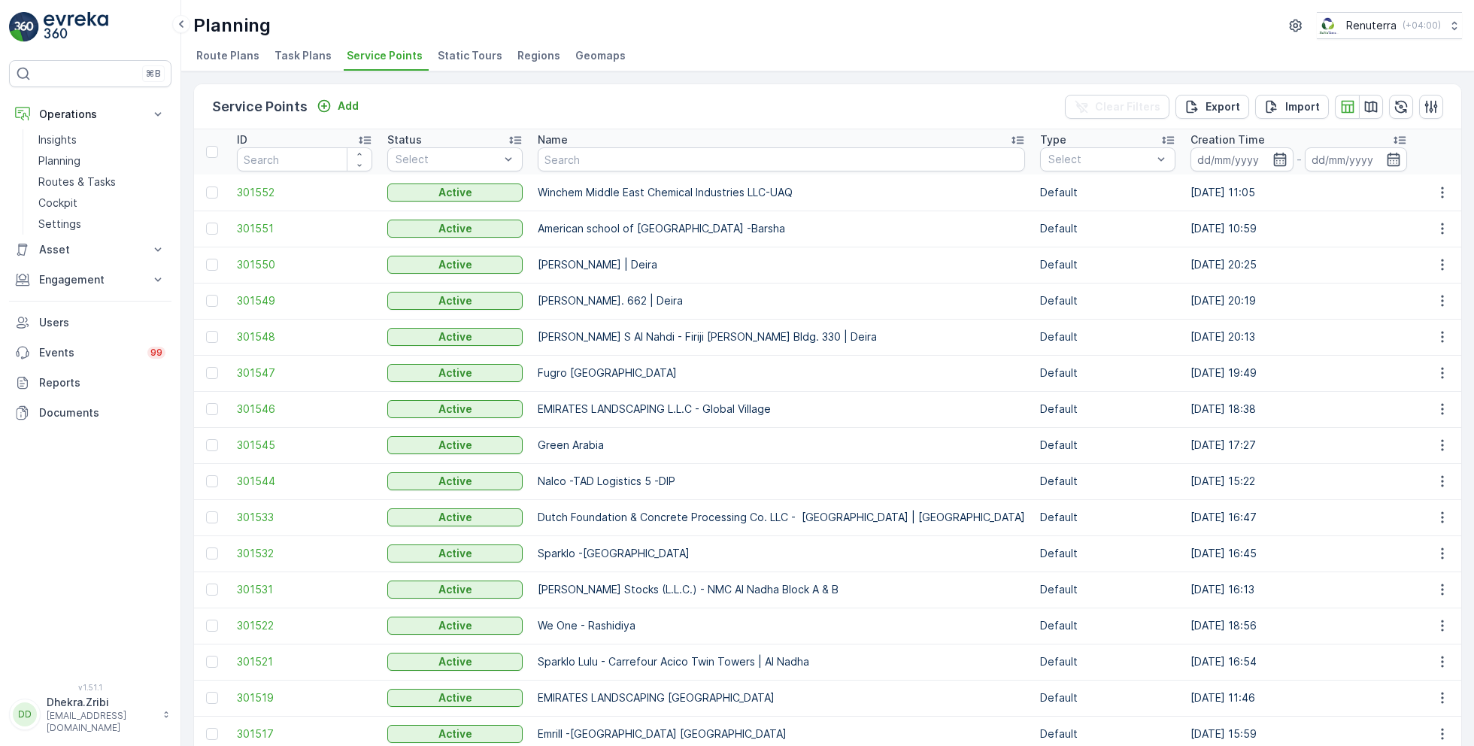
click at [583, 162] on input "text" at bounding box center [781, 159] width 487 height 24
type input "delta"
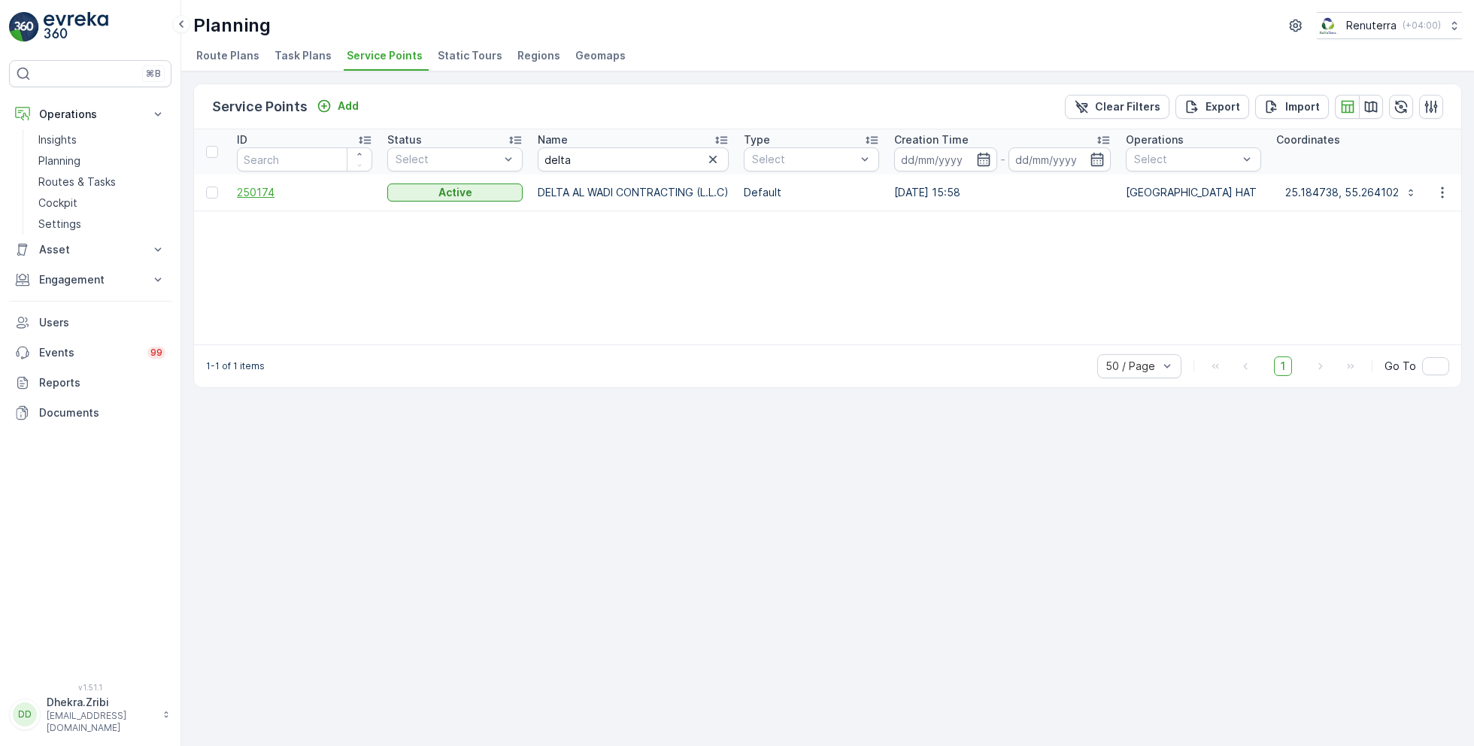
click at [256, 193] on span "250174" at bounding box center [304, 192] width 135 height 15
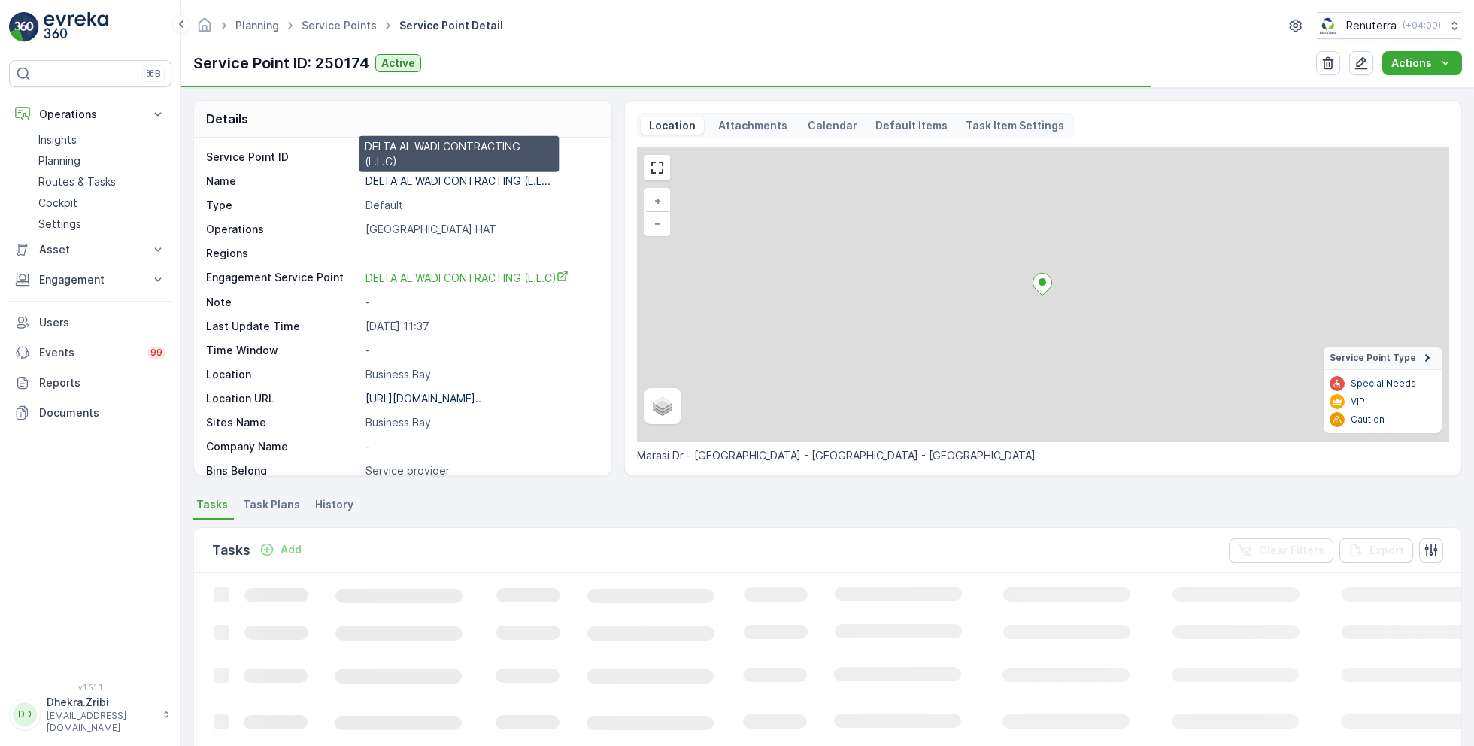
click at [413, 181] on p "DELTA AL WADI CONTRACTING (L.L..." at bounding box center [458, 181] width 185 height 13
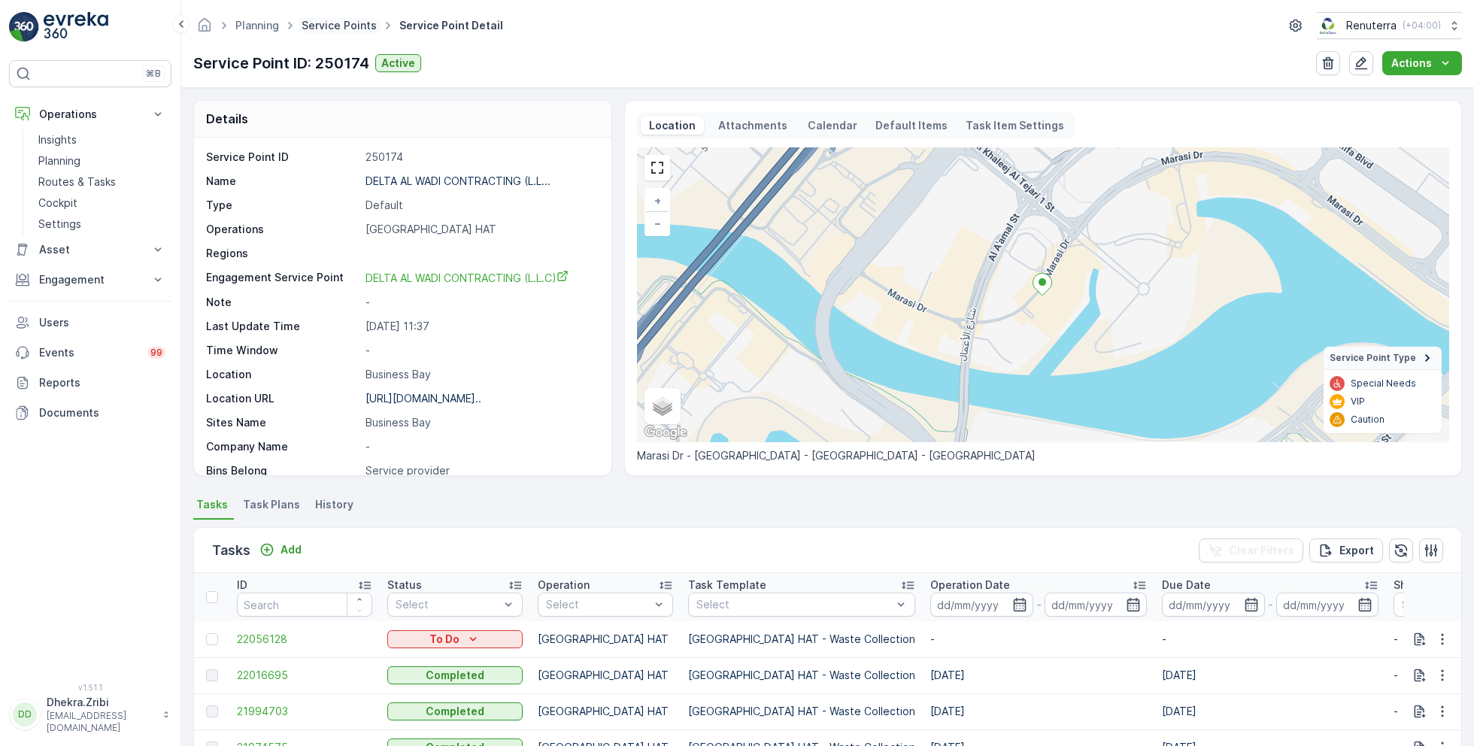
click at [336, 26] on link "Service Points" at bounding box center [339, 25] width 75 height 13
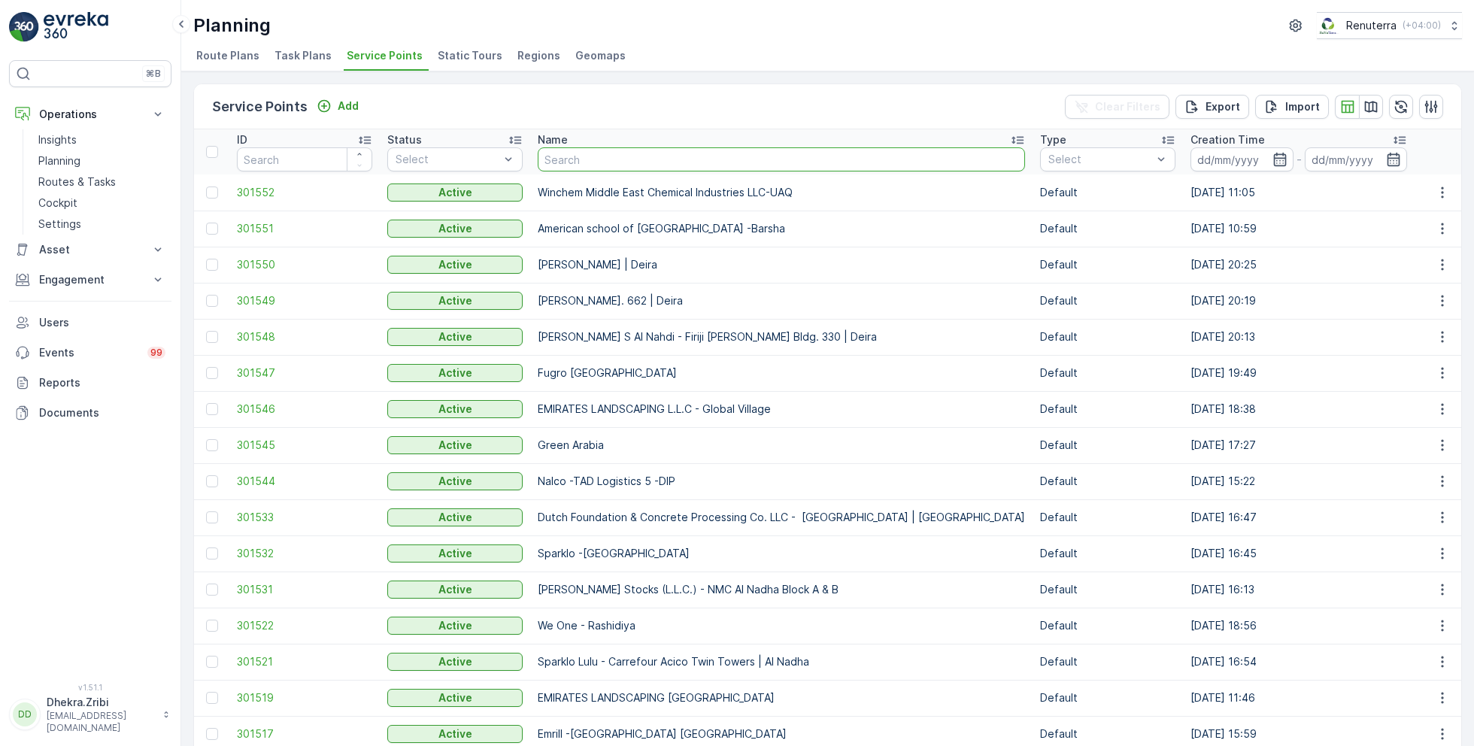
click at [593, 159] on input "text" at bounding box center [781, 159] width 487 height 24
type input "al tayer"
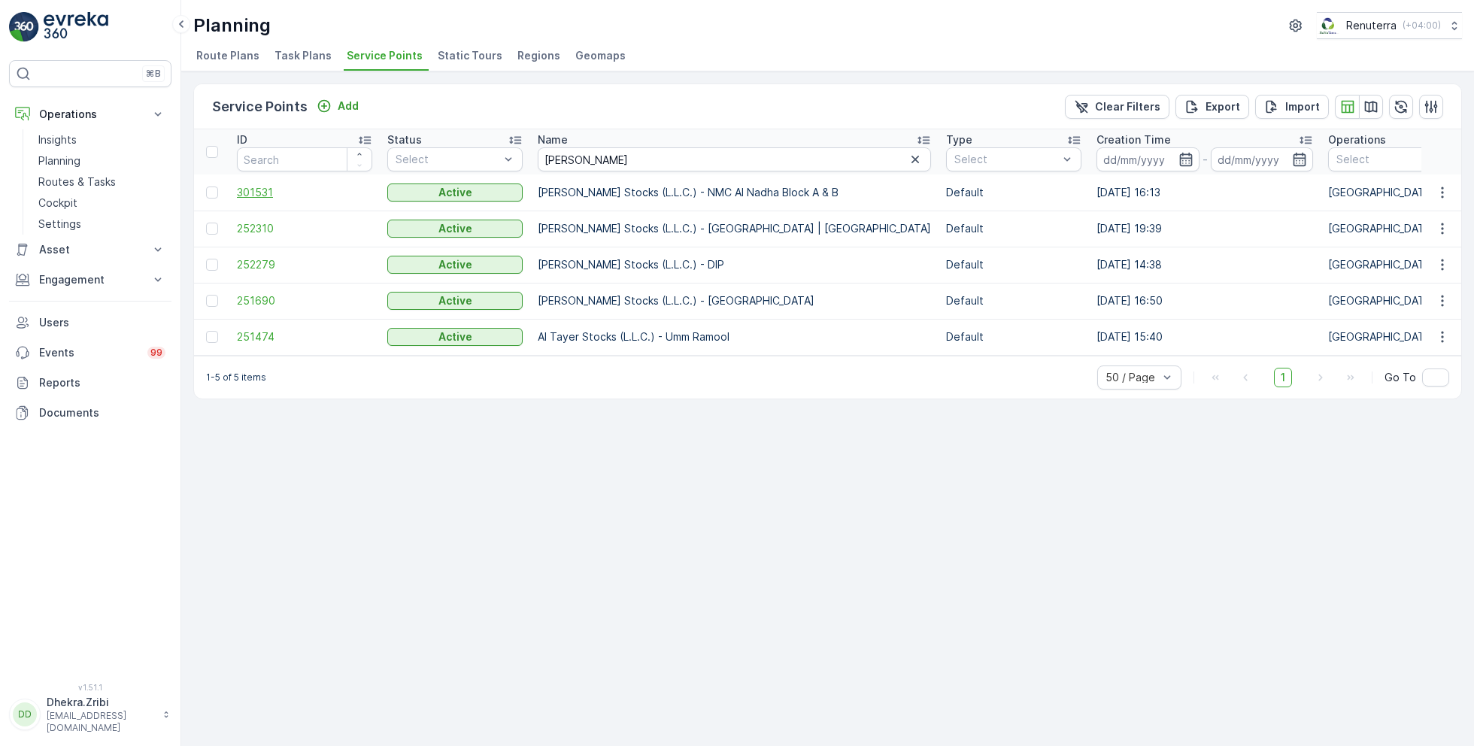
click at [261, 190] on span "301531" at bounding box center [304, 192] width 135 height 15
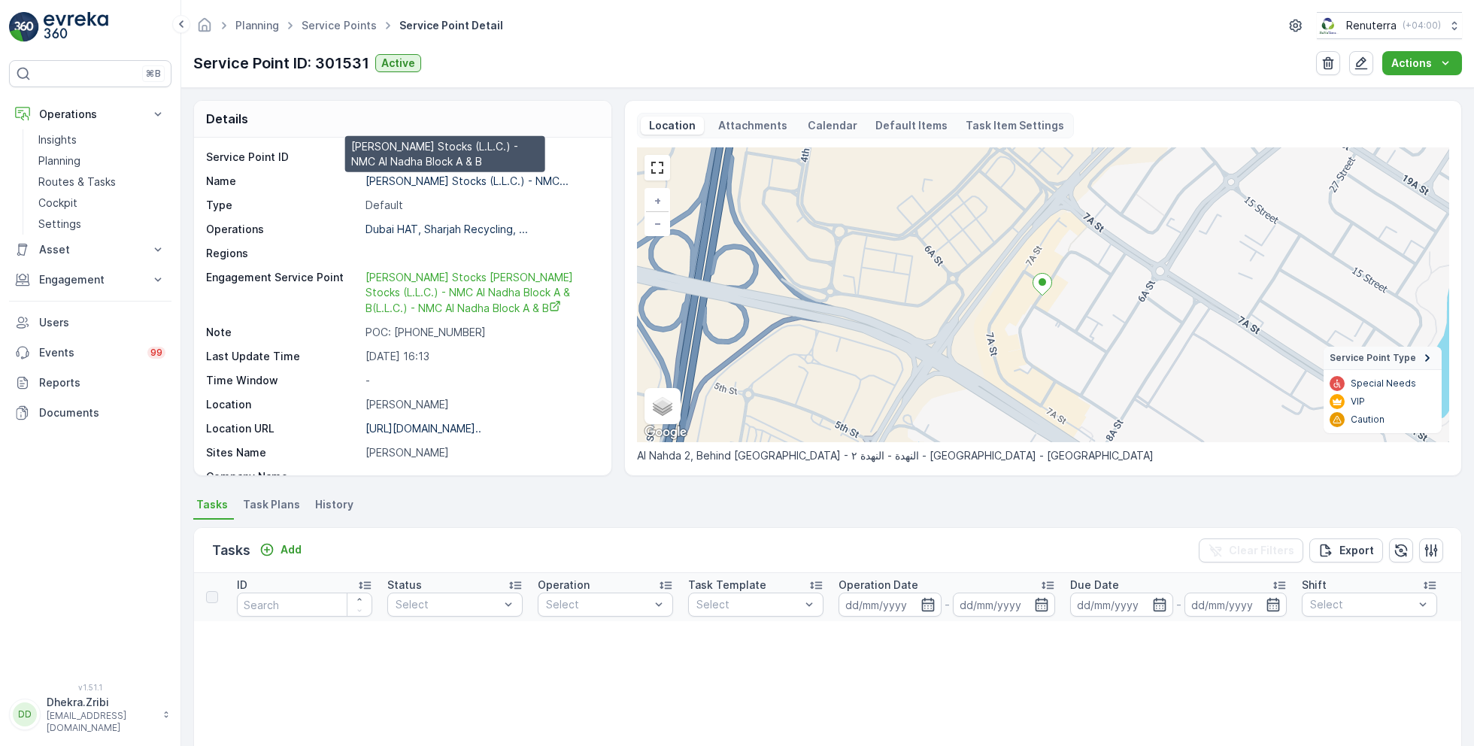
click at [453, 178] on p "Al Tayer Stocks (L.L.C.) - NMC..." at bounding box center [467, 181] width 203 height 13
click at [412, 179] on p "Al Tayer Stocks (L.L.C.) - NMC..." at bounding box center [467, 181] width 203 height 13
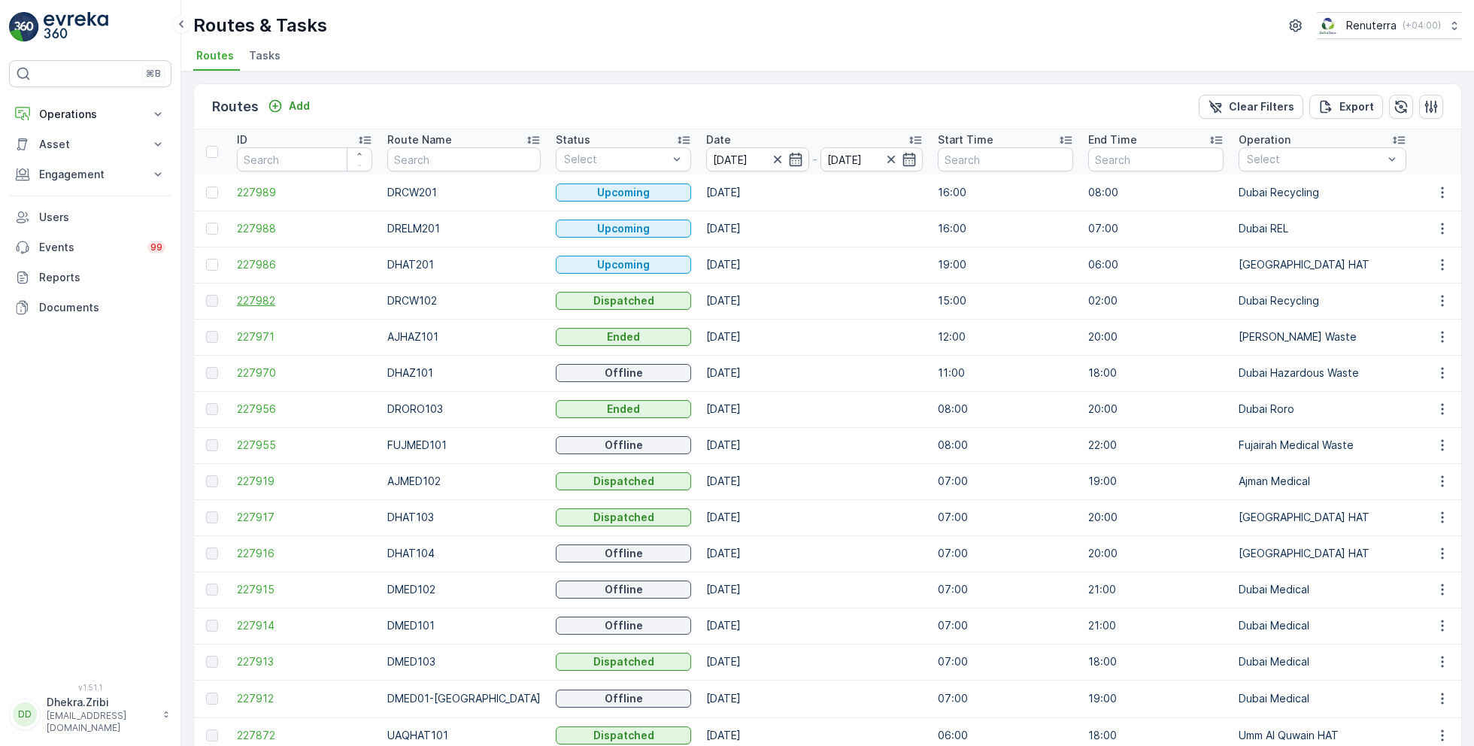
click at [267, 300] on span "227982" at bounding box center [304, 300] width 135 height 15
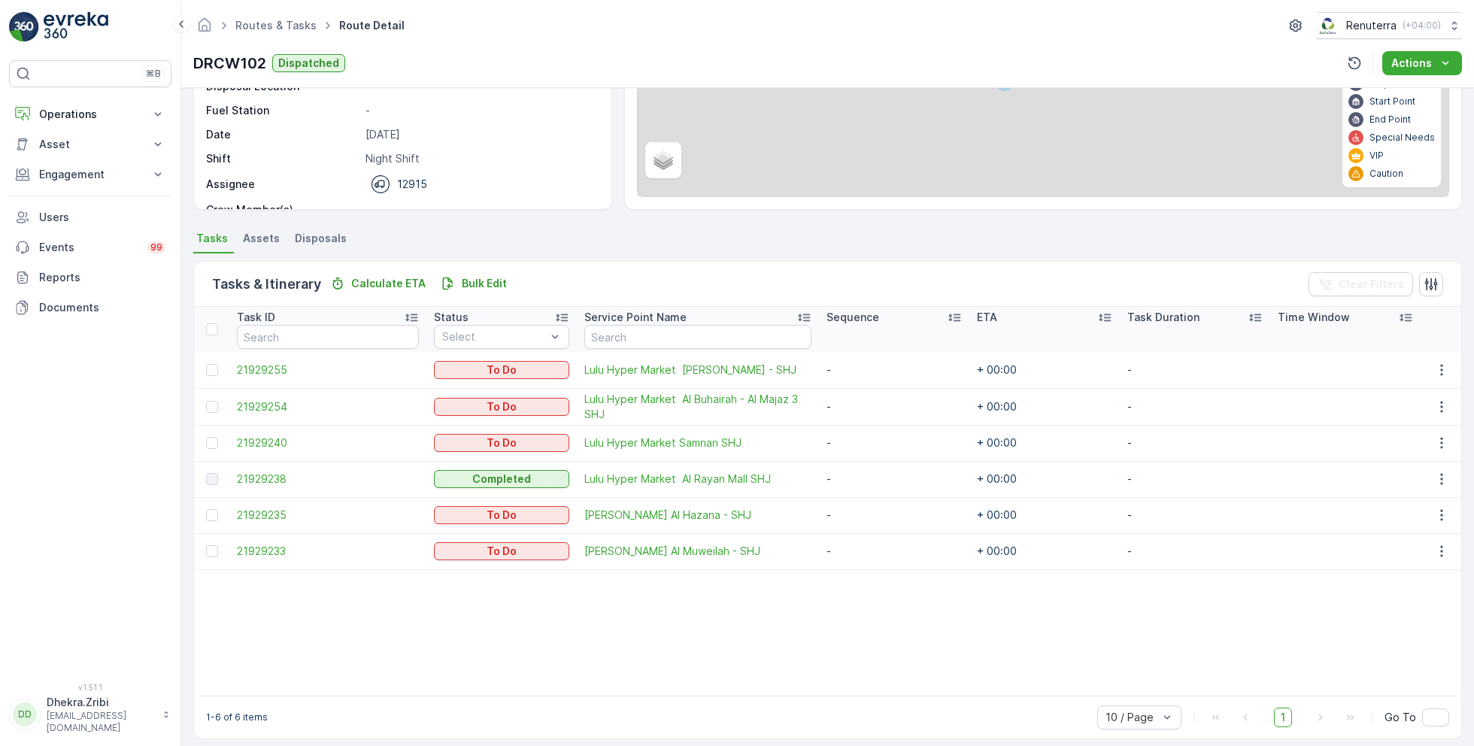
scroll to position [194, 0]
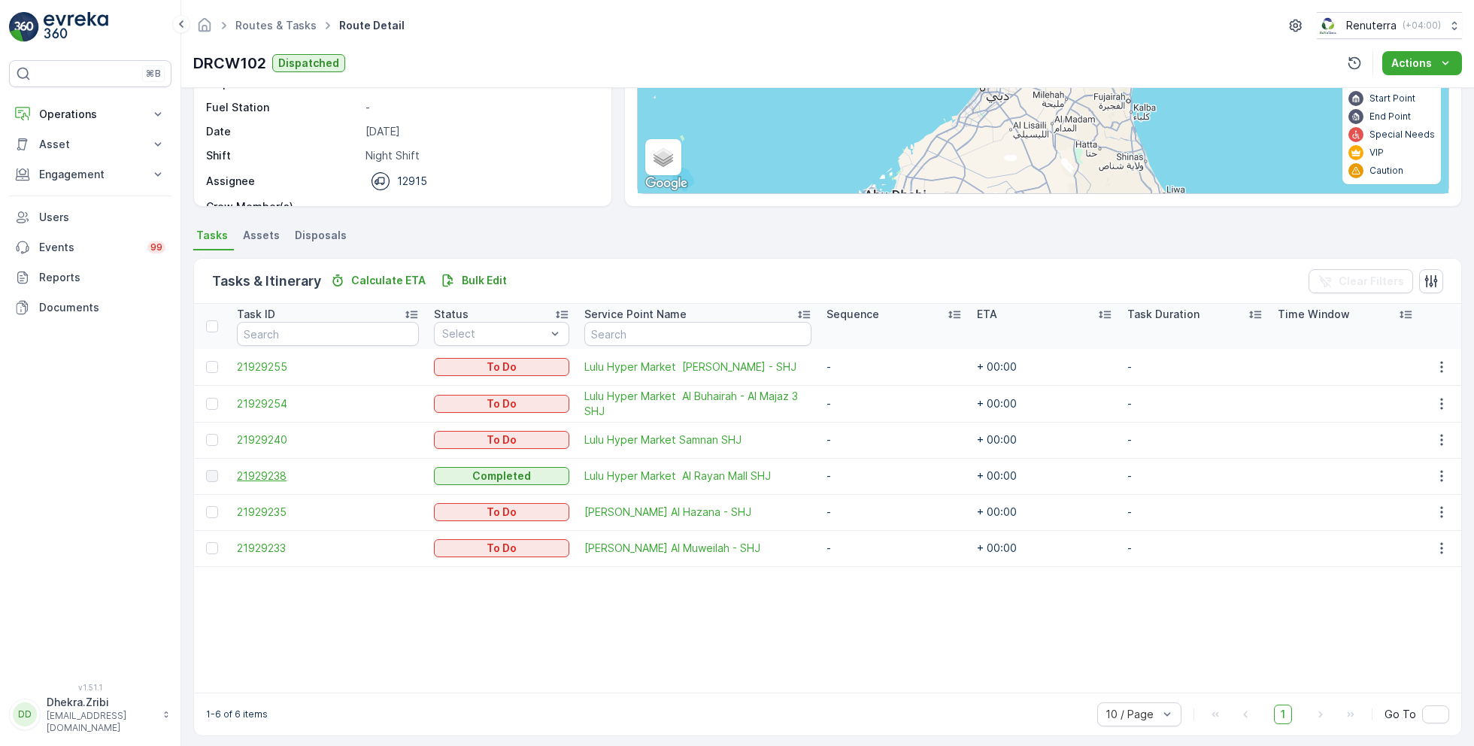
click at [284, 478] on span "21929238" at bounding box center [328, 476] width 182 height 15
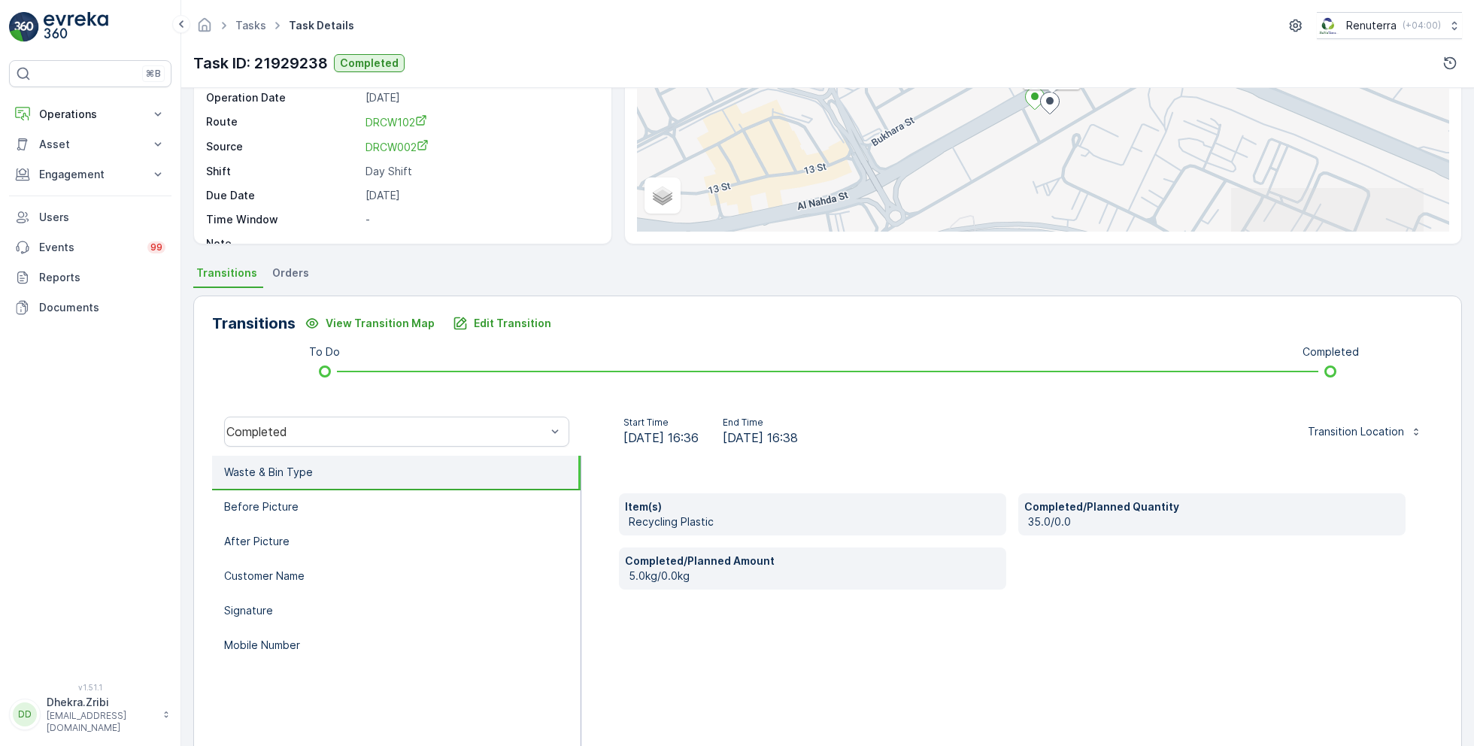
scroll to position [159, 0]
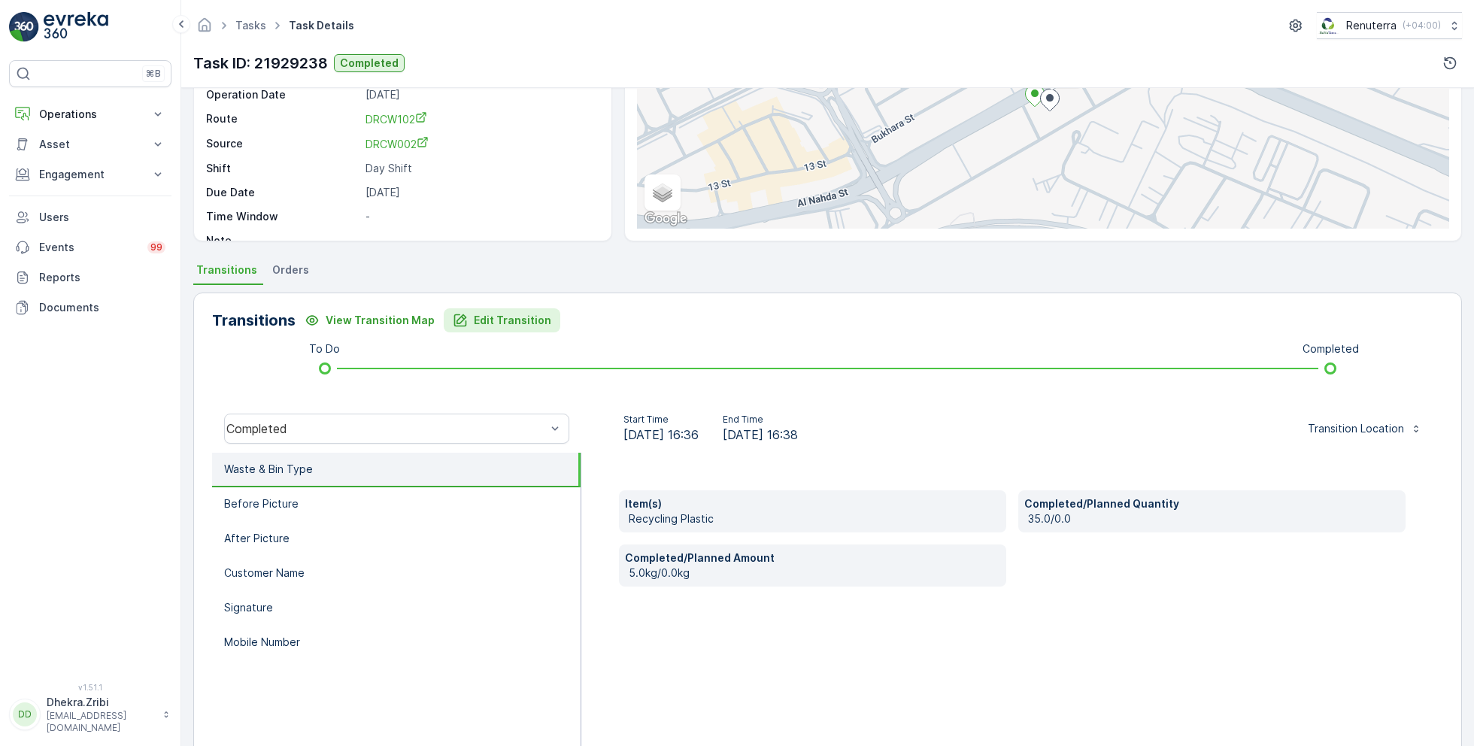
click at [545, 322] on button "Edit Transition" at bounding box center [502, 320] width 117 height 24
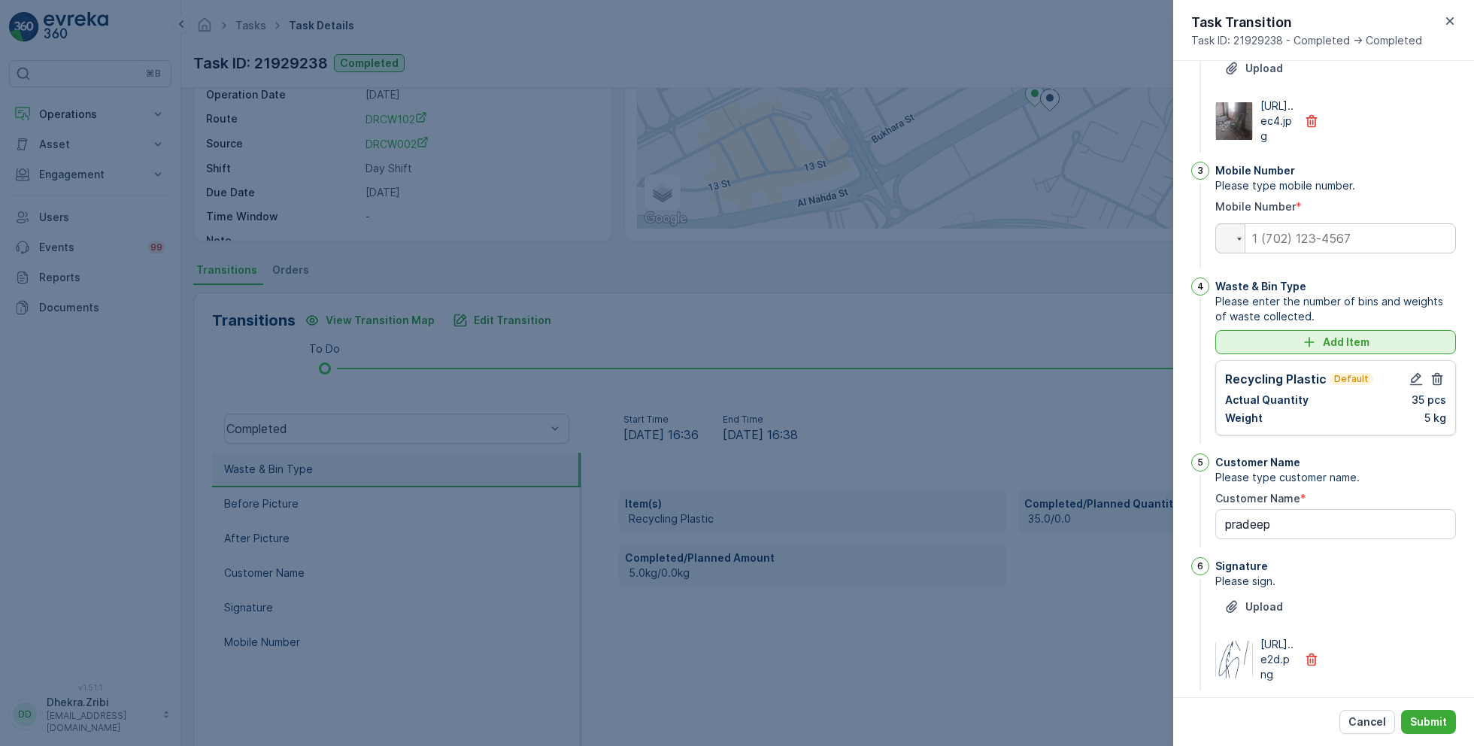
scroll to position [181, 0]
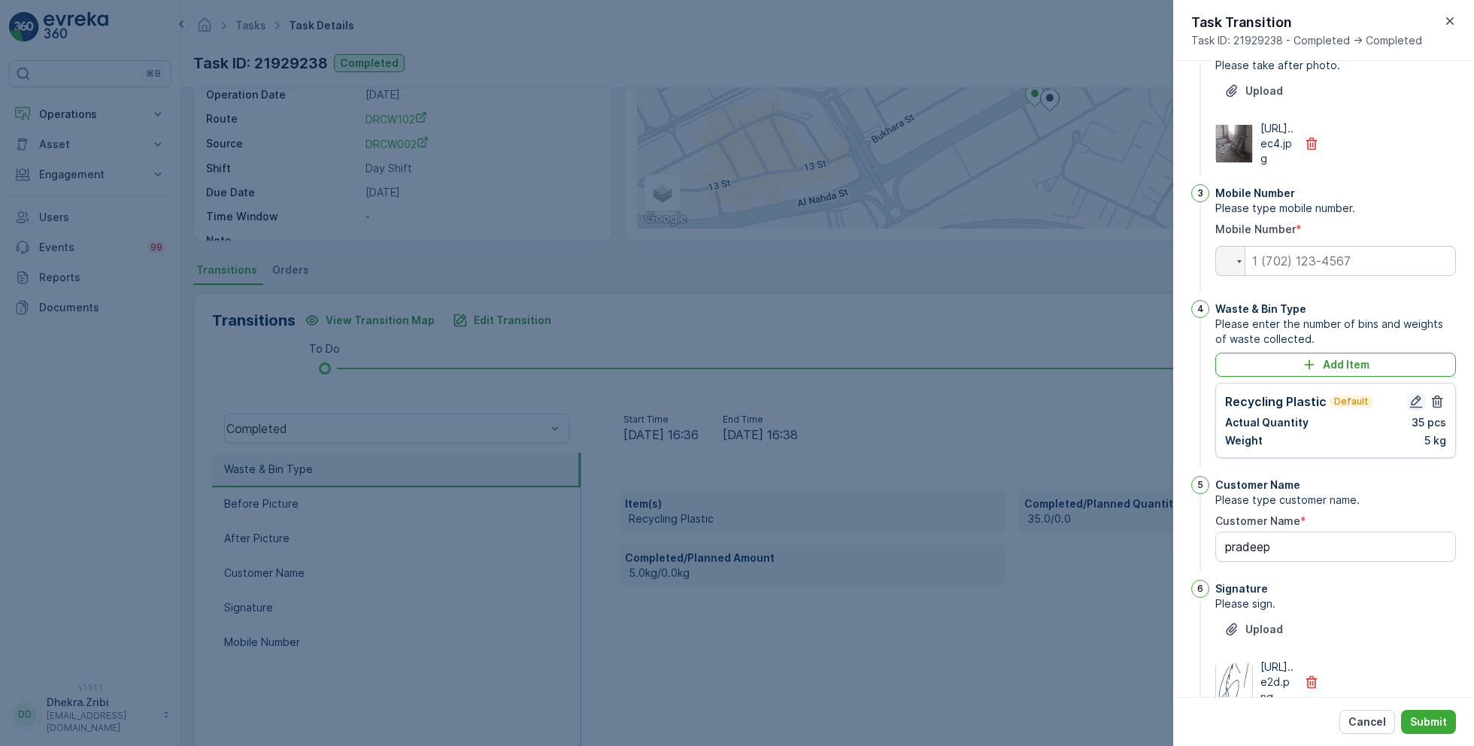
click at [1411, 408] on icon "button" at bounding box center [1416, 402] width 13 height 13
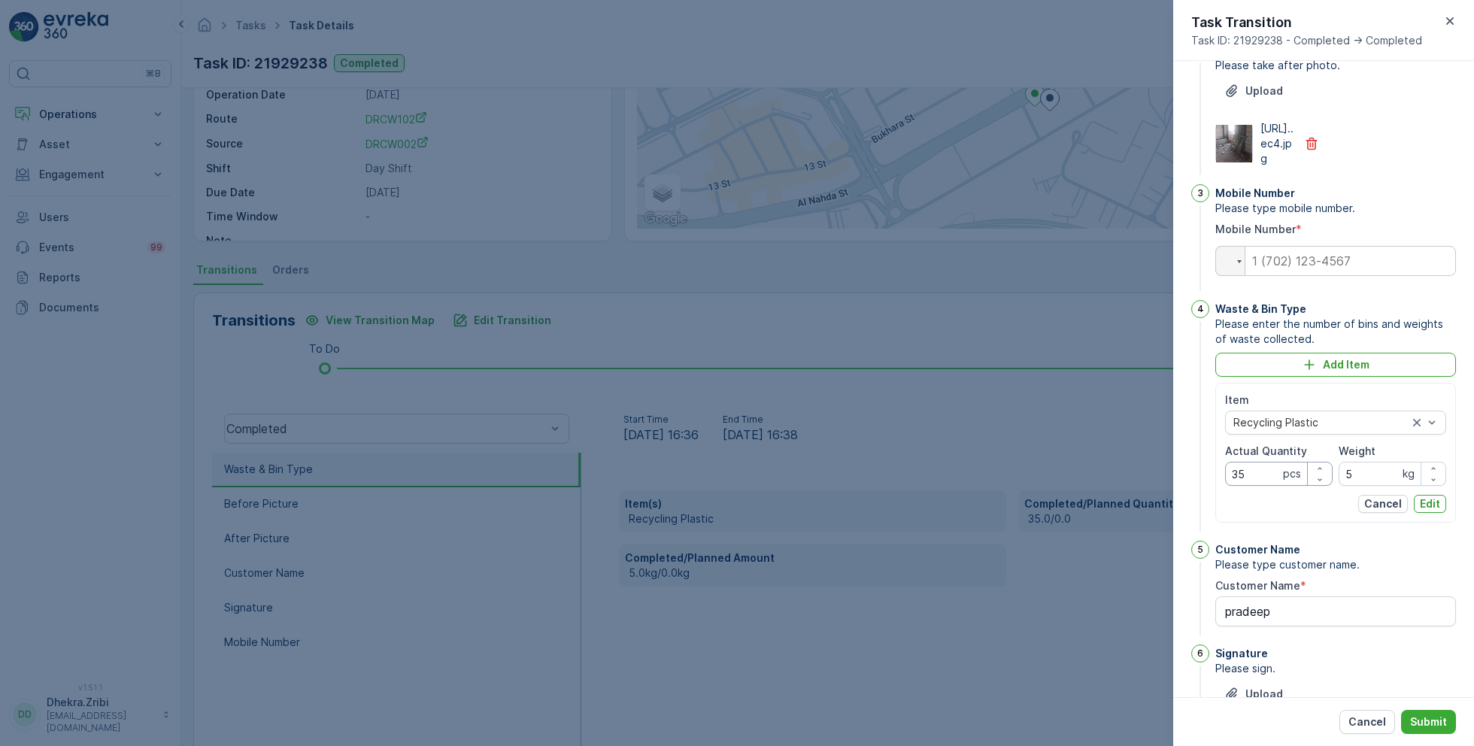
click at [1242, 486] on Quantity "35" at bounding box center [1279, 474] width 108 height 24
type Quantity "3"
type Quantity "5"
click at [1364, 486] on input "5" at bounding box center [1393, 474] width 108 height 24
type input "35"
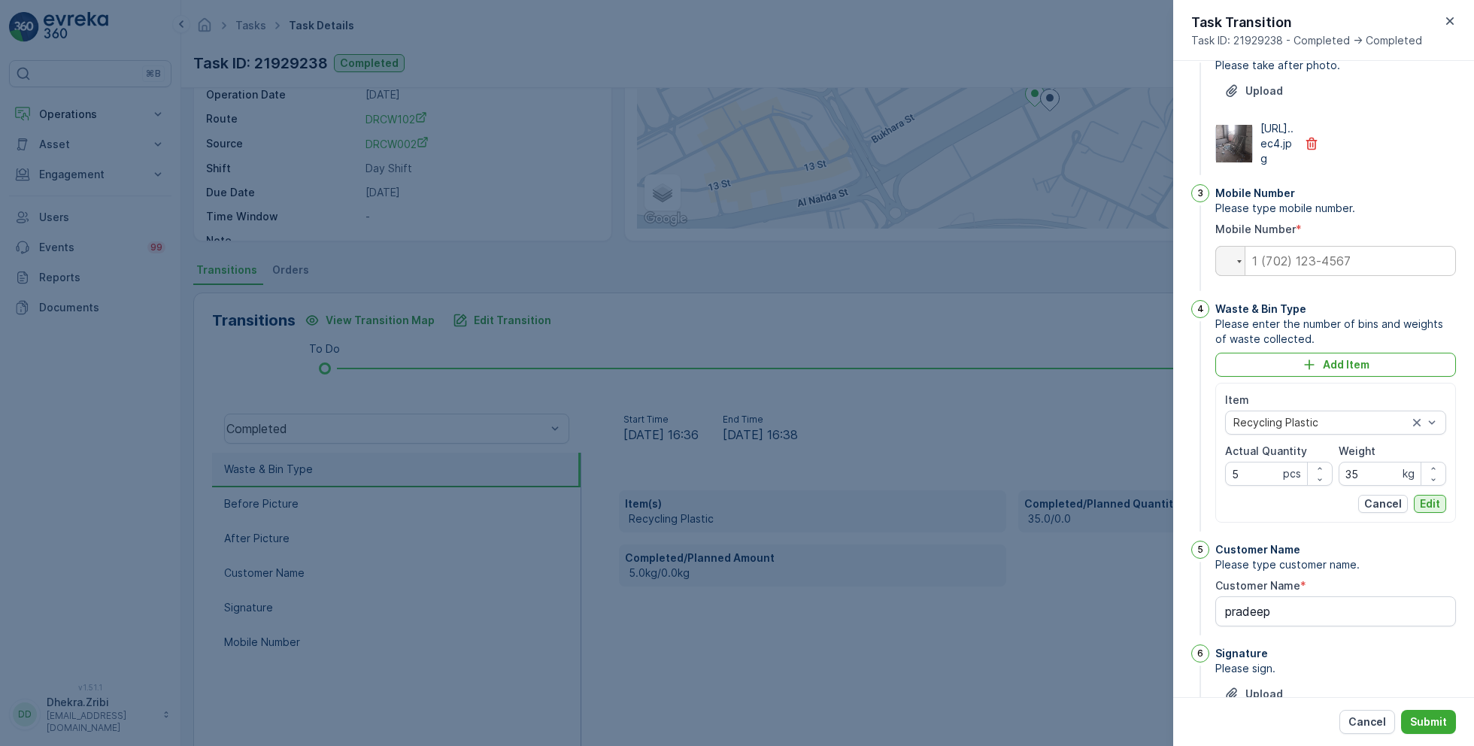
click at [1430, 511] on p "Edit" at bounding box center [1430, 503] width 20 height 15
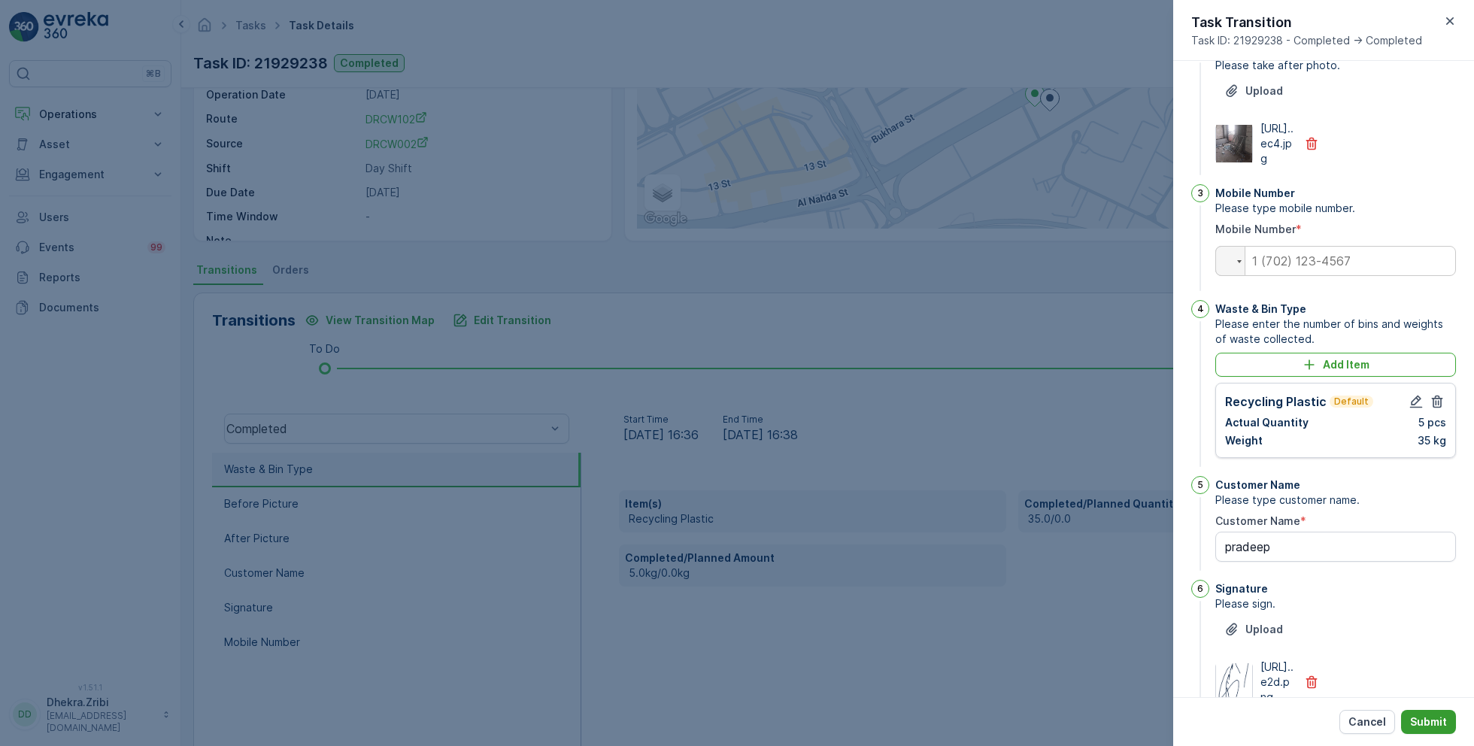
click at [1425, 717] on p "Submit" at bounding box center [1428, 722] width 37 height 15
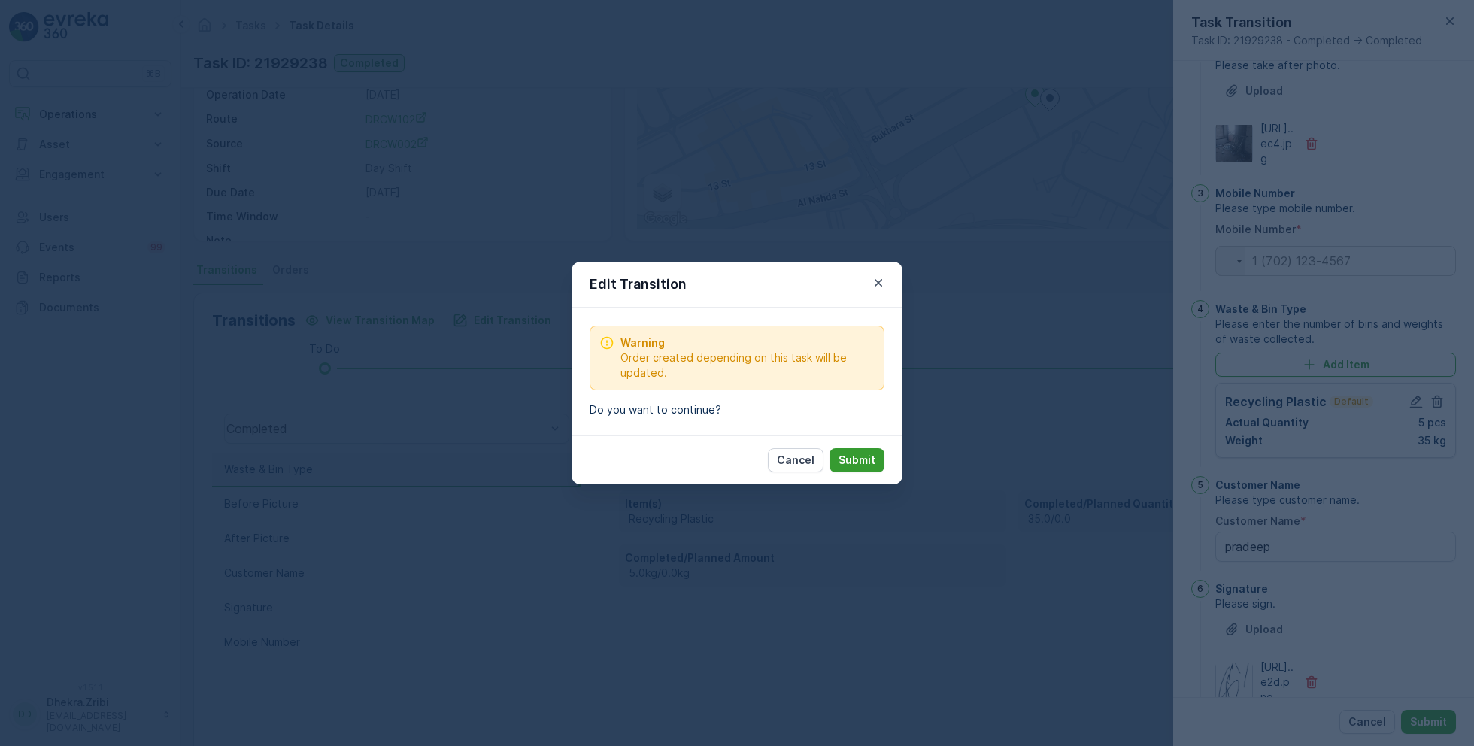
click at [866, 462] on p "Submit" at bounding box center [857, 460] width 37 height 15
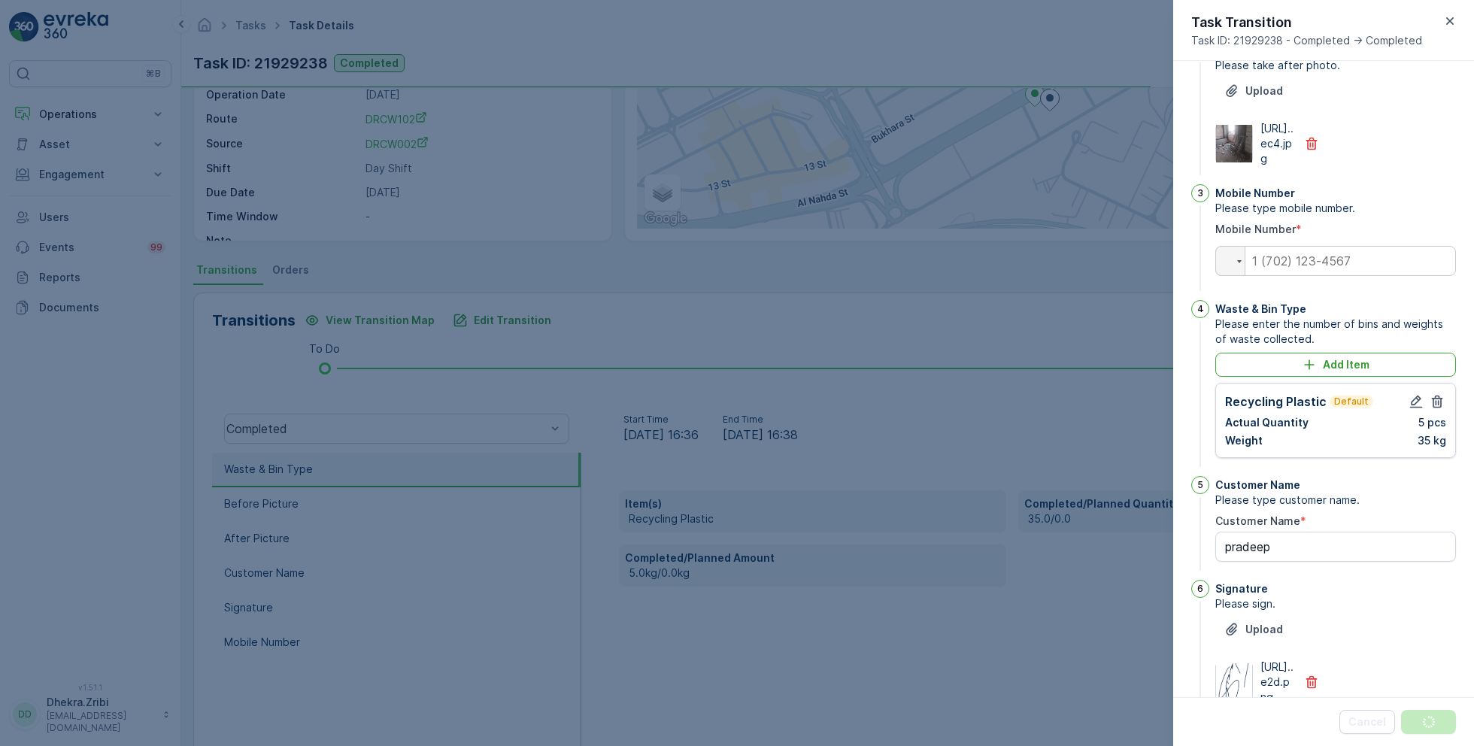
scroll to position [0, 0]
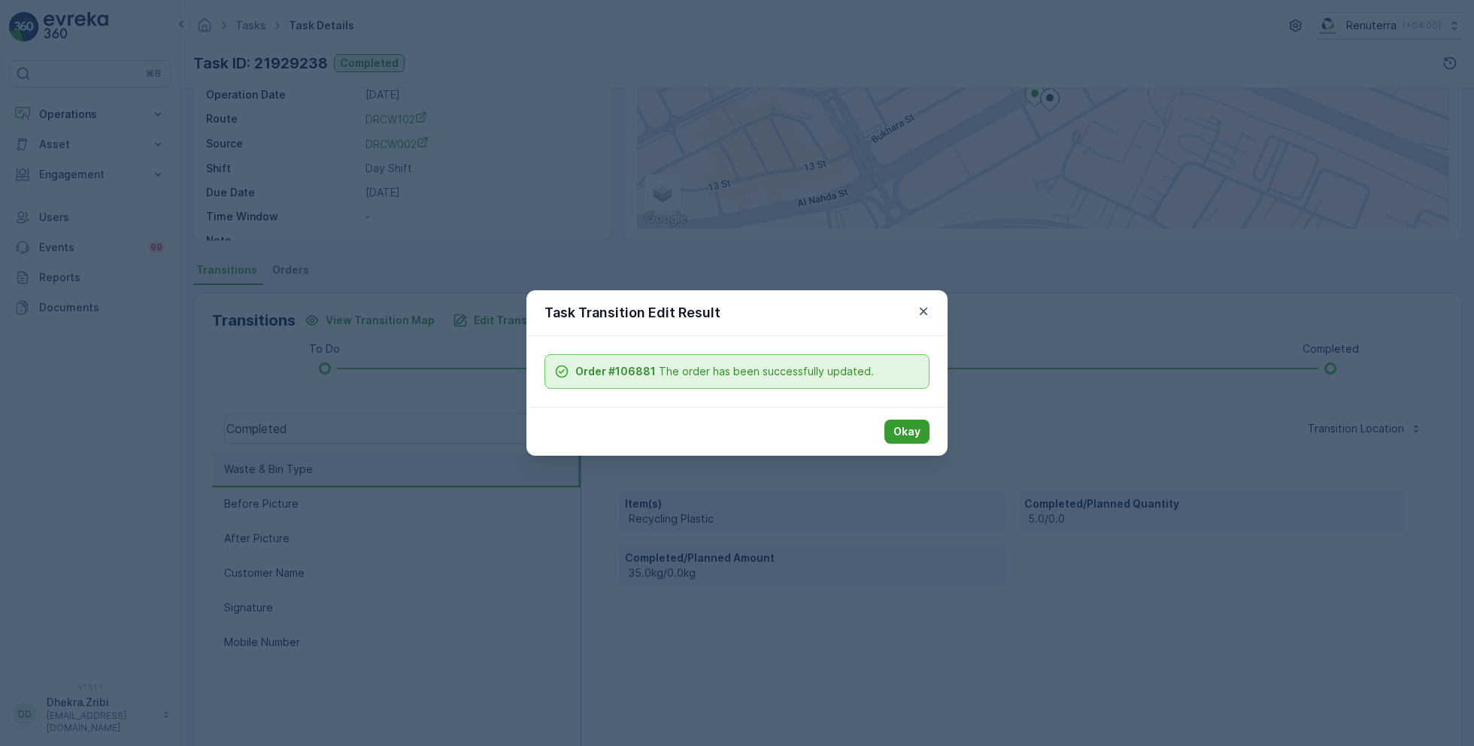
click at [897, 426] on p "Okay" at bounding box center [907, 431] width 27 height 15
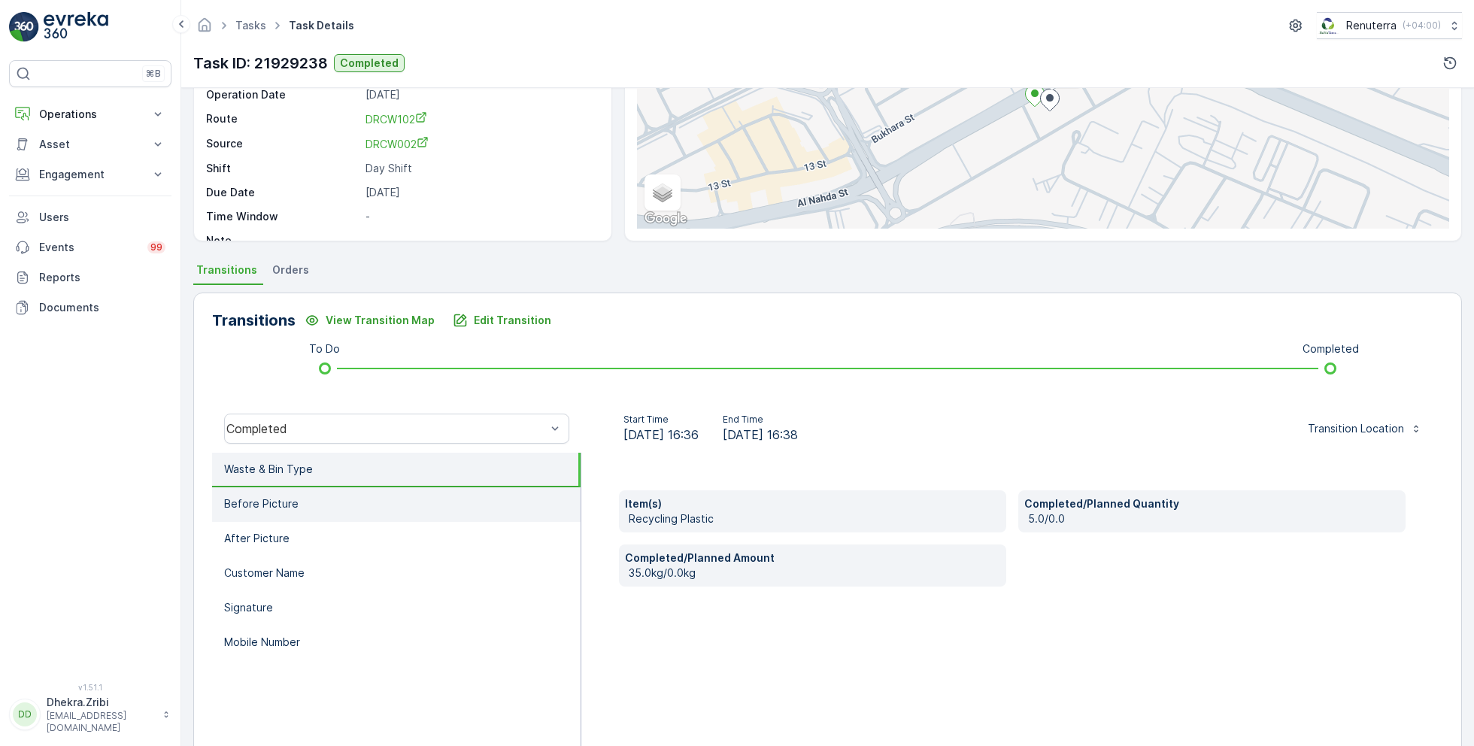
click at [339, 512] on li "Before Picture" at bounding box center [396, 504] width 369 height 35
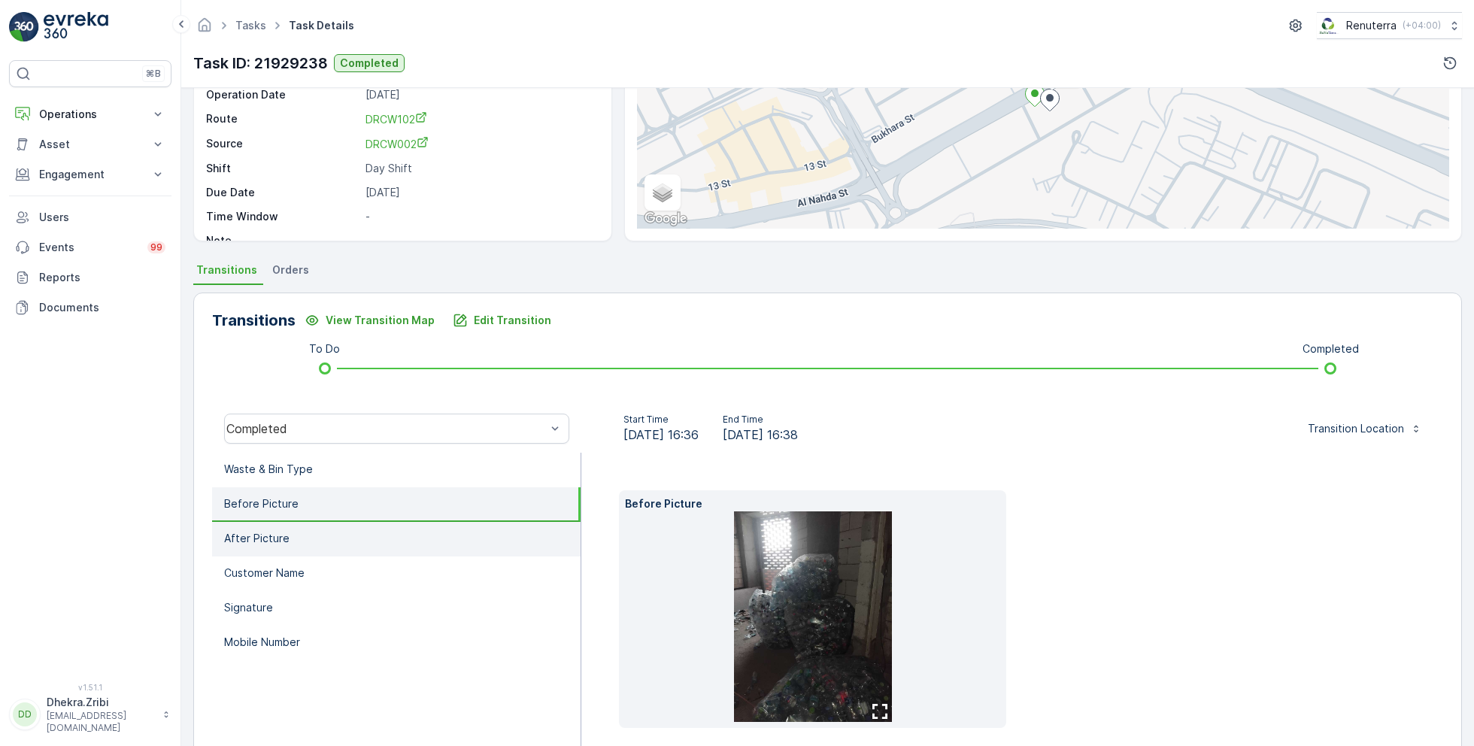
click at [368, 541] on li "After Picture" at bounding box center [396, 539] width 369 height 35
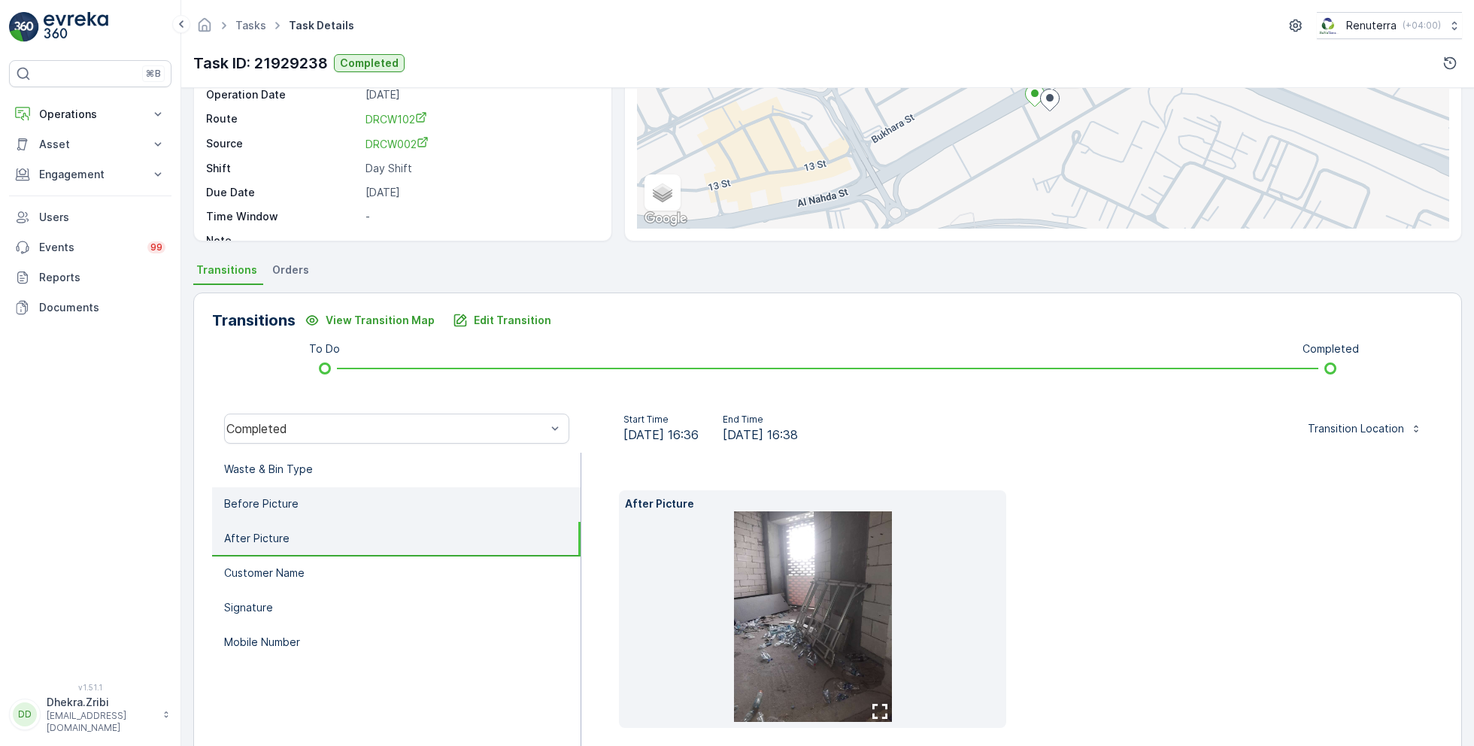
click at [338, 502] on li "Before Picture" at bounding box center [396, 504] width 369 height 35
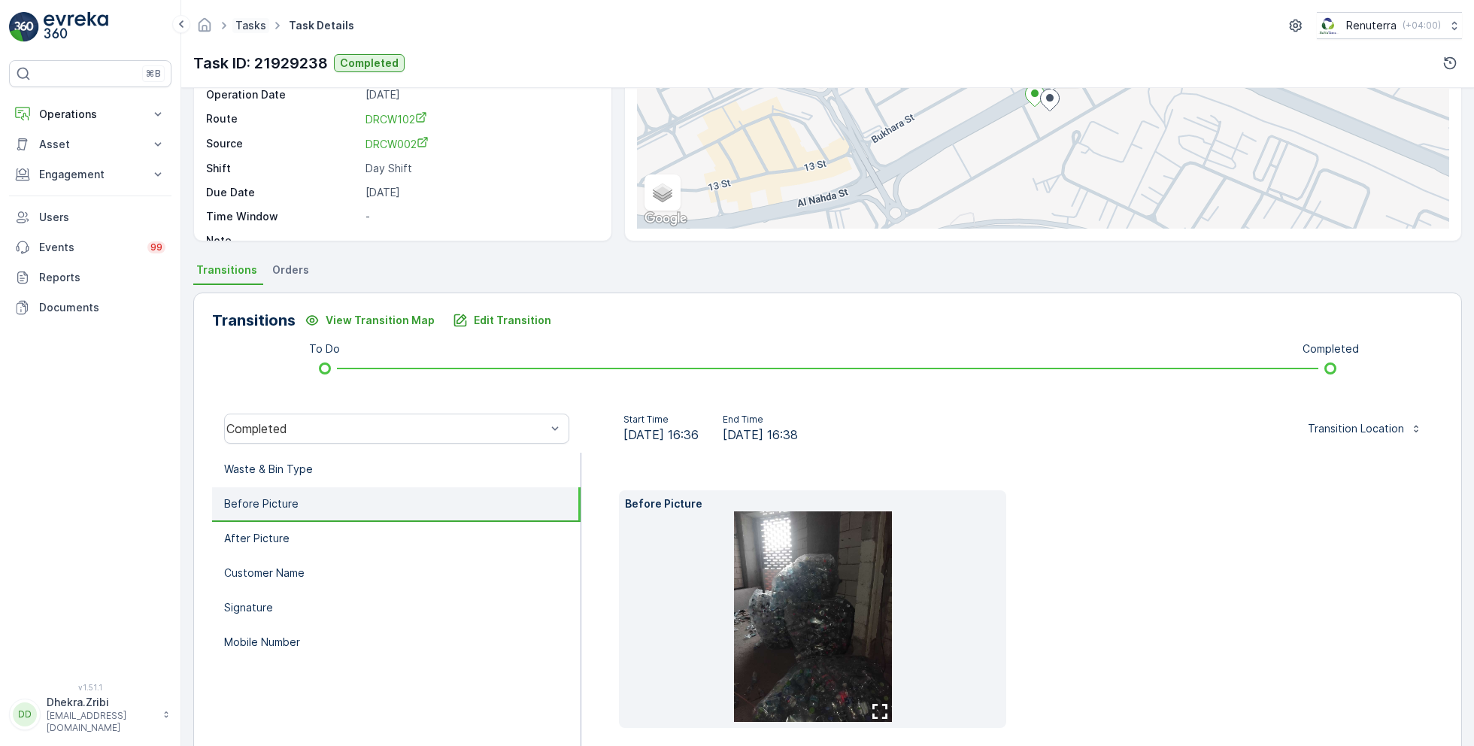
click at [250, 26] on link "Tasks" at bounding box center [250, 25] width 31 height 13
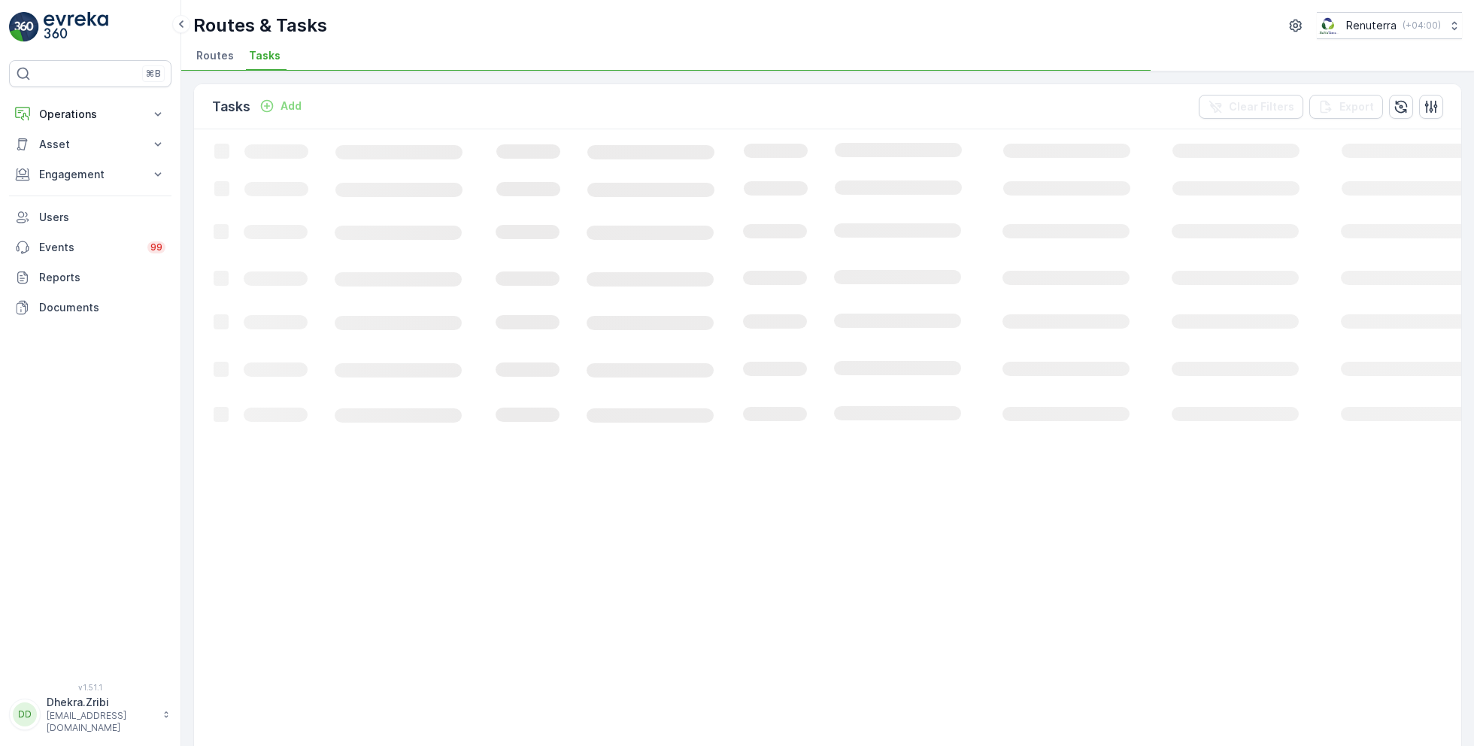
click at [206, 56] on span "Routes" at bounding box center [215, 55] width 38 height 15
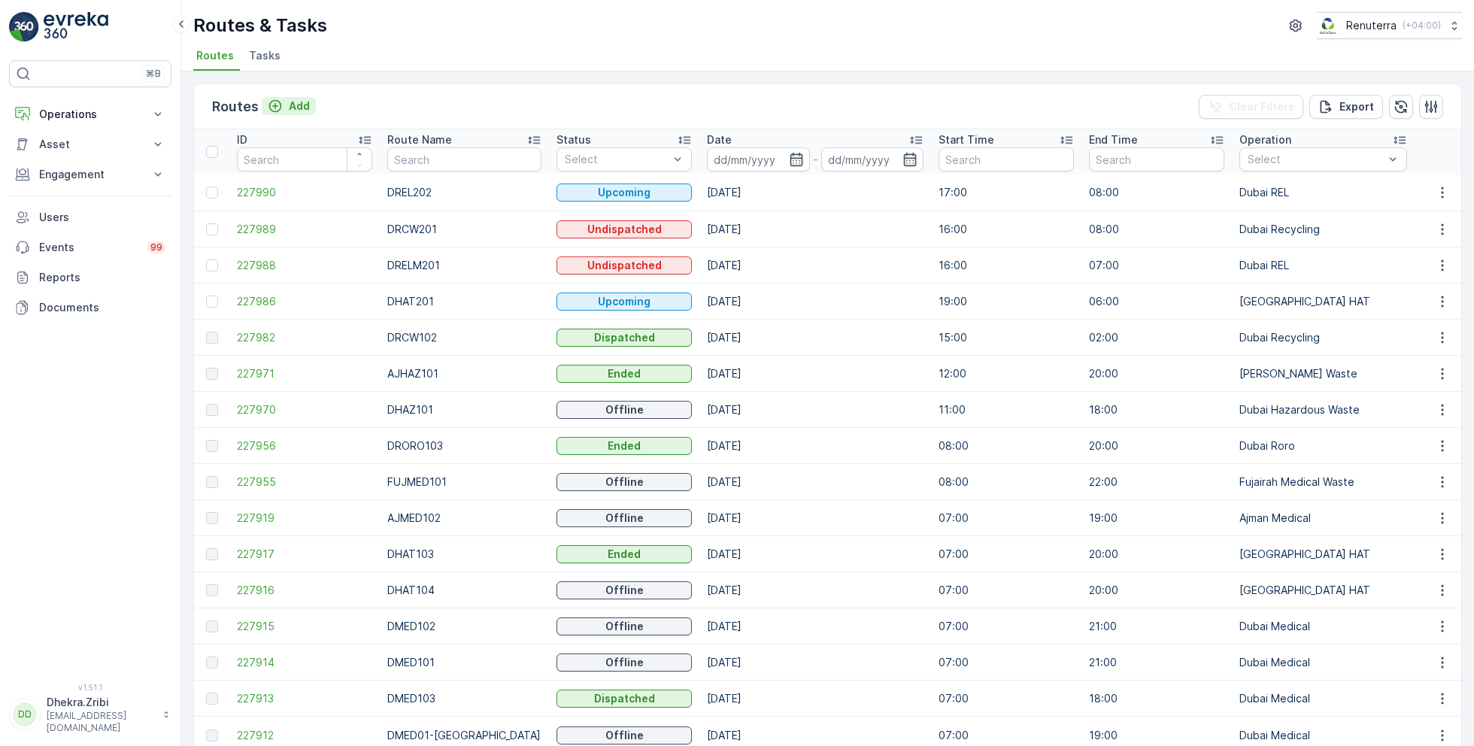
click at [289, 104] on p "Add" at bounding box center [299, 106] width 21 height 15
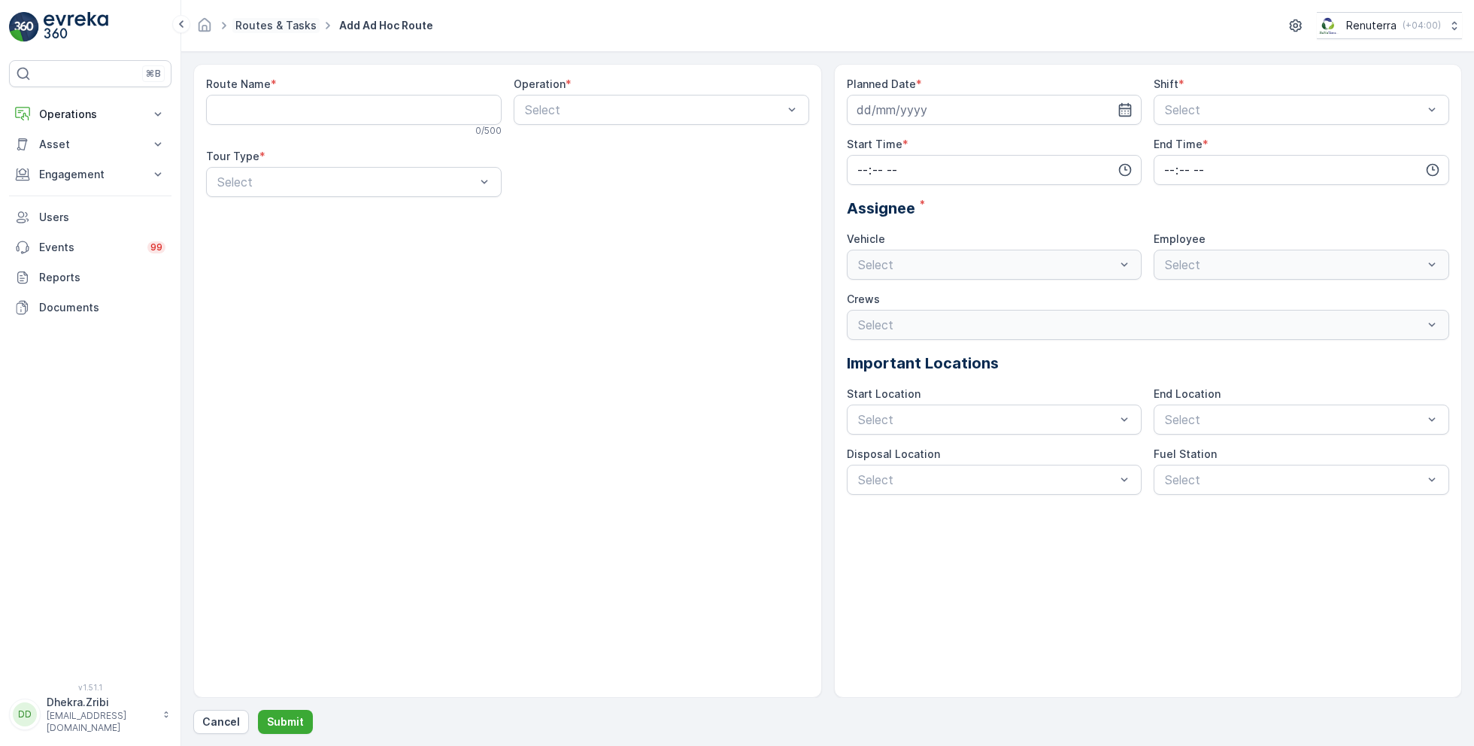
click at [279, 24] on link "Routes & Tasks" at bounding box center [275, 25] width 81 height 13
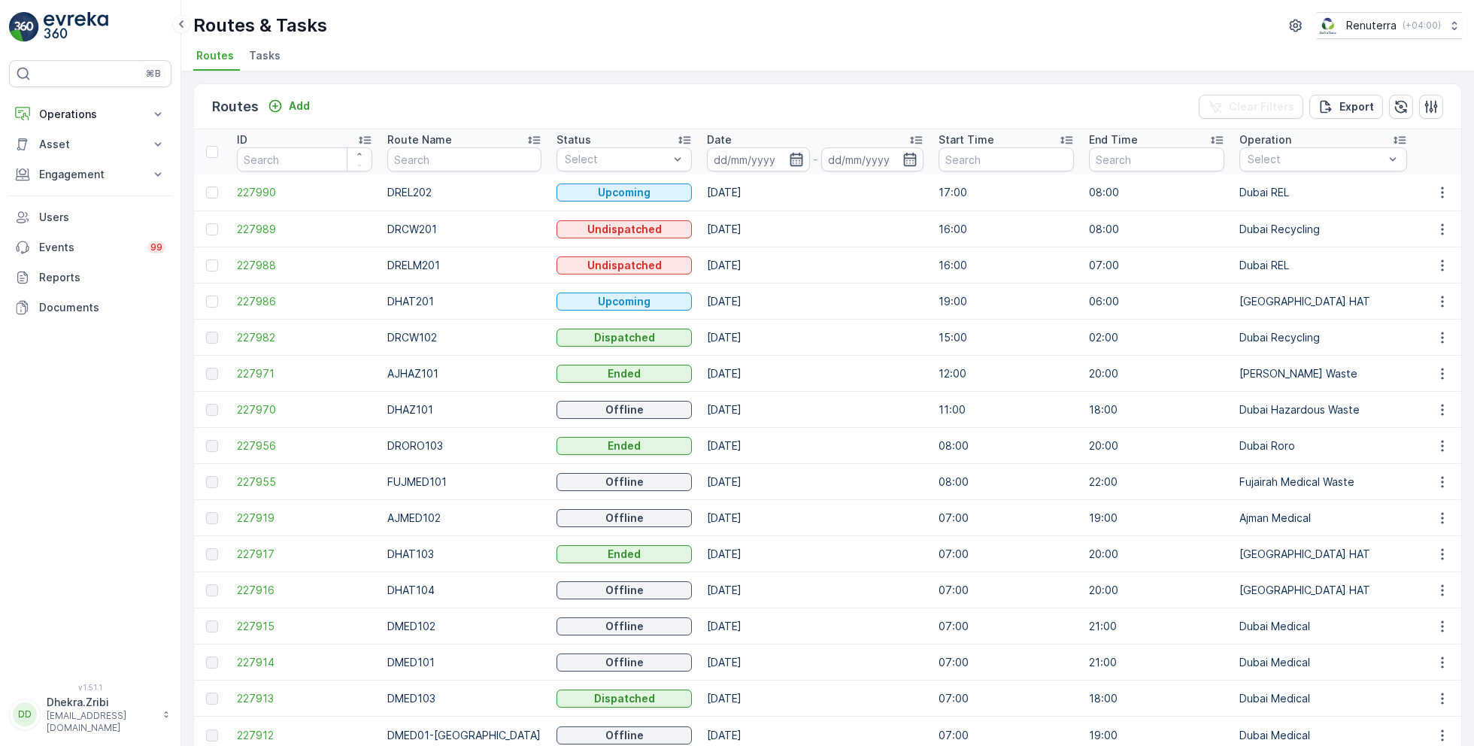
click at [789, 163] on icon "button" at bounding box center [796, 159] width 15 height 15
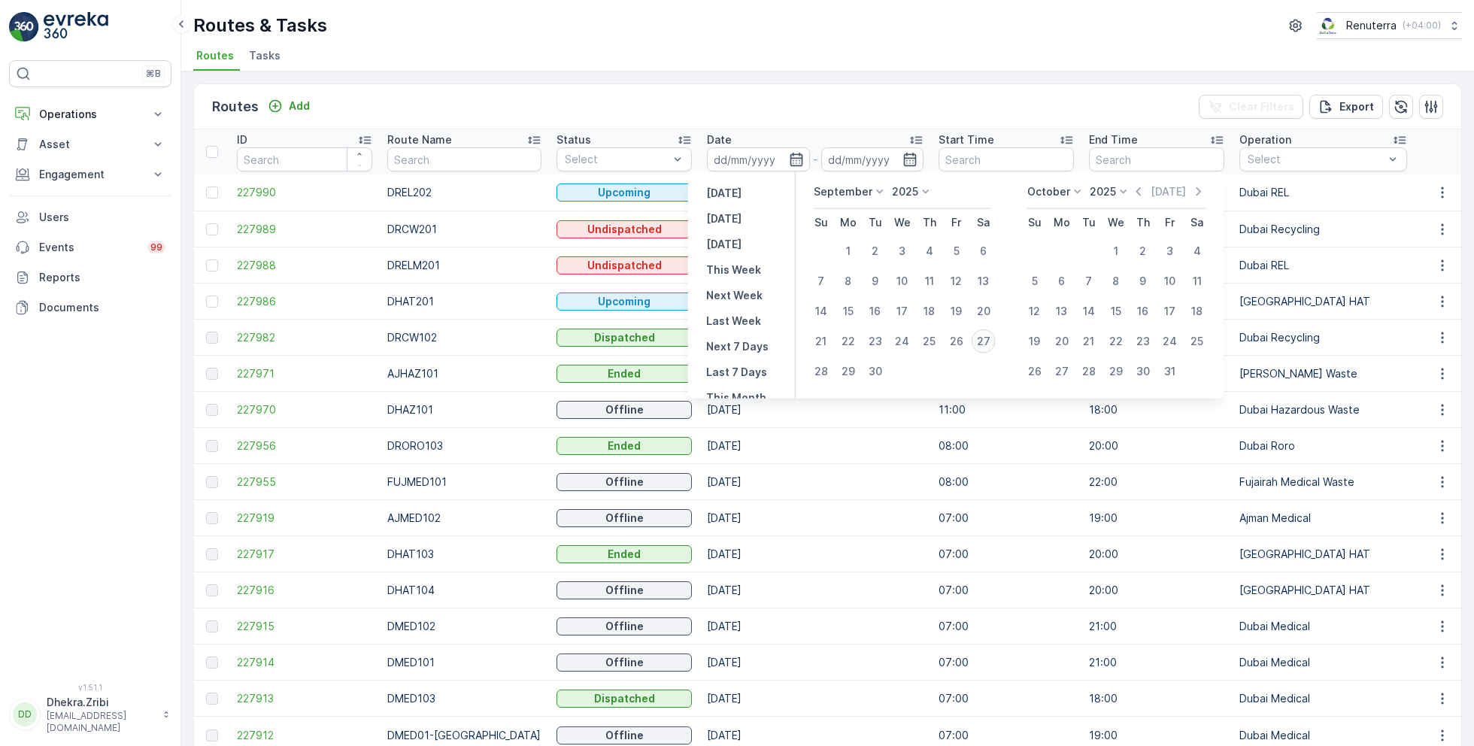
click at [991, 341] on div "27" at bounding box center [984, 341] width 24 height 24
type input "[DATE]"
click at [991, 341] on div "27" at bounding box center [984, 341] width 24 height 24
type input "[DATE]"
click at [782, 65] on ul "Routes Tasks" at bounding box center [821, 58] width 1257 height 26
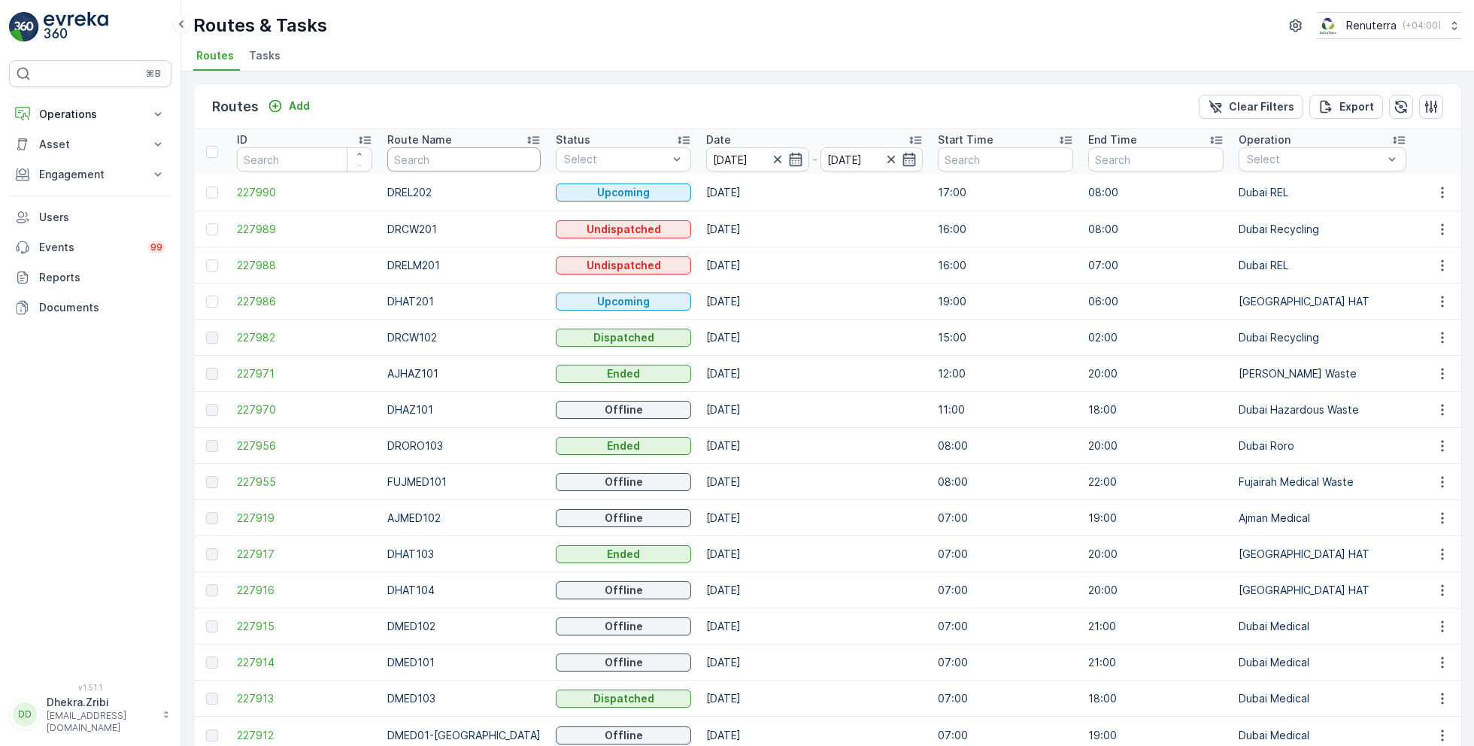
click at [427, 161] on input "text" at bounding box center [463, 159] width 153 height 24
type input "hat"
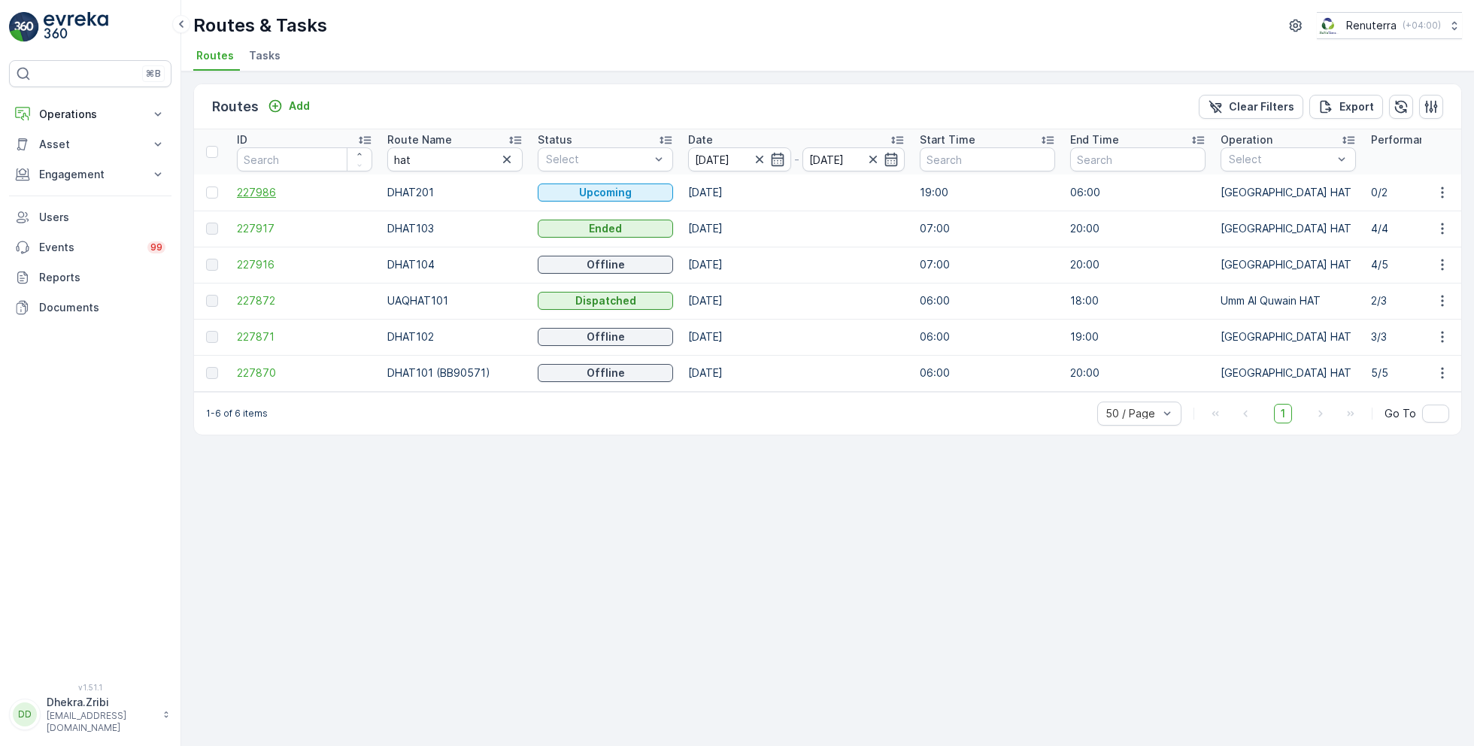
click at [257, 193] on span "227986" at bounding box center [304, 192] width 135 height 15
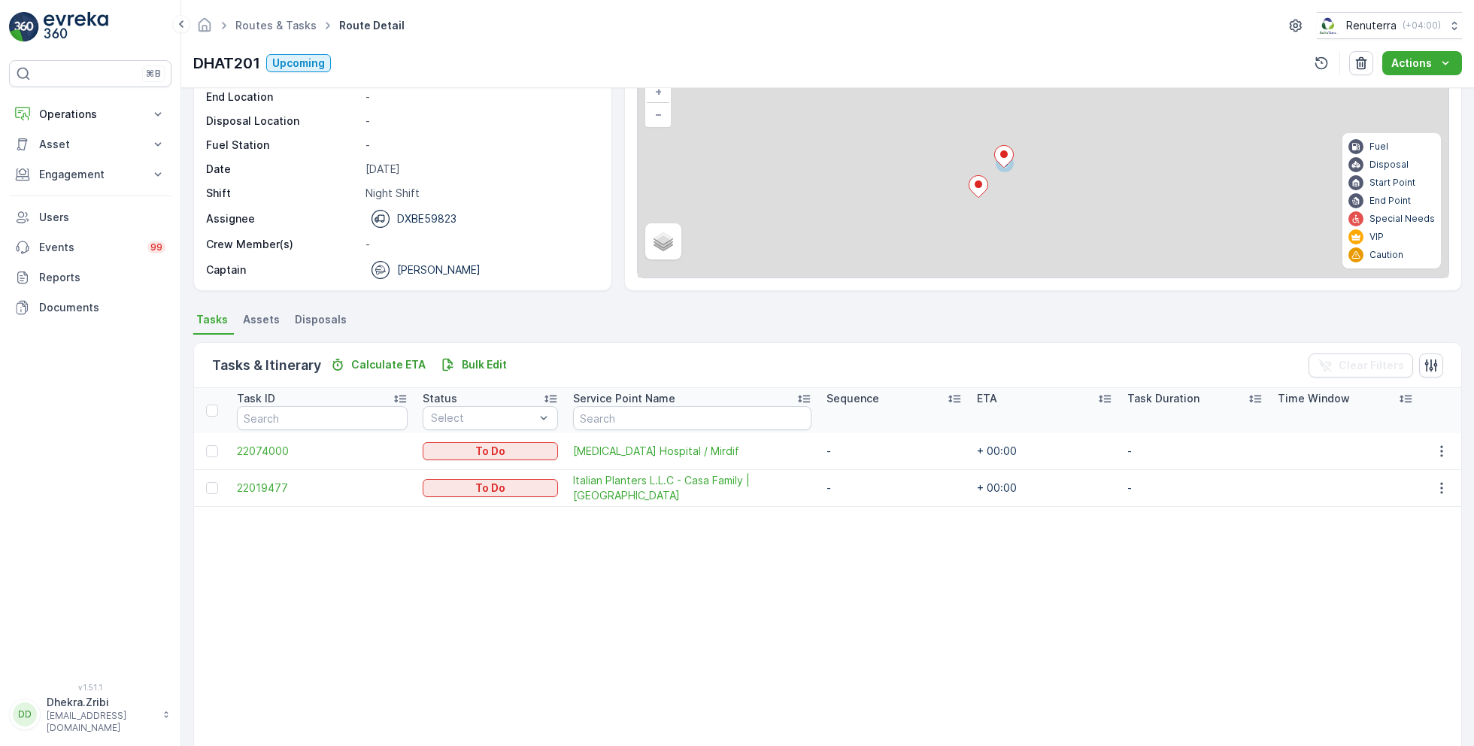
scroll to position [115, 0]
